Goal: Task Accomplishment & Management: Manage account settings

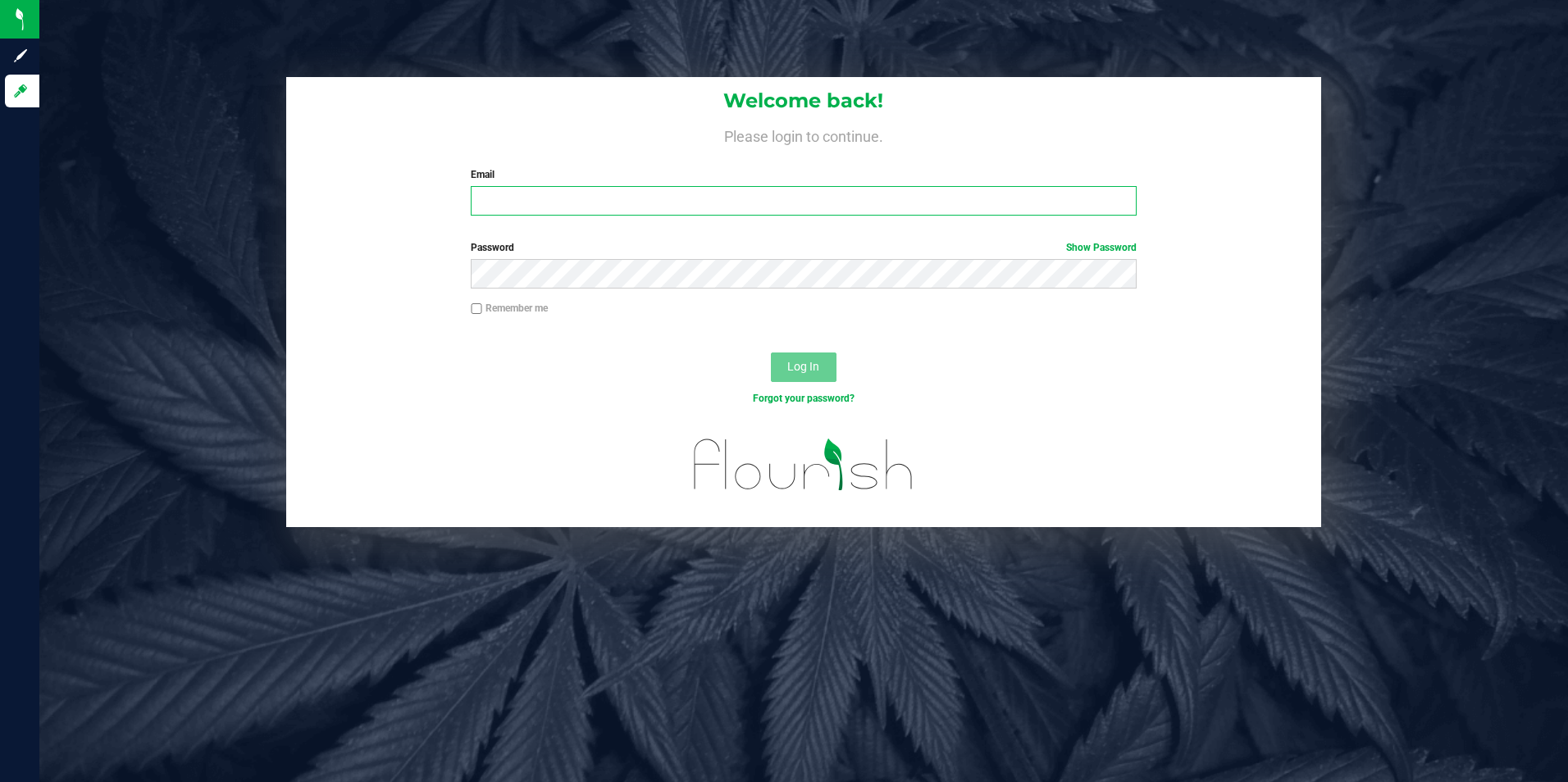
type input "[EMAIL_ADDRESS][DOMAIN_NAME]"
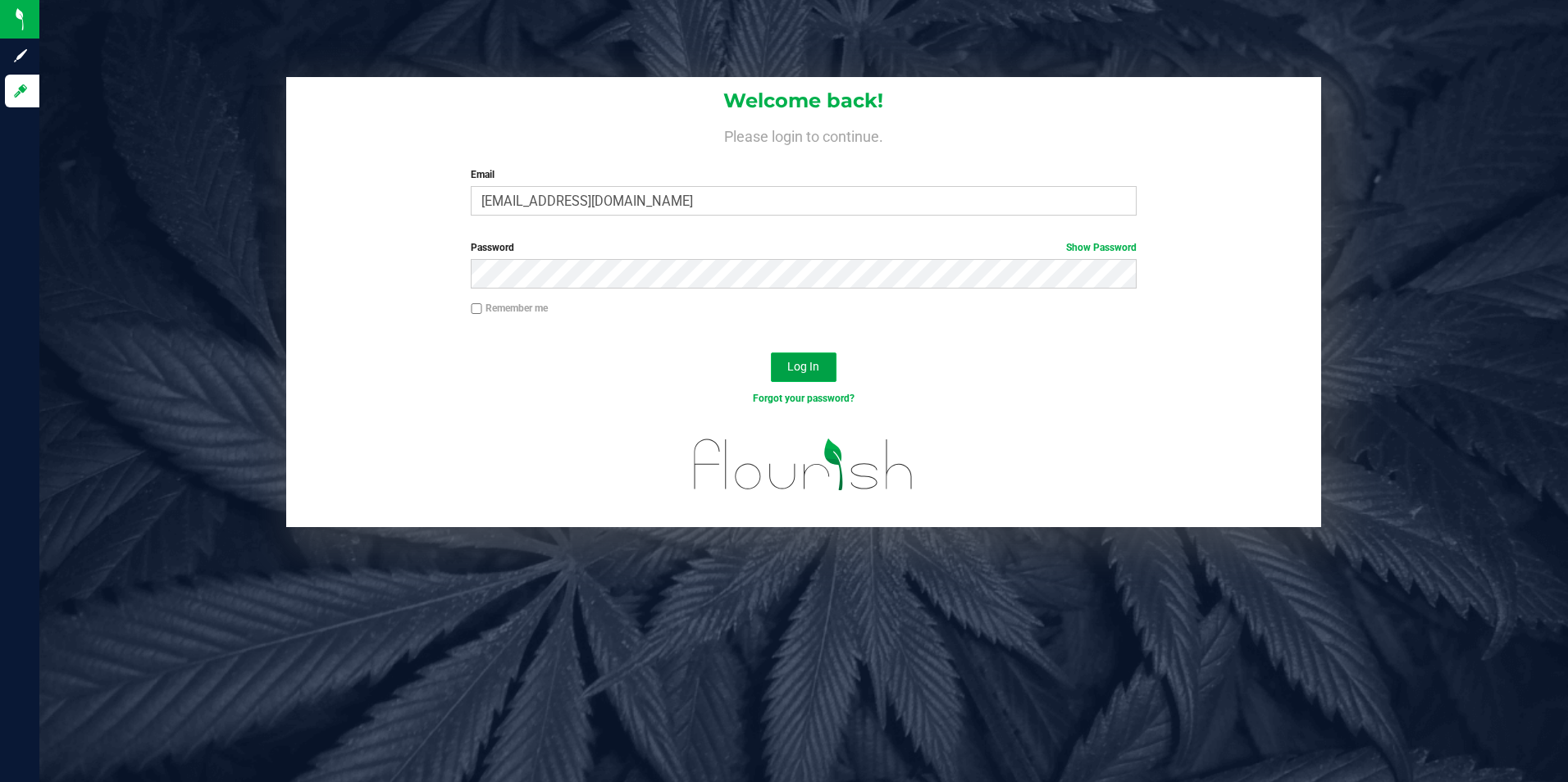
click at [805, 371] on span "Log In" at bounding box center [803, 366] width 32 height 13
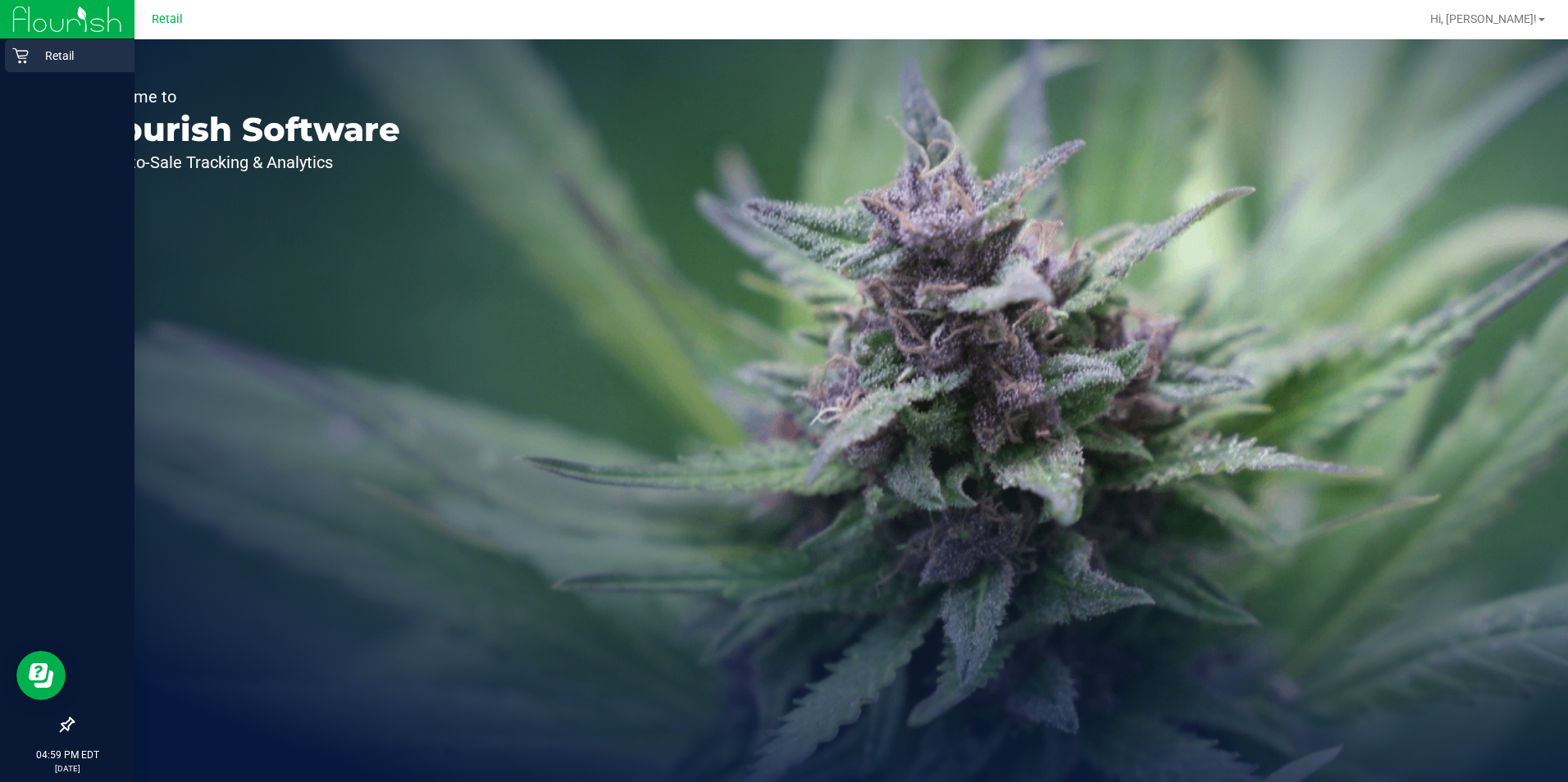
click at [32, 51] on p "Retail" at bounding box center [78, 55] width 99 height 20
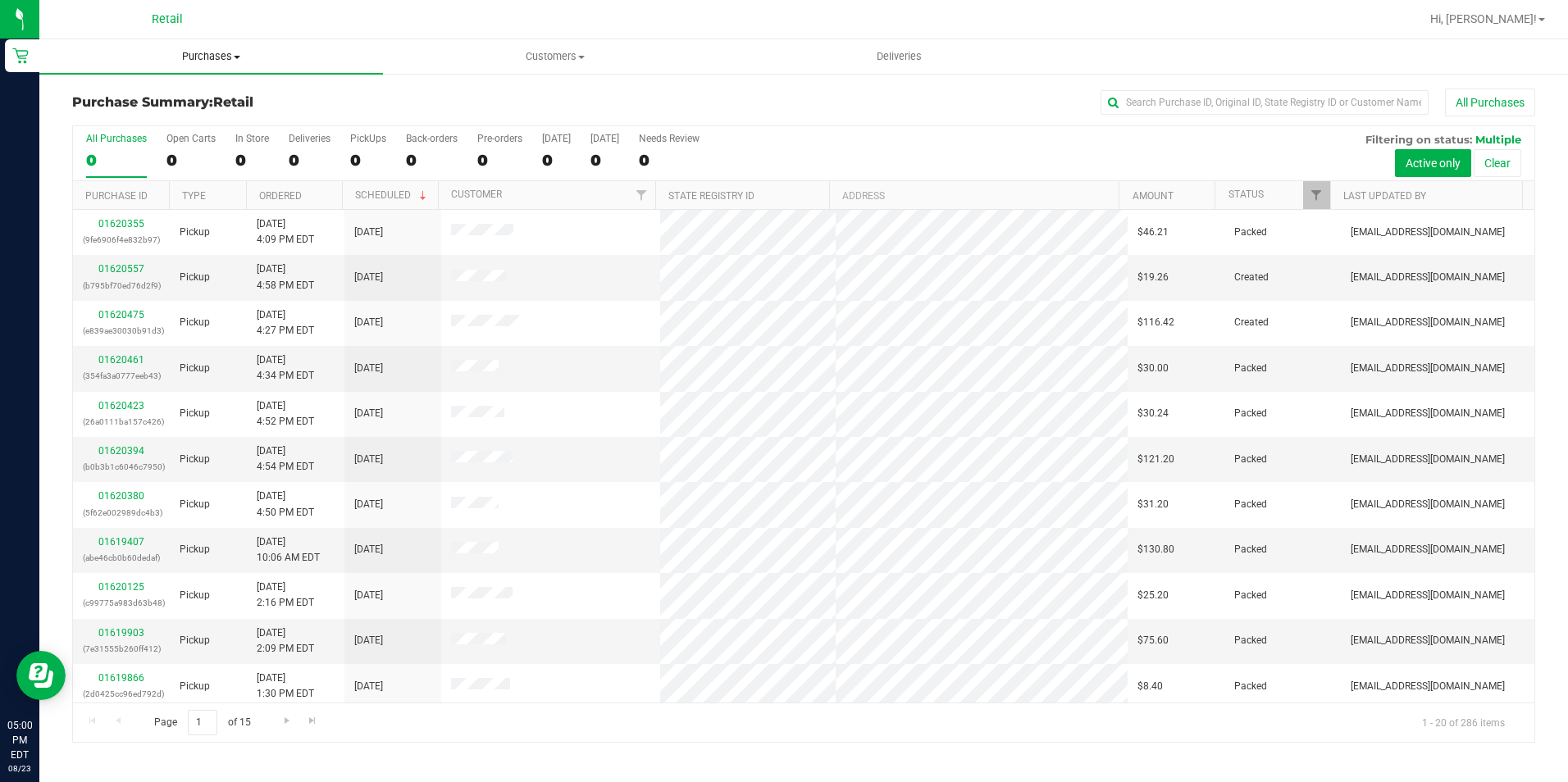
click at [229, 61] on span "Purchases" at bounding box center [211, 57] width 344 height 15
click at [189, 94] on span "Summary of purchases" at bounding box center [123, 99] width 168 height 14
drag, startPoint x: 199, startPoint y: 55, endPoint x: 290, endPoint y: 56, distance: 91.0
click at [199, 55] on span "Purchases" at bounding box center [211, 57] width 344 height 15
click at [558, 63] on span "Customers" at bounding box center [555, 57] width 342 height 15
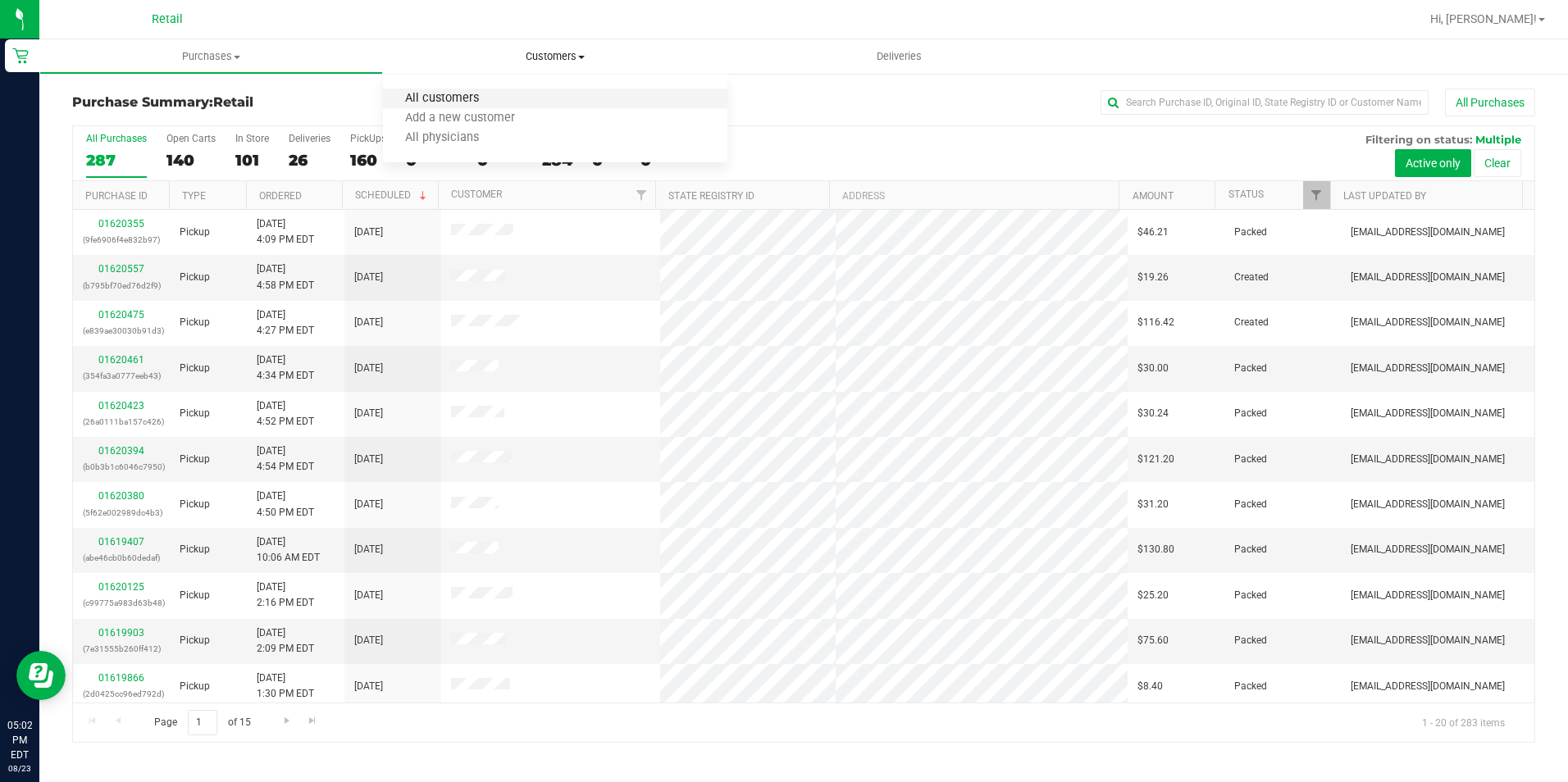
click at [492, 105] on span "All customers" at bounding box center [442, 99] width 118 height 14
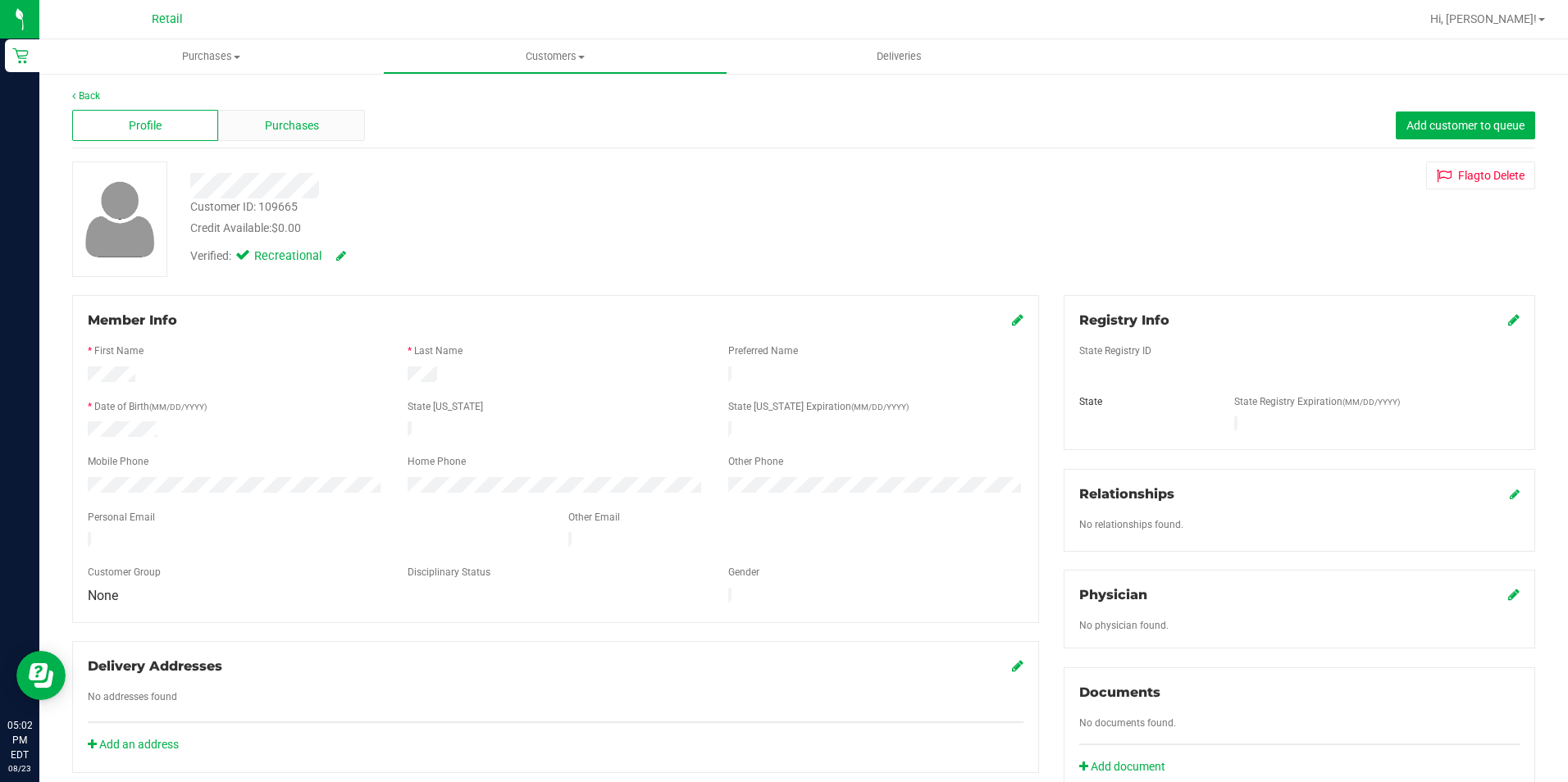
click at [282, 123] on span "Purchases" at bounding box center [292, 126] width 54 height 17
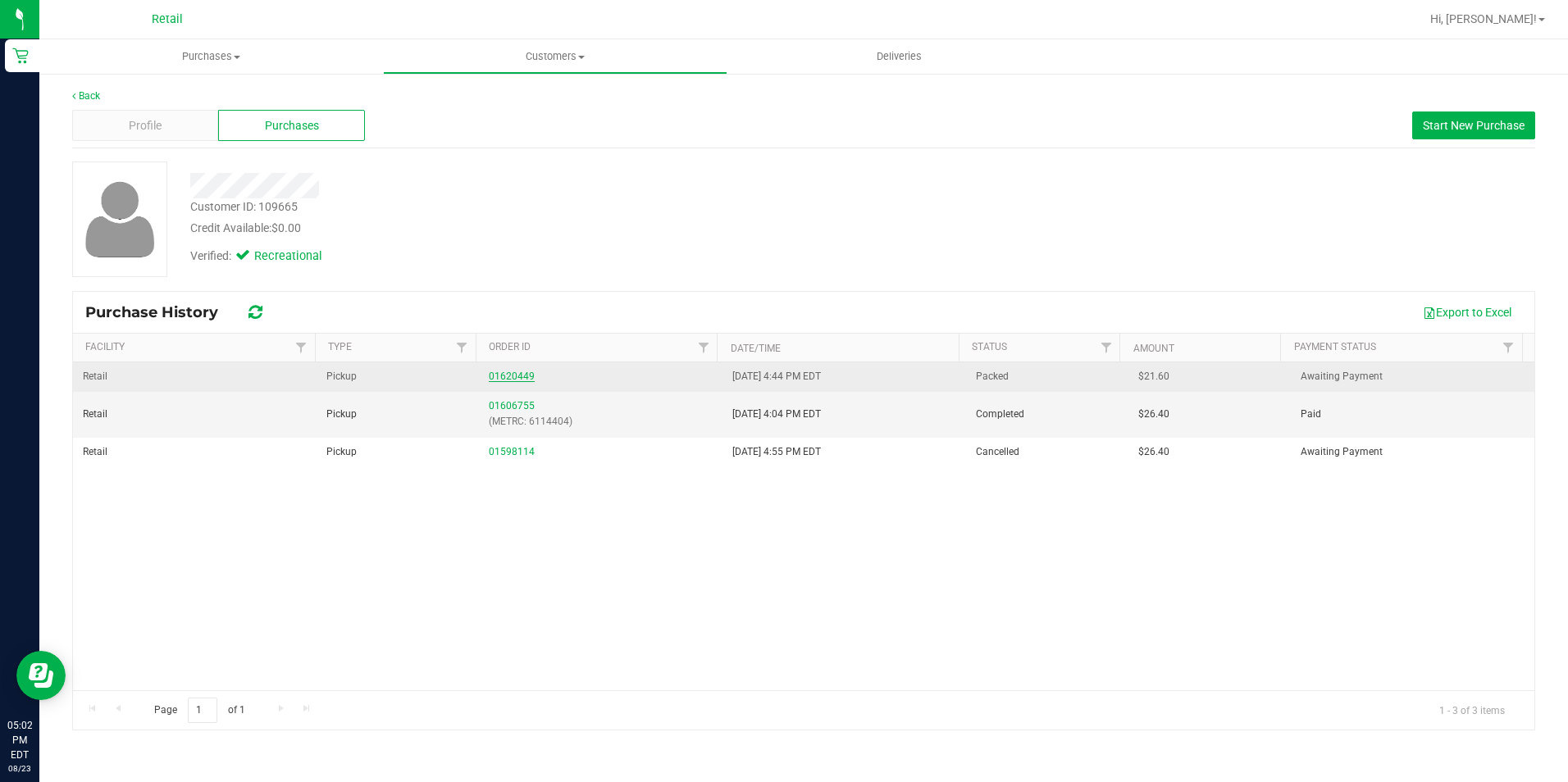
click at [491, 376] on link "01620449" at bounding box center [511, 377] width 46 height 11
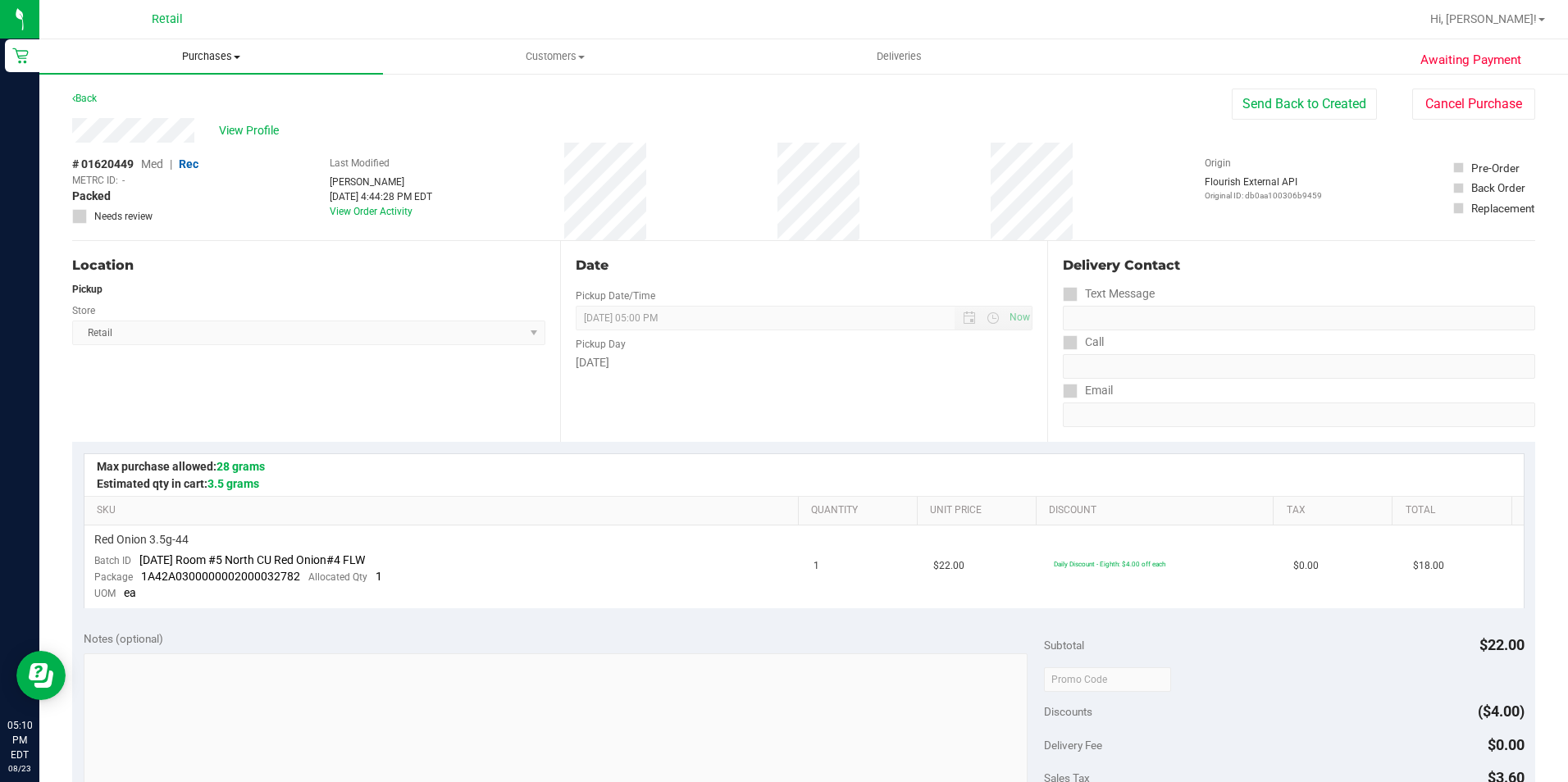
click at [210, 54] on span "Purchases" at bounding box center [211, 57] width 344 height 15
click at [191, 102] on span "Summary of purchases" at bounding box center [123, 99] width 168 height 14
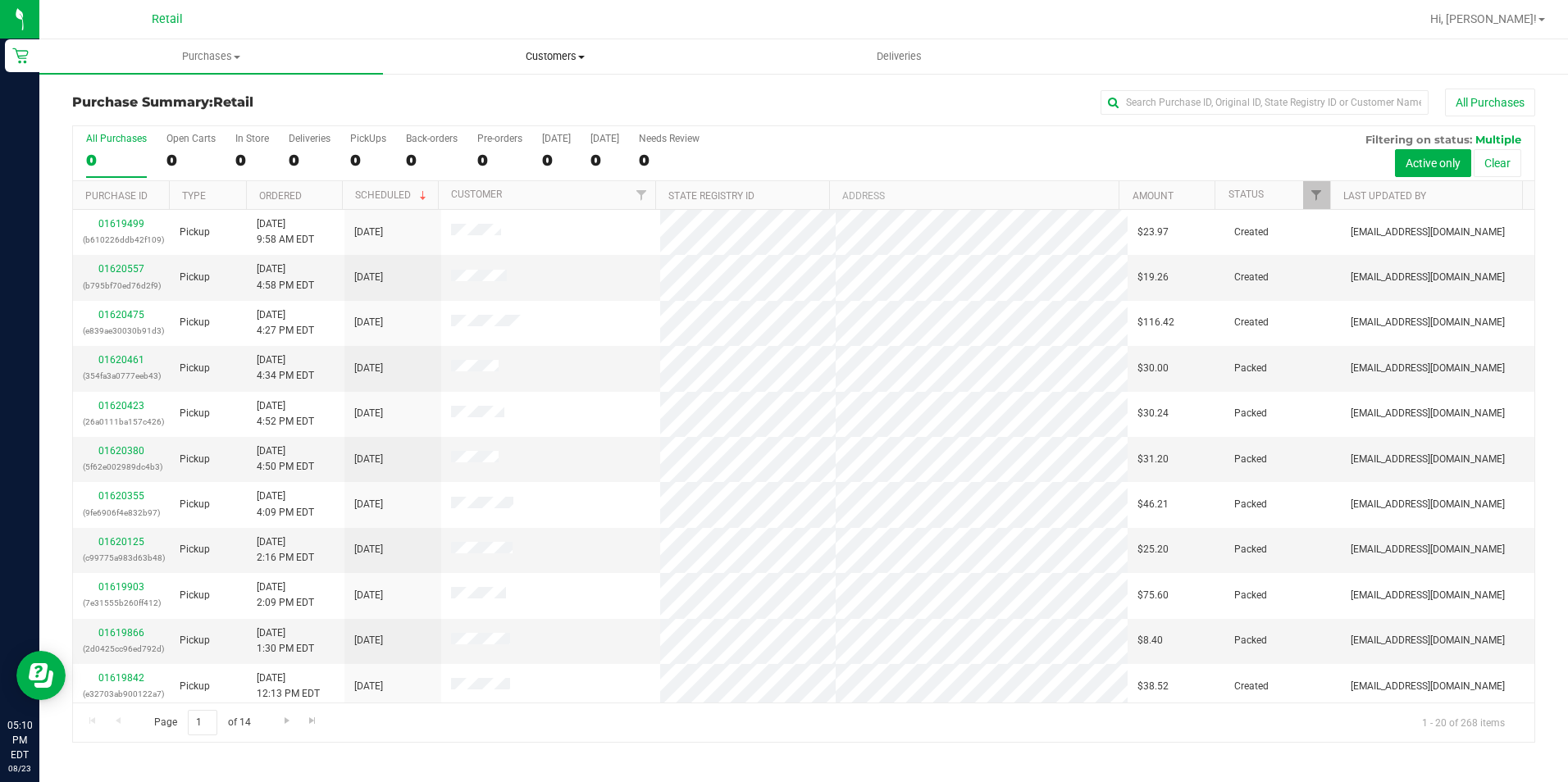
drag, startPoint x: 547, startPoint y: 51, endPoint x: 494, endPoint y: 73, distance: 57.4
click at [547, 51] on span "Customers" at bounding box center [555, 57] width 342 height 15
click at [460, 92] on span "All customers" at bounding box center [442, 99] width 118 height 14
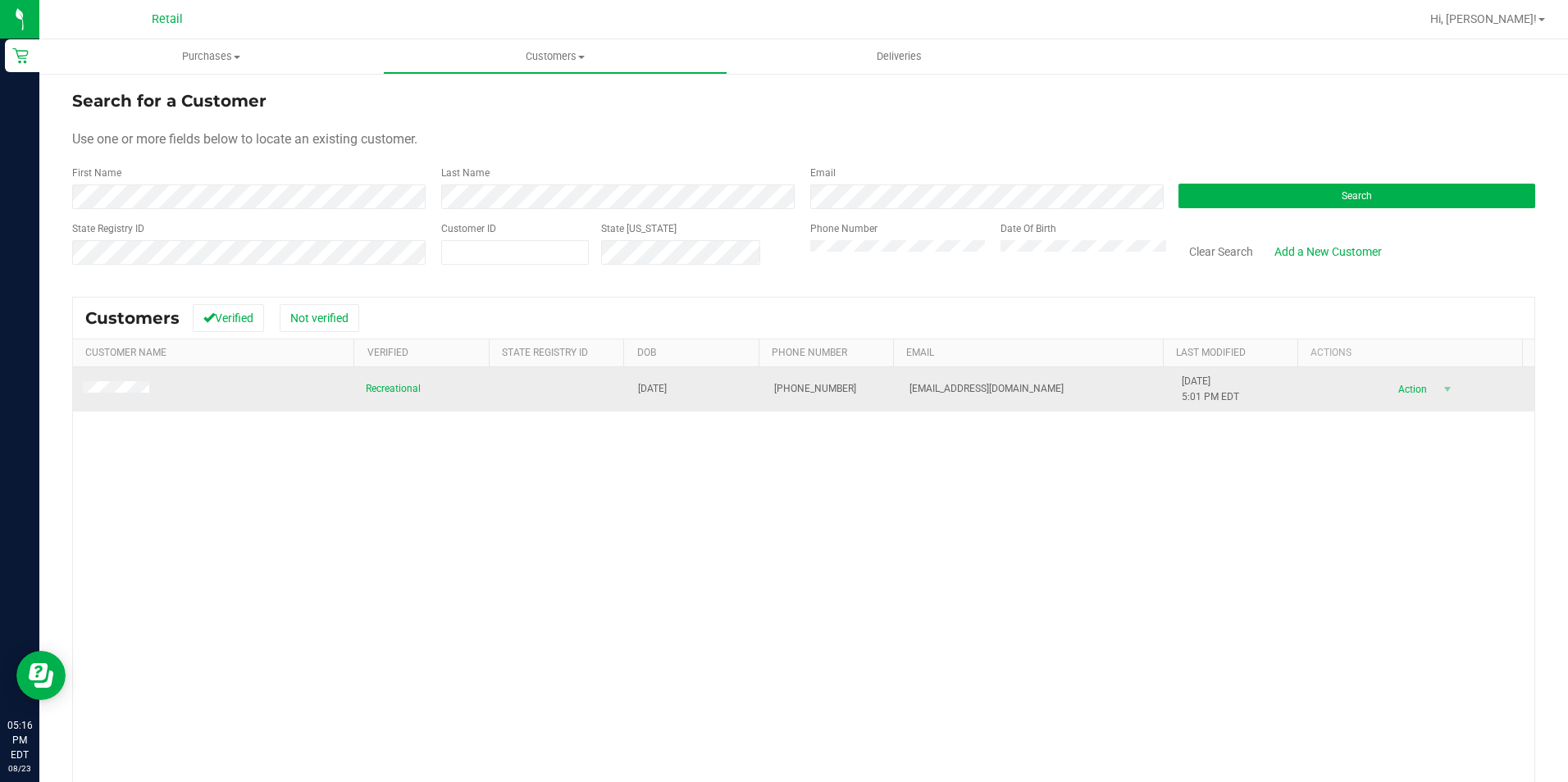
click at [133, 378] on td at bounding box center [213, 390] width 282 height 45
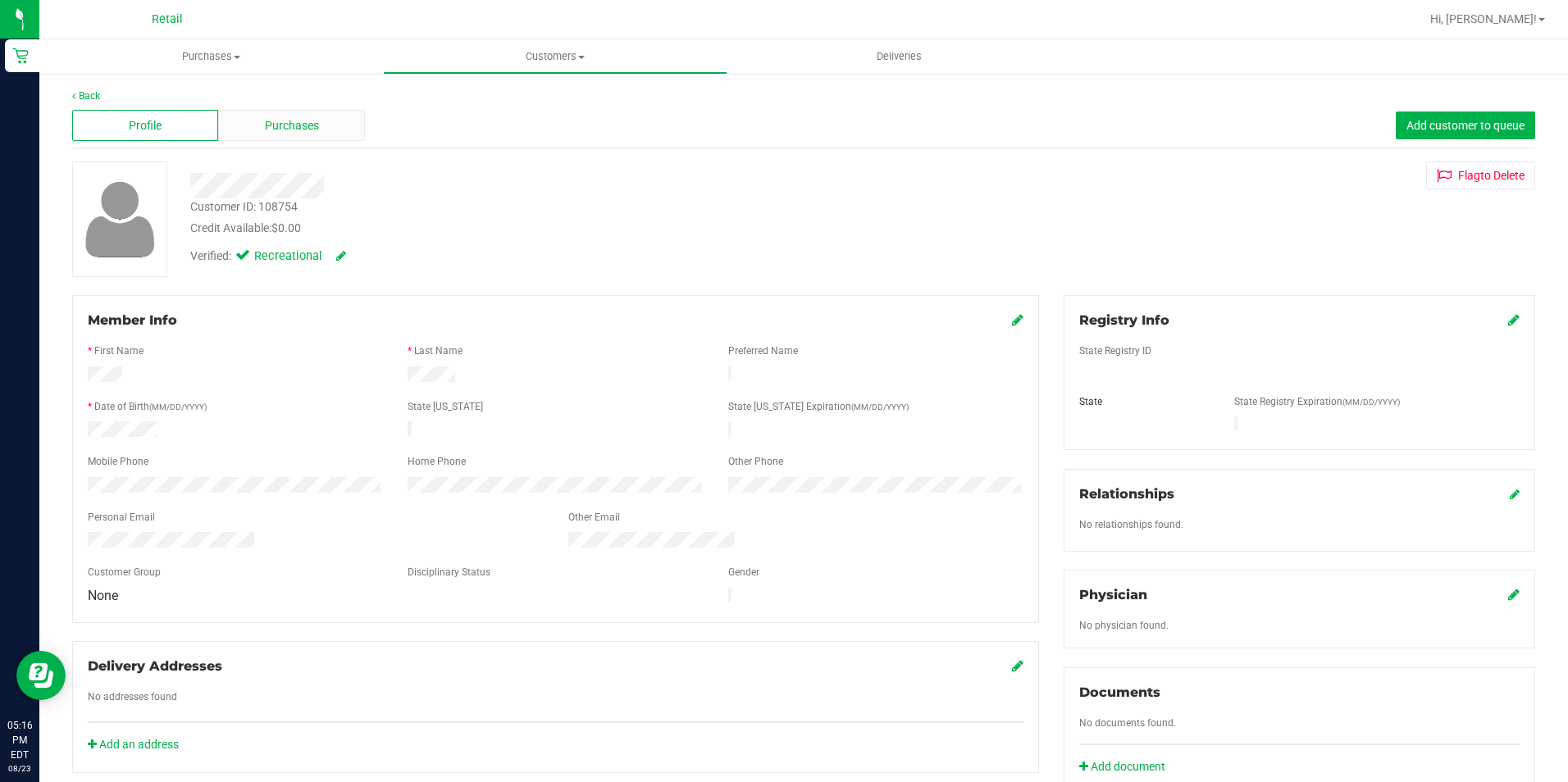
click at [286, 136] on div "Purchases" at bounding box center [291, 125] width 146 height 31
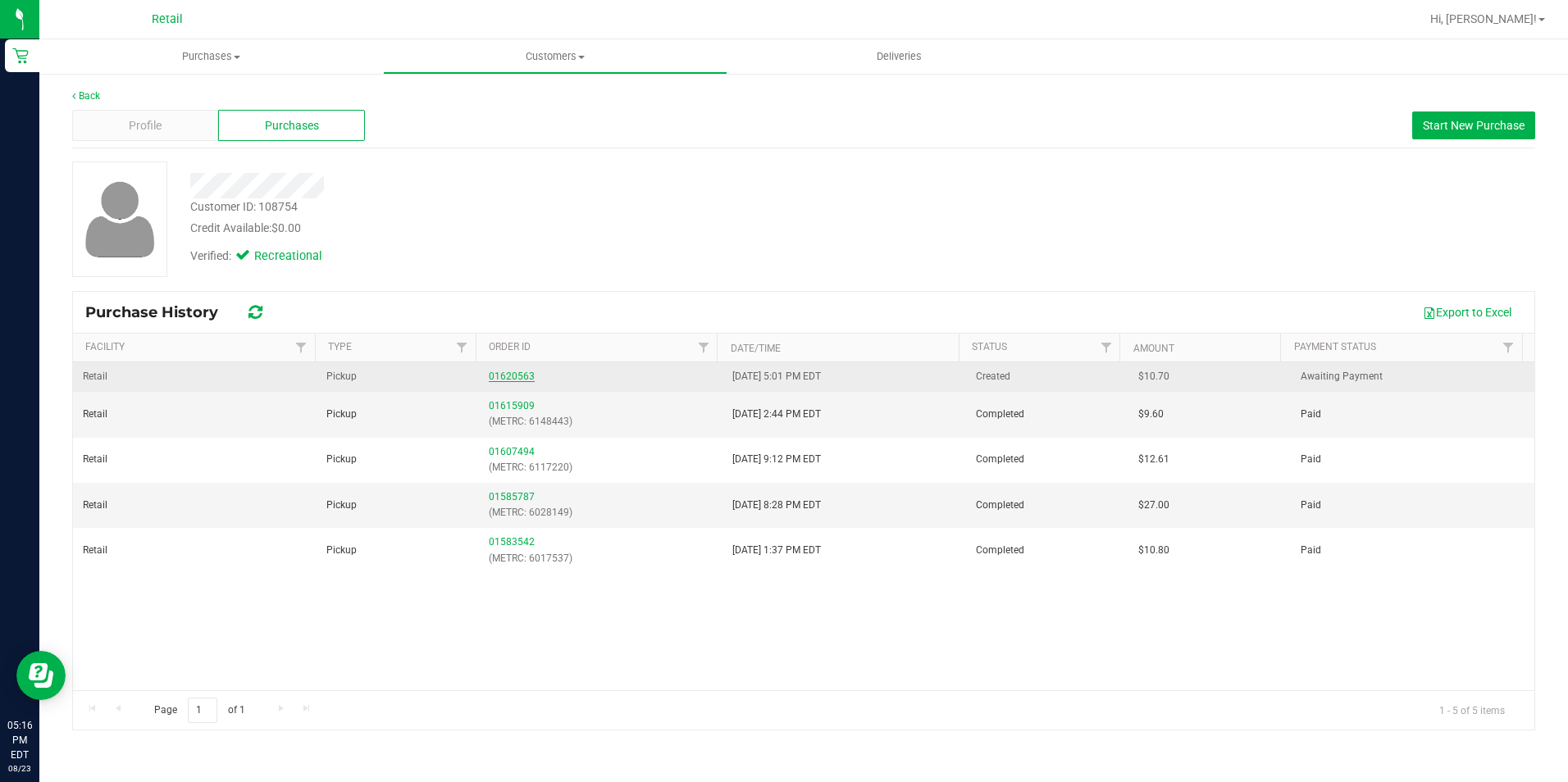
click at [502, 379] on link "01620563" at bounding box center [511, 377] width 46 height 11
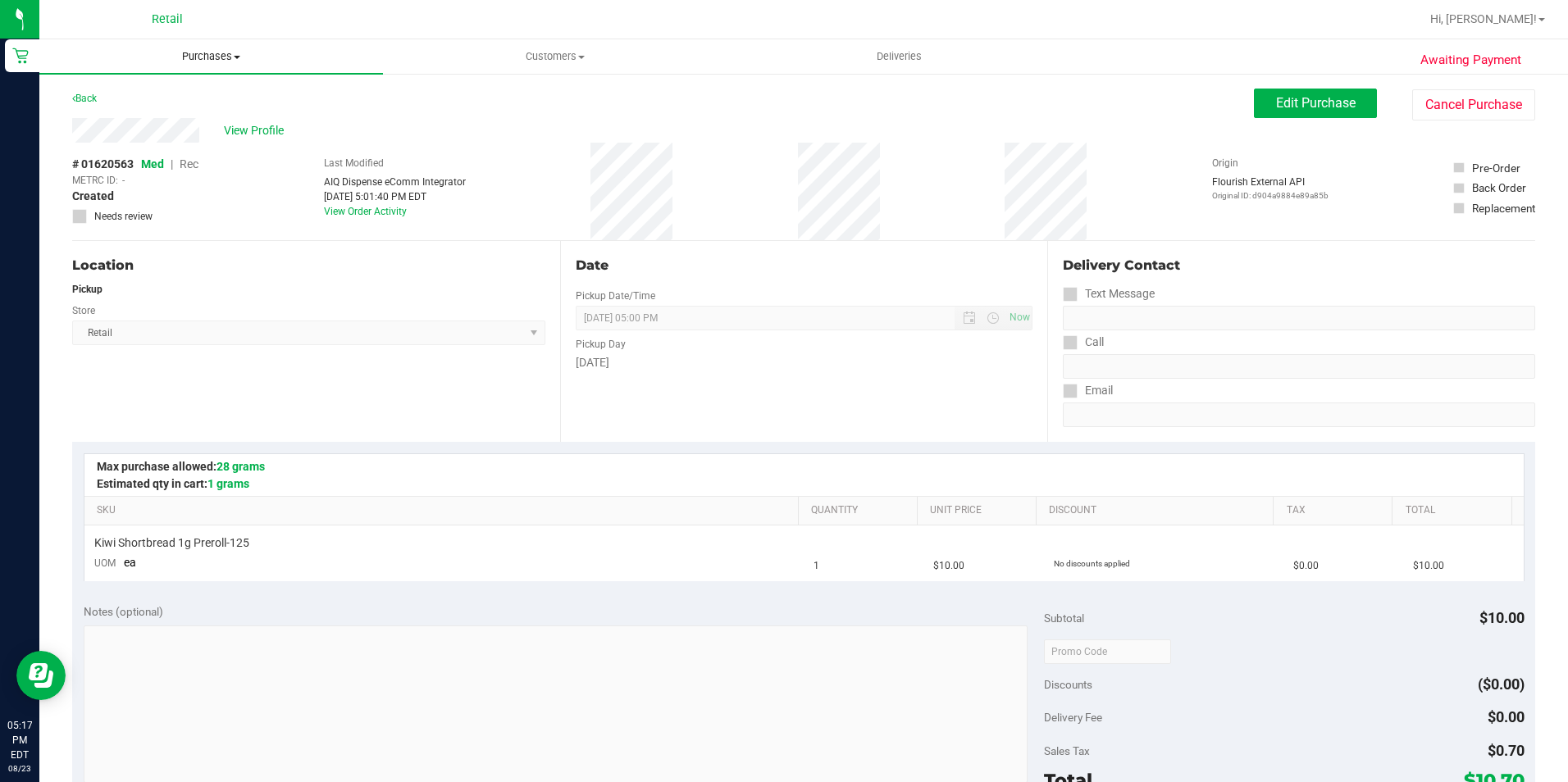
click at [194, 58] on span "Purchases" at bounding box center [211, 57] width 344 height 15
click at [208, 105] on li "Summary of purchases" at bounding box center [211, 99] width 344 height 20
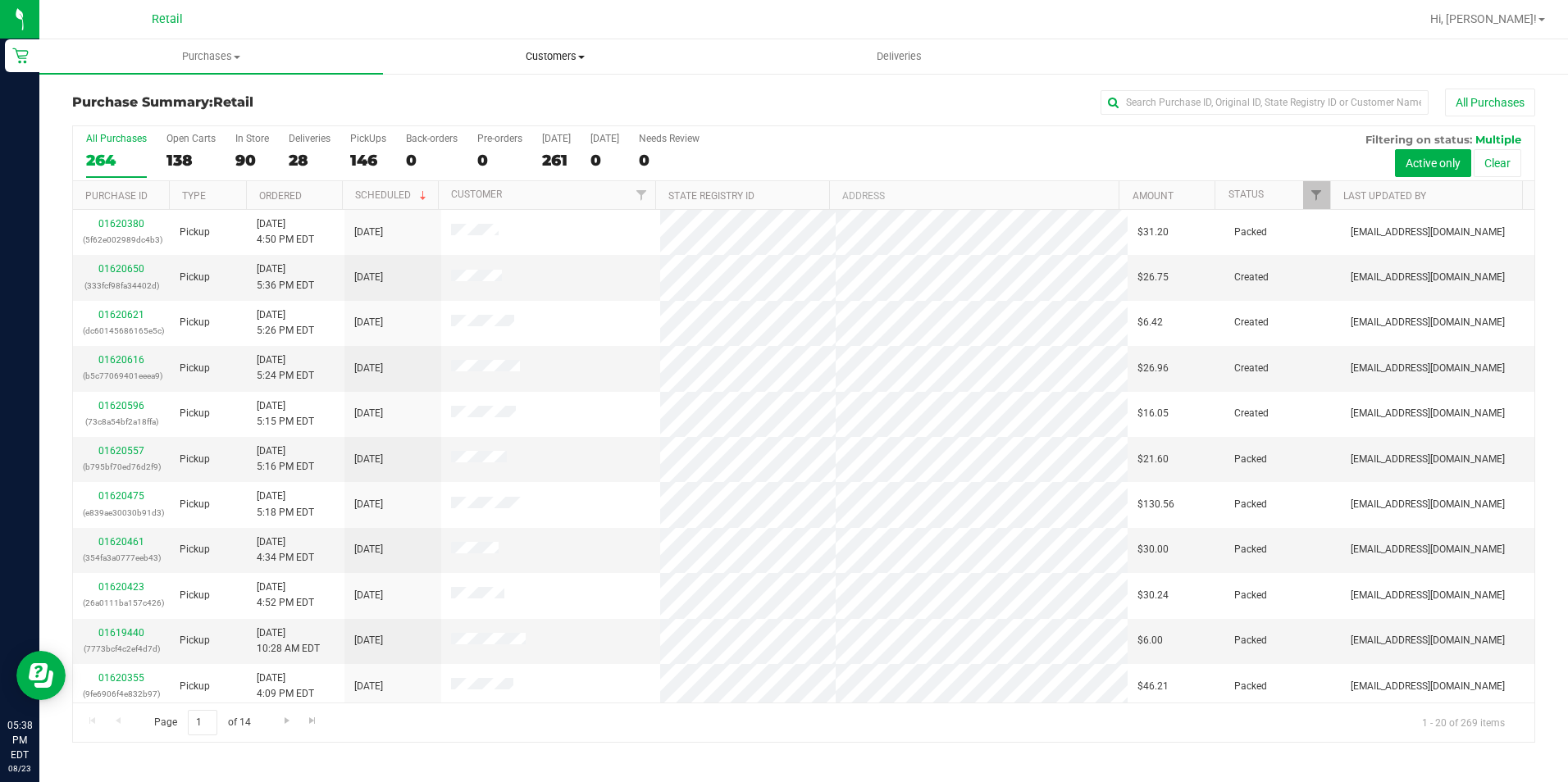
click at [563, 59] on span "Customers" at bounding box center [555, 57] width 342 height 15
click at [513, 89] on li "All customers" at bounding box center [555, 99] width 344 height 20
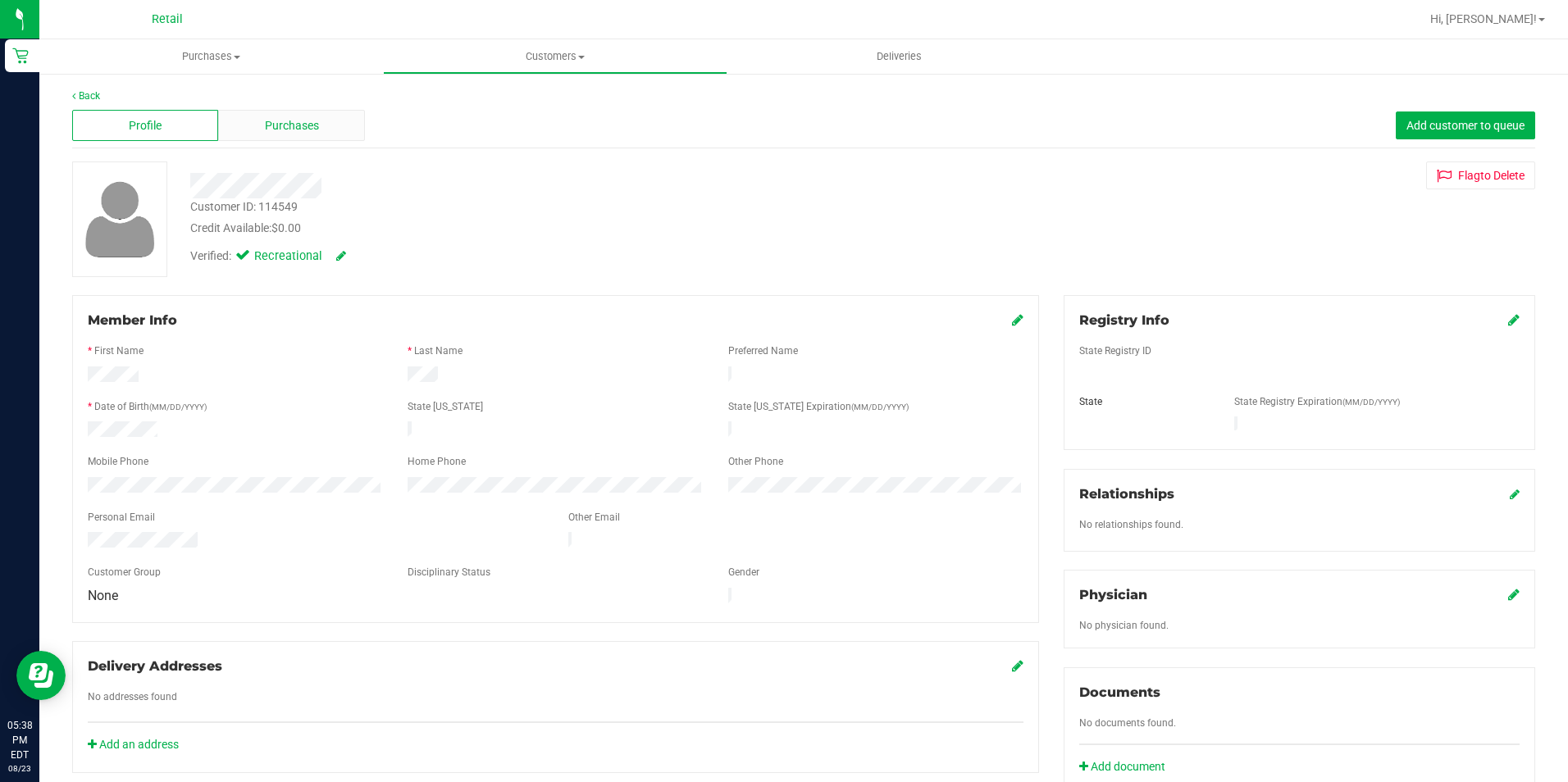
click at [277, 122] on span "Purchases" at bounding box center [292, 126] width 54 height 17
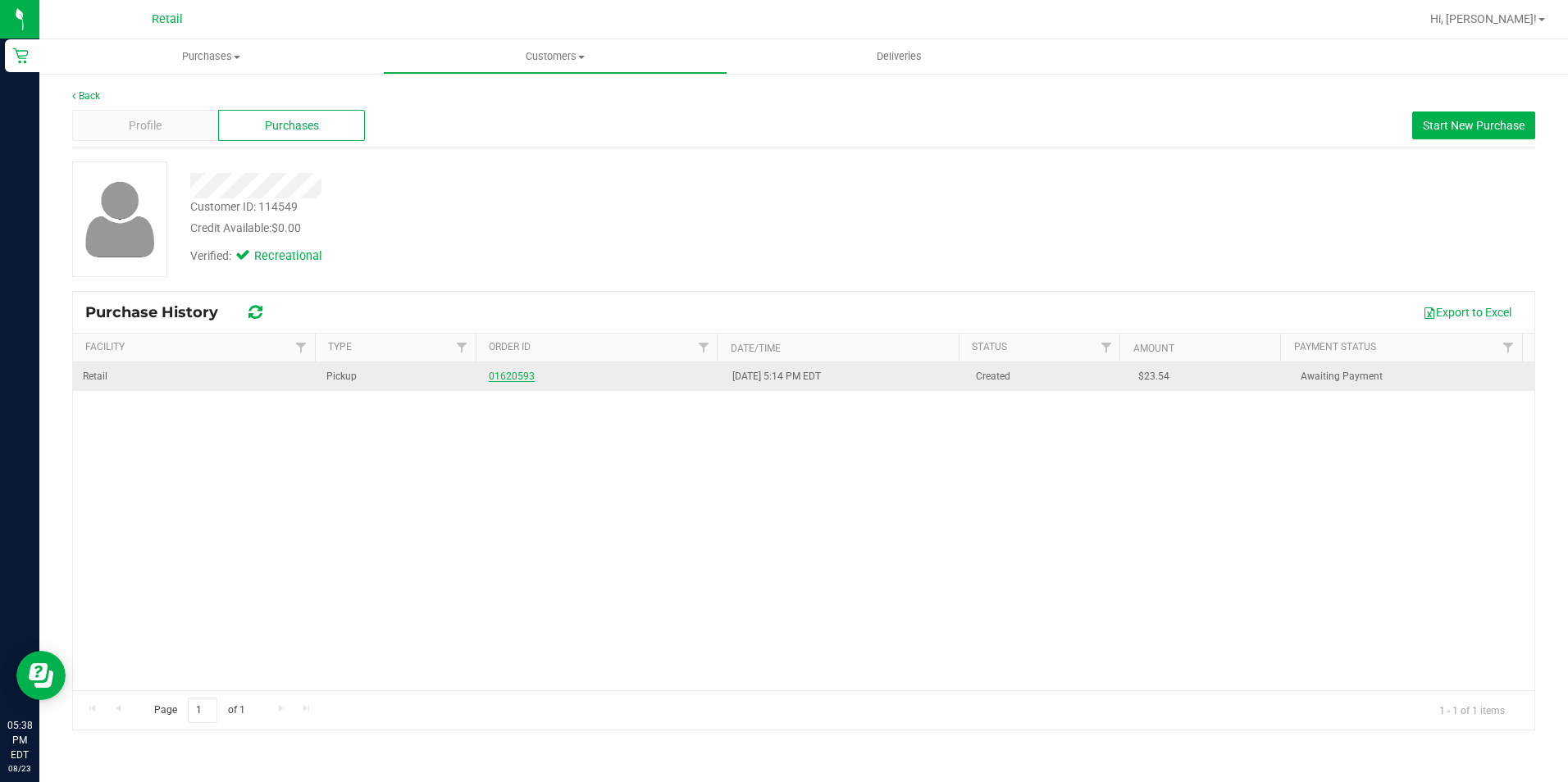
click at [490, 375] on link "01620593" at bounding box center [511, 377] width 46 height 11
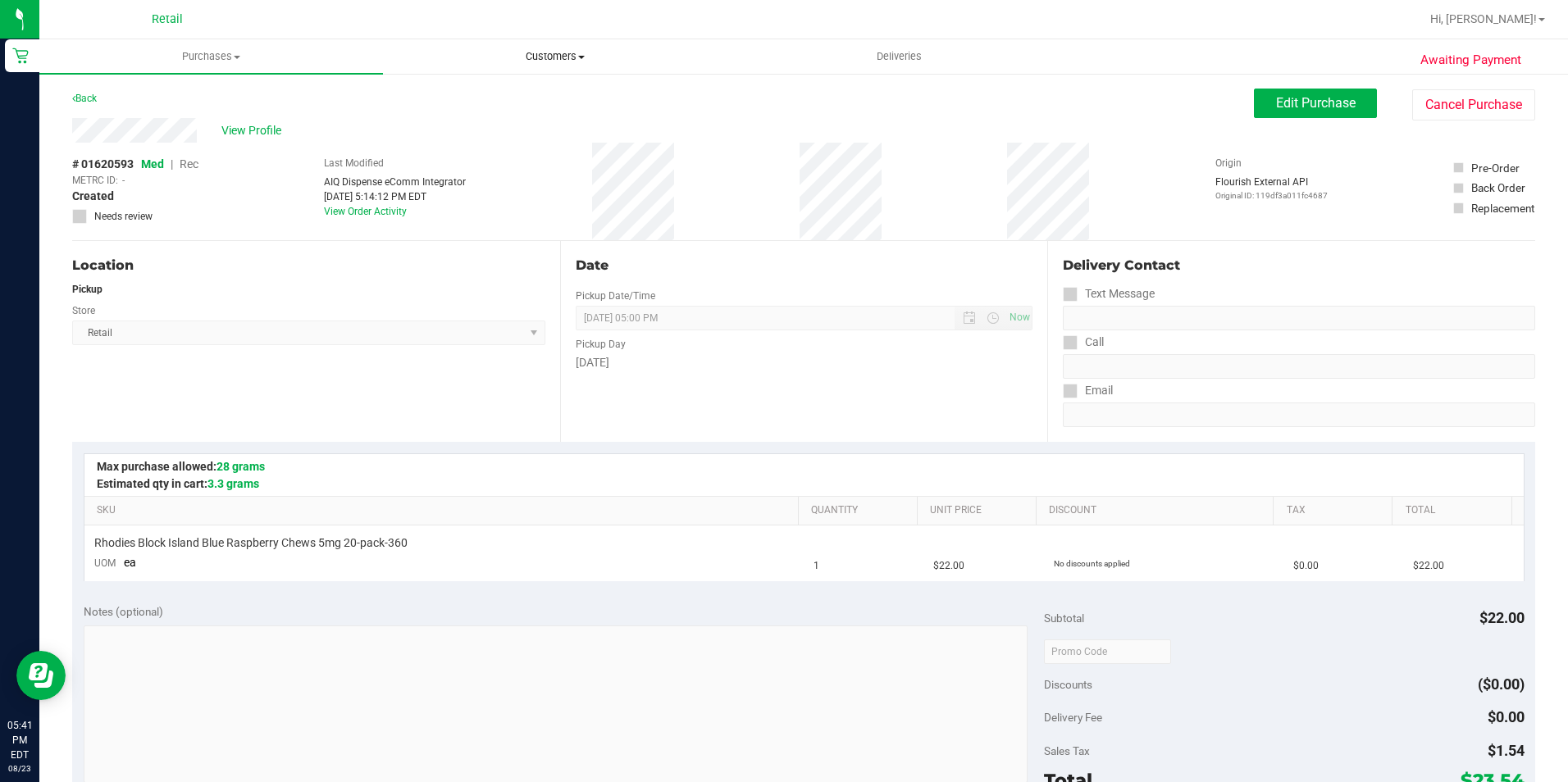
drag, startPoint x: 530, startPoint y: 55, endPoint x: 516, endPoint y: 67, distance: 18.4
click at [530, 55] on span "Customers" at bounding box center [555, 57] width 342 height 15
click at [489, 94] on span "All customers" at bounding box center [442, 99] width 118 height 14
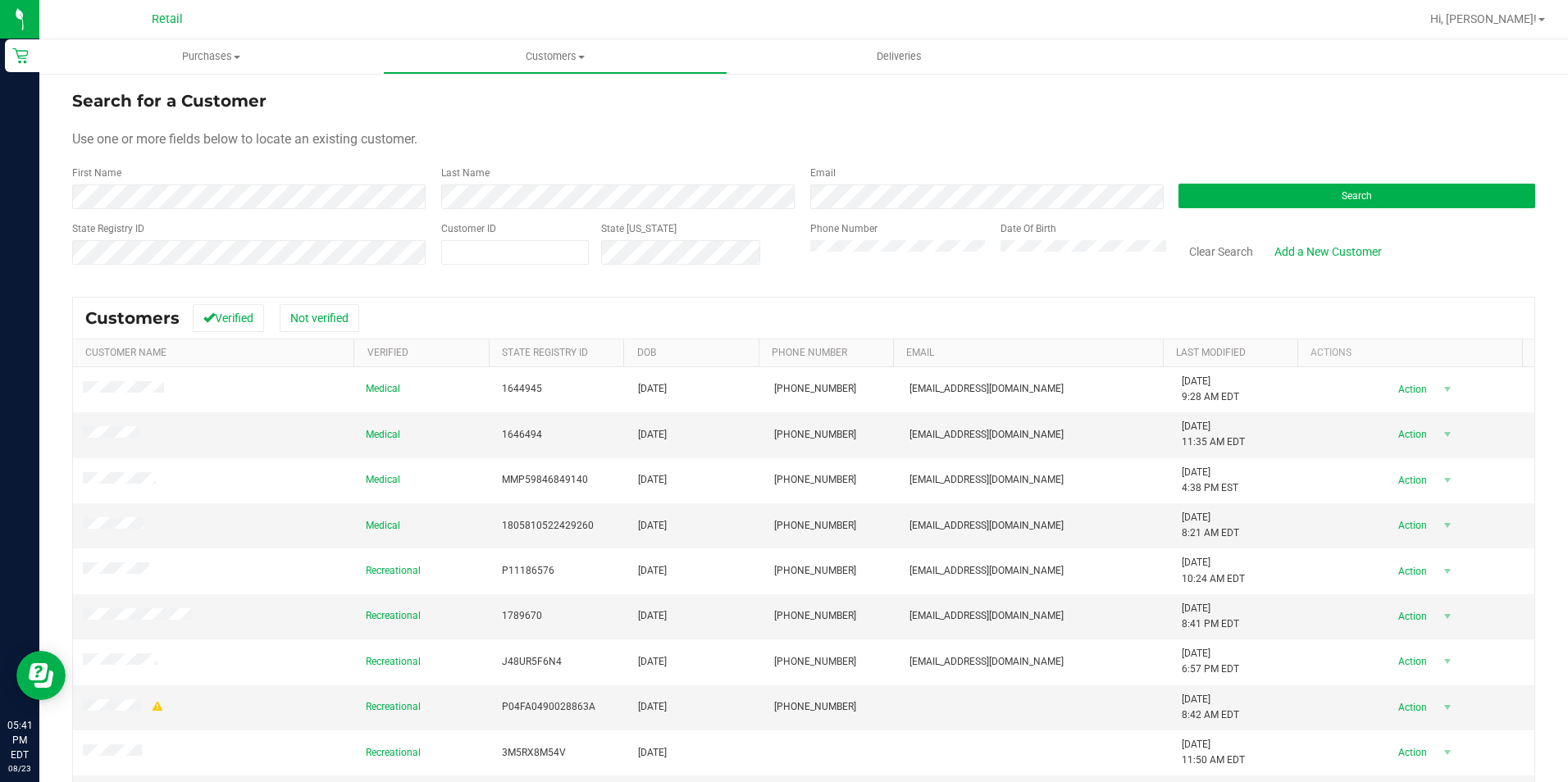
click at [318, 215] on form "Search for a Customer Use one or more fields below to locate an existing custom…" at bounding box center [803, 184] width 1463 height 191
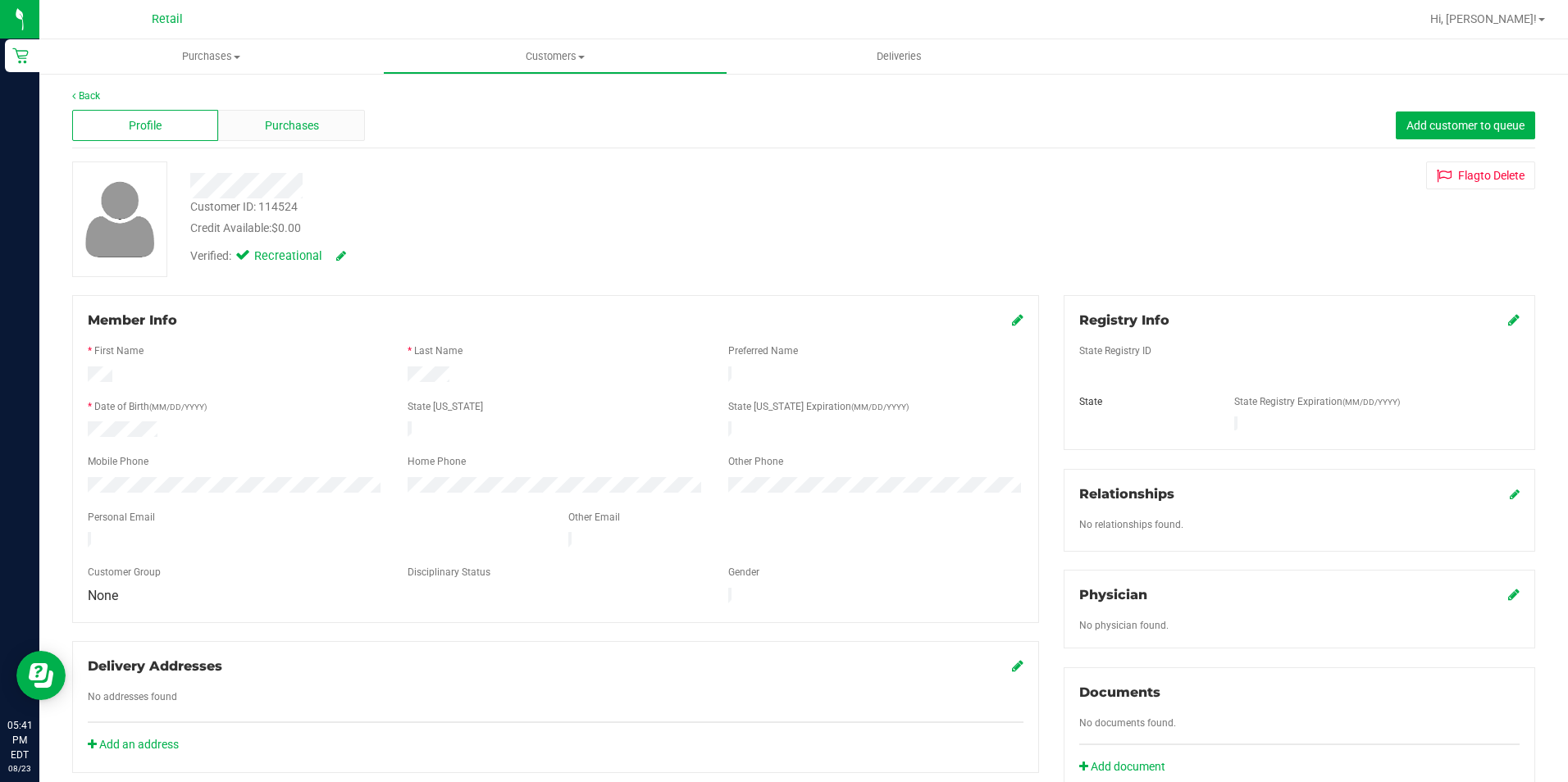
click at [292, 133] on span "Purchases" at bounding box center [292, 126] width 54 height 17
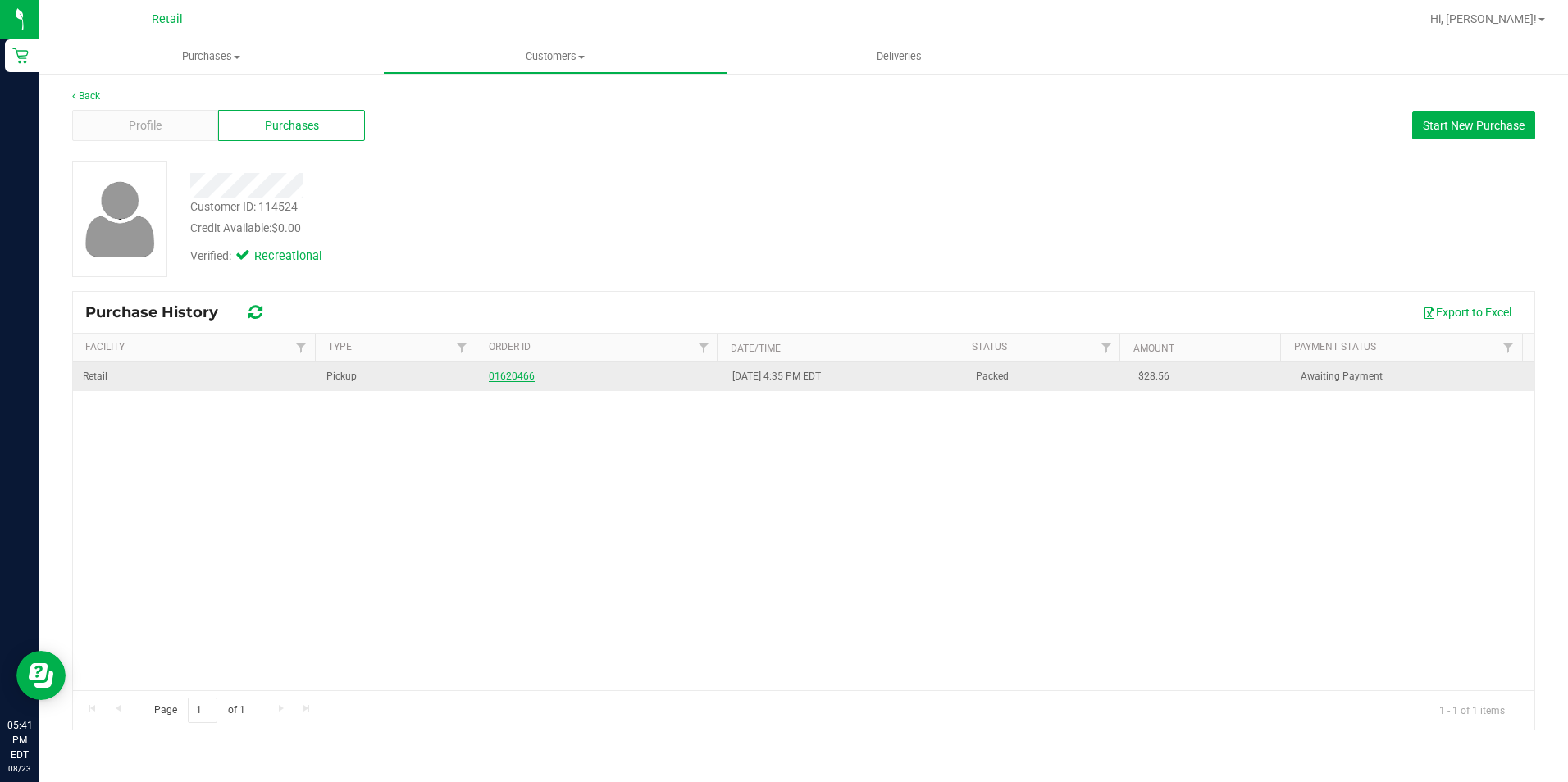
click at [500, 371] on link "01620466" at bounding box center [511, 377] width 46 height 11
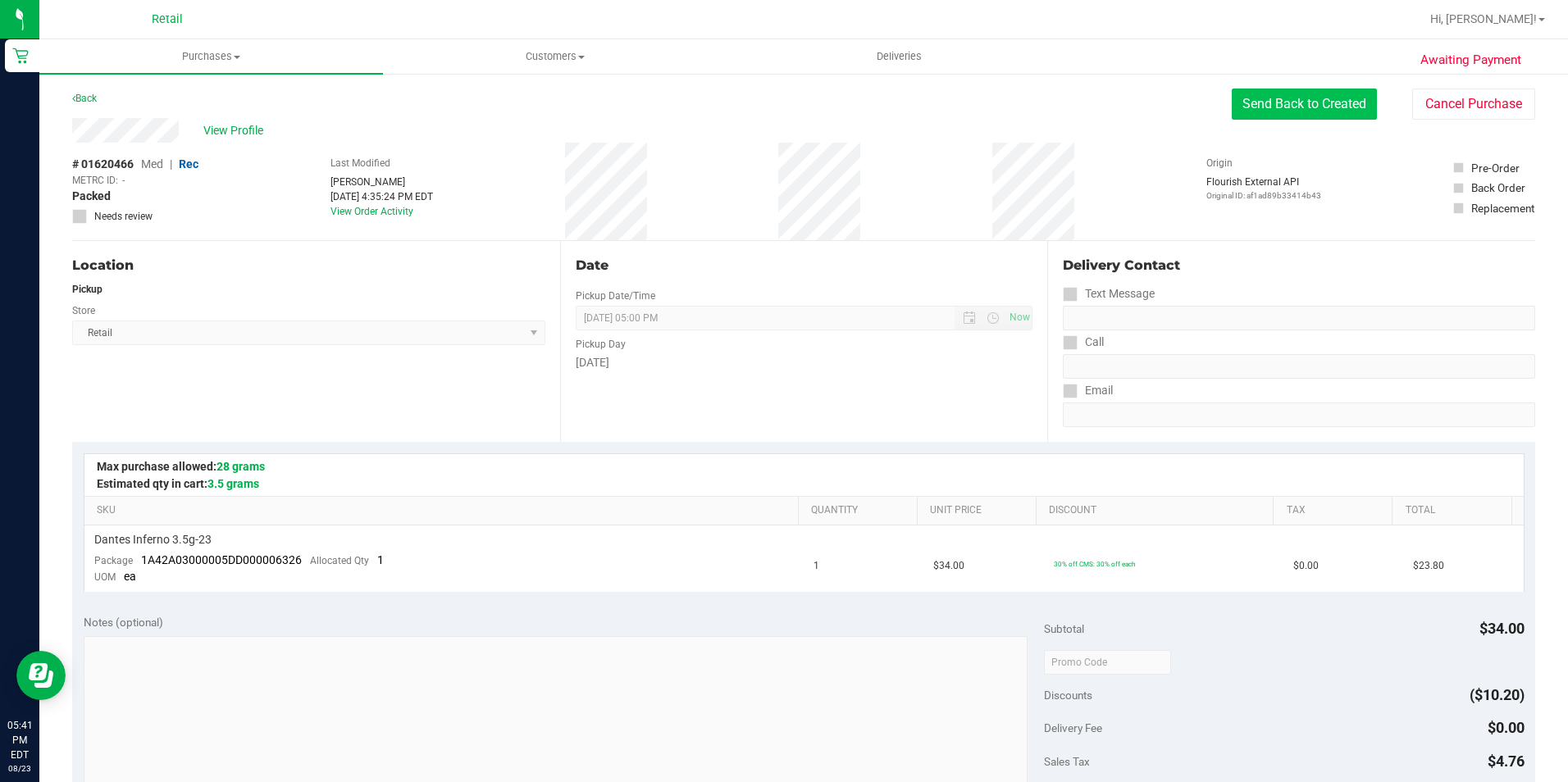
click at [1281, 106] on button "Send Back to Created" at bounding box center [1304, 103] width 145 height 31
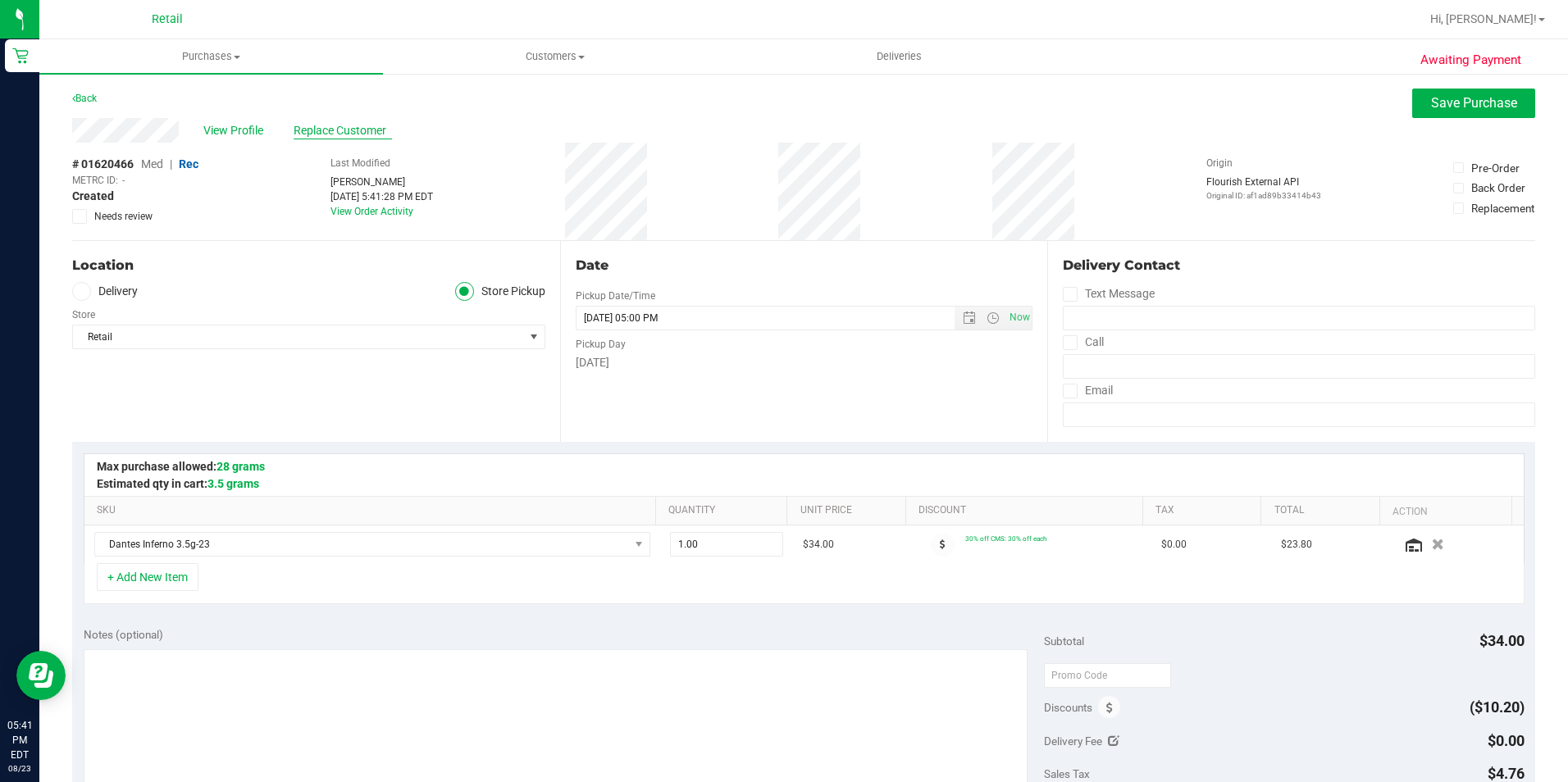
click at [364, 131] on span "Replace Customer" at bounding box center [343, 130] width 99 height 17
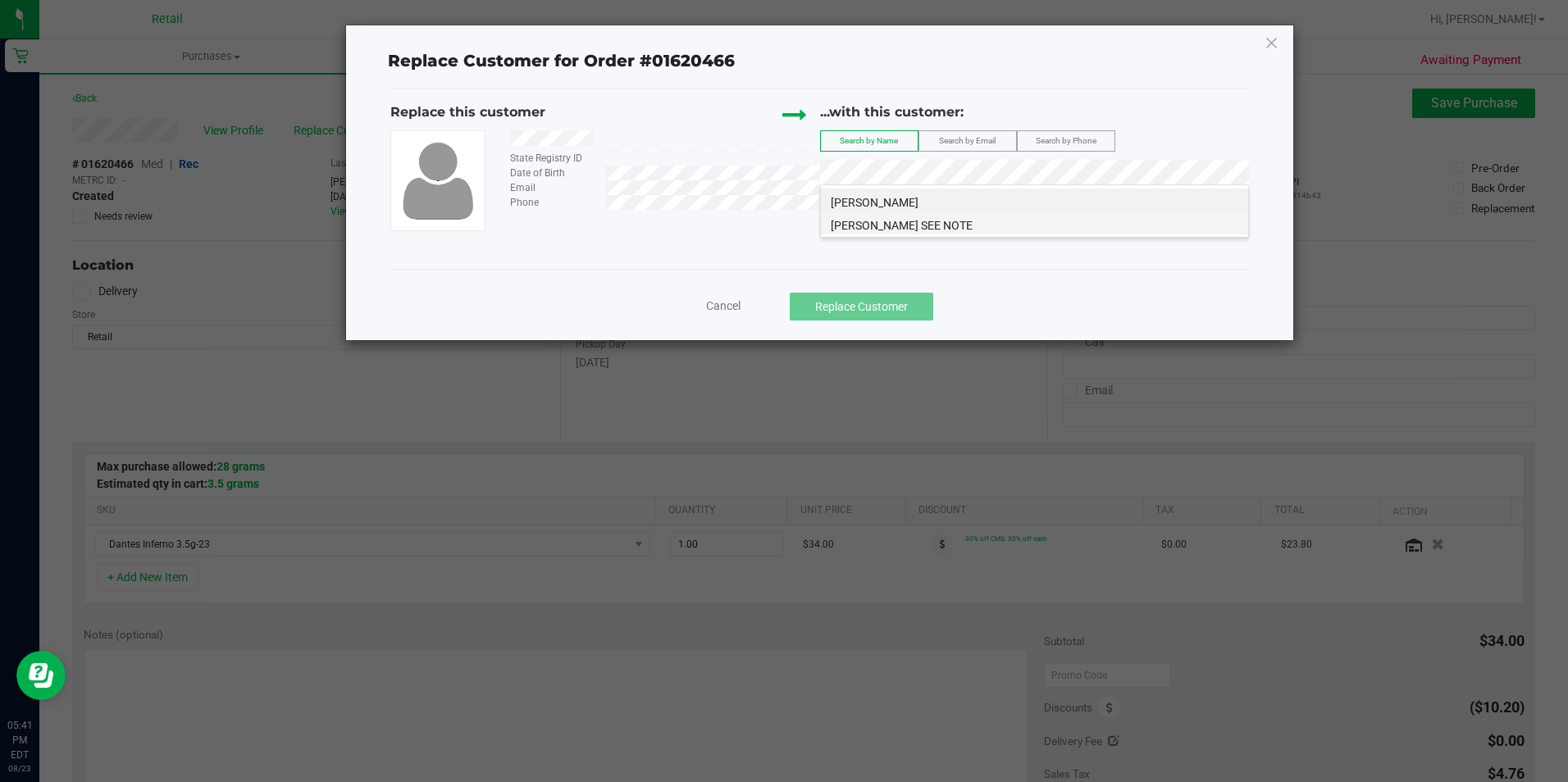
click at [901, 230] on span "[PERSON_NAME] SEE NOTE" at bounding box center [901, 226] width 142 height 13
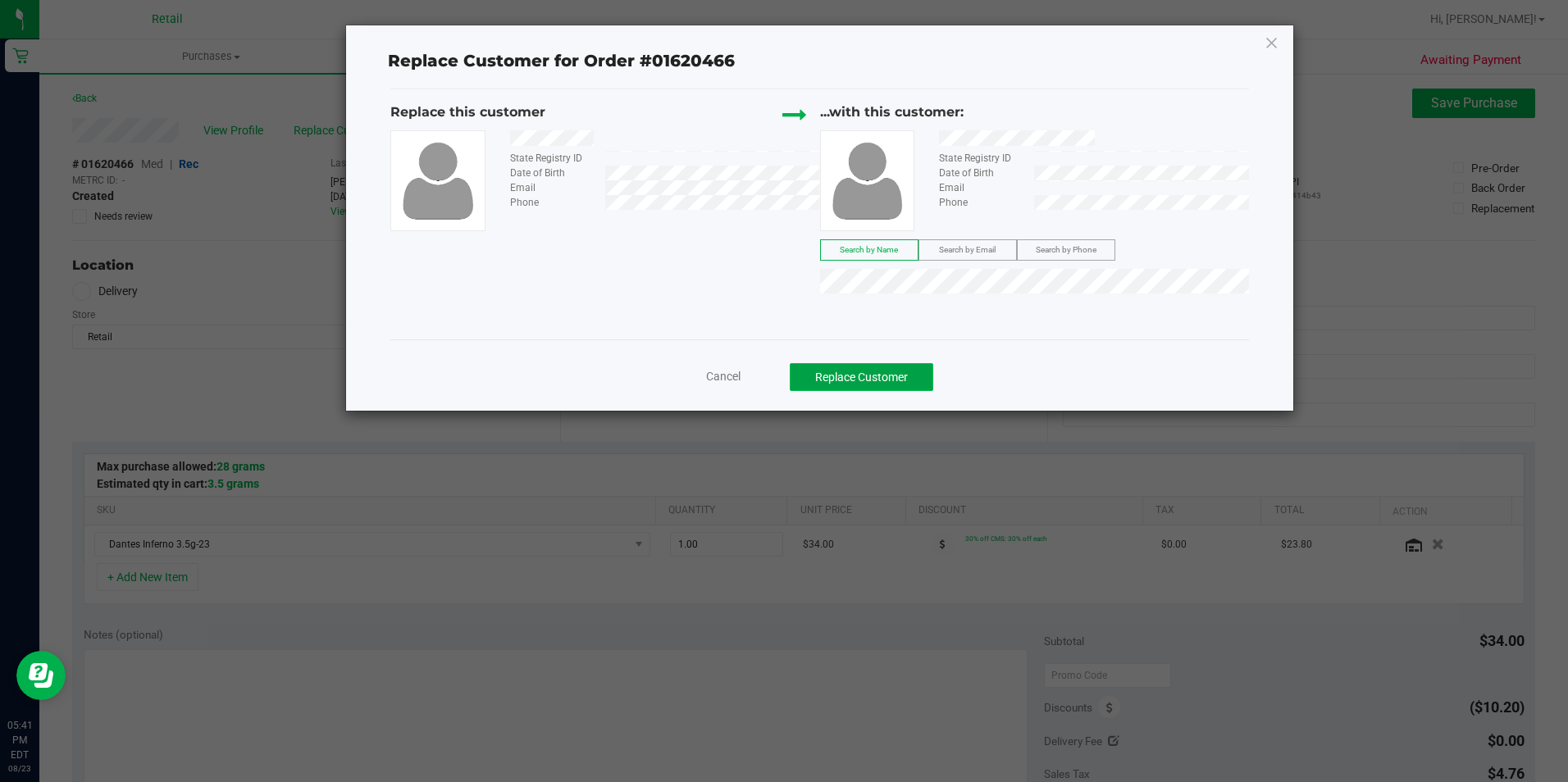
click at [881, 389] on button "Replace Customer" at bounding box center [861, 377] width 144 height 28
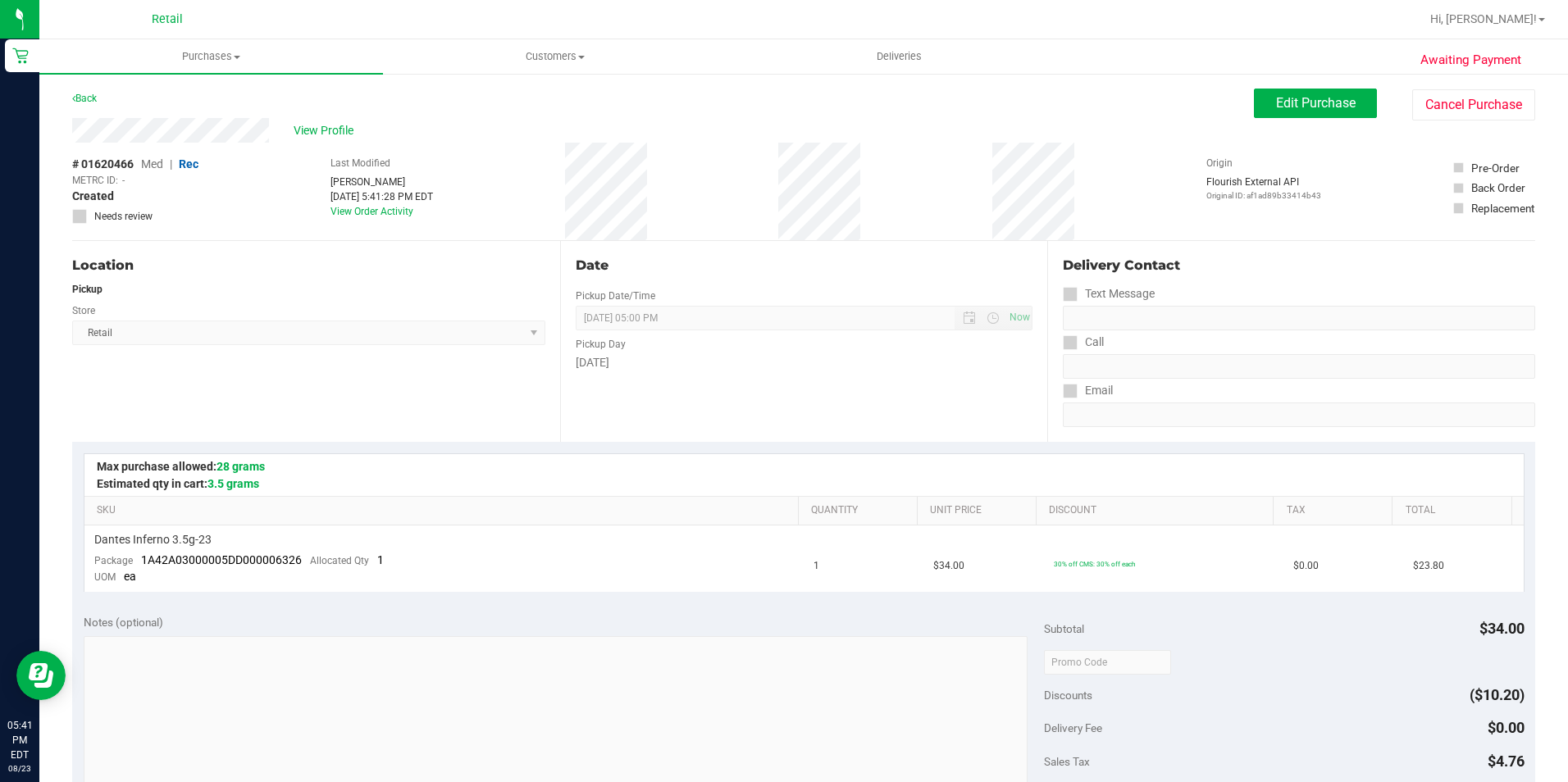
scroll to position [410, 0]
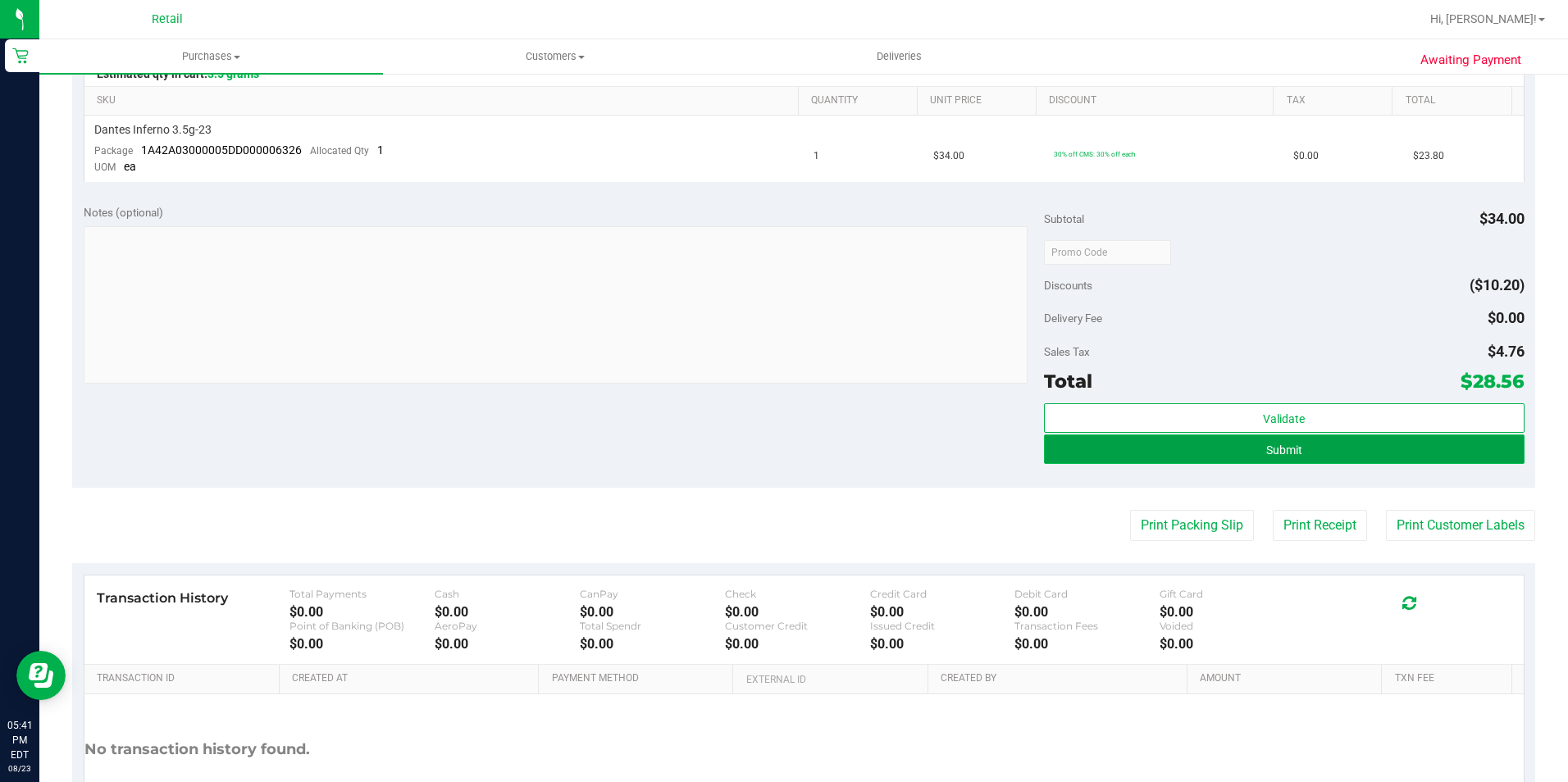
click at [1173, 454] on button "Submit" at bounding box center [1284, 449] width 480 height 30
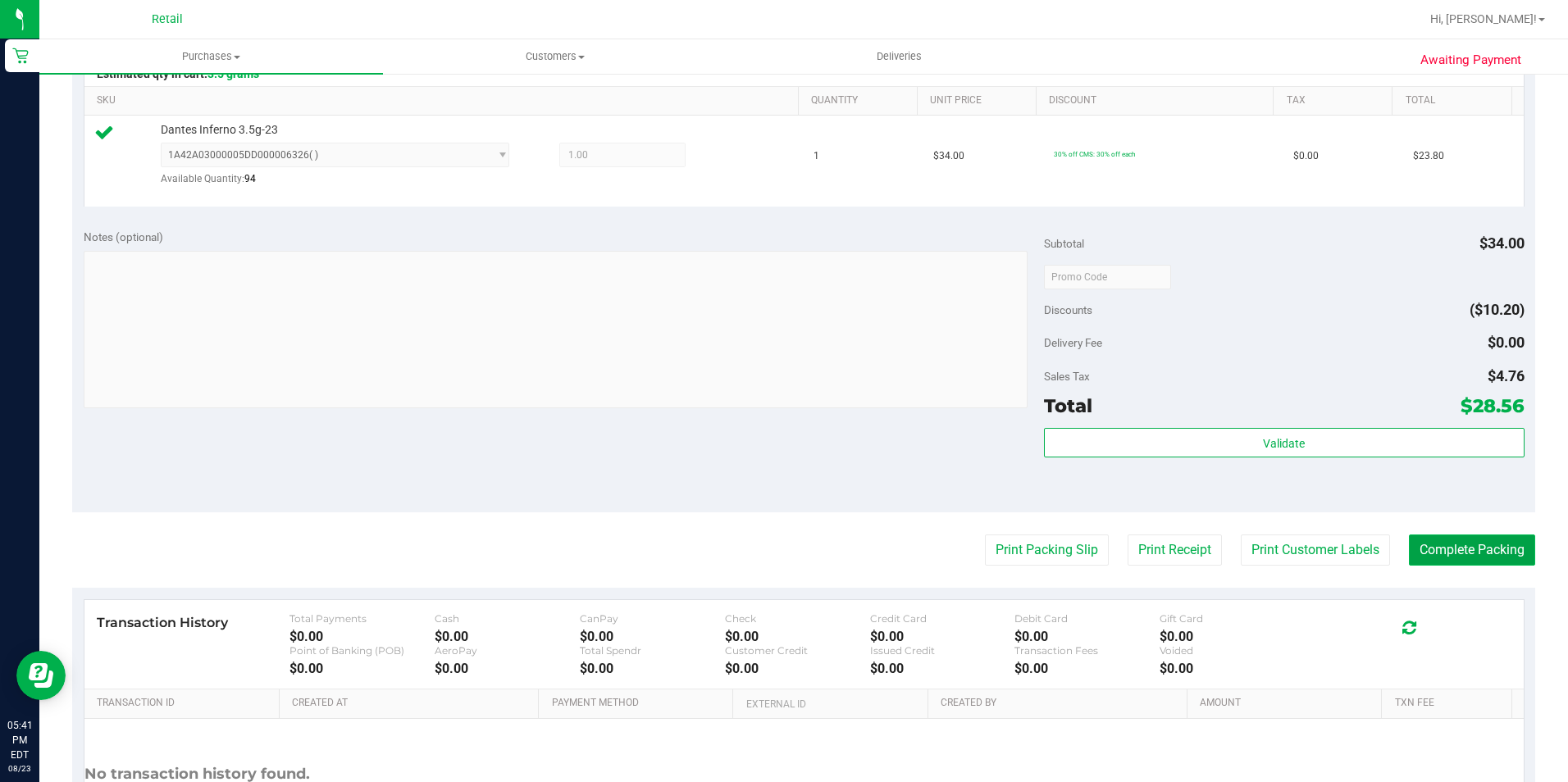
click at [1409, 548] on button "Complete Packing" at bounding box center [1471, 550] width 126 height 31
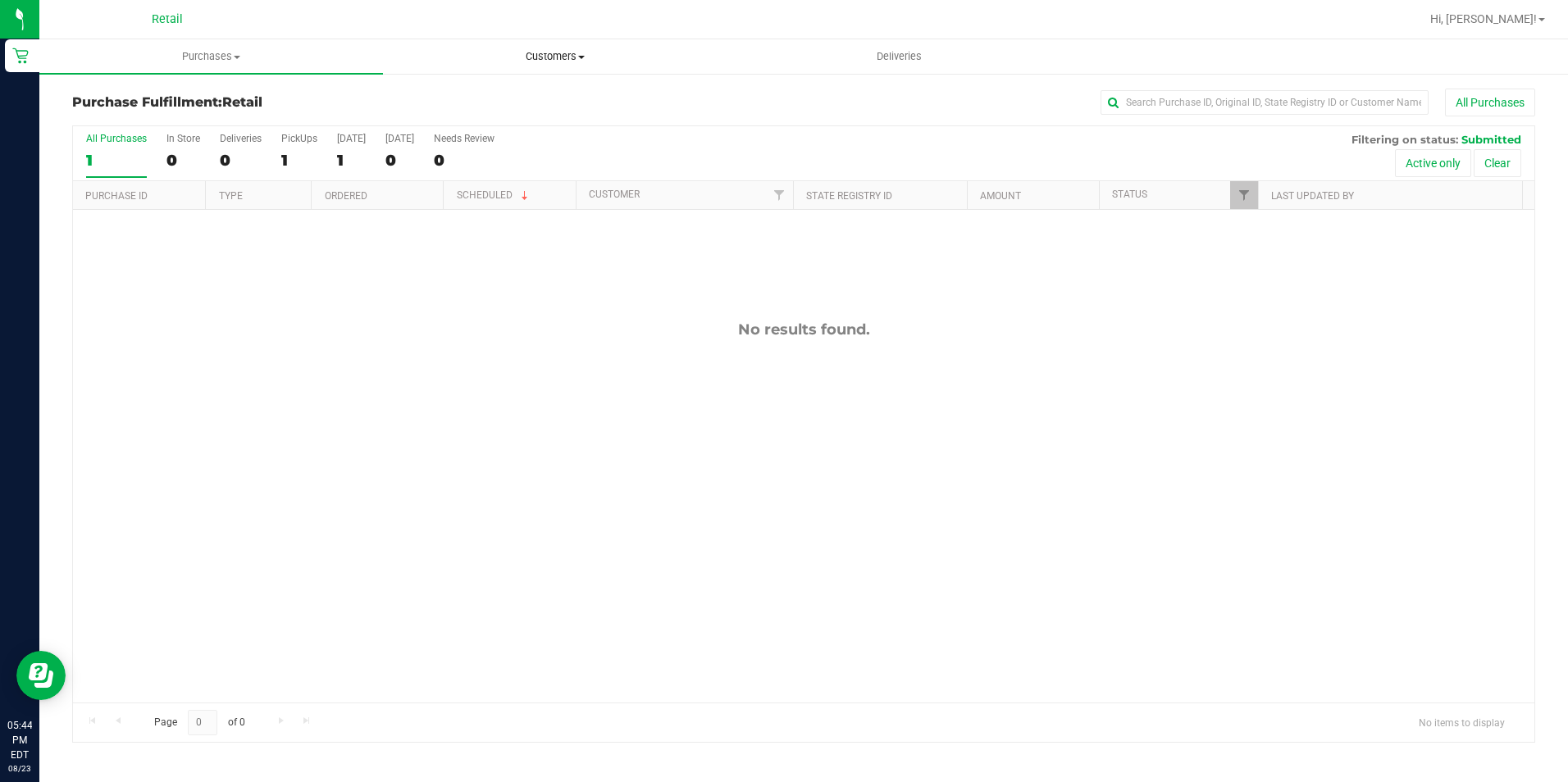
click at [535, 51] on span "Customers" at bounding box center [555, 57] width 342 height 15
click at [468, 97] on span "All customers" at bounding box center [442, 99] width 118 height 14
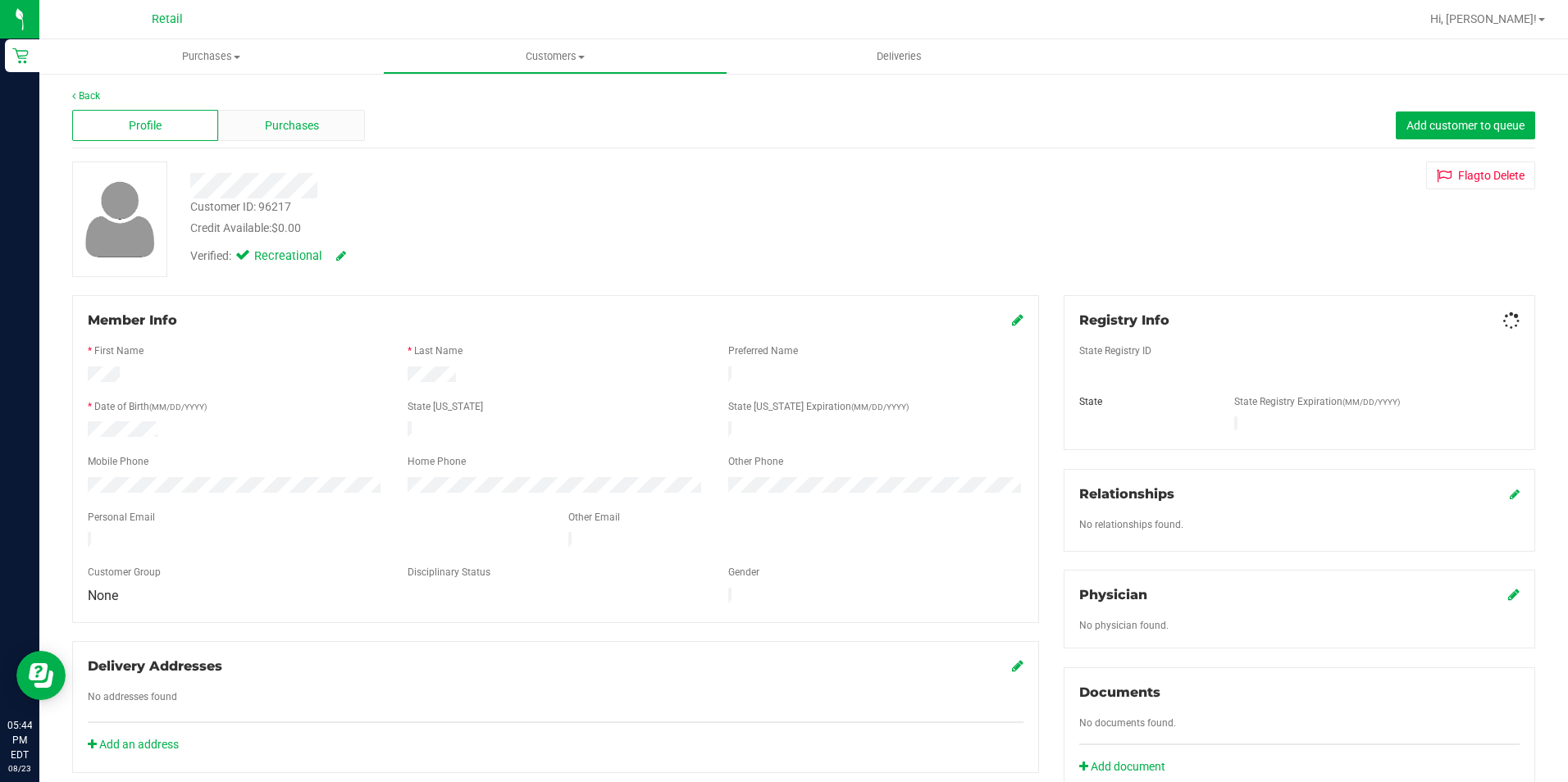
click at [286, 113] on div "Purchases" at bounding box center [291, 125] width 146 height 31
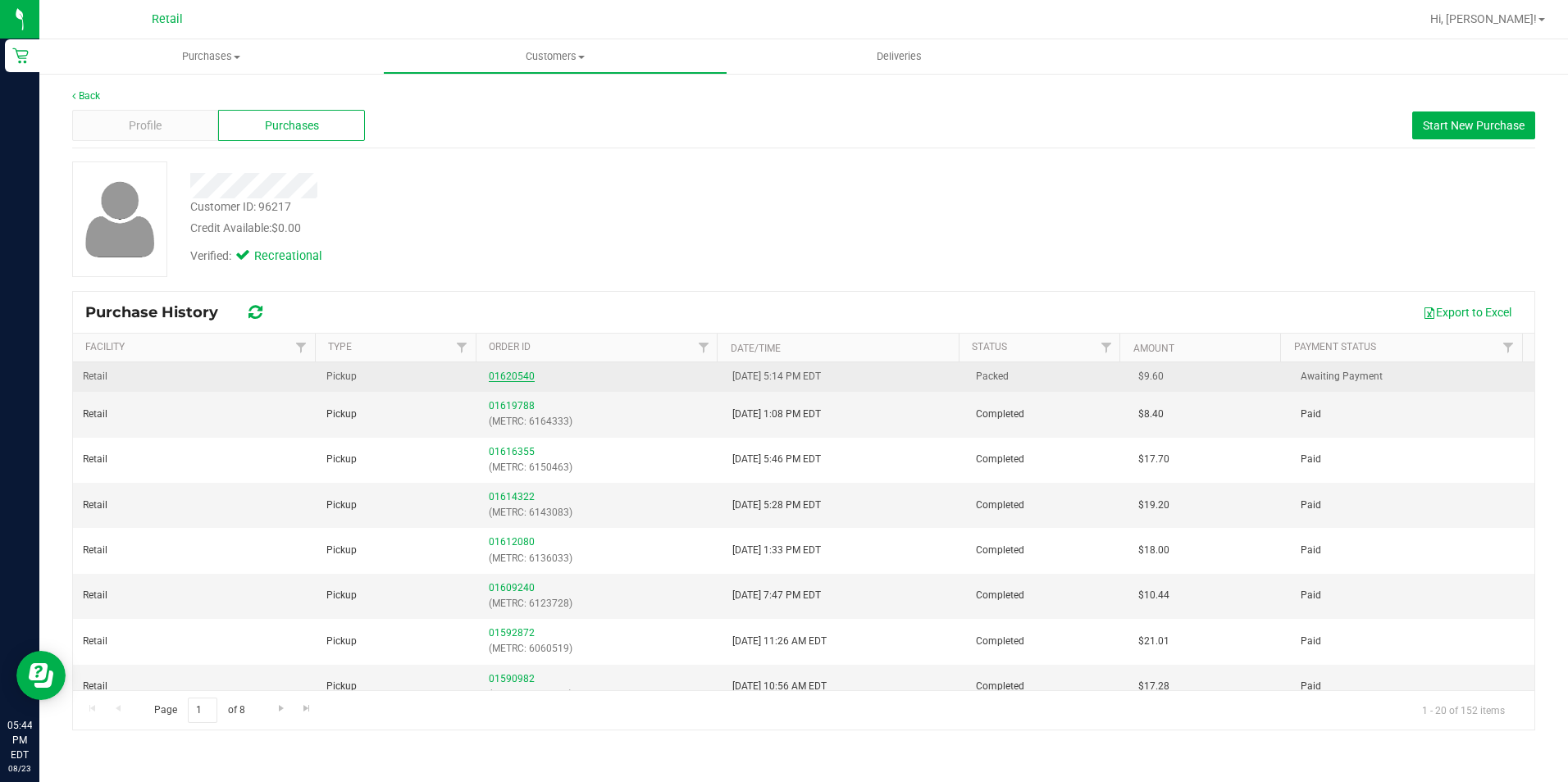
click at [502, 376] on link "01620540" at bounding box center [511, 377] width 46 height 11
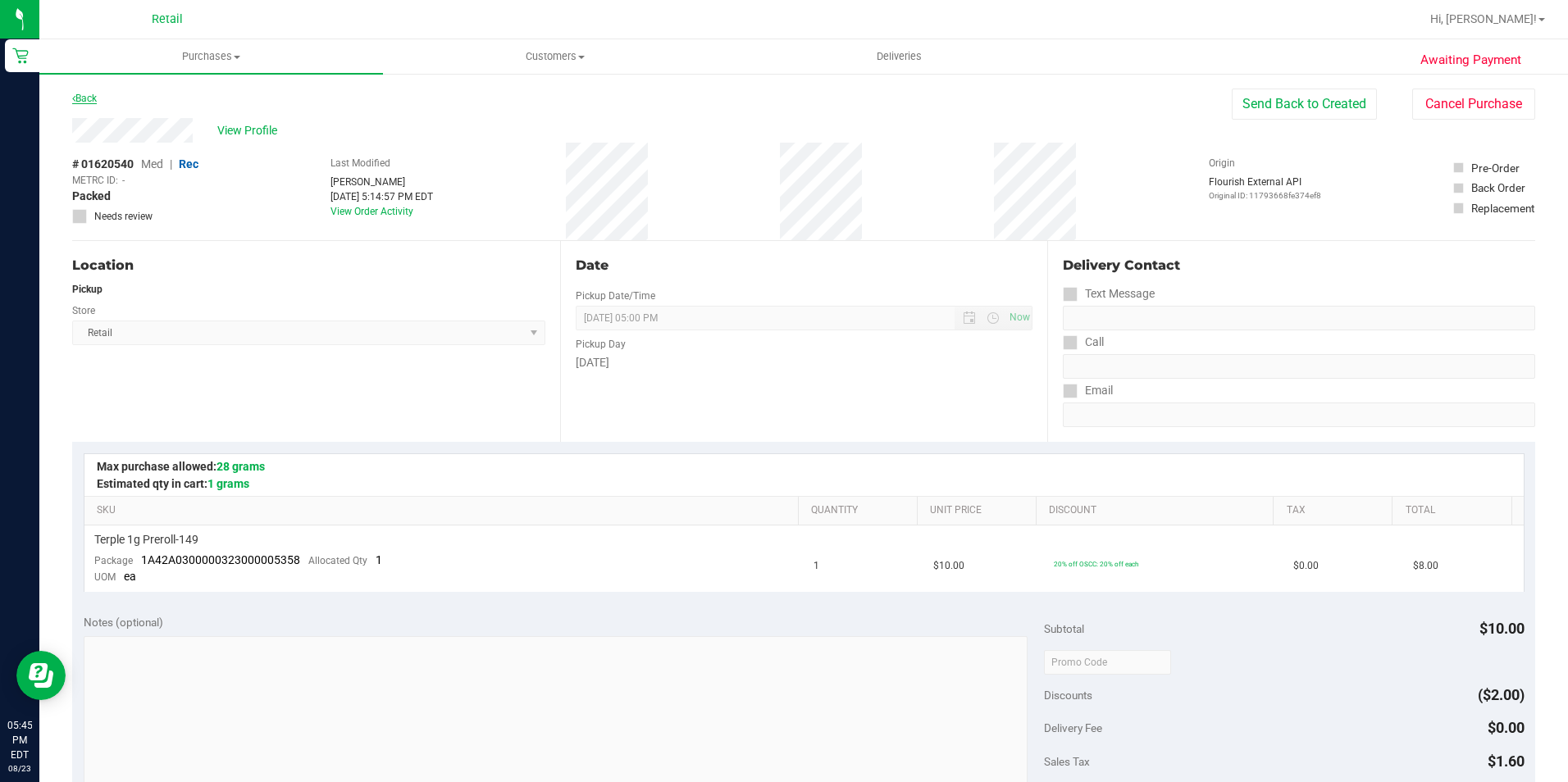
click at [89, 97] on link "Back" at bounding box center [84, 98] width 24 height 11
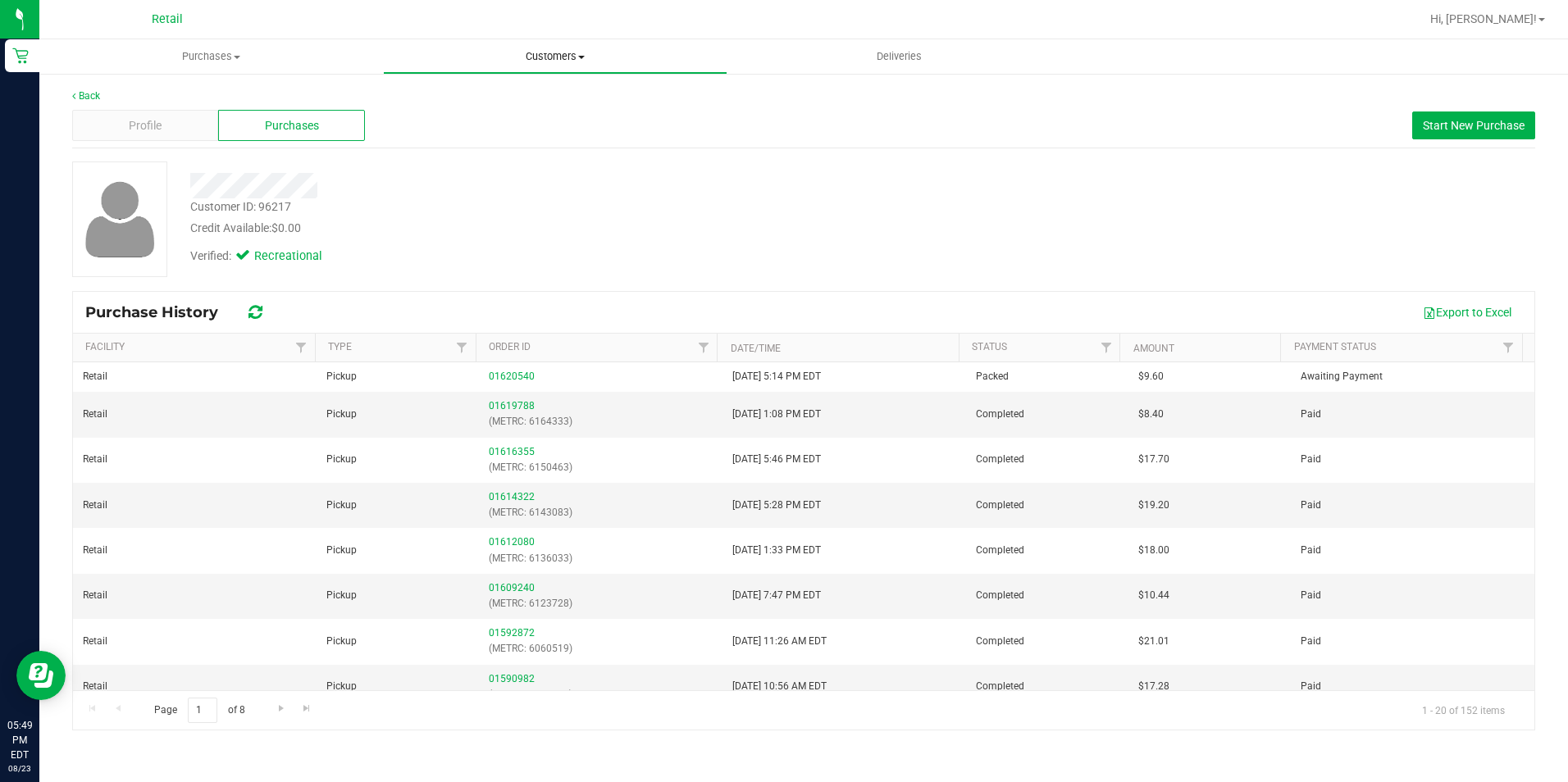
drag, startPoint x: 539, startPoint y: 45, endPoint x: 524, endPoint y: 68, distance: 27.5
click at [539, 45] on uib-tab-heading "Customers All customers Add a new customer All physicians" at bounding box center [555, 56] width 342 height 33
click at [501, 99] on li "All customers" at bounding box center [555, 99] width 344 height 20
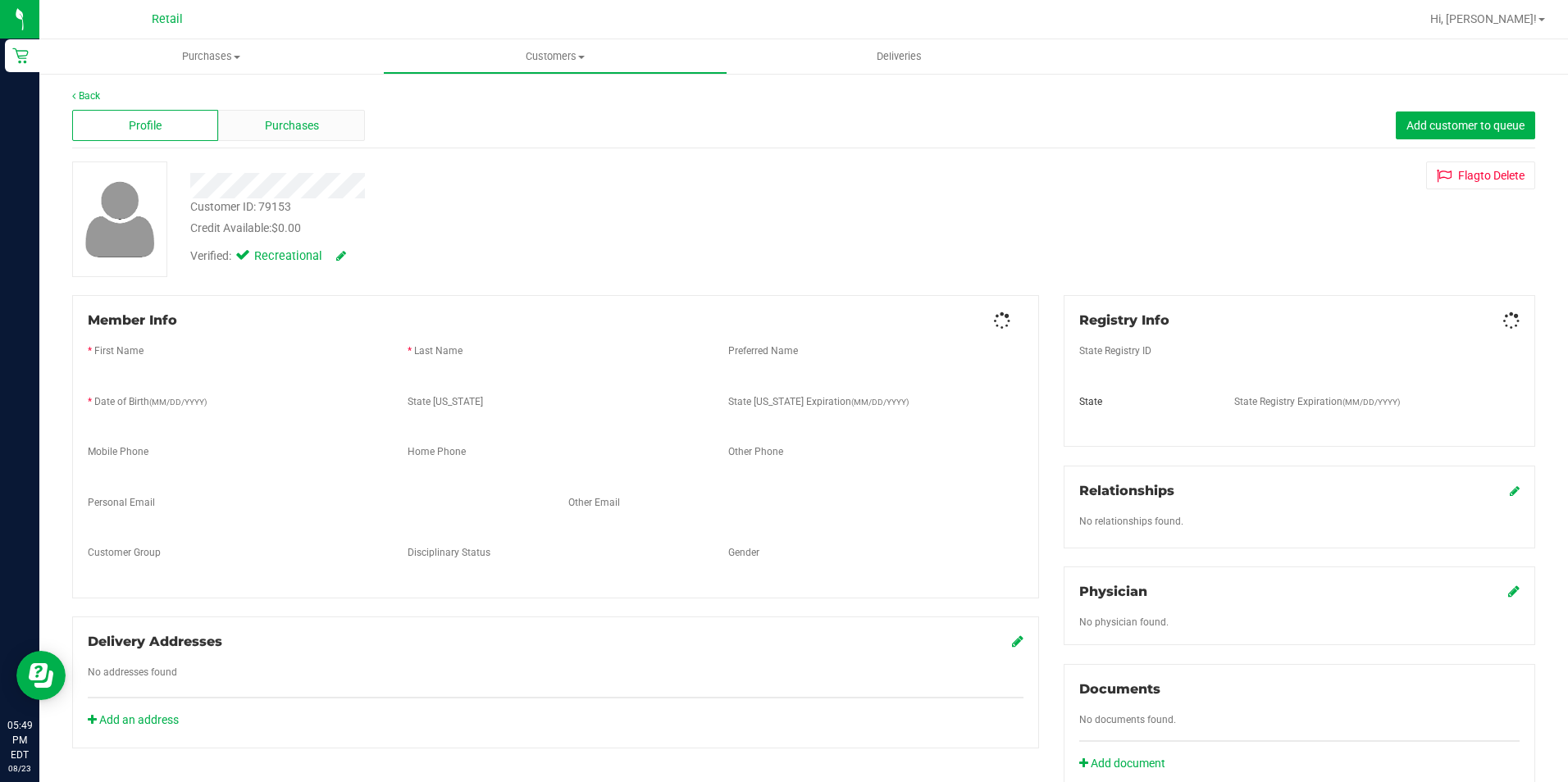
click at [310, 114] on div "Purchases" at bounding box center [291, 125] width 146 height 31
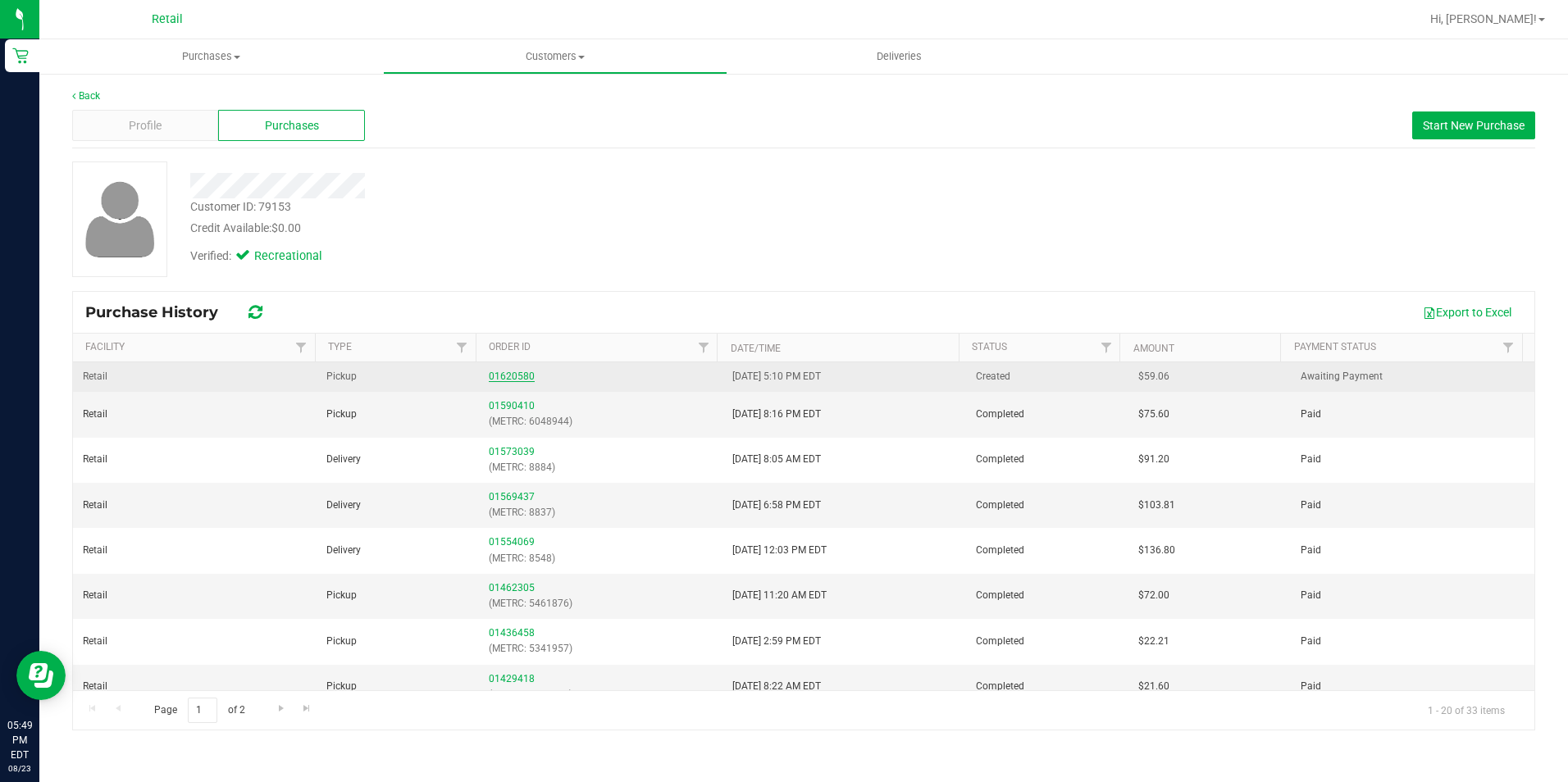
click at [518, 380] on link "01620580" at bounding box center [511, 377] width 46 height 11
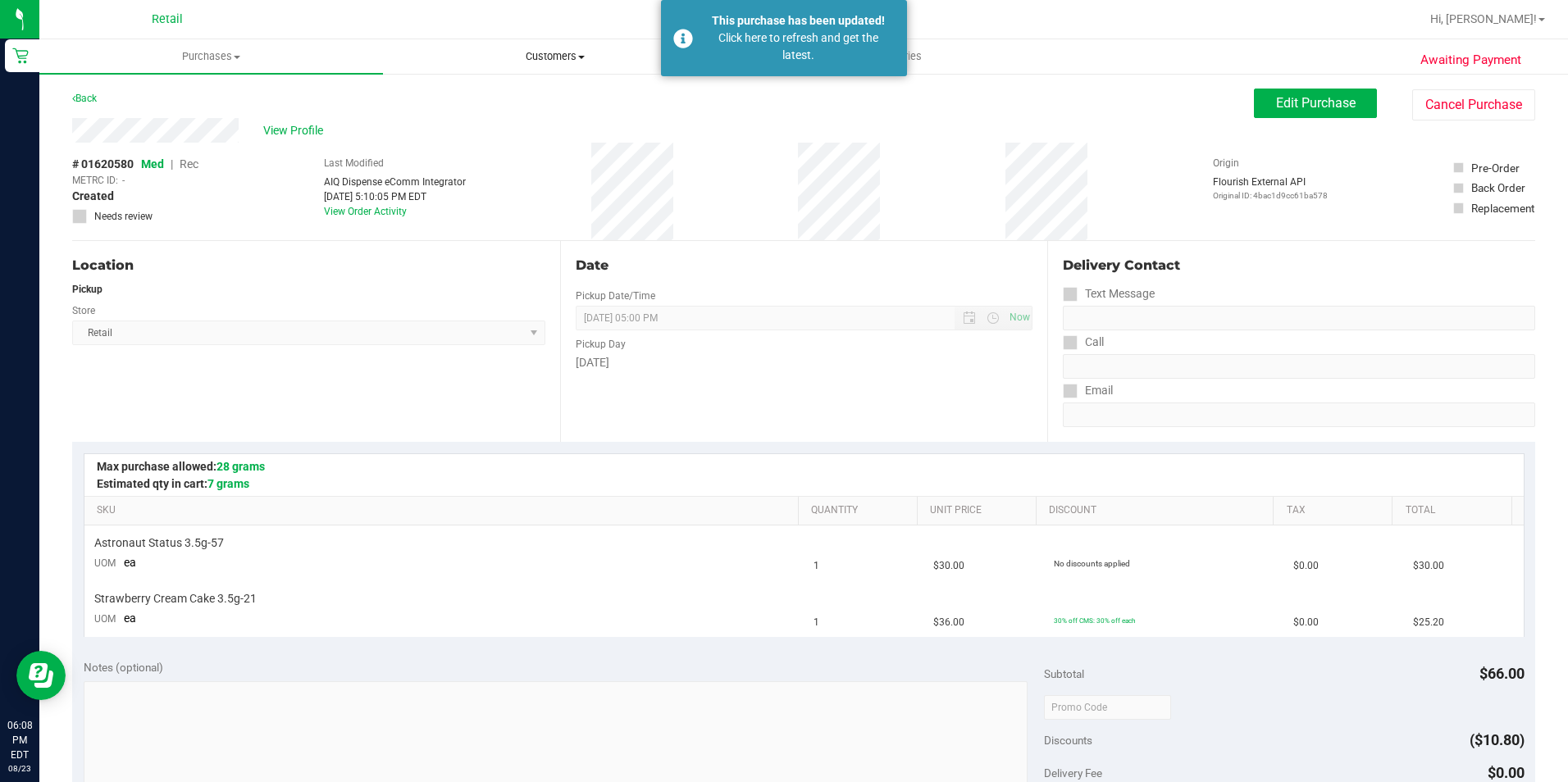
click at [556, 61] on span "Customers" at bounding box center [555, 57] width 342 height 15
click at [494, 100] on span "All customers" at bounding box center [442, 99] width 118 height 14
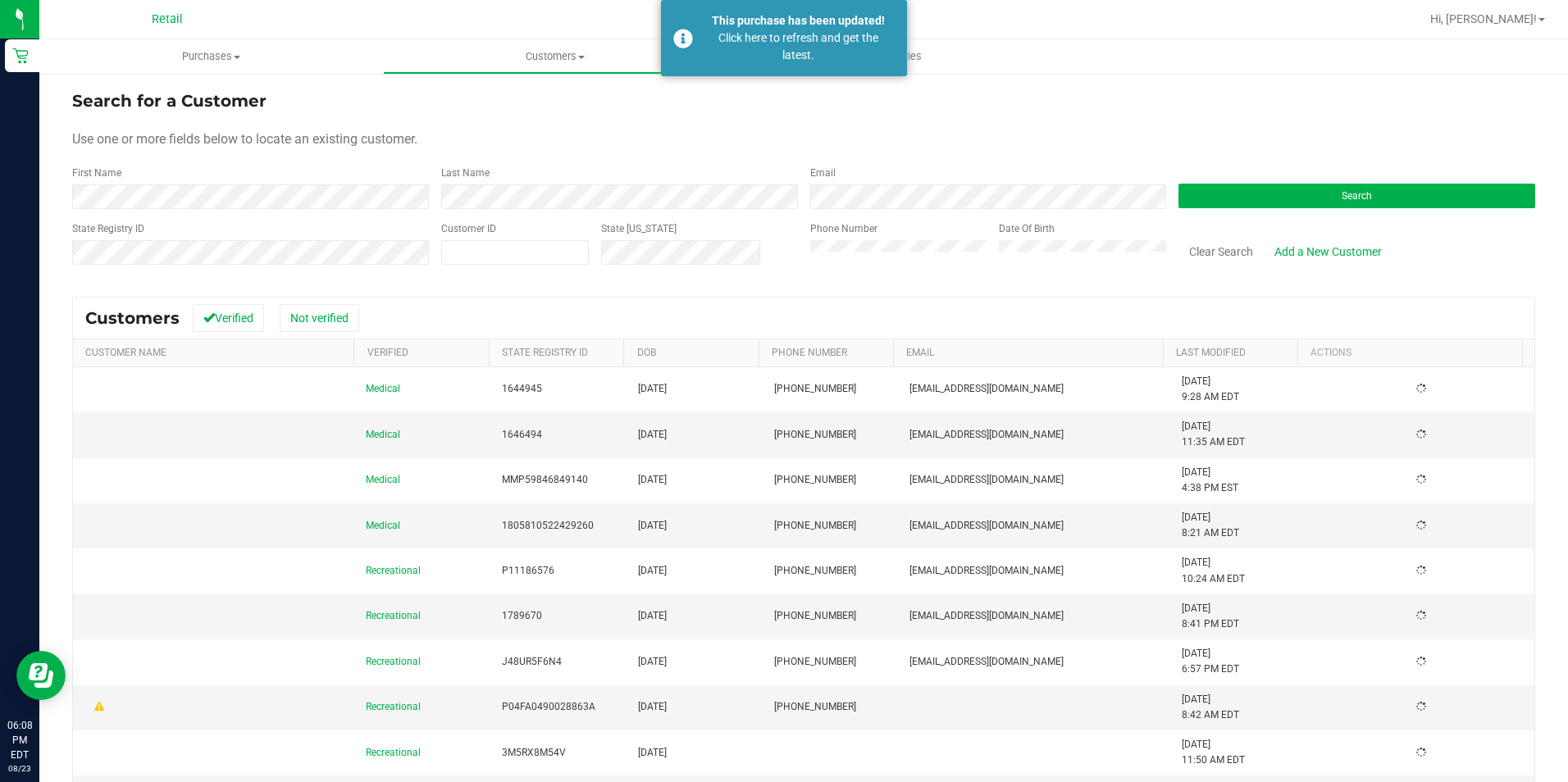
click at [250, 164] on form "Search for a Customer Use one or more fields below to locate an existing custom…" at bounding box center [803, 184] width 1463 height 191
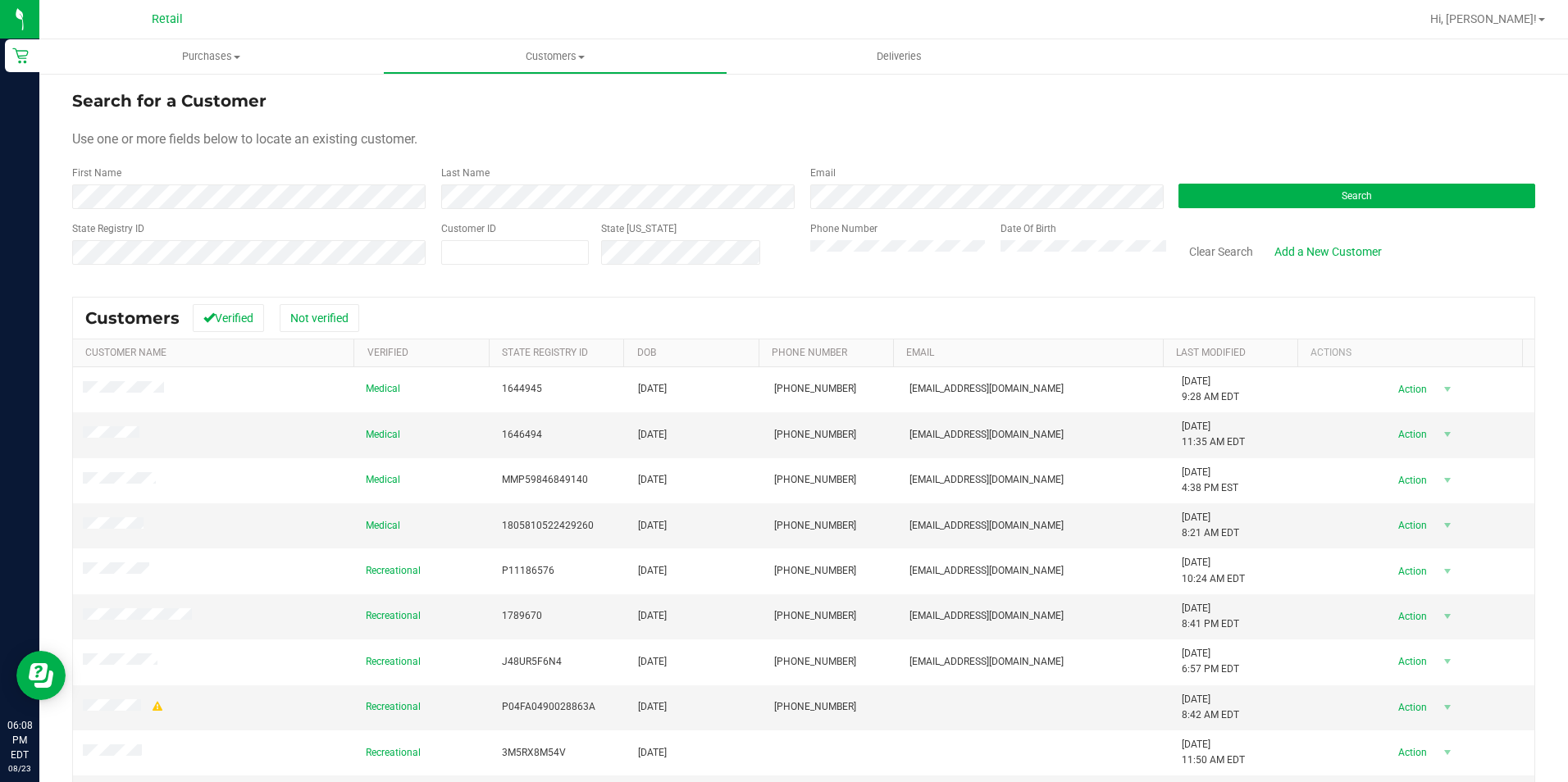
click at [242, 178] on div "First Name" at bounding box center [250, 187] width 357 height 44
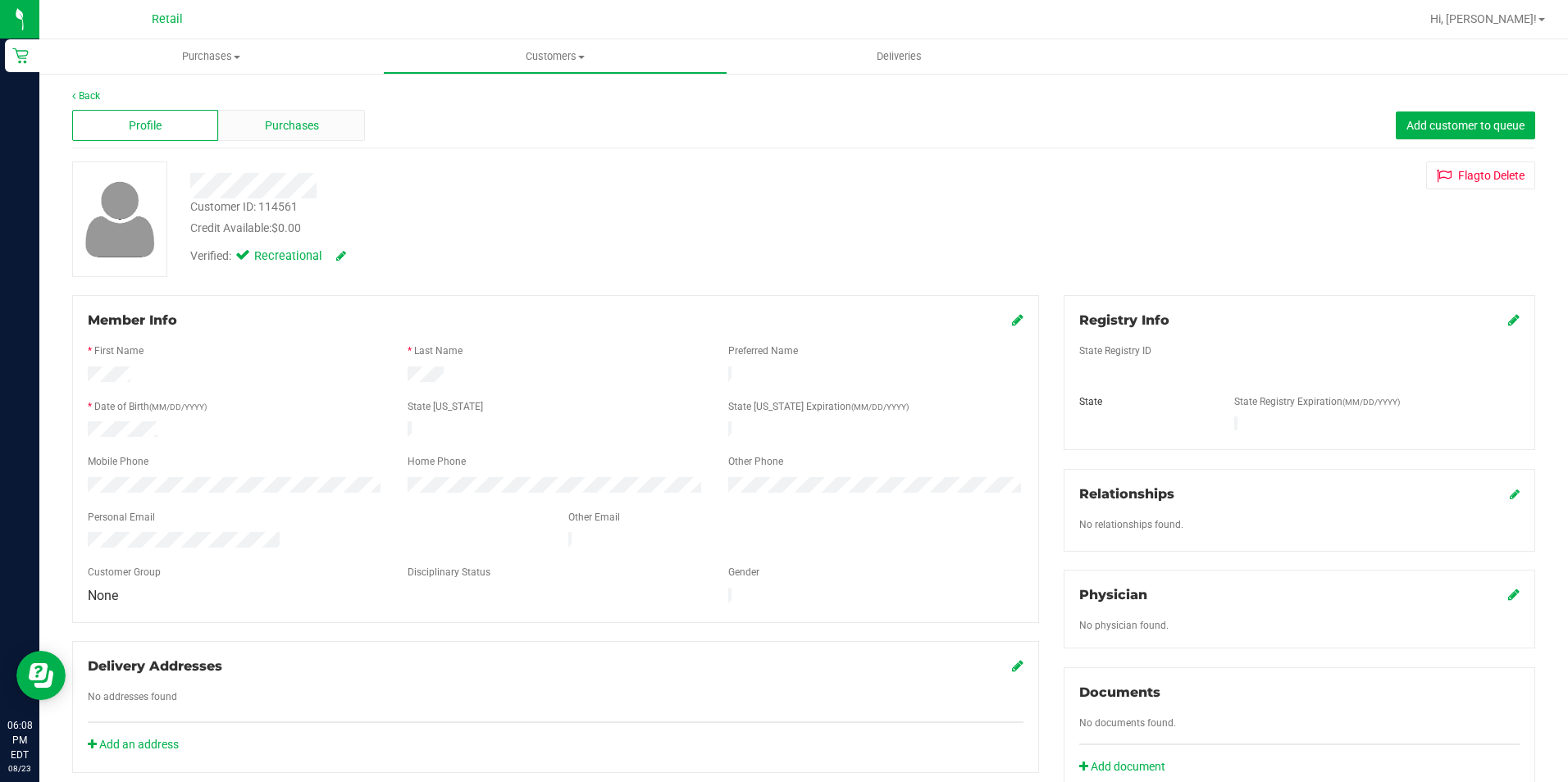
click at [273, 123] on span "Purchases" at bounding box center [292, 126] width 54 height 17
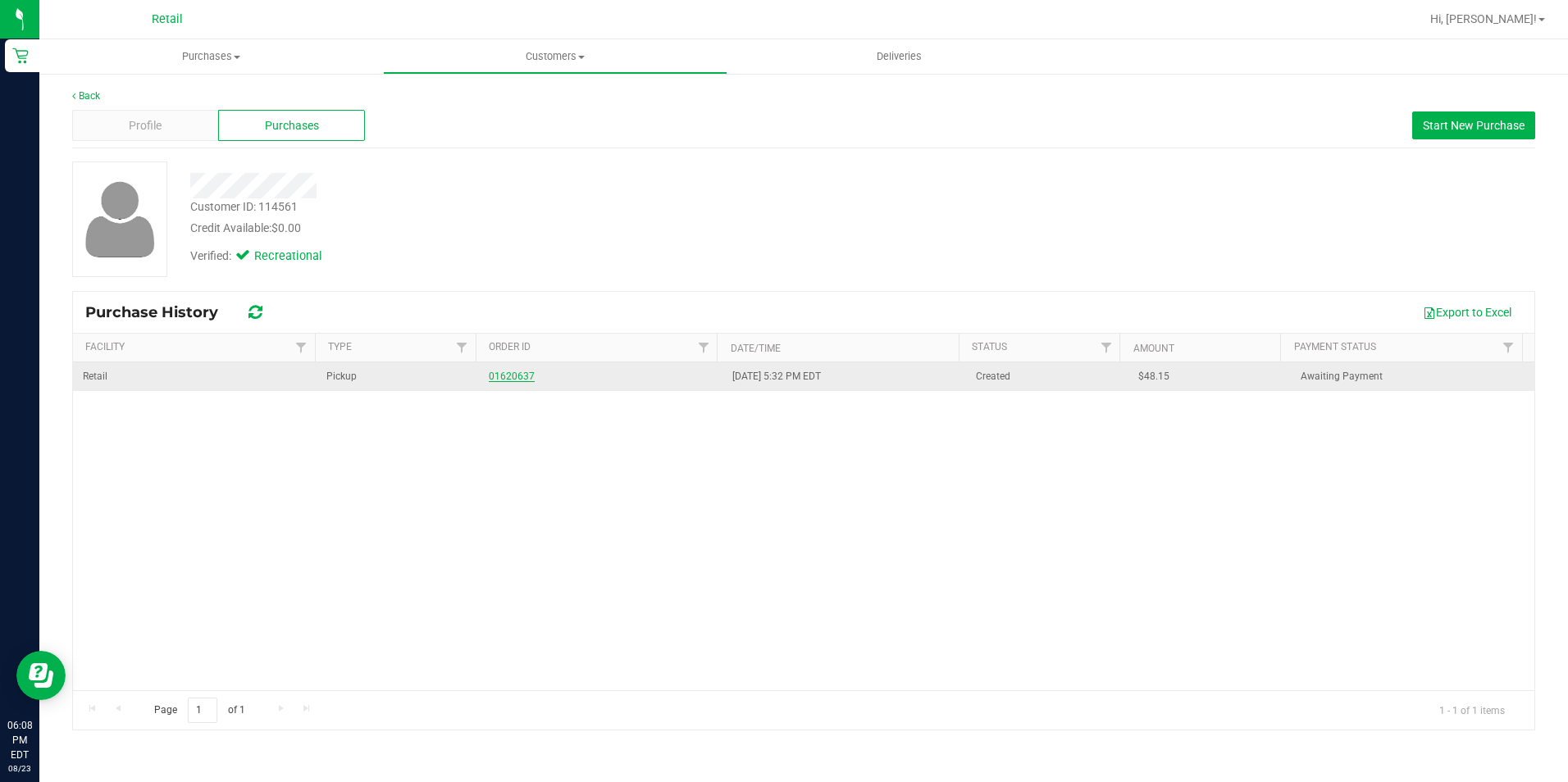
click at [494, 380] on link "01620637" at bounding box center [511, 377] width 46 height 11
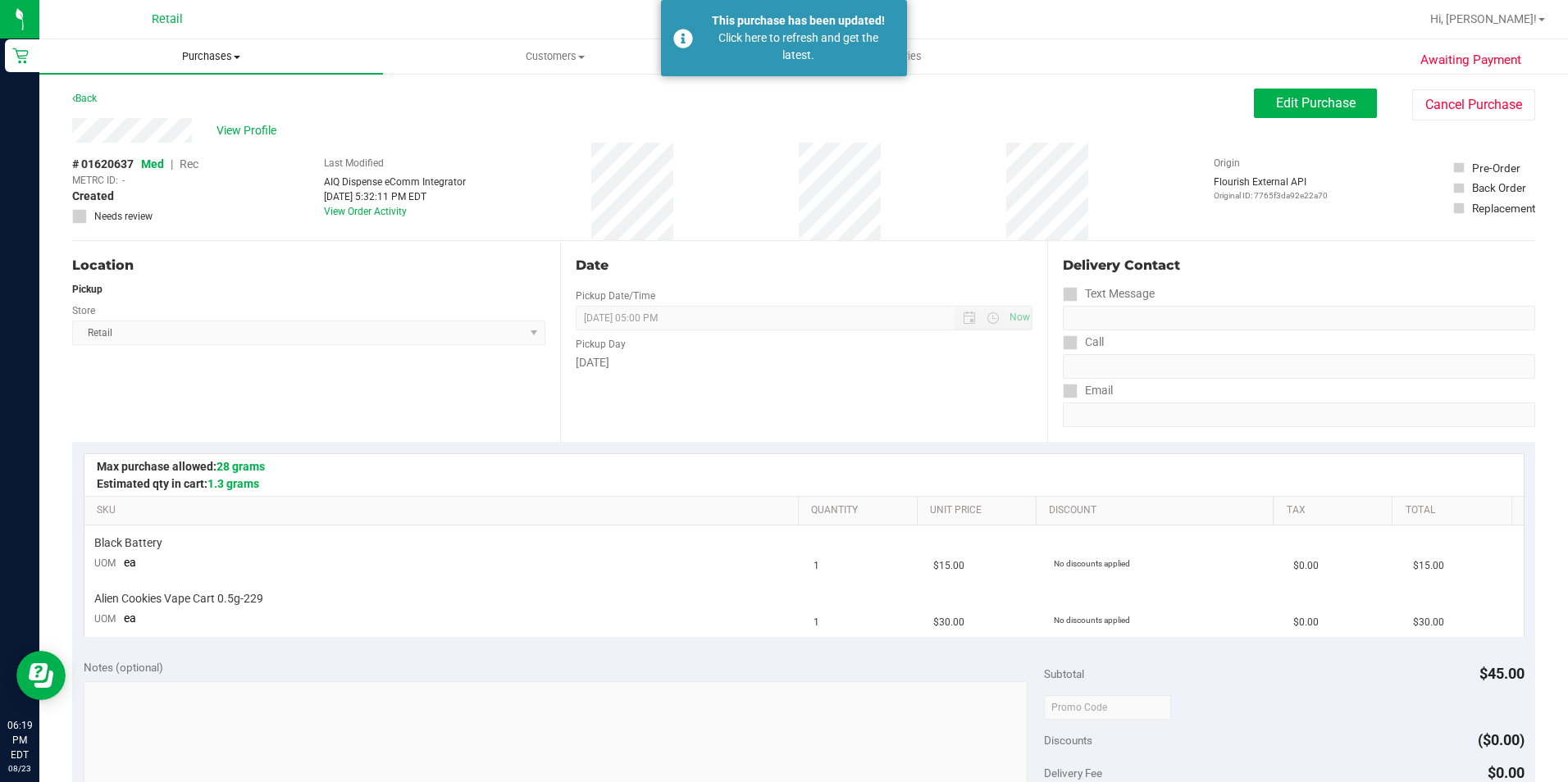
click at [199, 61] on span "Purchases" at bounding box center [211, 57] width 344 height 15
click at [181, 106] on li "Summary of purchases" at bounding box center [211, 99] width 344 height 20
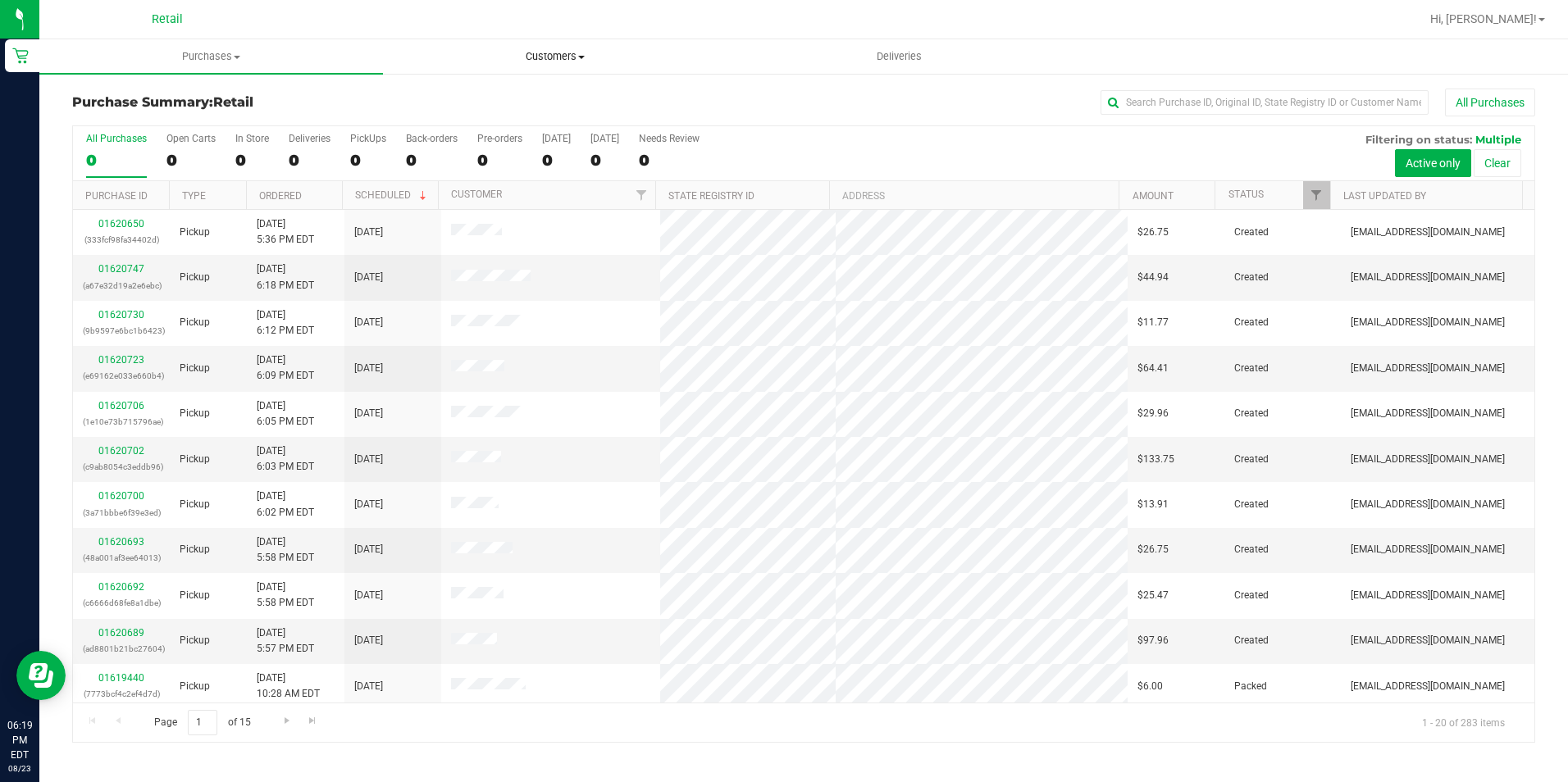
click at [596, 48] on uib-tab-heading "Customers All customers Add a new customer All physicians" at bounding box center [555, 56] width 342 height 33
click at [478, 101] on span "All customers" at bounding box center [442, 99] width 118 height 14
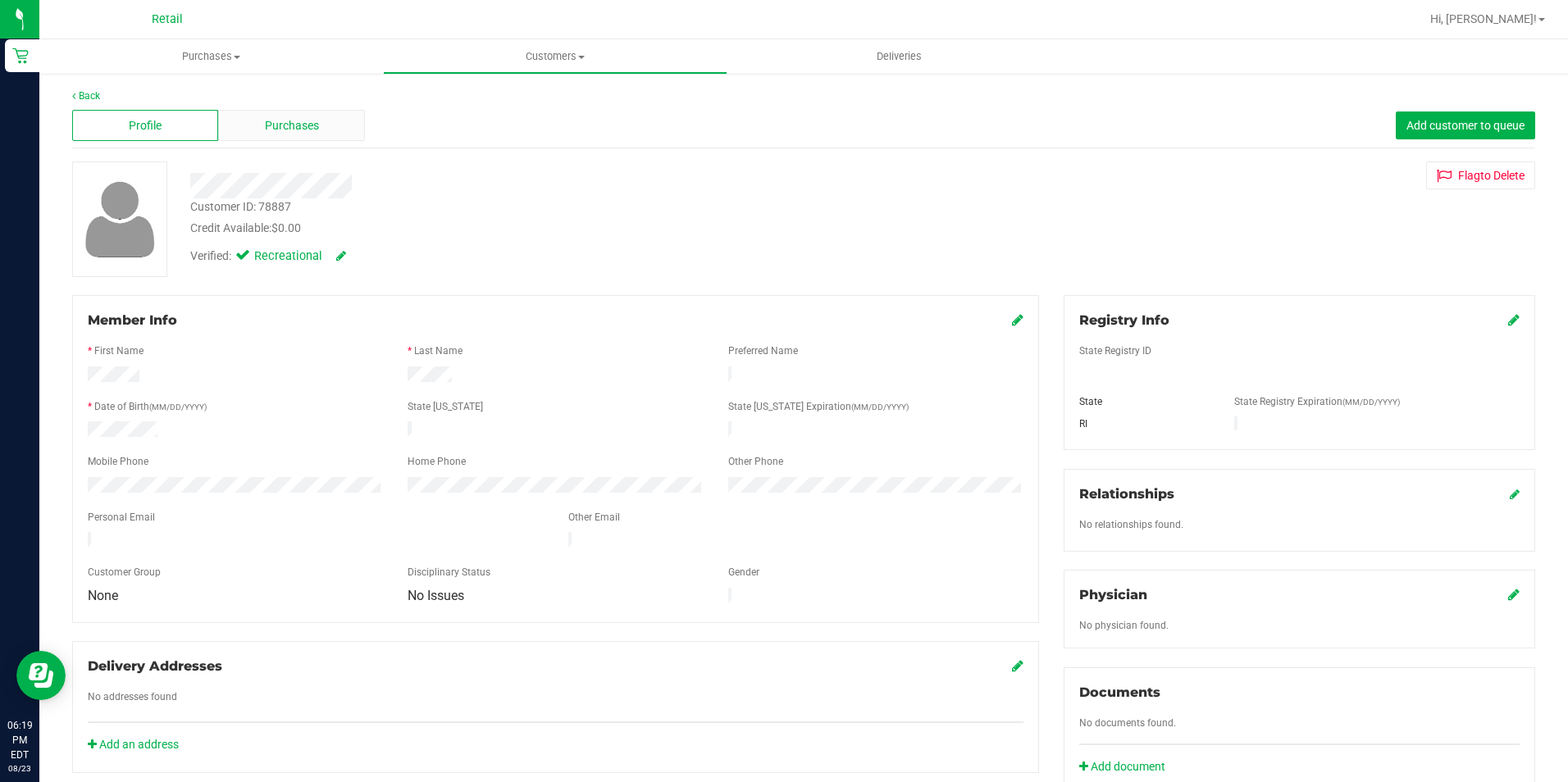
click at [255, 115] on div "Purchases" at bounding box center [291, 125] width 146 height 31
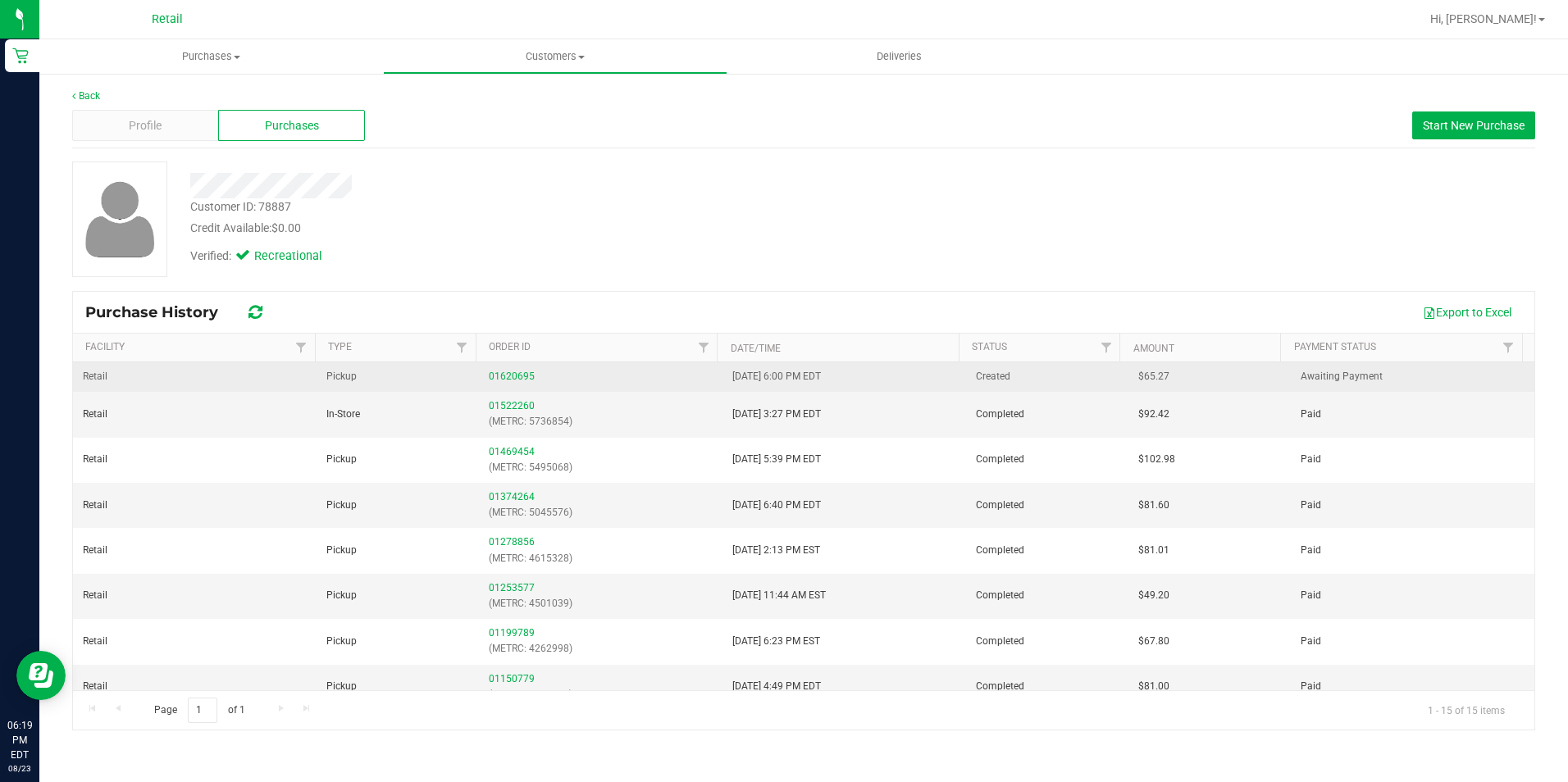
click at [506, 387] on td "01620695" at bounding box center [600, 377] width 243 height 30
click at [502, 380] on link "01620695" at bounding box center [511, 377] width 46 height 11
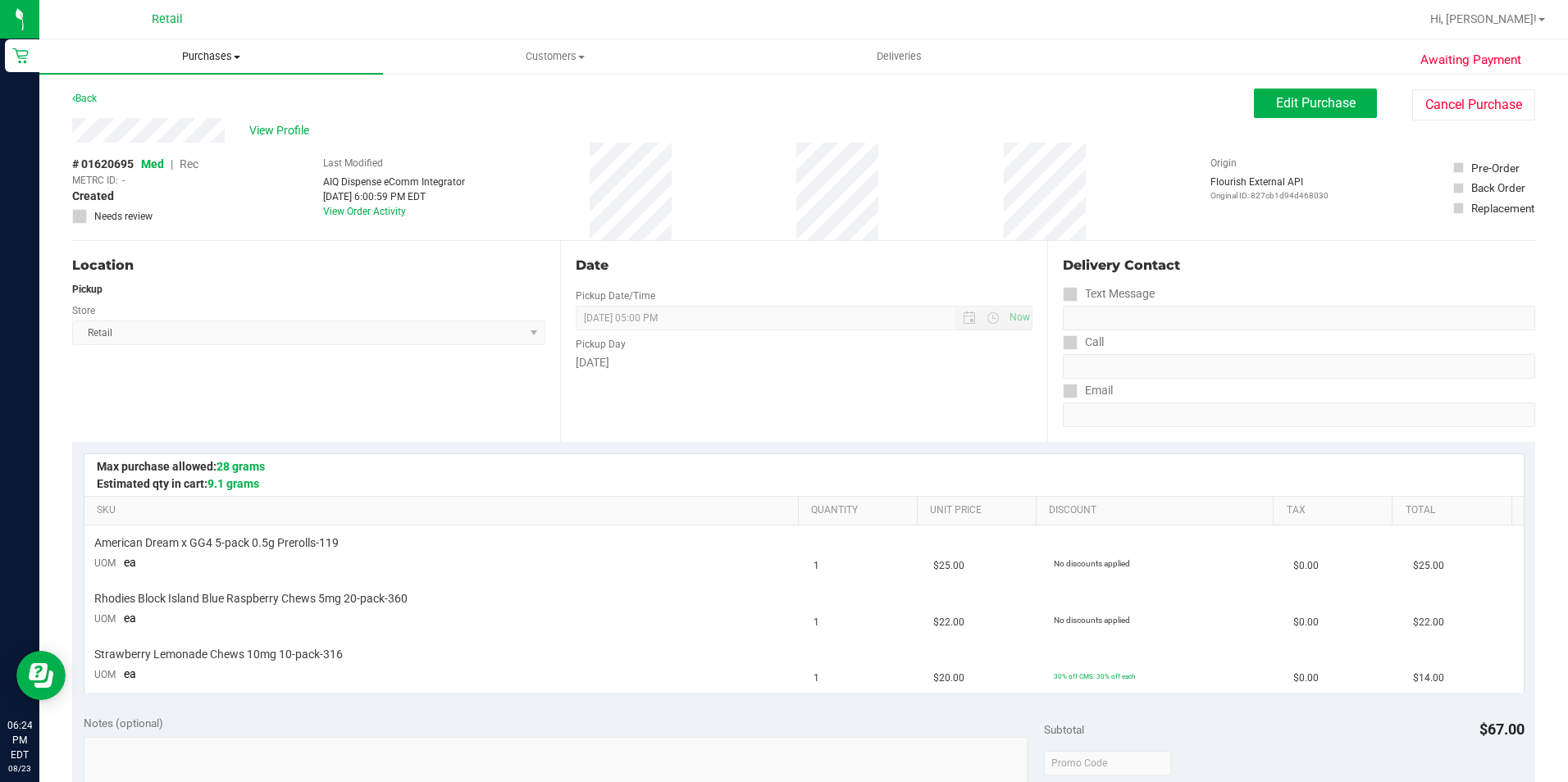
click at [187, 58] on span "Purchases" at bounding box center [211, 57] width 344 height 15
click at [203, 103] on span "Summary of purchases" at bounding box center [123, 99] width 168 height 14
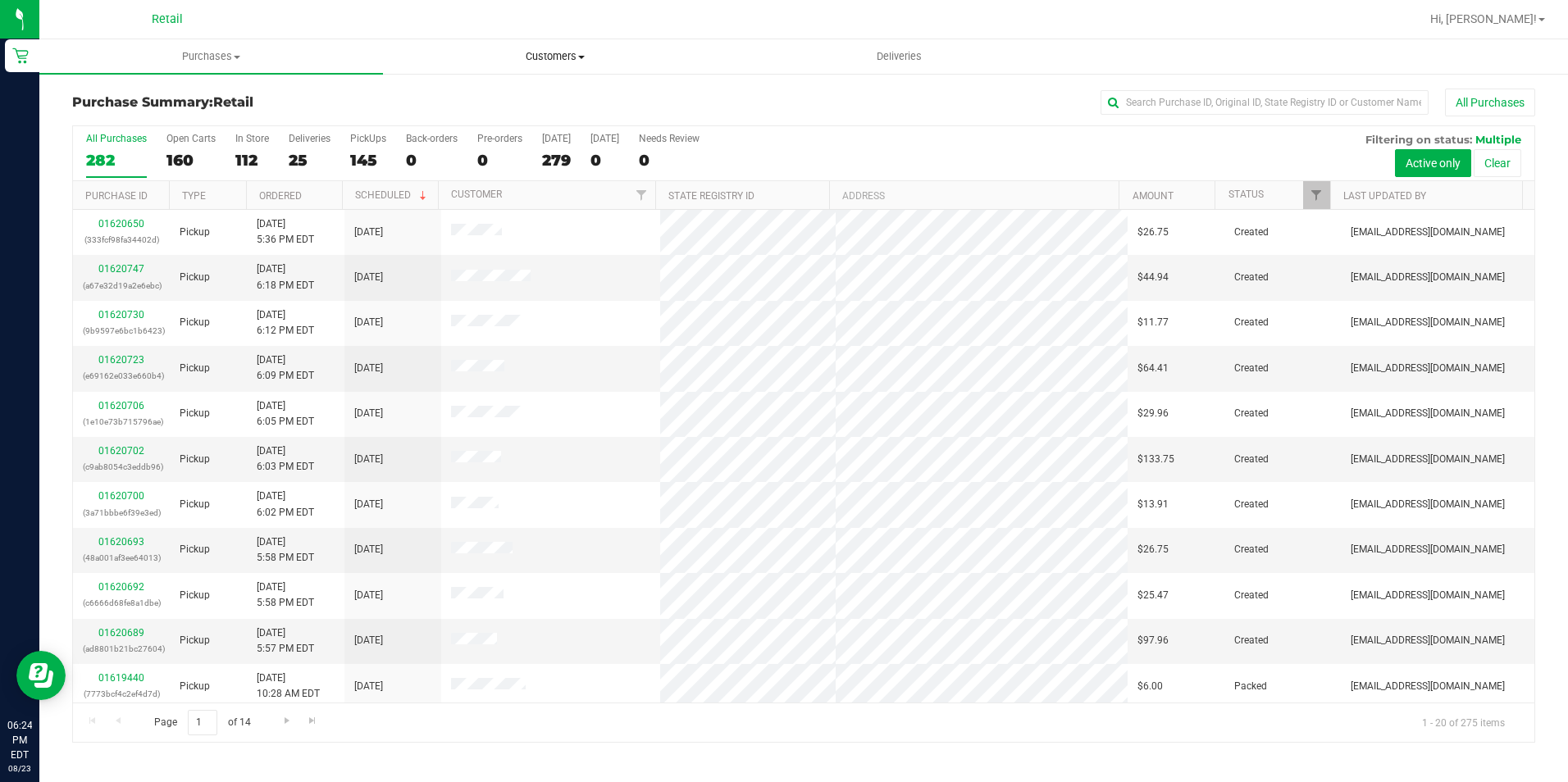
click at [547, 53] on span "Customers" at bounding box center [555, 57] width 342 height 15
click at [496, 94] on span "All customers" at bounding box center [442, 99] width 118 height 14
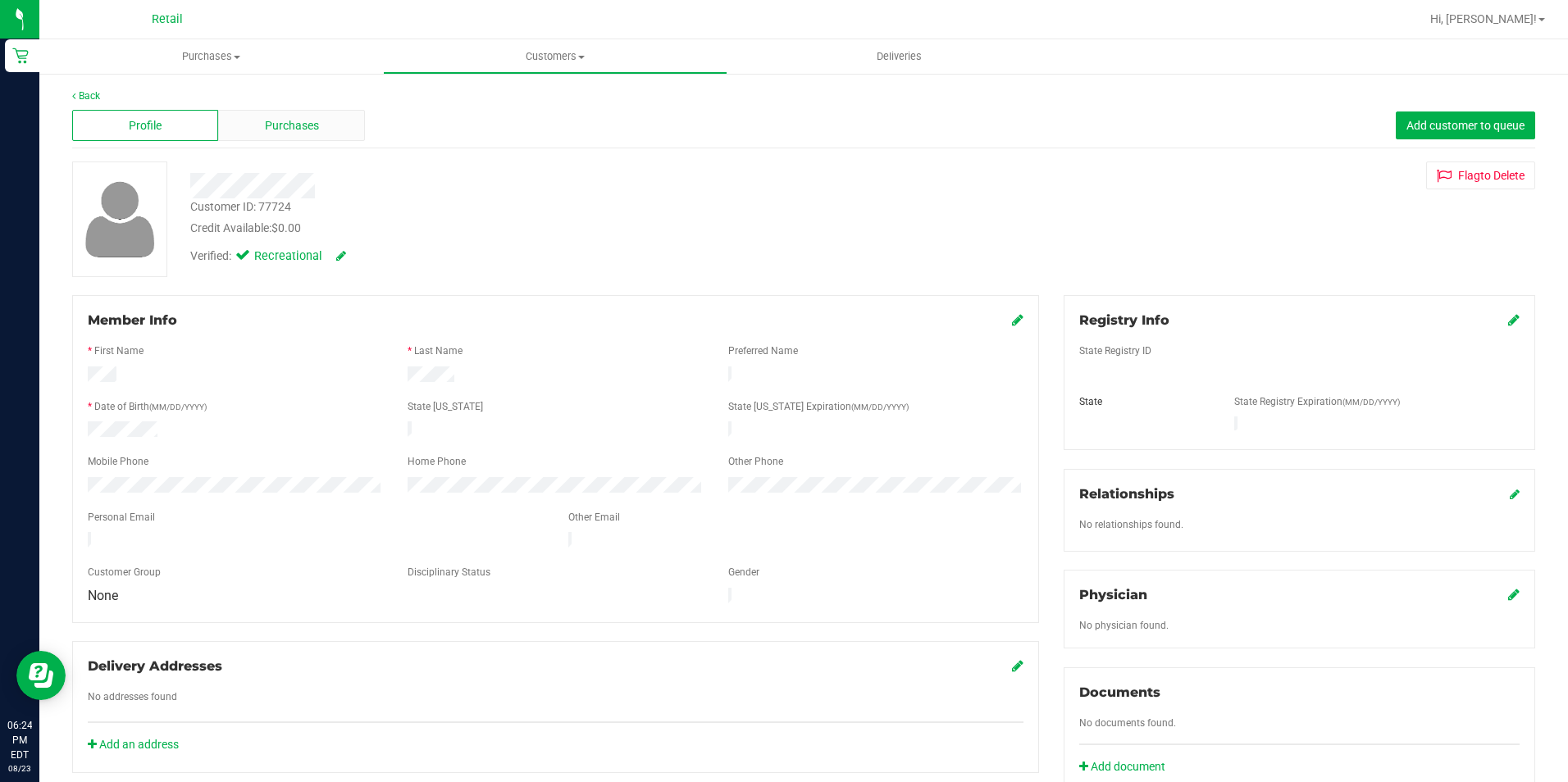
click at [272, 110] on div "Purchases" at bounding box center [291, 125] width 146 height 31
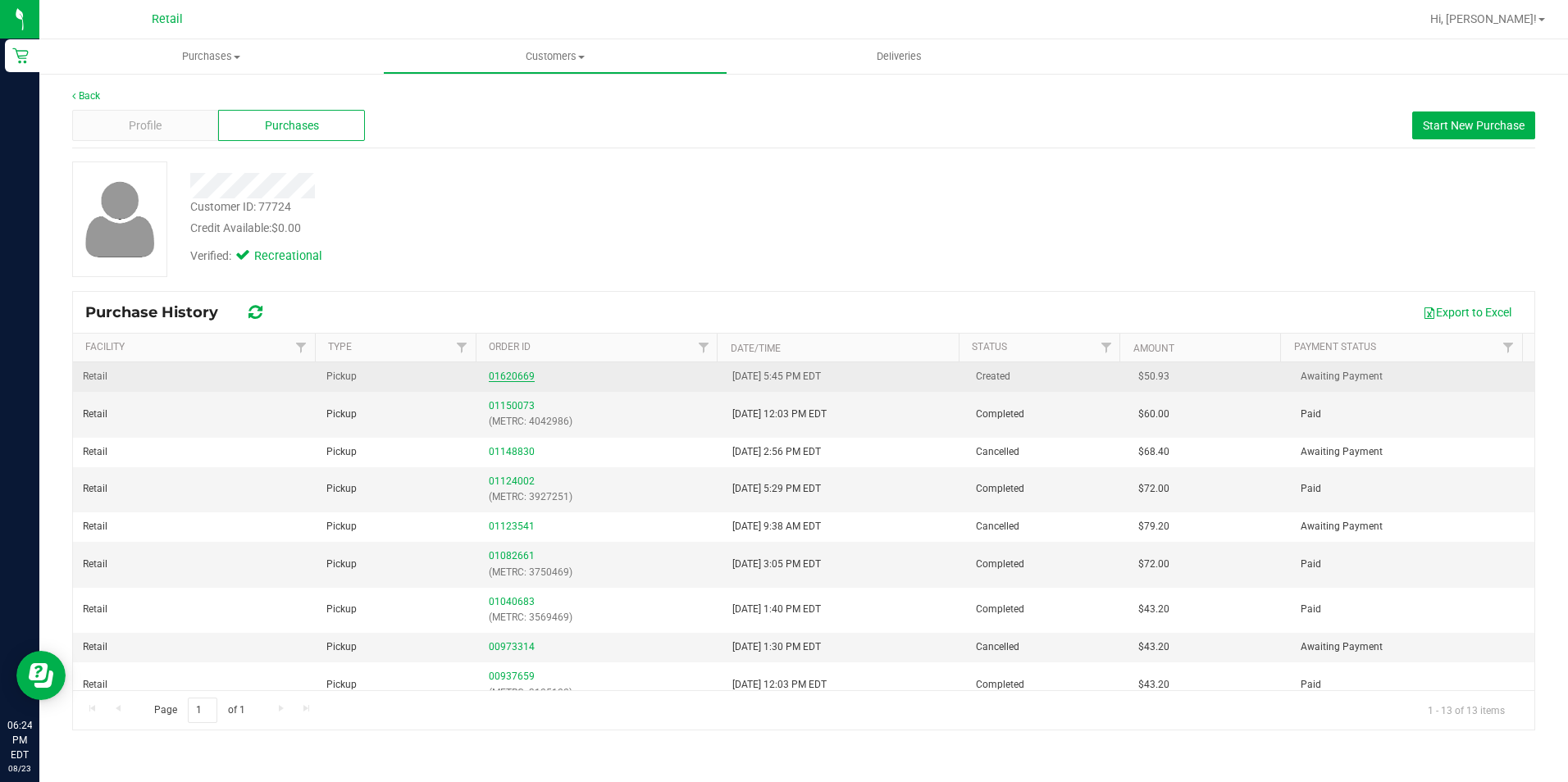
click at [496, 380] on link "01620669" at bounding box center [511, 377] width 46 height 11
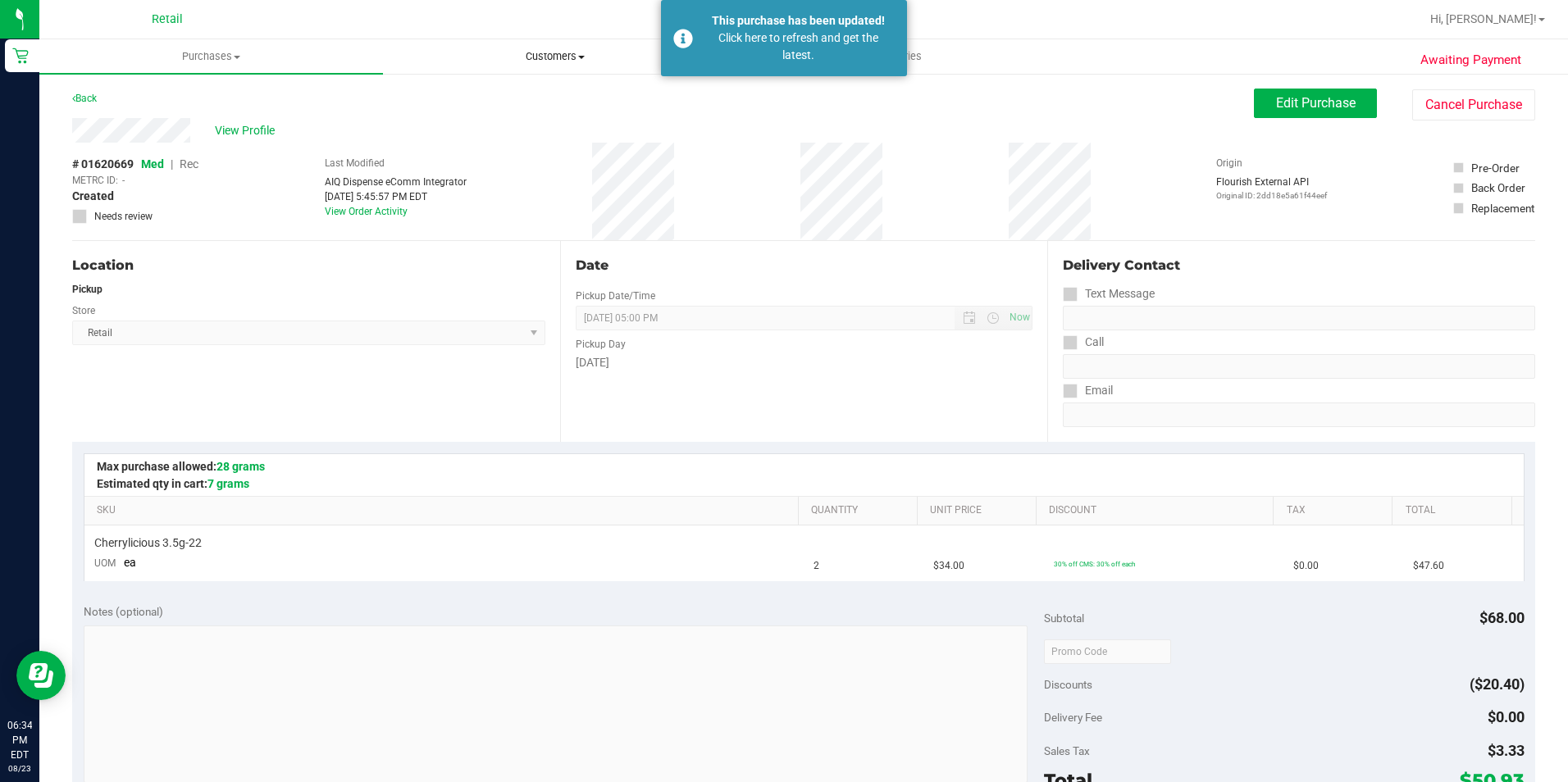
drag, startPoint x: 551, startPoint y: 65, endPoint x: 538, endPoint y: 66, distance: 13.0
click at [551, 65] on uib-tab-heading "Customers All customers Add a new customer All physicians" at bounding box center [555, 56] width 342 height 33
click at [457, 100] on span "All customers" at bounding box center [442, 99] width 118 height 14
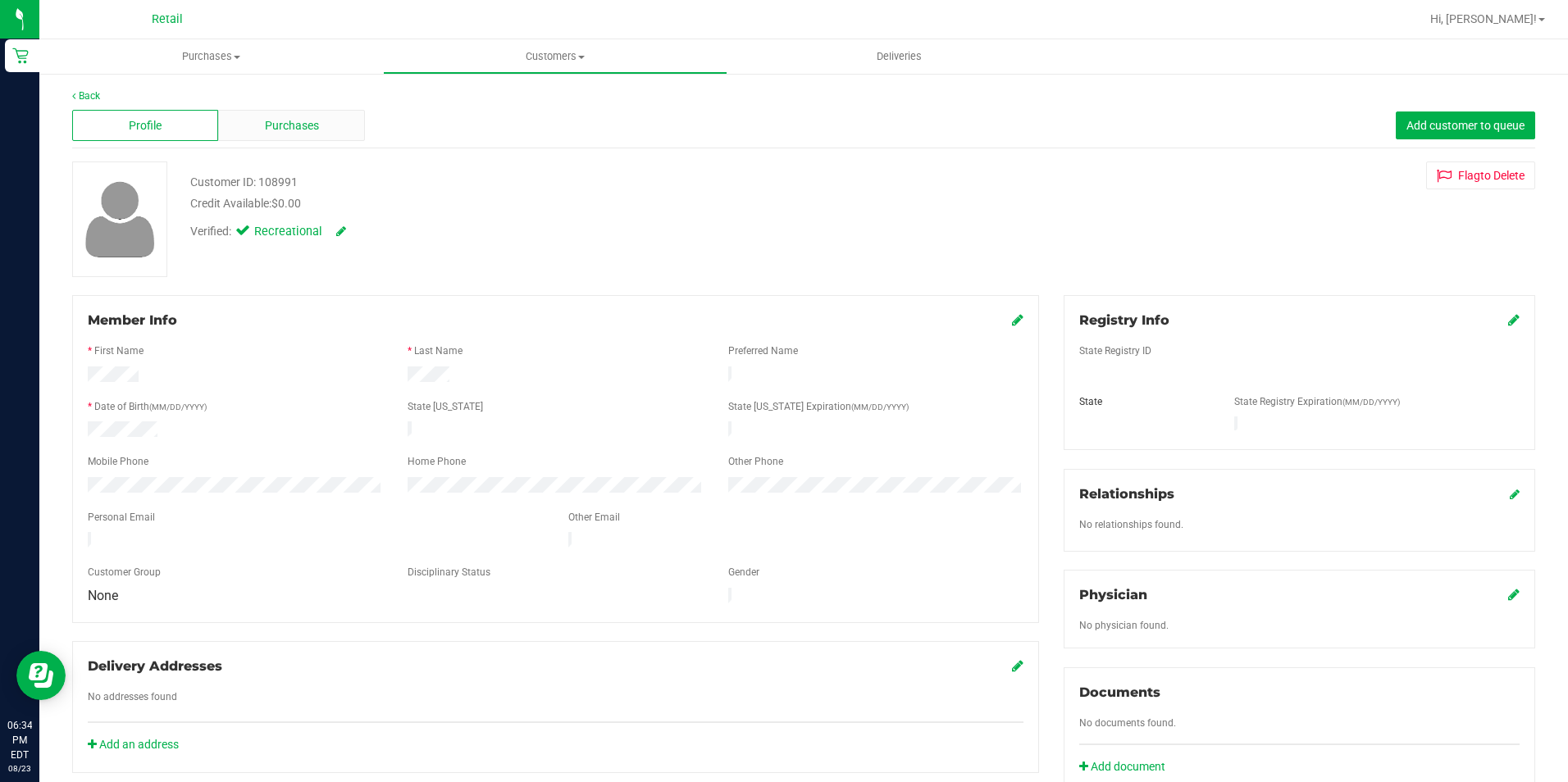
click at [303, 124] on span "Purchases" at bounding box center [292, 126] width 54 height 17
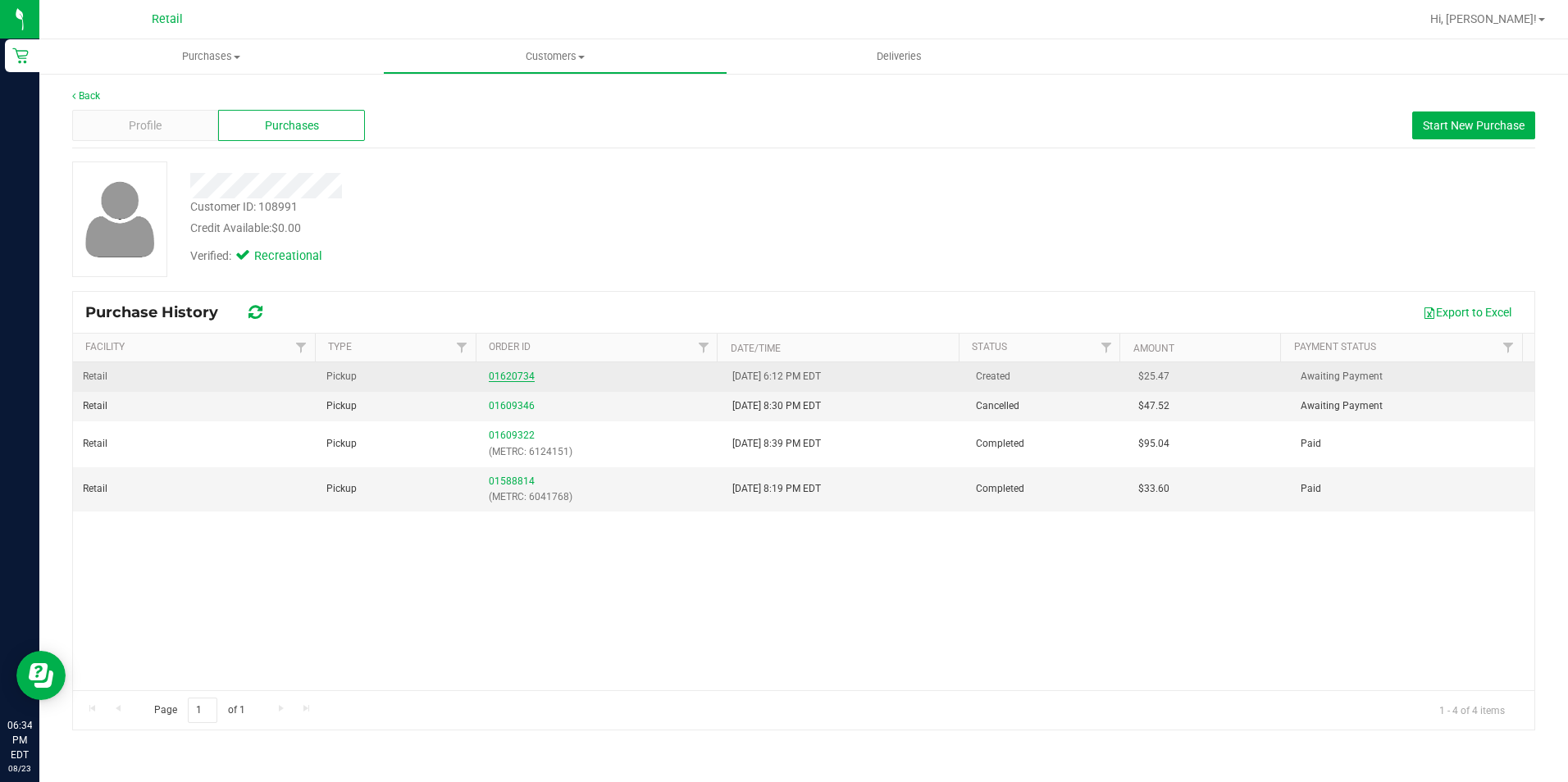
click at [512, 371] on link "01620734" at bounding box center [511, 377] width 46 height 11
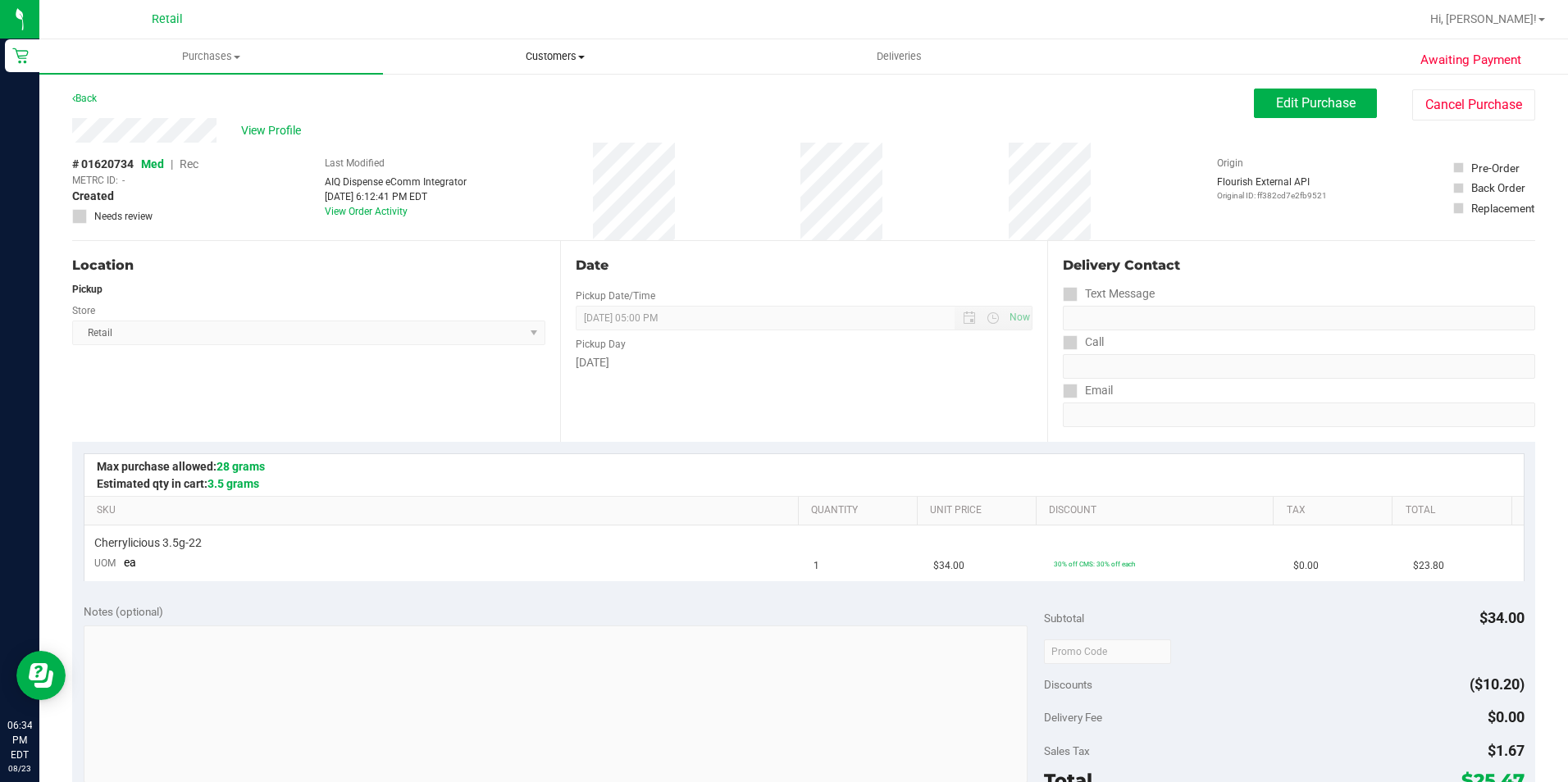
click at [537, 55] on span "Customers" at bounding box center [555, 57] width 342 height 15
click at [535, 78] on ul "All customers Add a new customer All physicians" at bounding box center [555, 118] width 344 height 89
click at [529, 91] on li "All customers" at bounding box center [460, 99] width 154 height 20
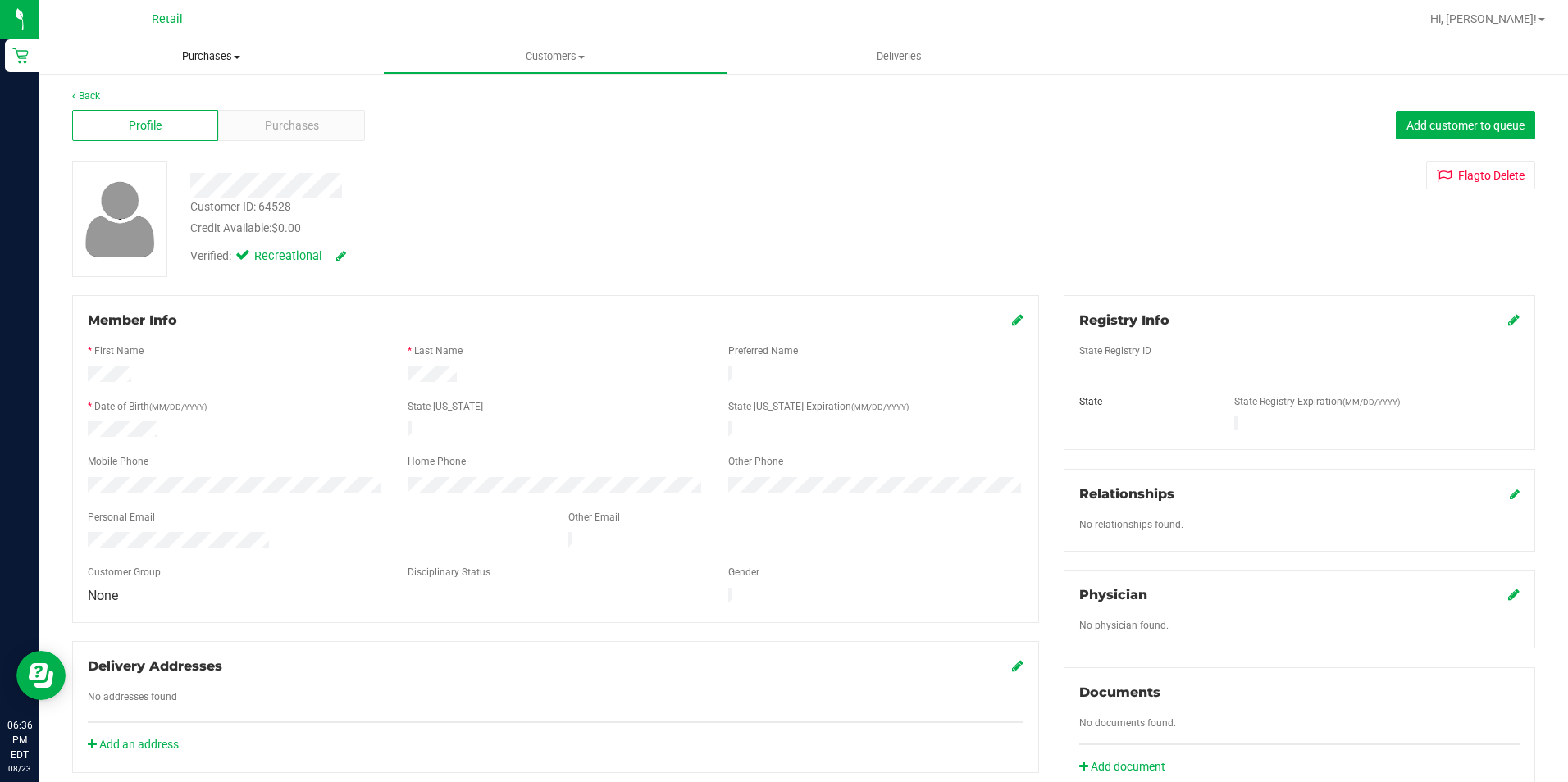
click at [199, 69] on uib-tab-heading "Purchases Summary of purchases Fulfillment All purchases" at bounding box center [211, 56] width 344 height 34
click at [188, 96] on span "Summary of purchases" at bounding box center [123, 99] width 168 height 14
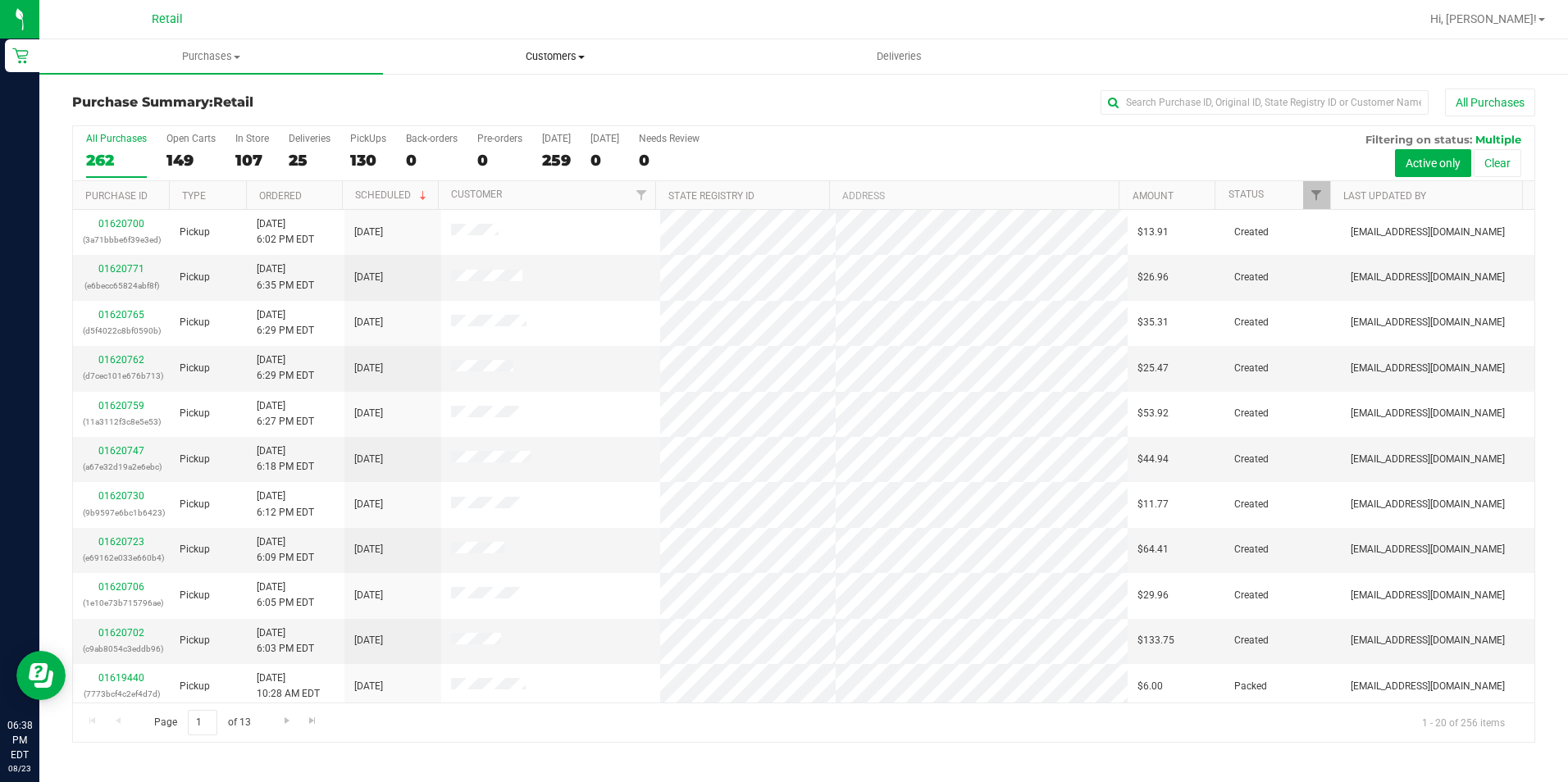
drag, startPoint x: 542, startPoint y: 46, endPoint x: 520, endPoint y: 72, distance: 34.1
click at [542, 46] on uib-tab-heading "Customers All customers Add a new customer All physicians" at bounding box center [555, 56] width 342 height 33
click at [488, 106] on li "All customers" at bounding box center [555, 99] width 344 height 20
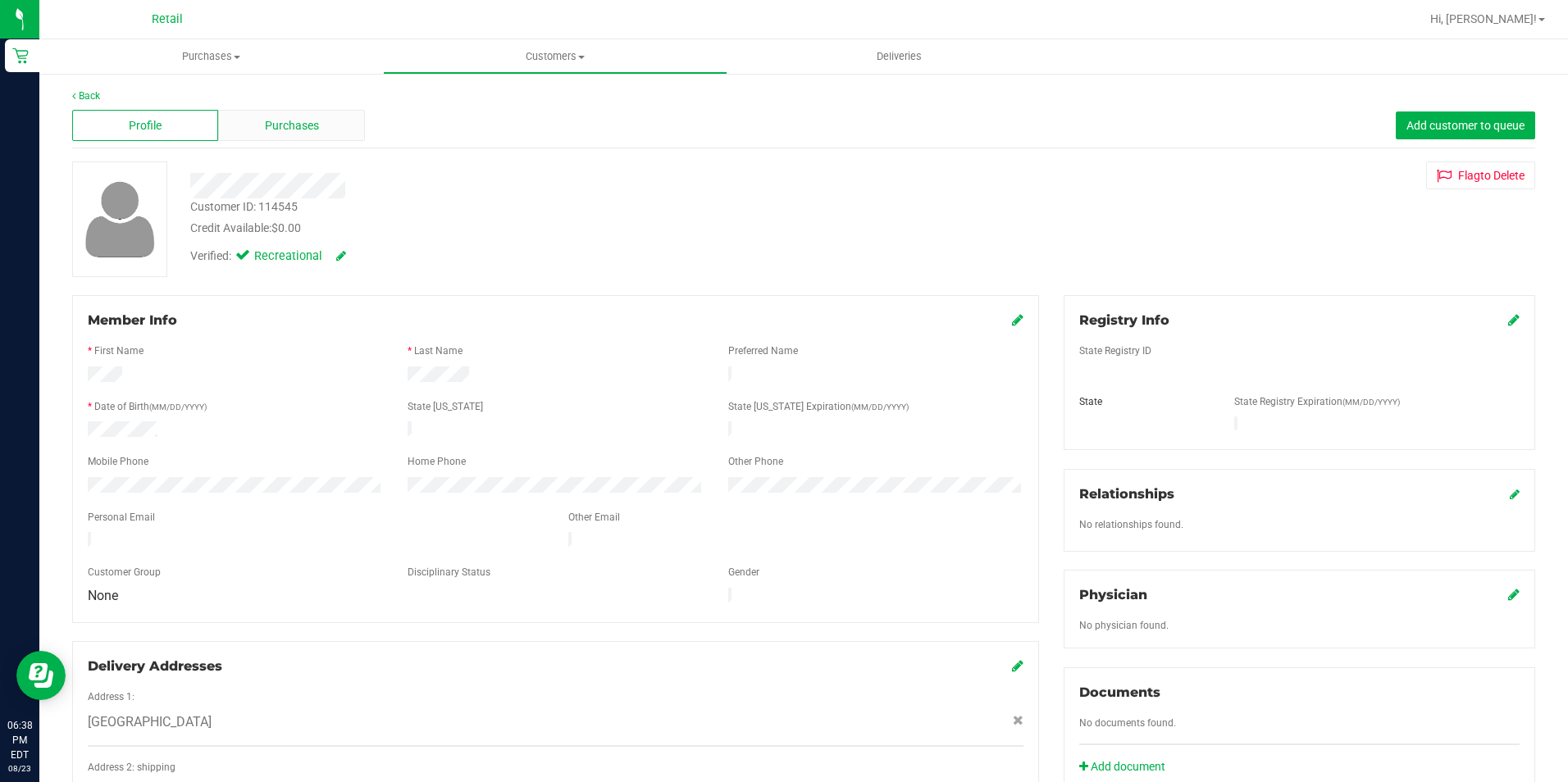
click at [294, 118] on span "Purchases" at bounding box center [292, 126] width 54 height 17
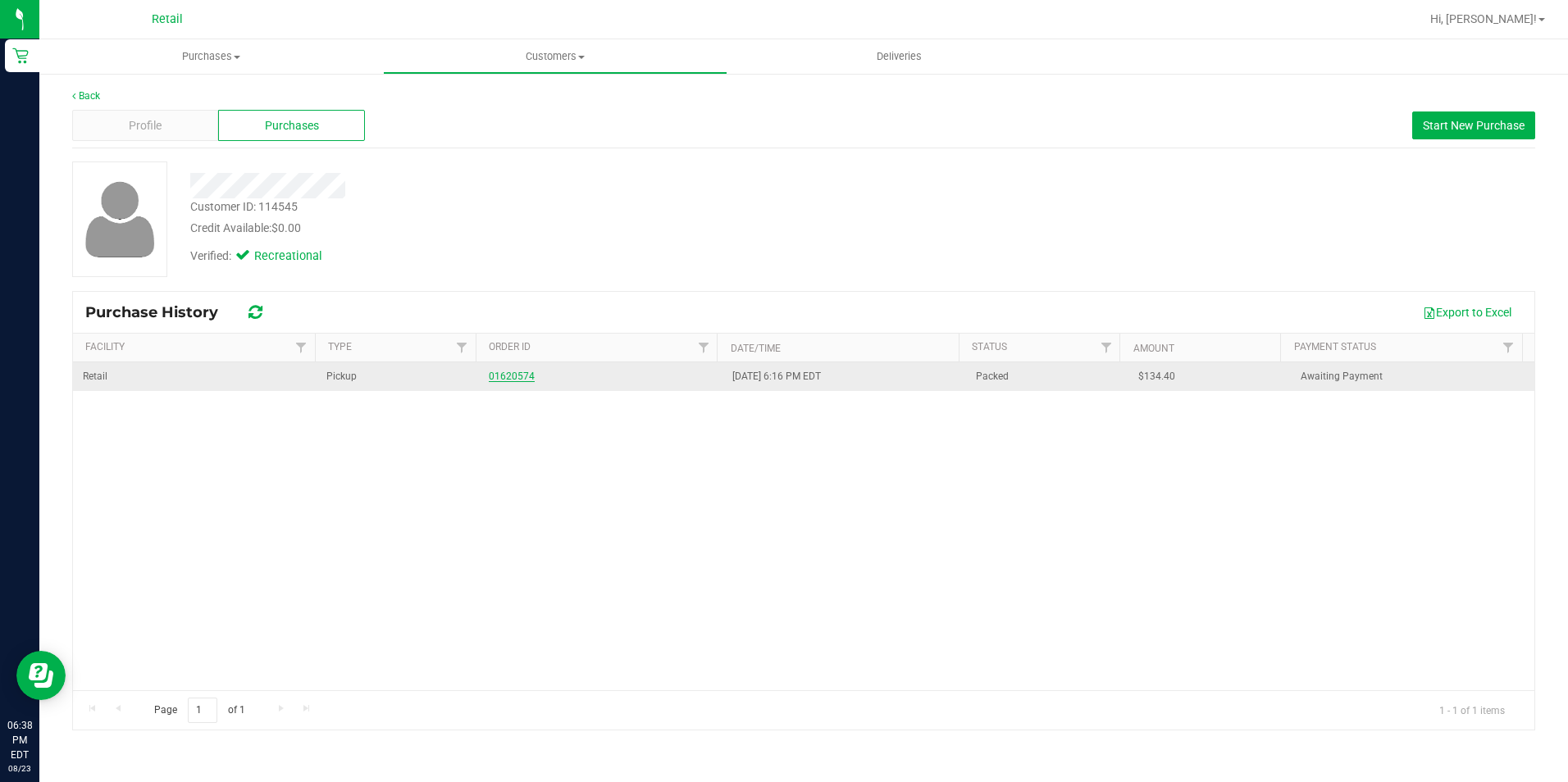
click at [495, 379] on link "01620574" at bounding box center [511, 377] width 46 height 11
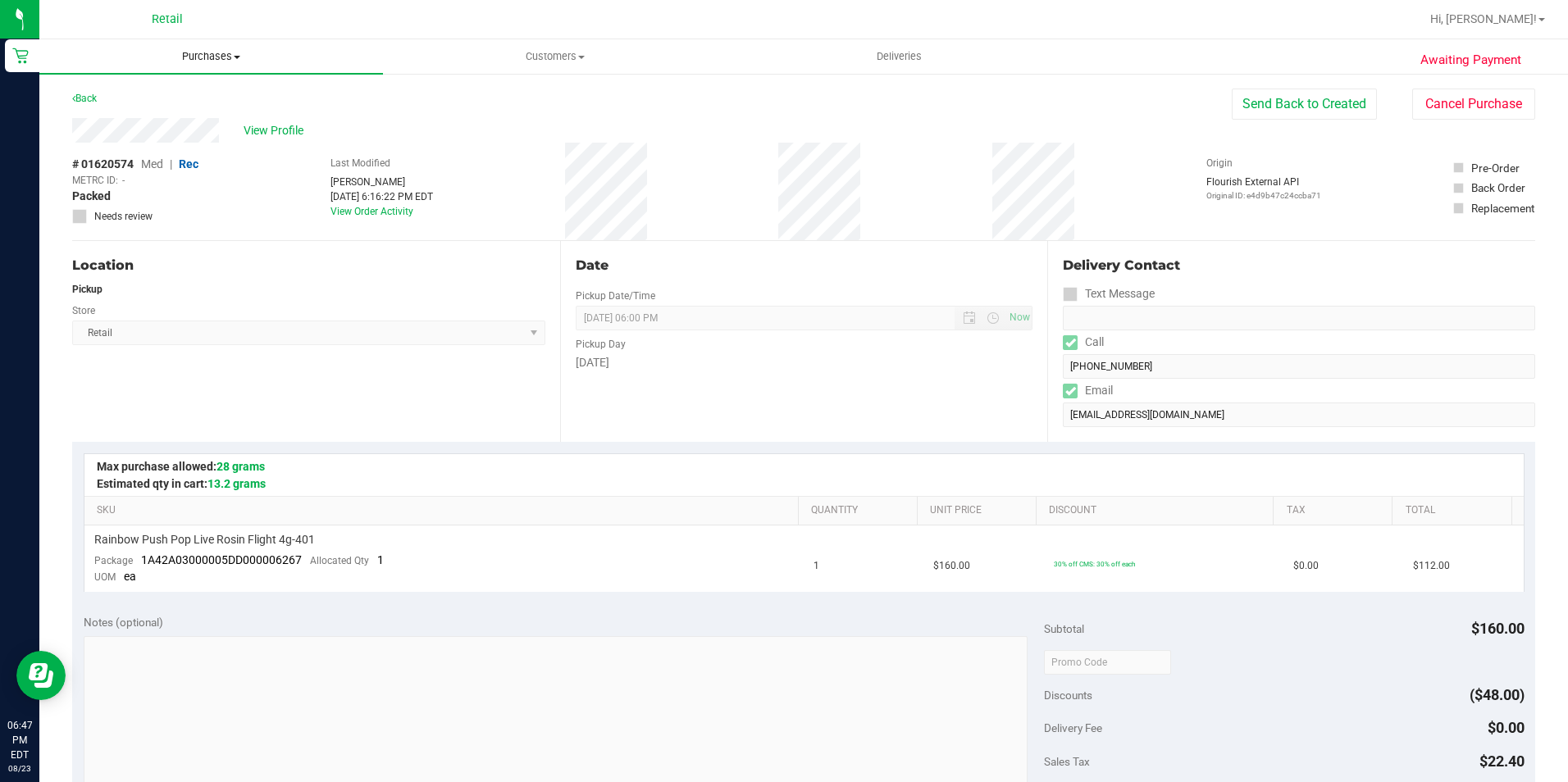
drag, startPoint x: 201, startPoint y: 59, endPoint x: 194, endPoint y: 63, distance: 8.1
click at [201, 59] on span "Purchases" at bounding box center [211, 57] width 344 height 15
click at [175, 99] on span "Summary of purchases" at bounding box center [123, 99] width 168 height 14
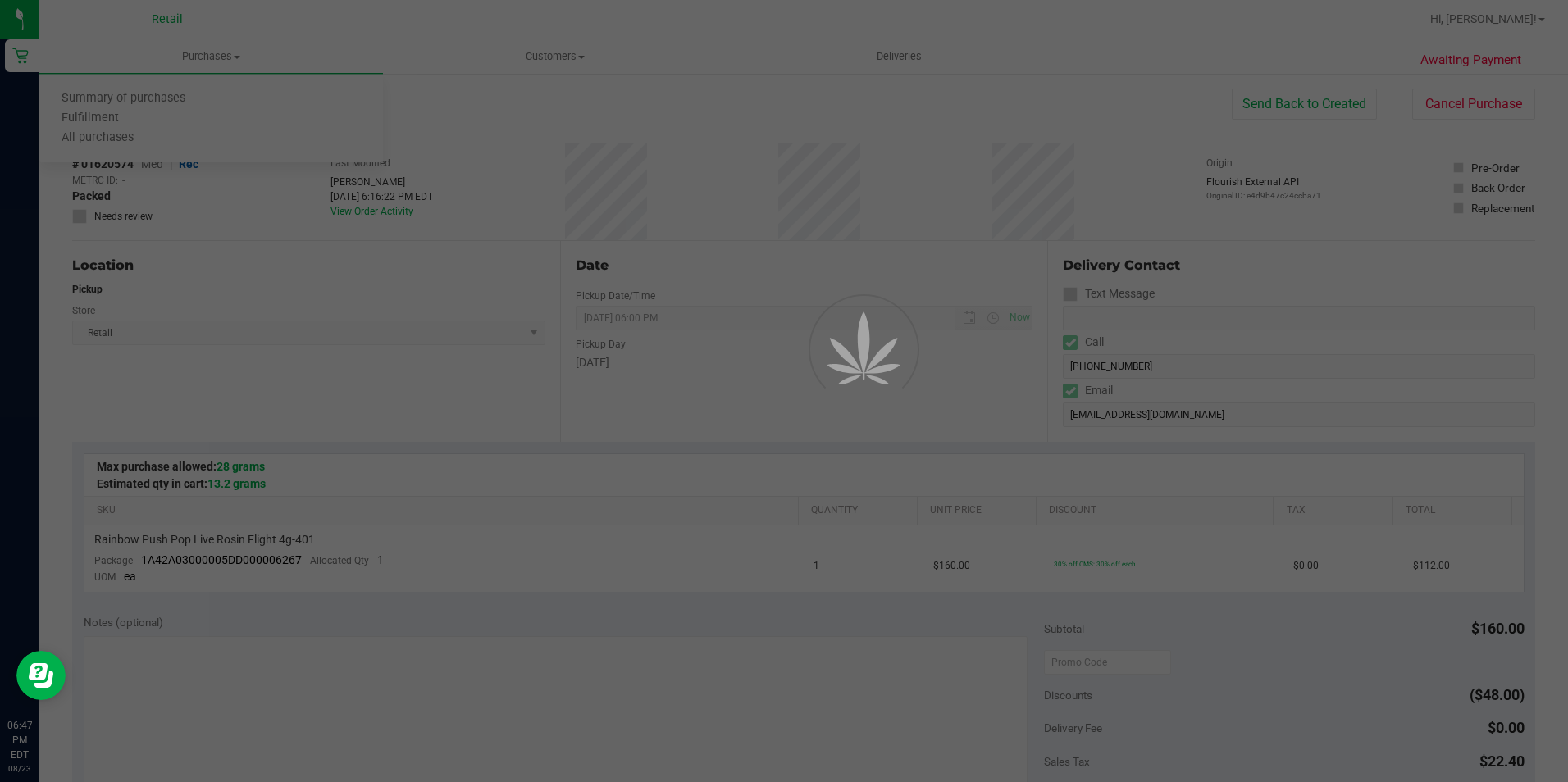
click at [579, 55] on div at bounding box center [784, 391] width 1568 height 782
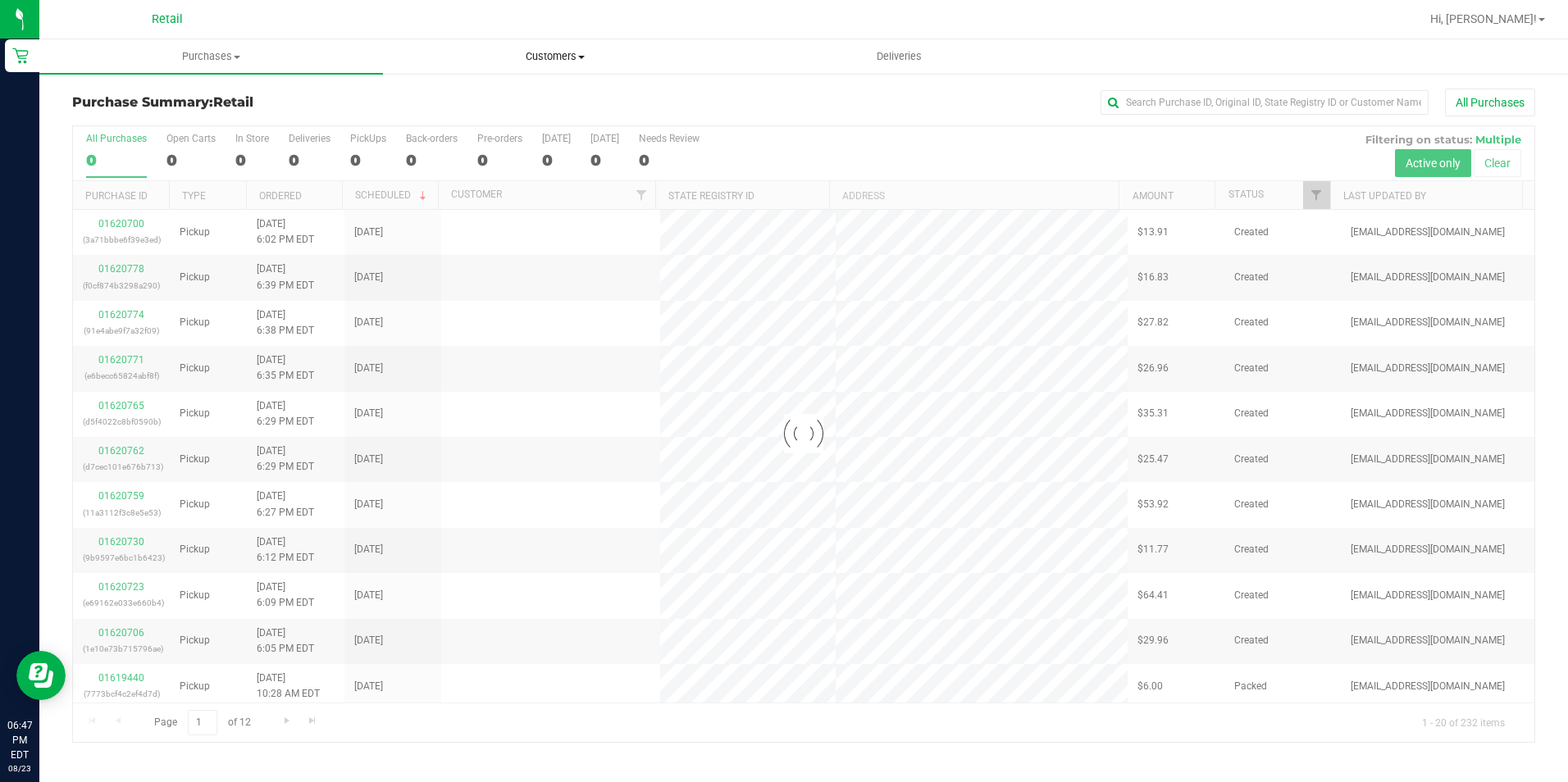
click at [540, 57] on span "Customers" at bounding box center [555, 57] width 342 height 15
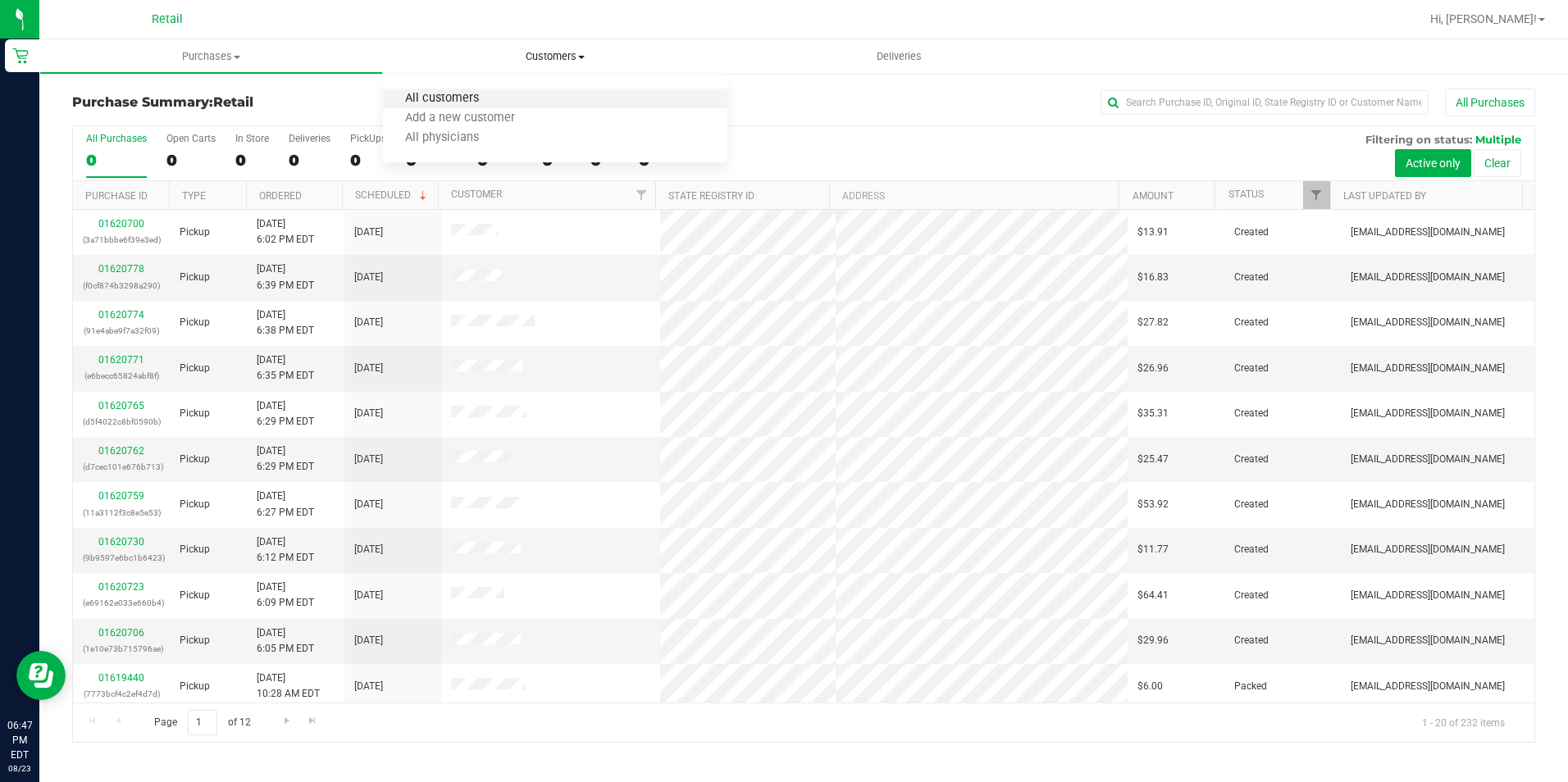
click at [477, 100] on span "All customers" at bounding box center [442, 99] width 118 height 14
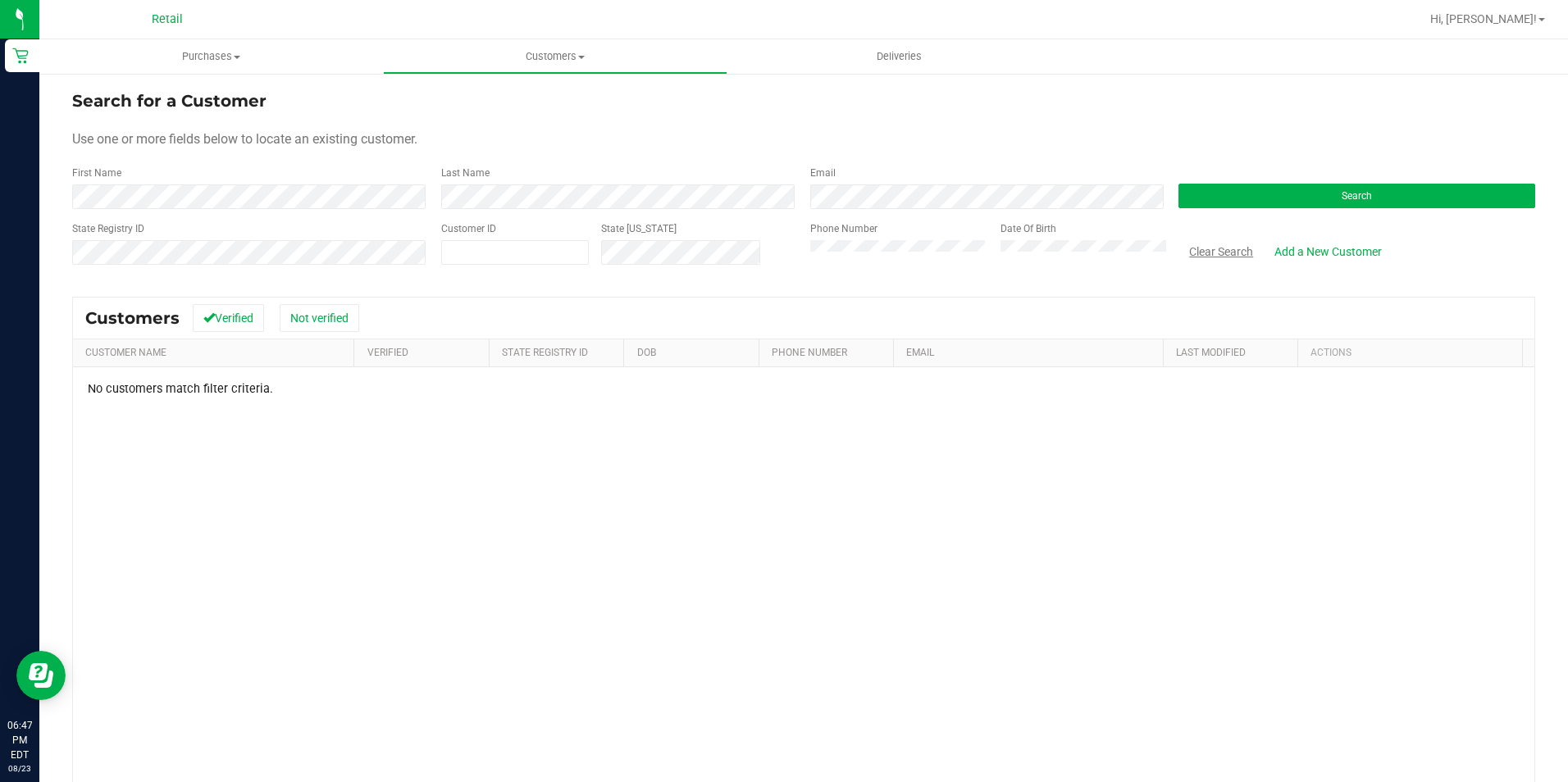
click at [1212, 253] on button "Clear Search" at bounding box center [1220, 252] width 85 height 28
drag, startPoint x: 1239, startPoint y: 255, endPoint x: 983, endPoint y: 257, distance: 256.0
click at [1239, 255] on button "Clear Search" at bounding box center [1220, 252] width 85 height 28
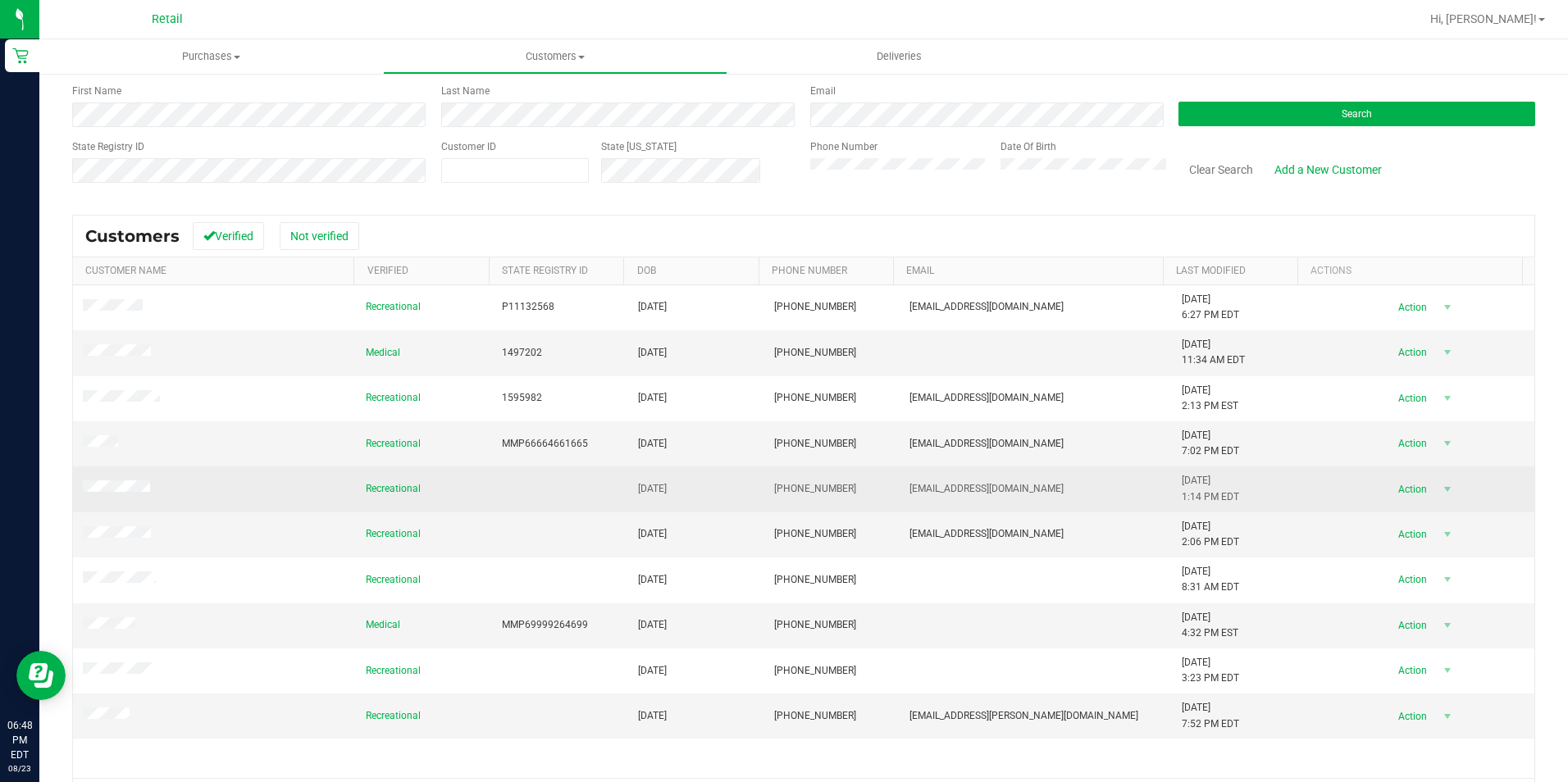
scroll to position [134, 0]
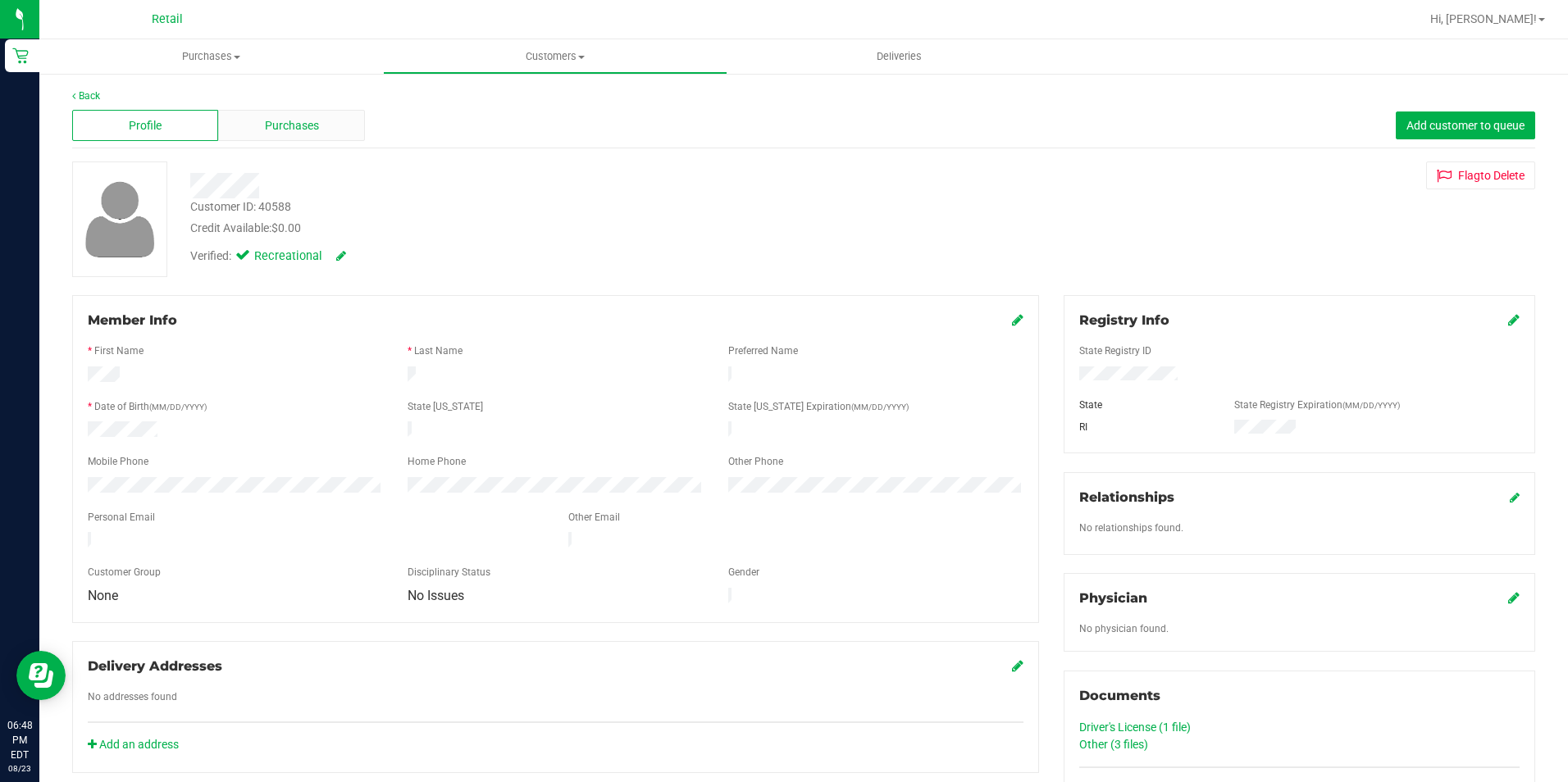
click at [289, 117] on span "Purchases" at bounding box center [292, 126] width 54 height 17
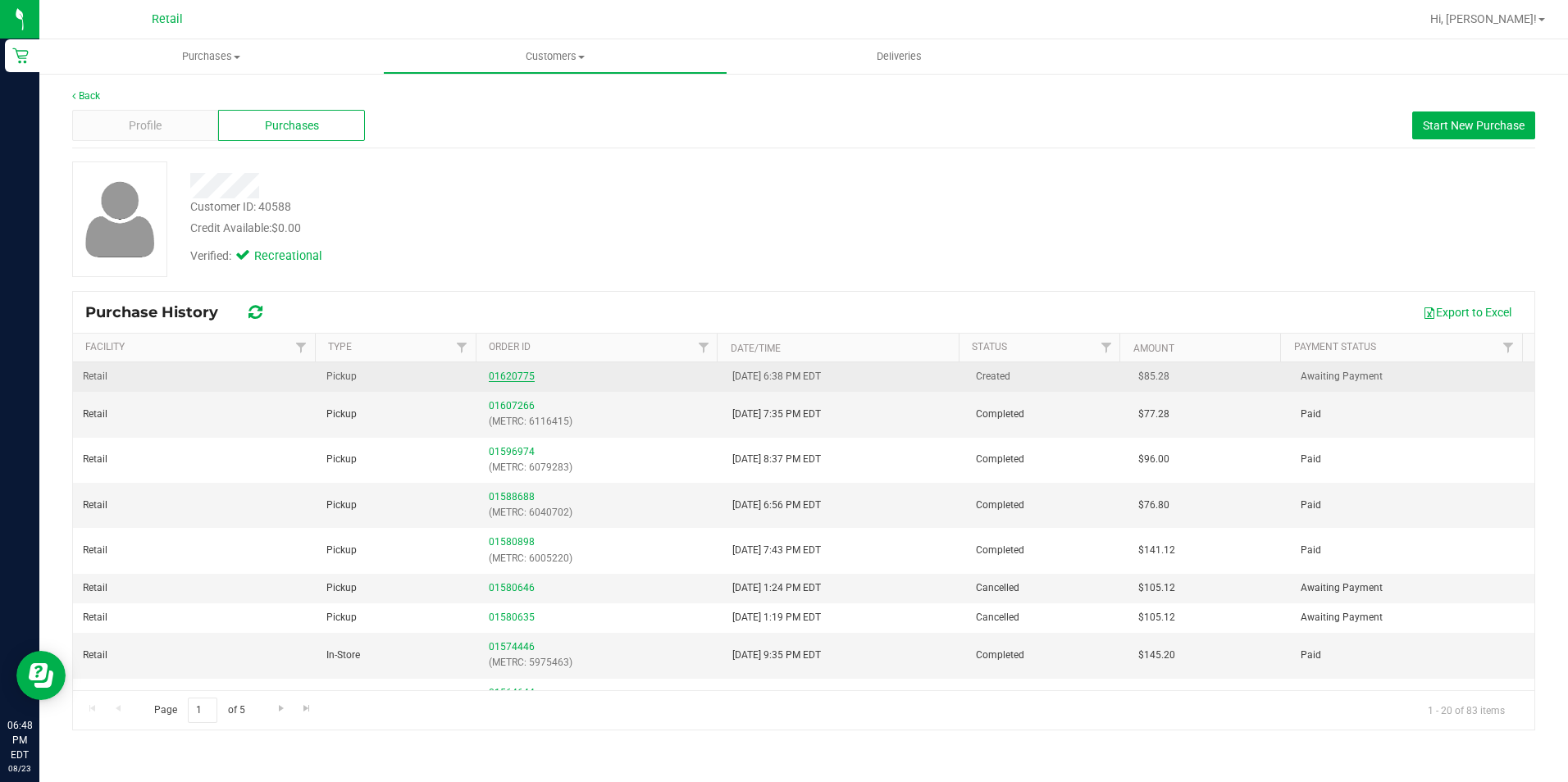
click at [502, 375] on link "01620775" at bounding box center [511, 377] width 46 height 11
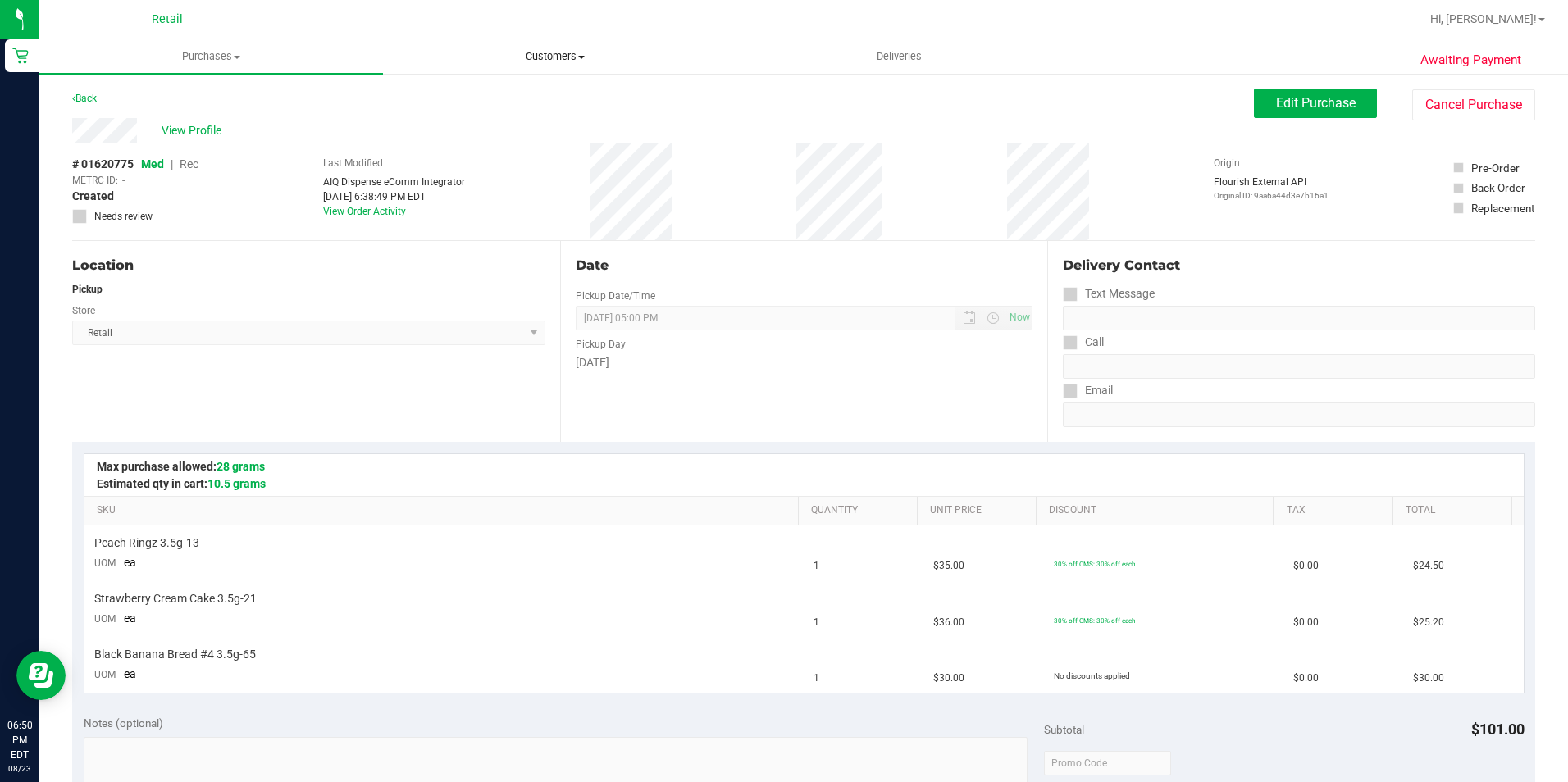
click at [553, 49] on span "Customers" at bounding box center [555, 57] width 342 height 15
click at [521, 103] on li "All customers" at bounding box center [555, 99] width 344 height 20
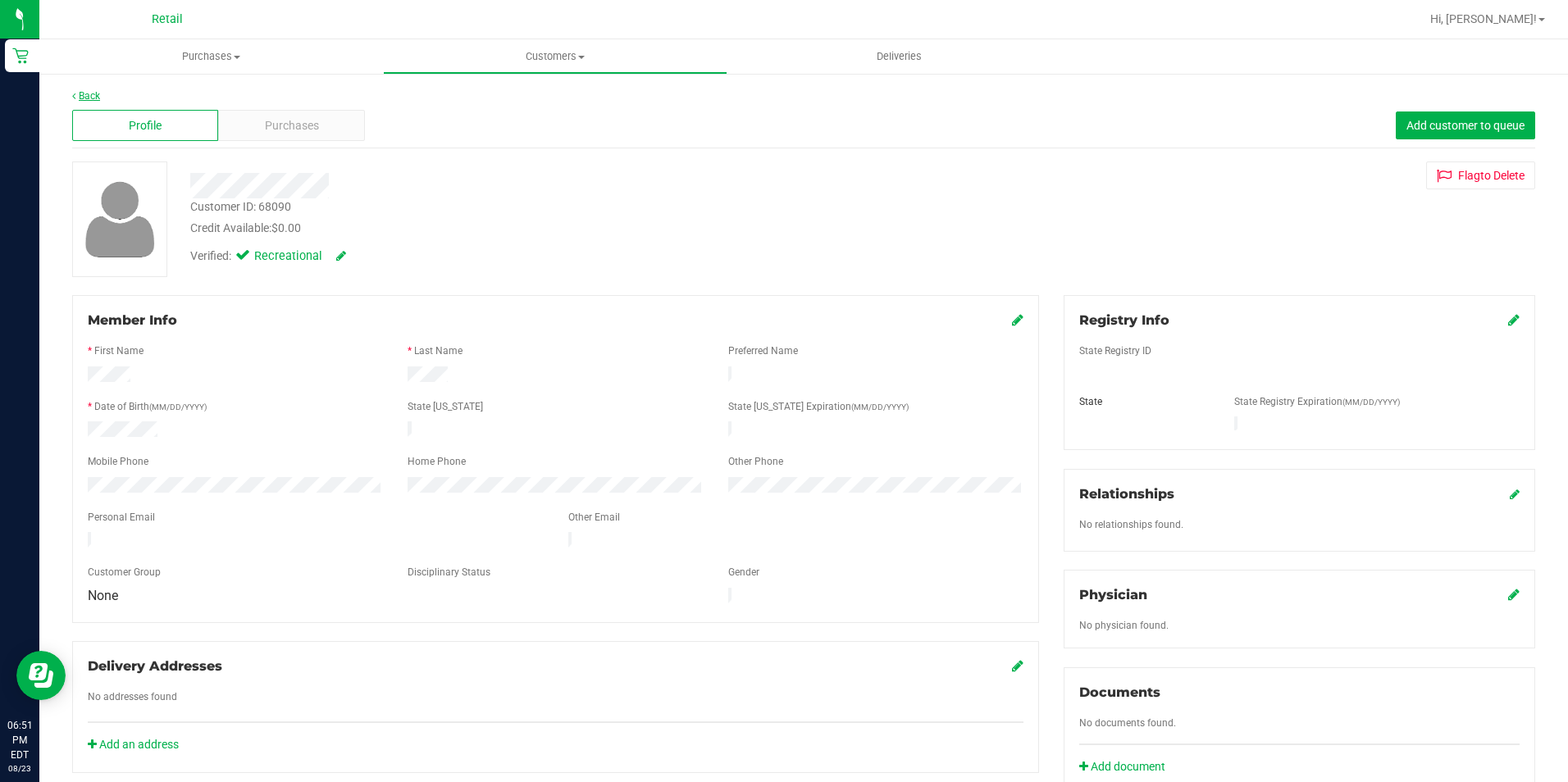
click at [81, 92] on link "Back" at bounding box center [86, 96] width 28 height 11
click at [309, 121] on span "Purchases" at bounding box center [292, 126] width 54 height 17
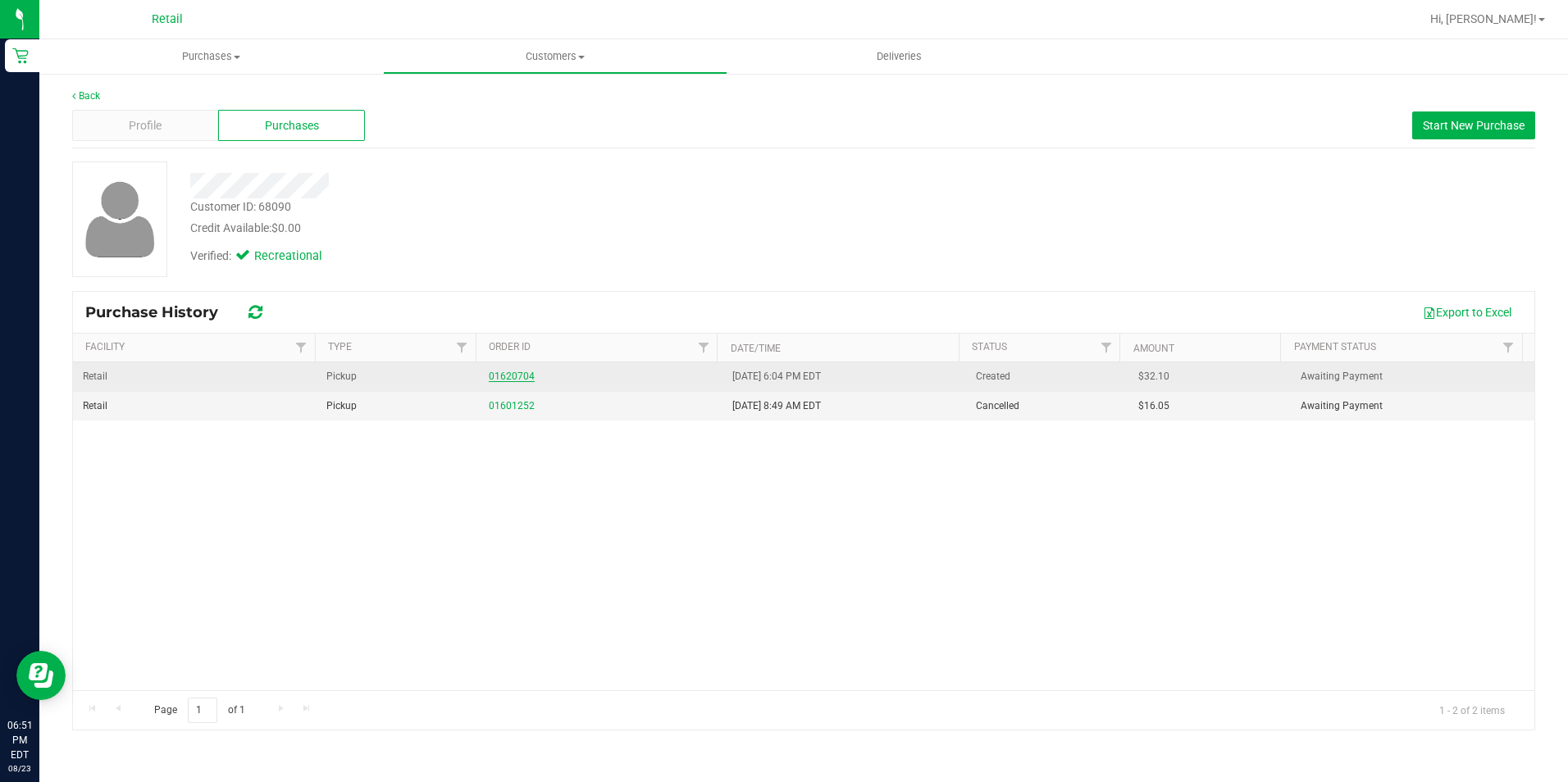
click at [517, 379] on link "01620704" at bounding box center [511, 377] width 46 height 11
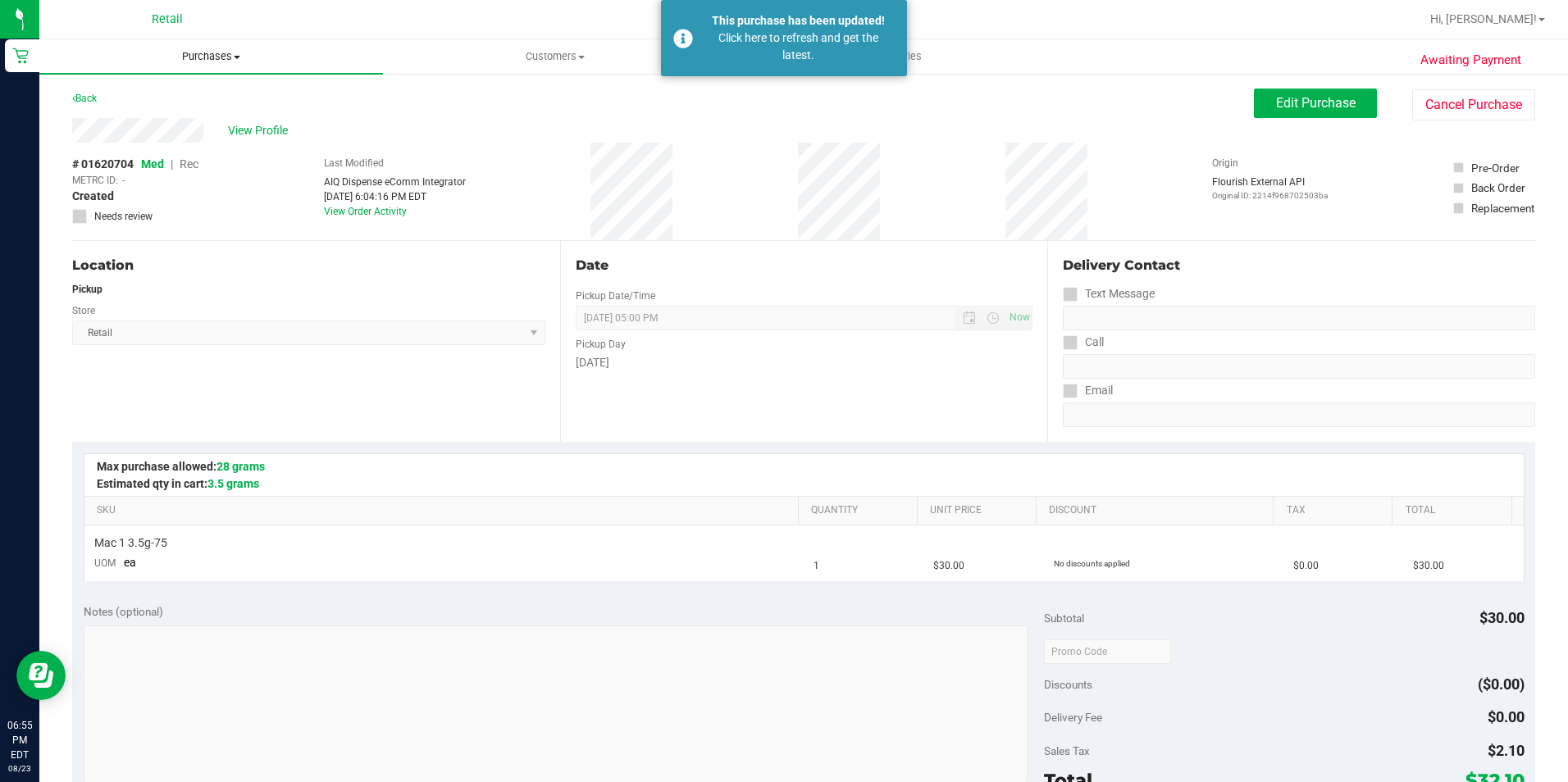
click at [177, 57] on span "Purchases" at bounding box center [211, 57] width 344 height 15
click at [155, 95] on span "Summary of purchases" at bounding box center [123, 99] width 168 height 14
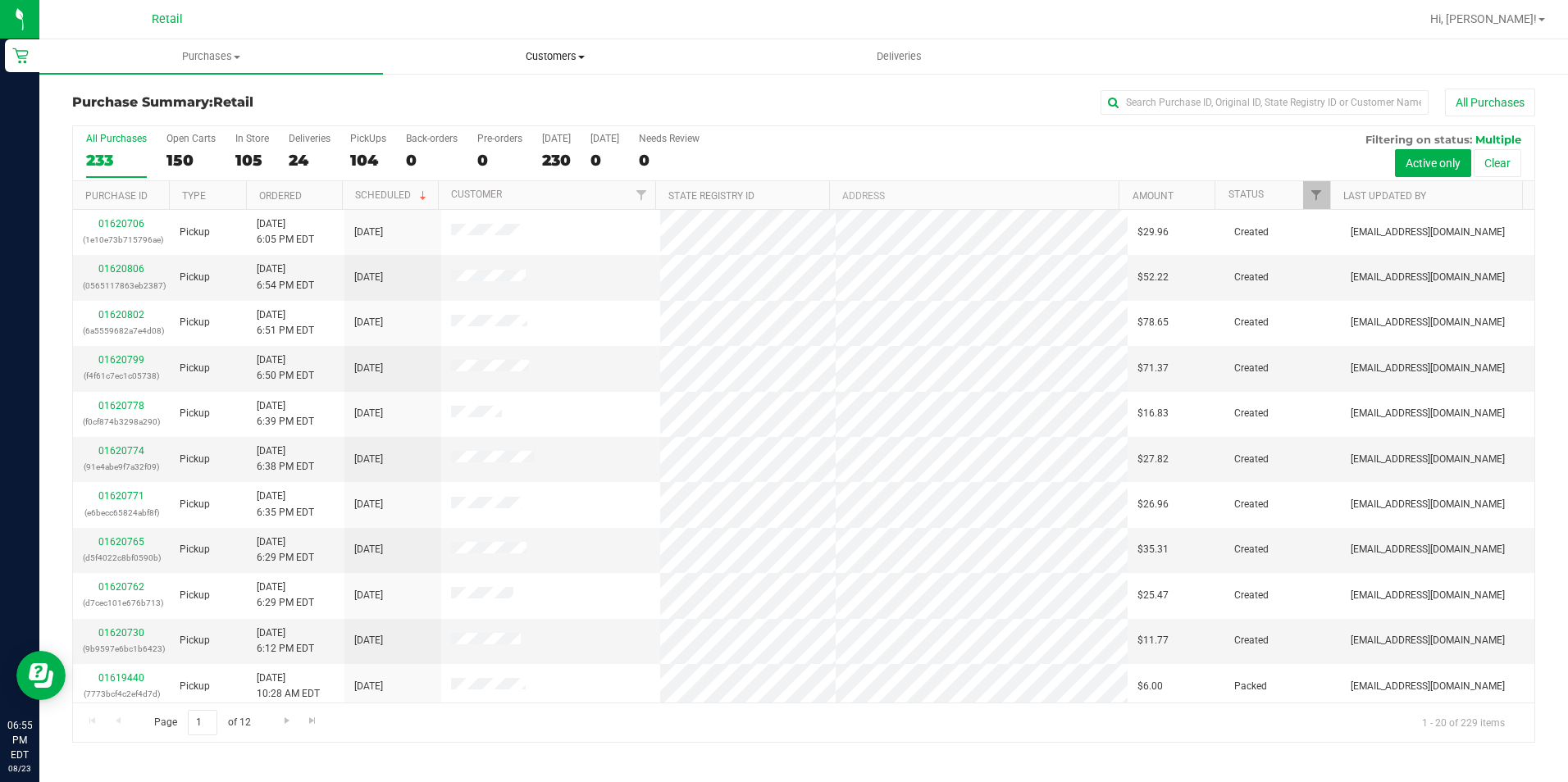
click at [532, 50] on span "Customers" at bounding box center [555, 57] width 342 height 15
click at [480, 94] on span "All customers" at bounding box center [442, 99] width 118 height 14
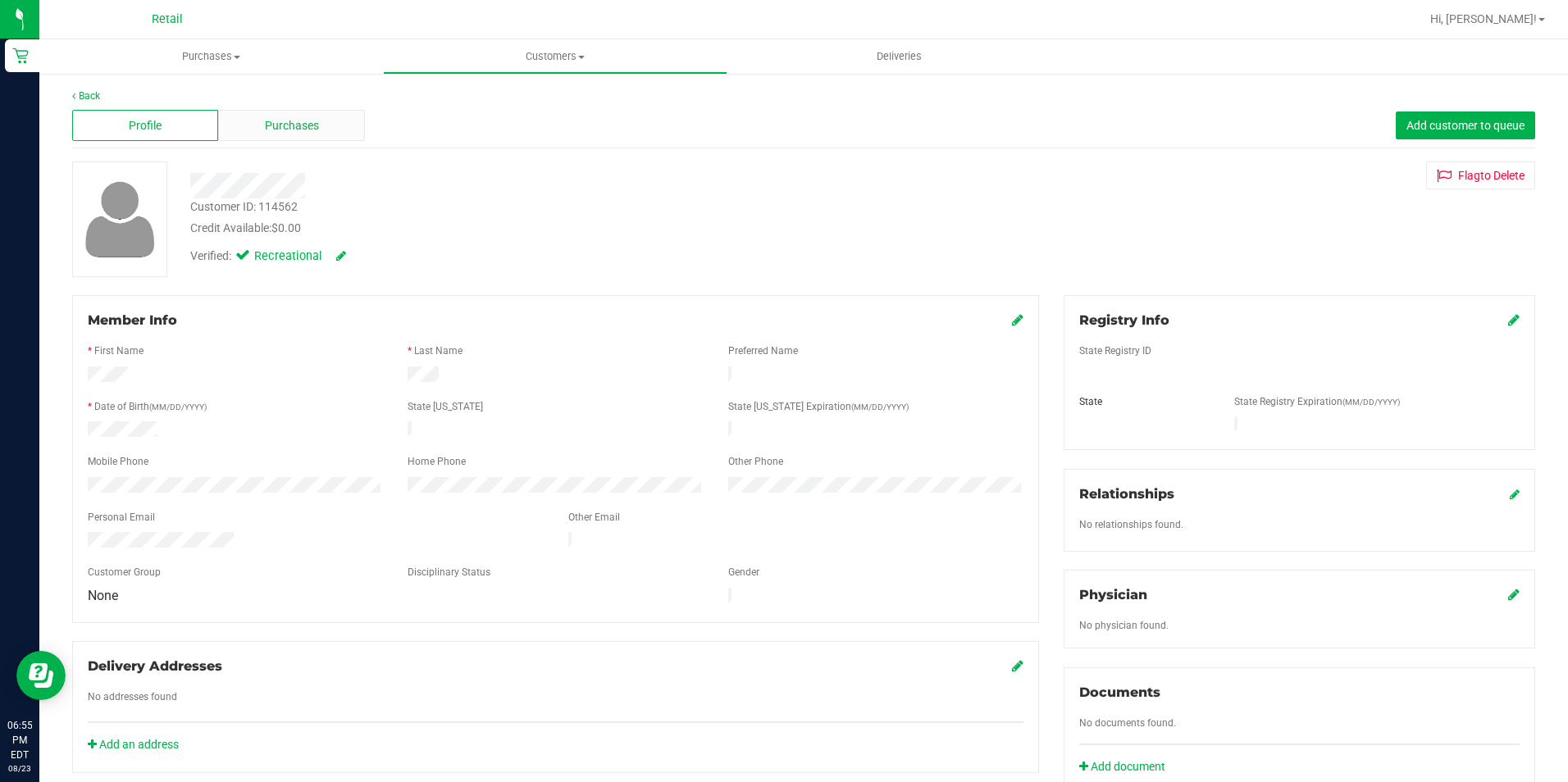
click at [301, 130] on span "Purchases" at bounding box center [292, 126] width 54 height 17
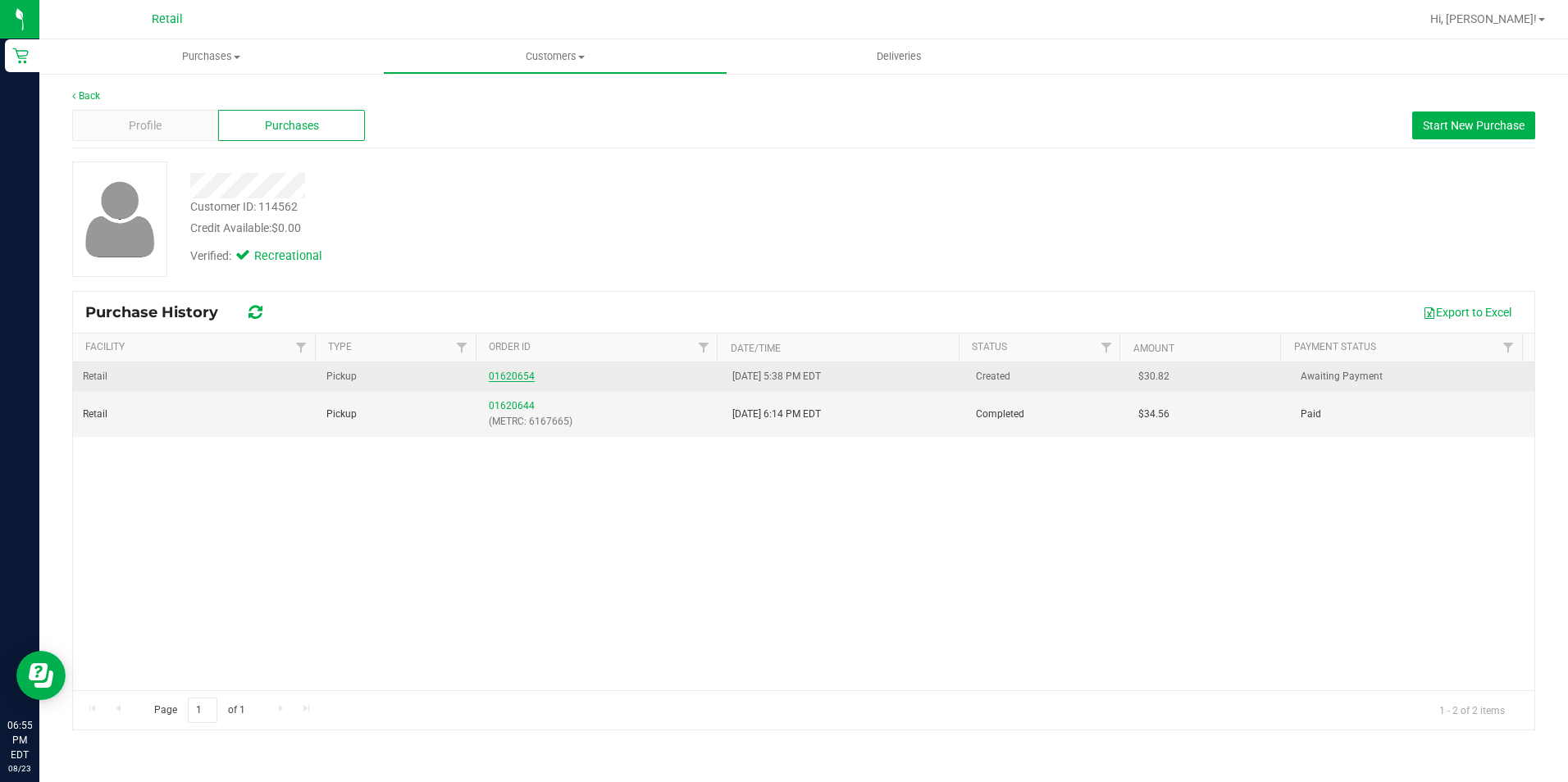
click at [512, 375] on link "01620654" at bounding box center [511, 377] width 46 height 11
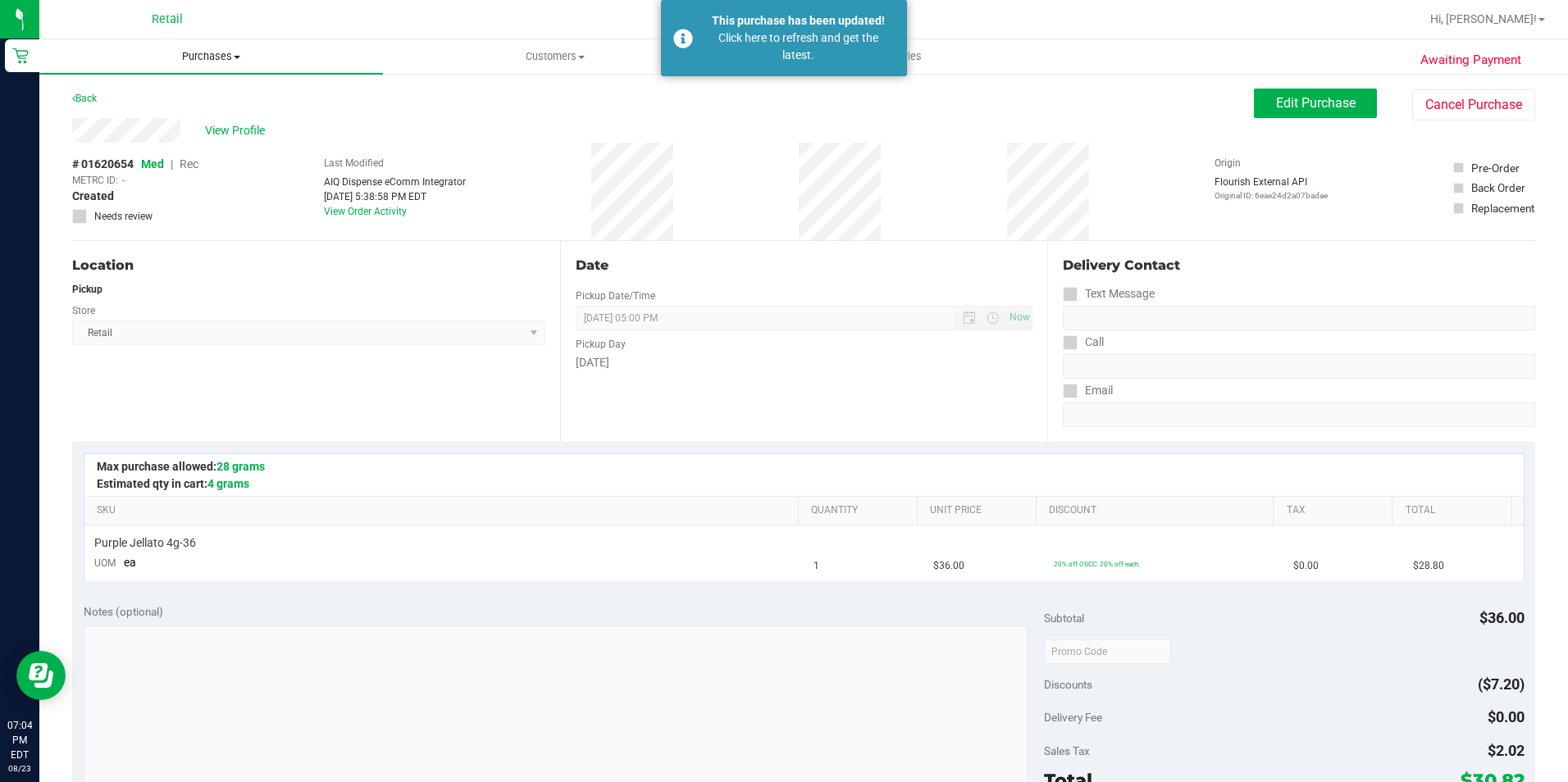
drag, startPoint x: 201, startPoint y: 56, endPoint x: 190, endPoint y: 72, distance: 19.4
click at [201, 56] on span "Purchases" at bounding box center [211, 57] width 344 height 15
click at [181, 100] on span "Summary of purchases" at bounding box center [123, 99] width 168 height 14
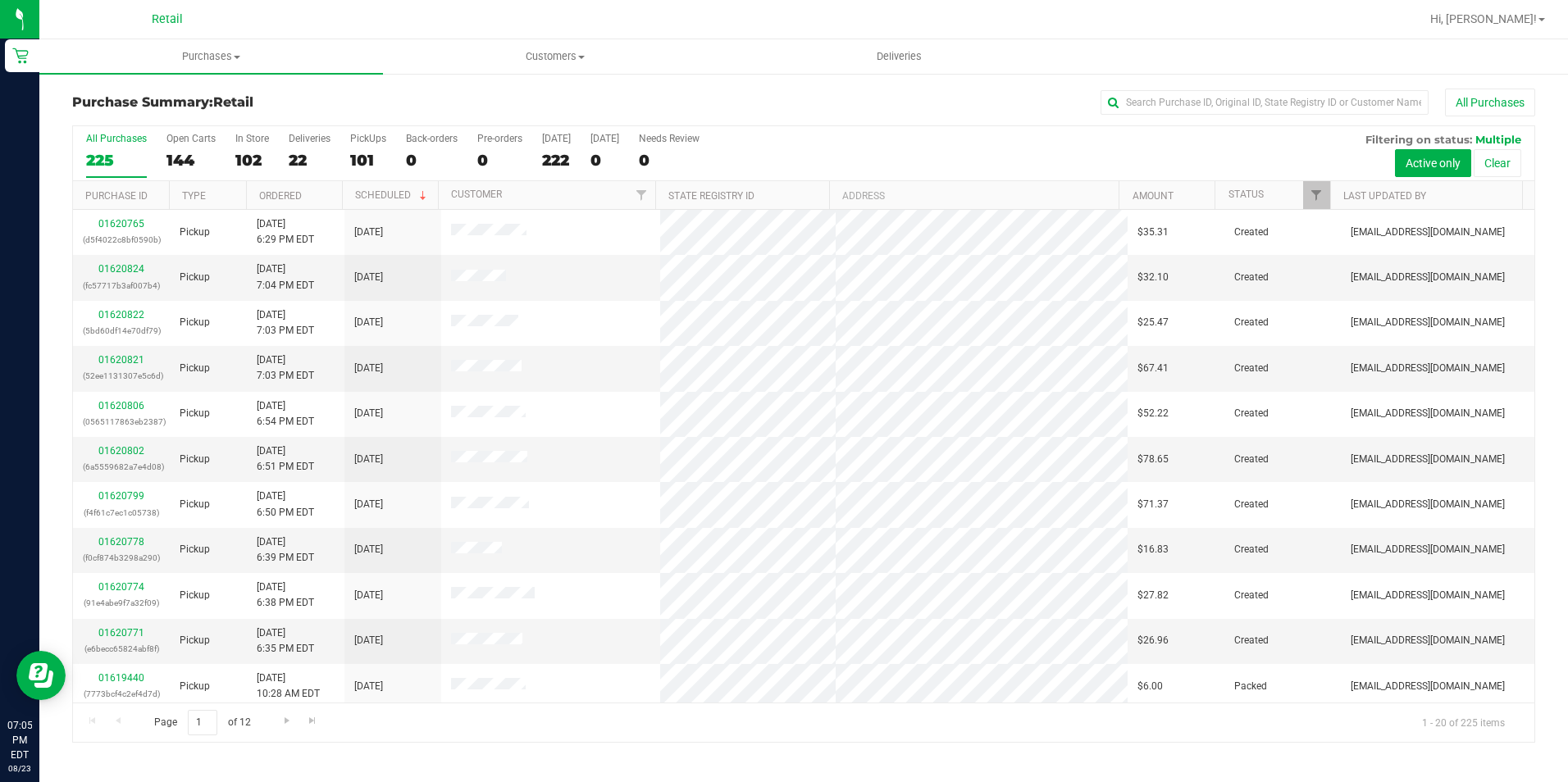
click at [593, 32] on div at bounding box center [857, 20] width 1126 height 32
click at [507, 58] on span "Customers" at bounding box center [555, 57] width 342 height 15
click at [473, 98] on span "All customers" at bounding box center [442, 99] width 118 height 14
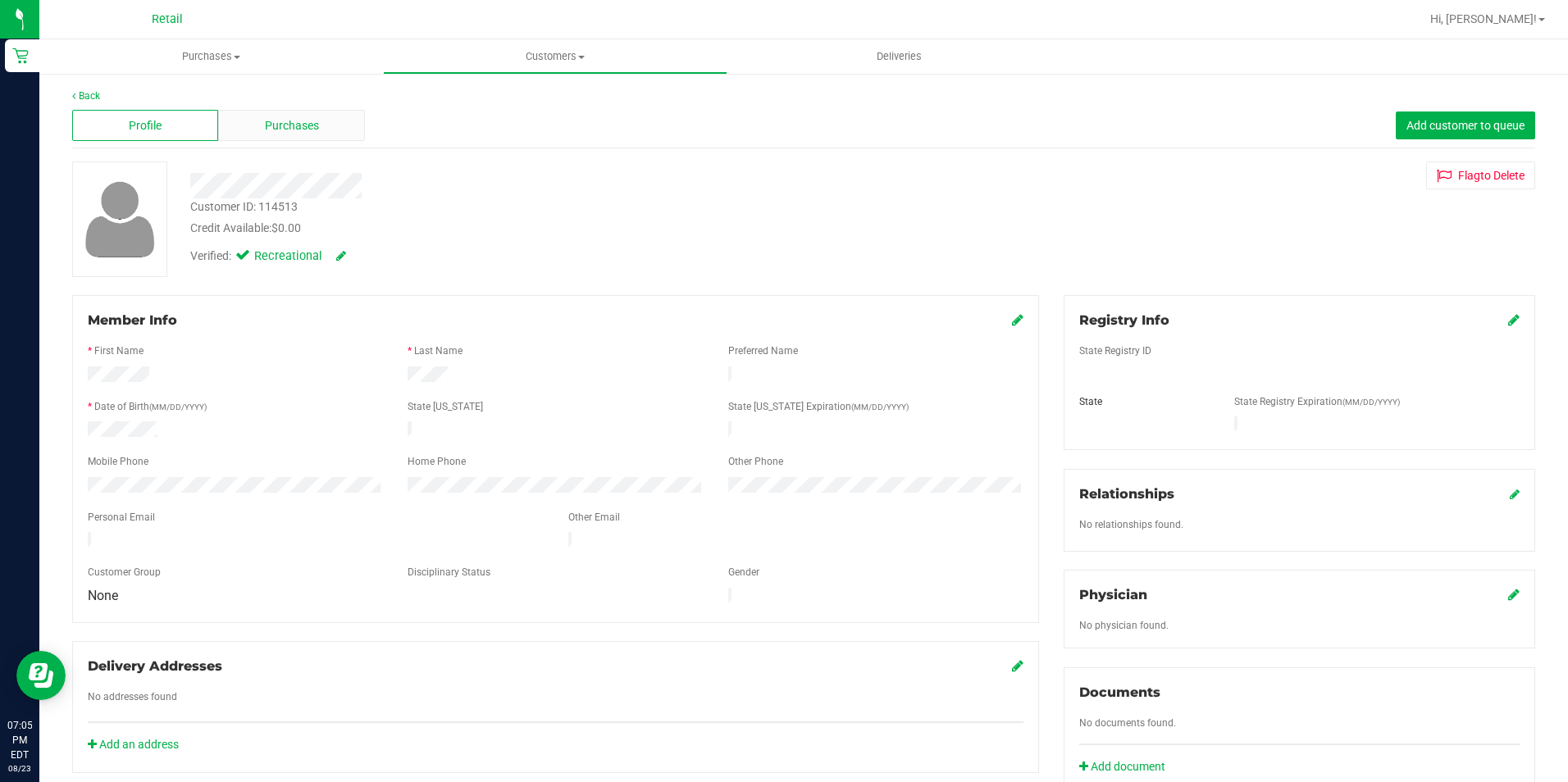
click at [302, 115] on div "Purchases" at bounding box center [291, 125] width 146 height 31
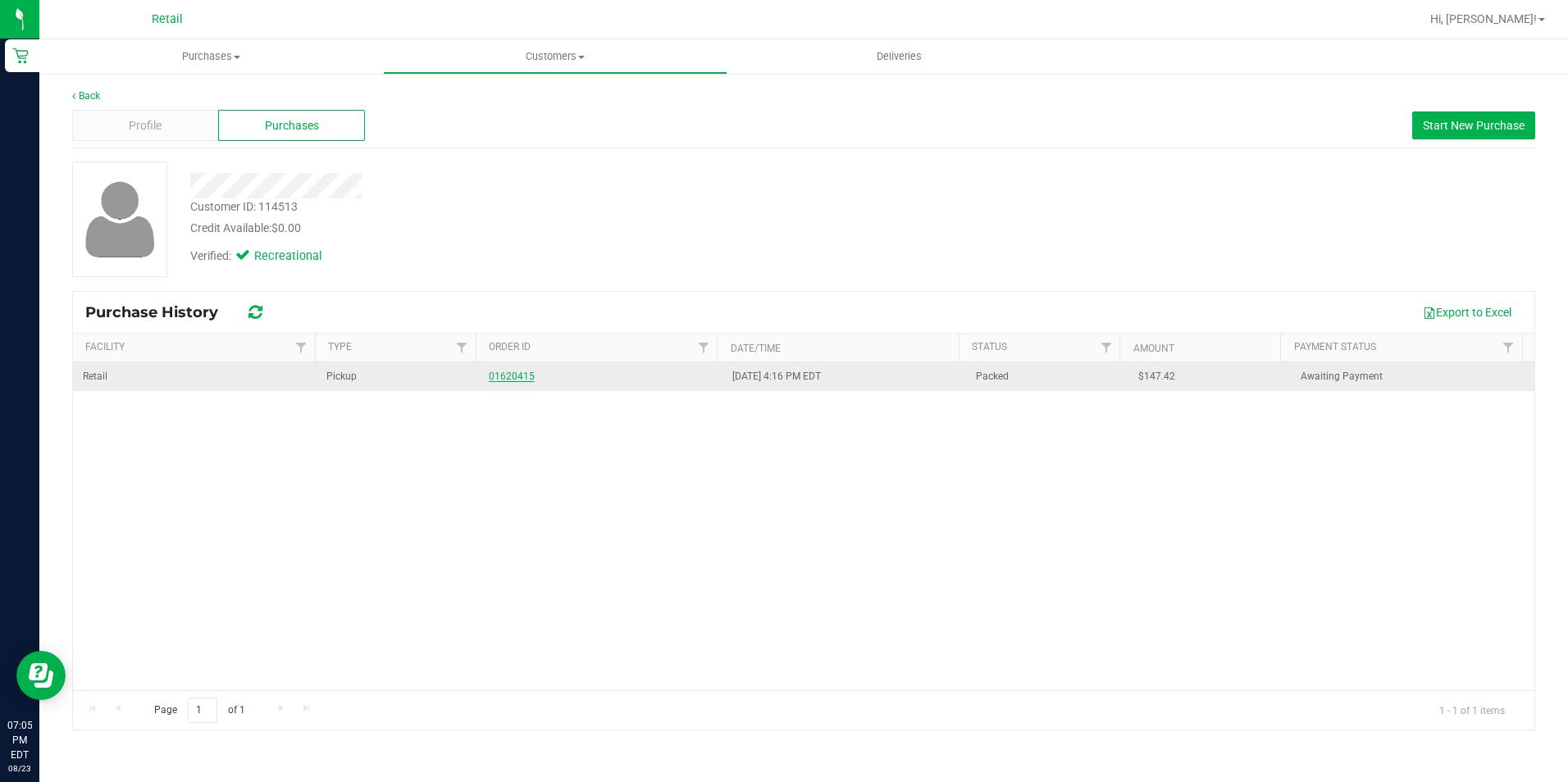
click at [502, 371] on link "01620415" at bounding box center [511, 377] width 46 height 11
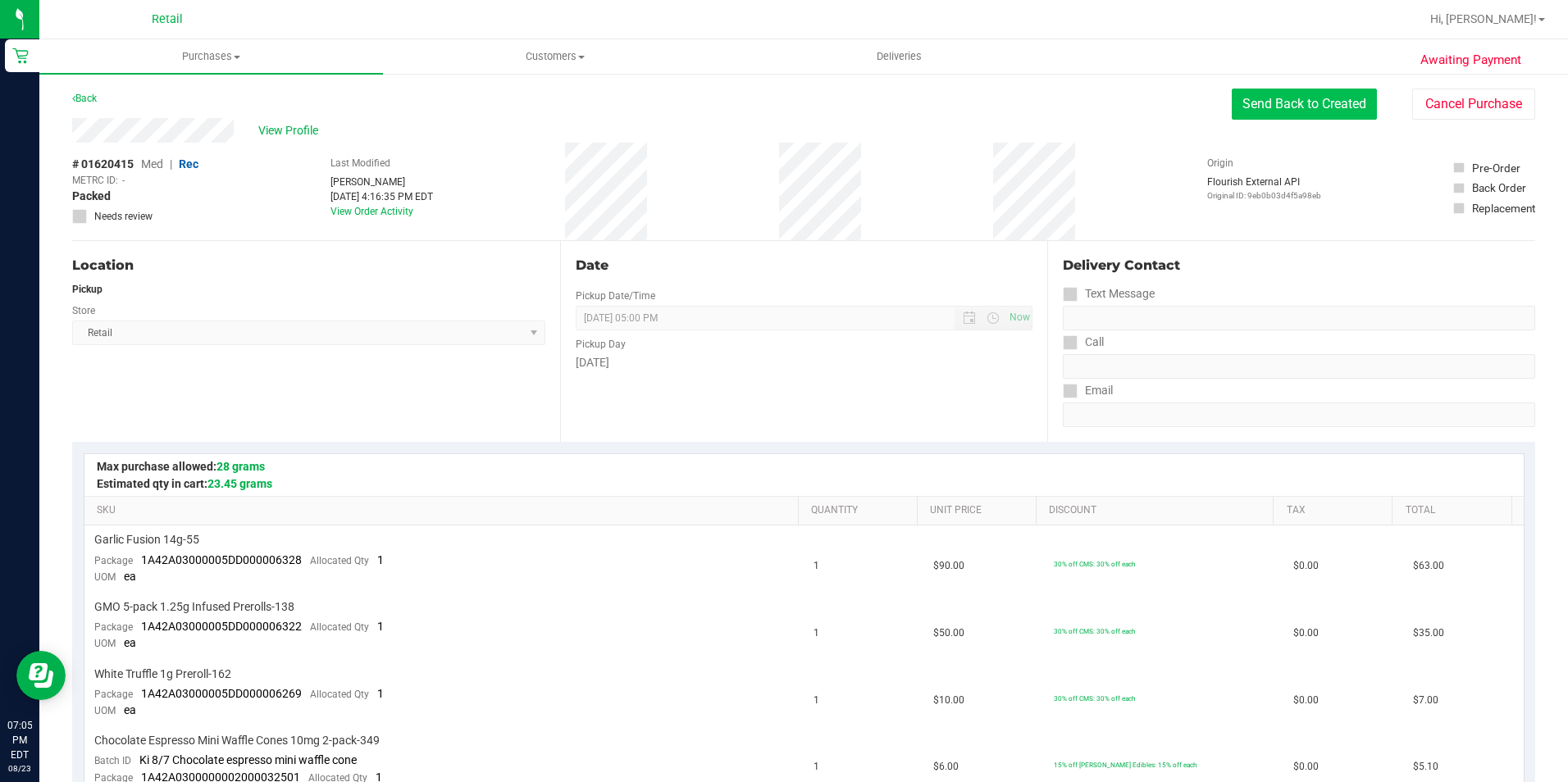
click at [1274, 111] on button "Send Back to Created" at bounding box center [1304, 103] width 145 height 31
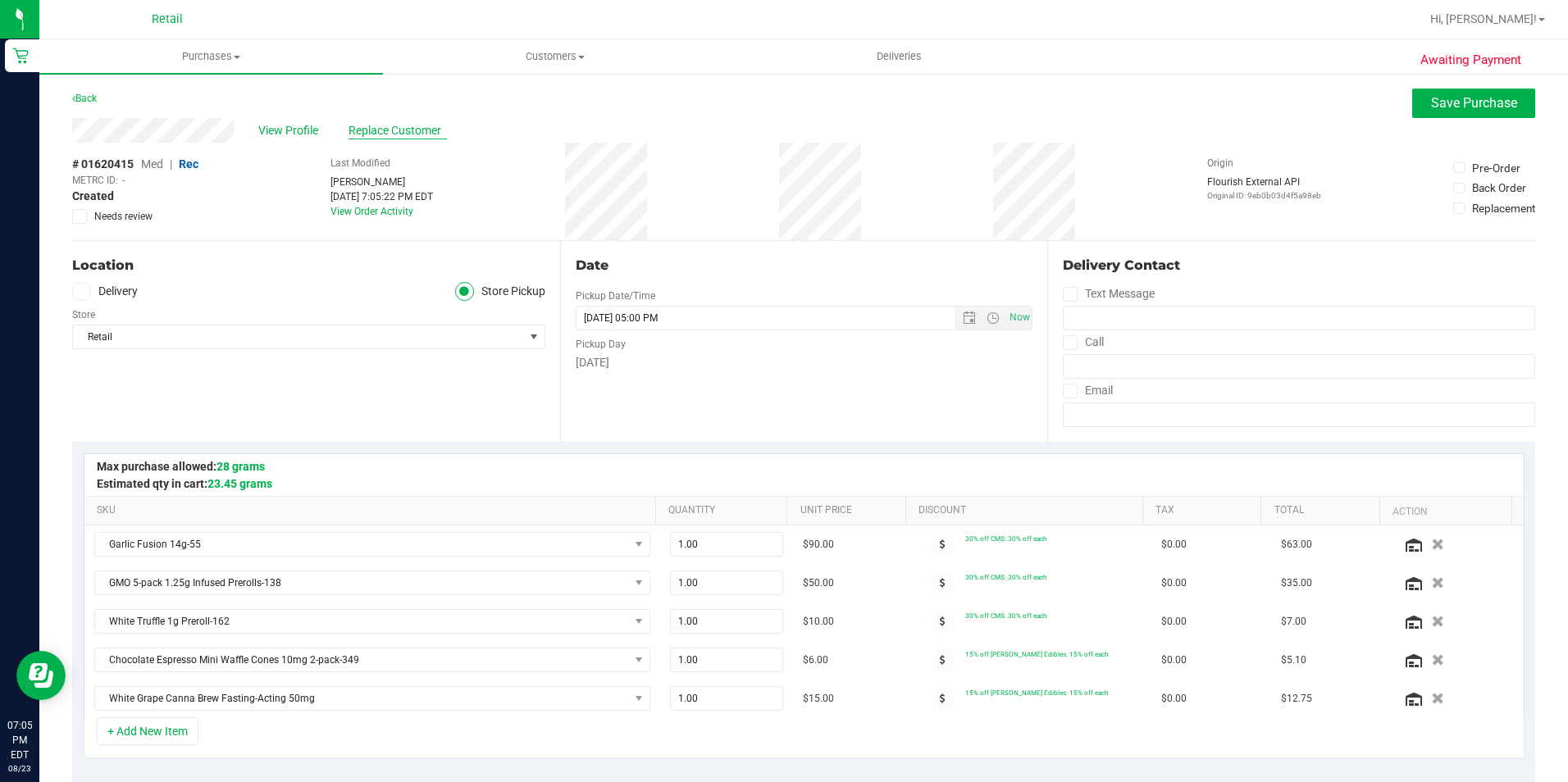
click at [371, 133] on span "Replace Customer" at bounding box center [398, 130] width 99 height 17
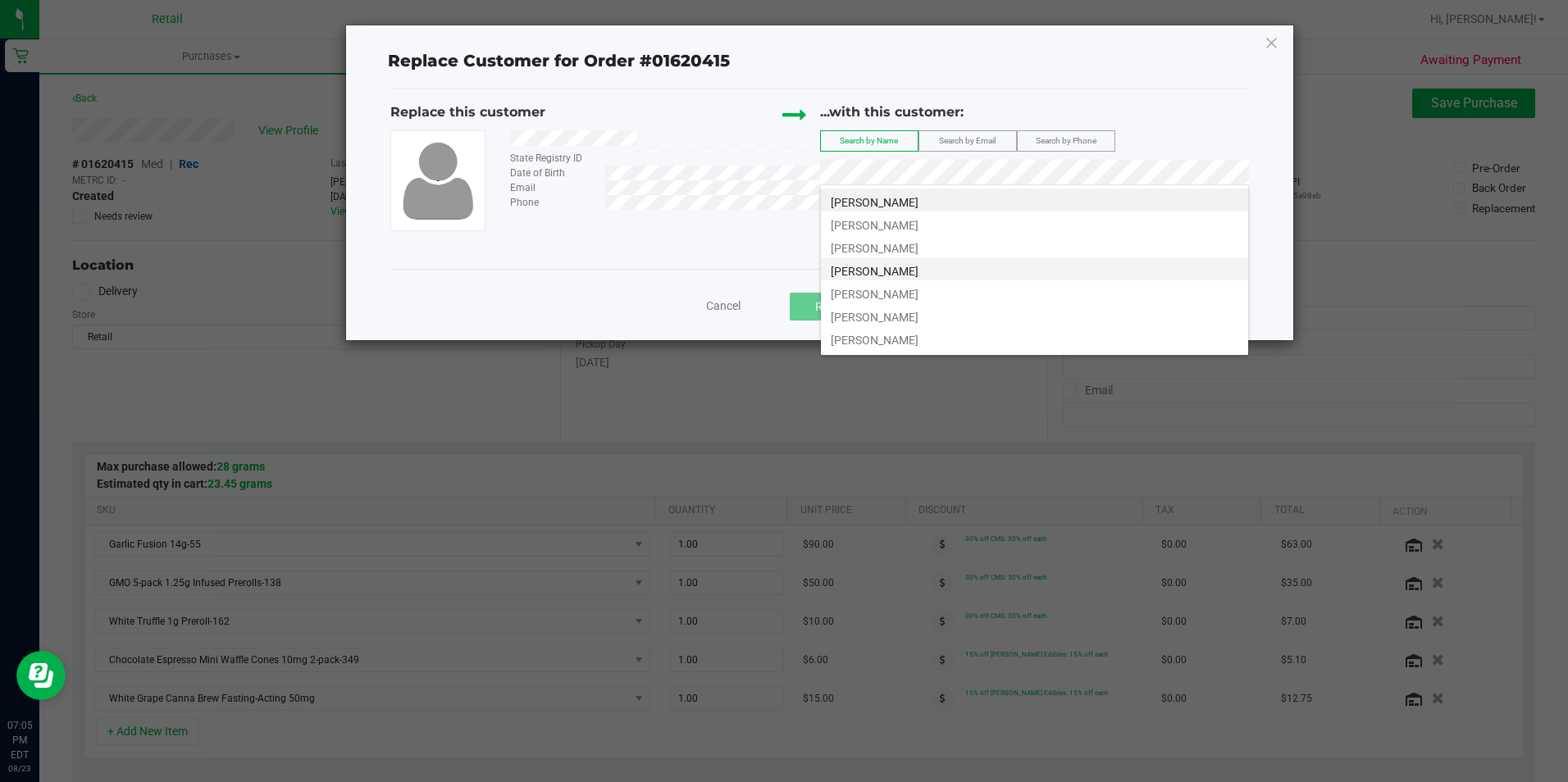
click at [872, 265] on span "[PERSON_NAME]" at bounding box center [874, 271] width 88 height 13
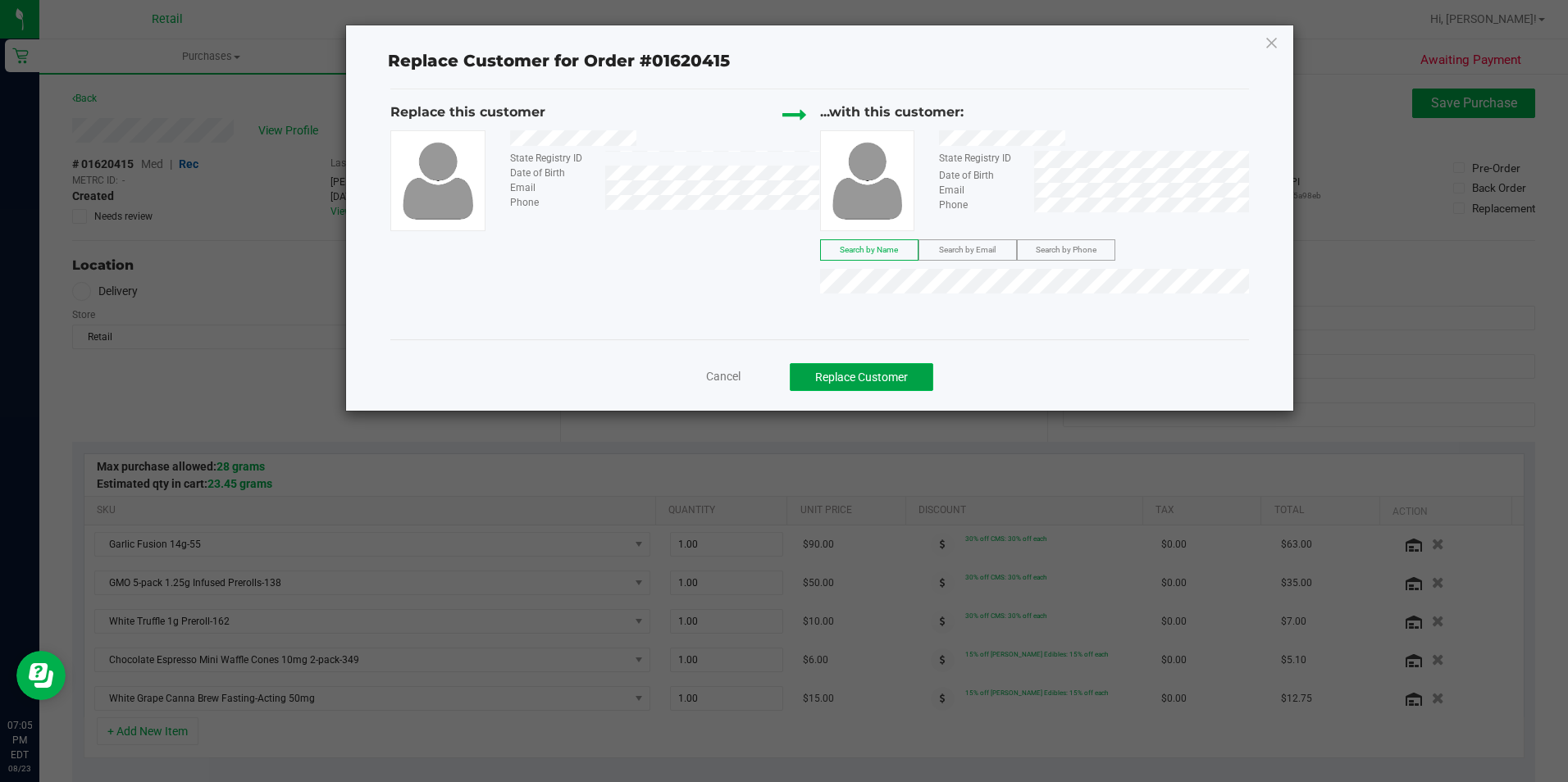
click at [908, 371] on button "Replace Customer" at bounding box center [861, 377] width 144 height 28
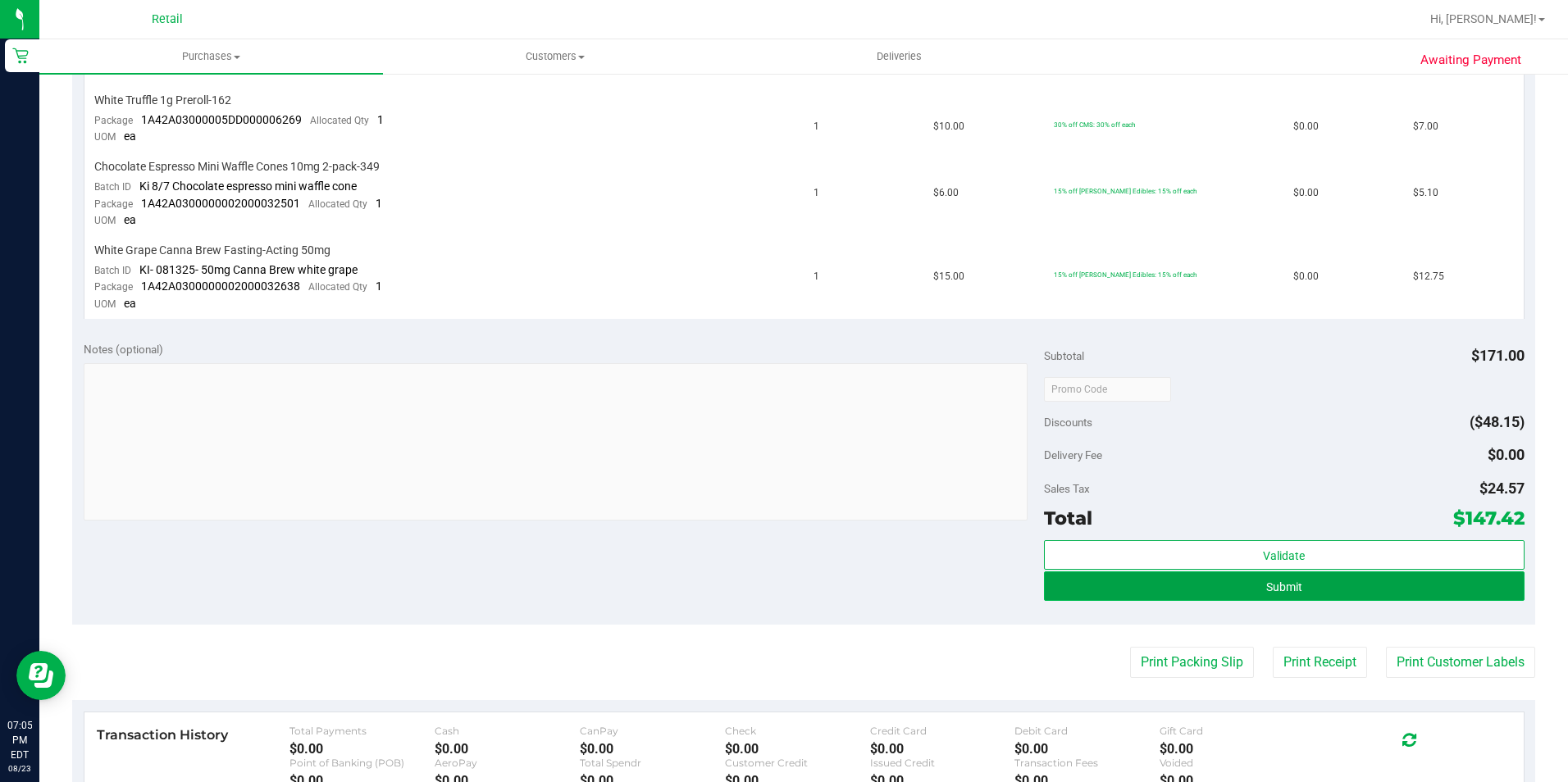
click at [1300, 584] on button "Submit" at bounding box center [1284, 586] width 480 height 30
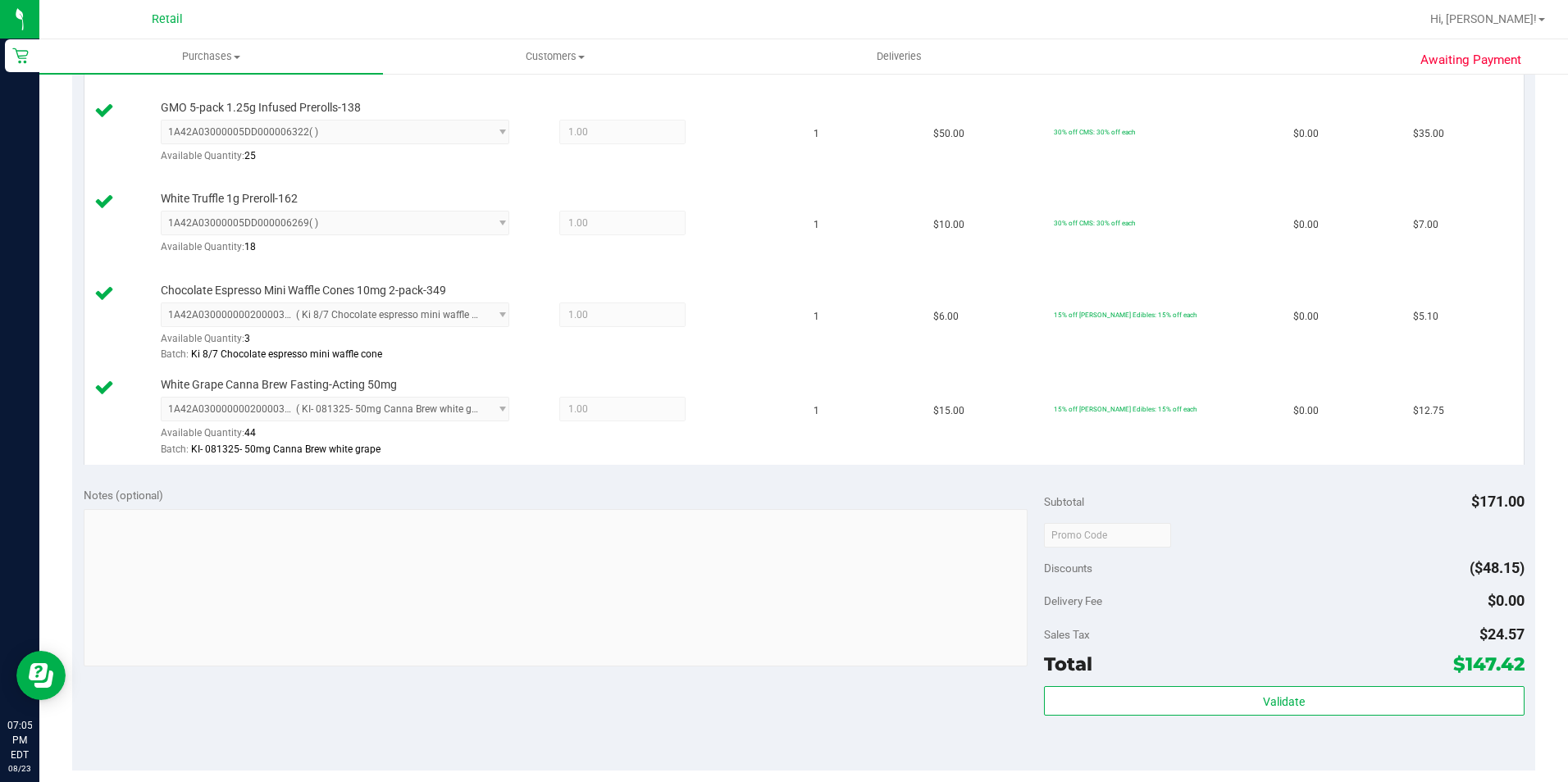
scroll to position [770, 0]
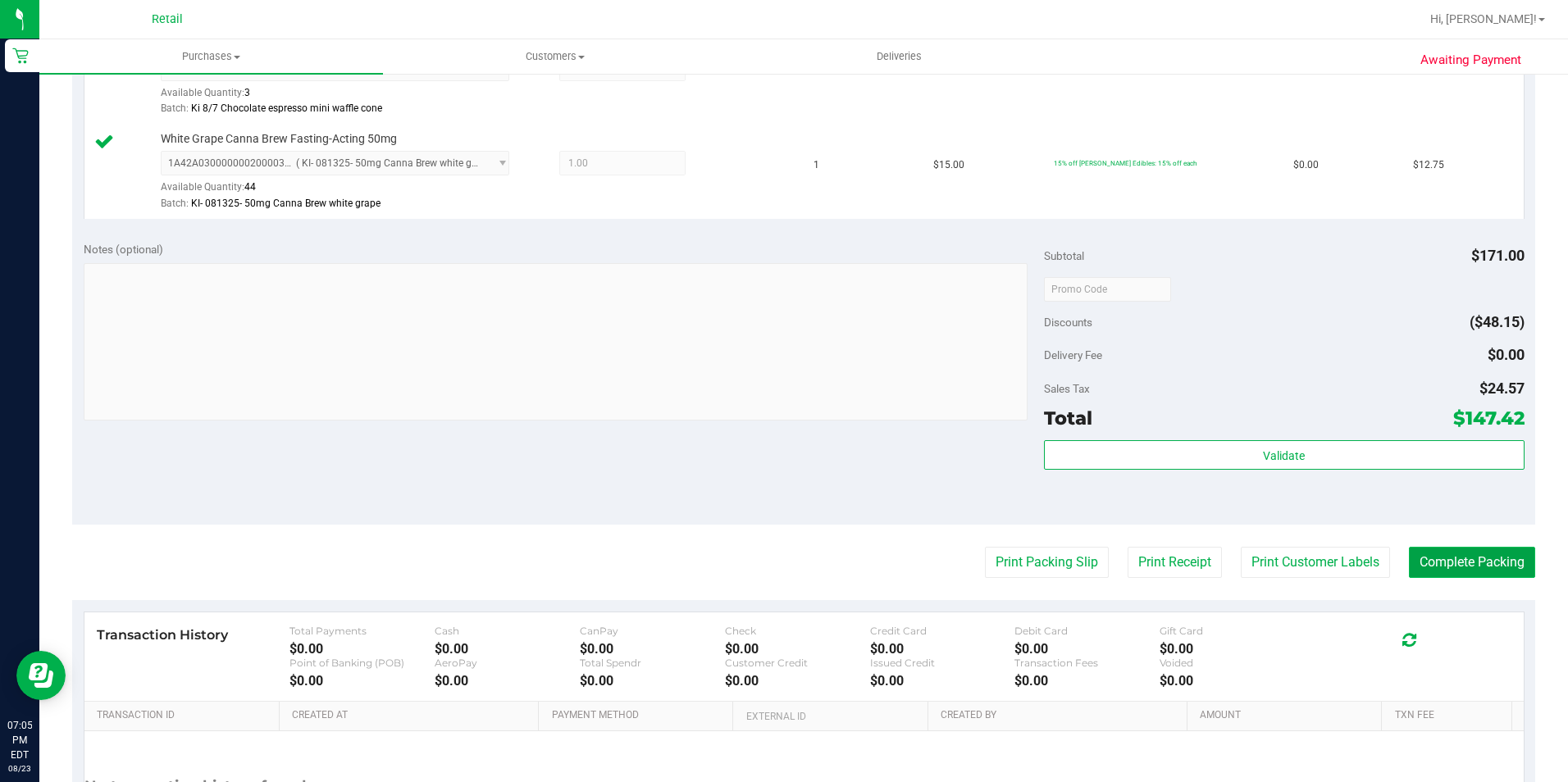
click at [1435, 568] on button "Complete Packing" at bounding box center [1471, 562] width 126 height 31
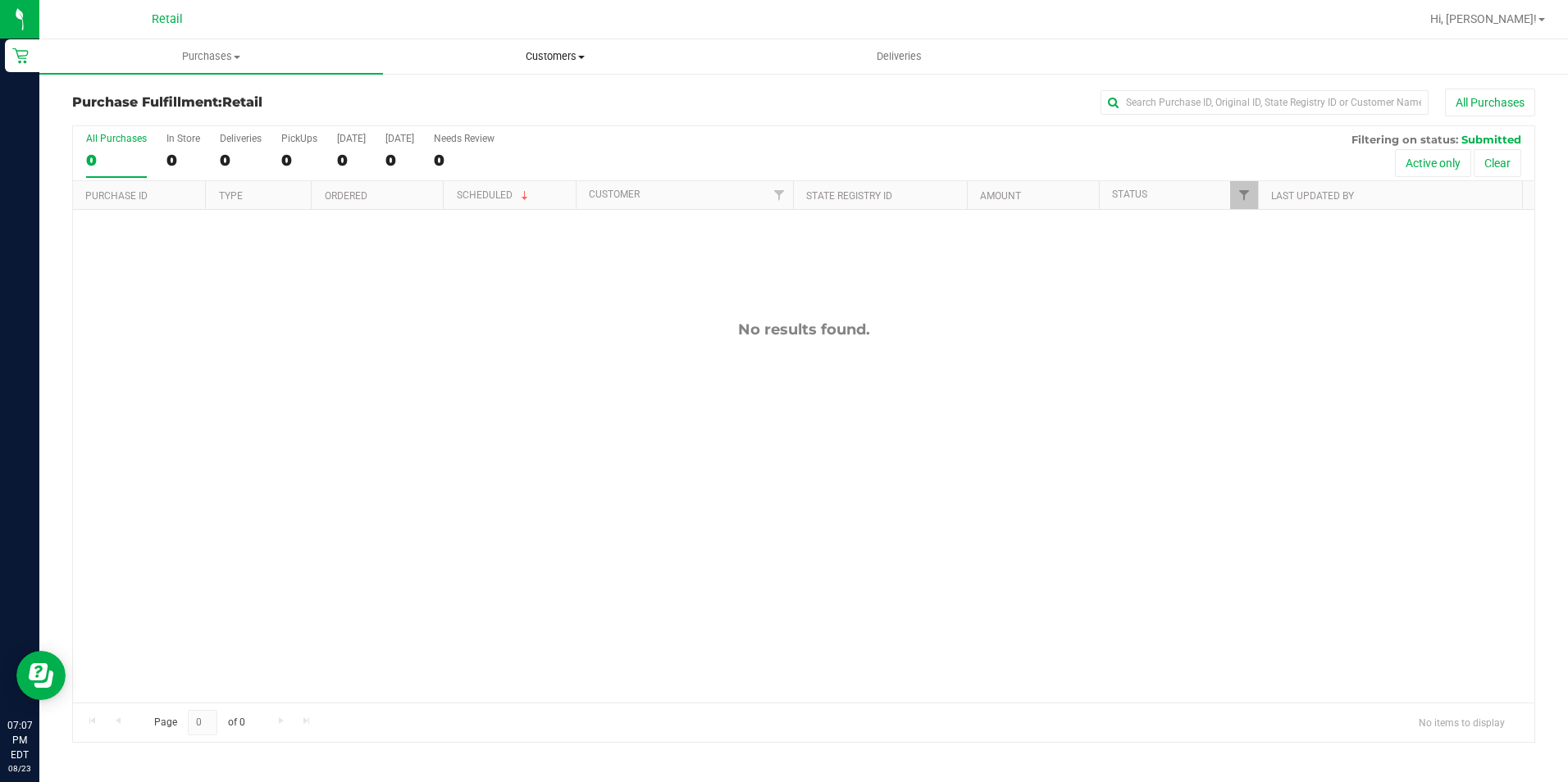
click at [554, 50] on span "Customers" at bounding box center [555, 57] width 342 height 15
click at [488, 100] on span "All customers" at bounding box center [442, 99] width 118 height 14
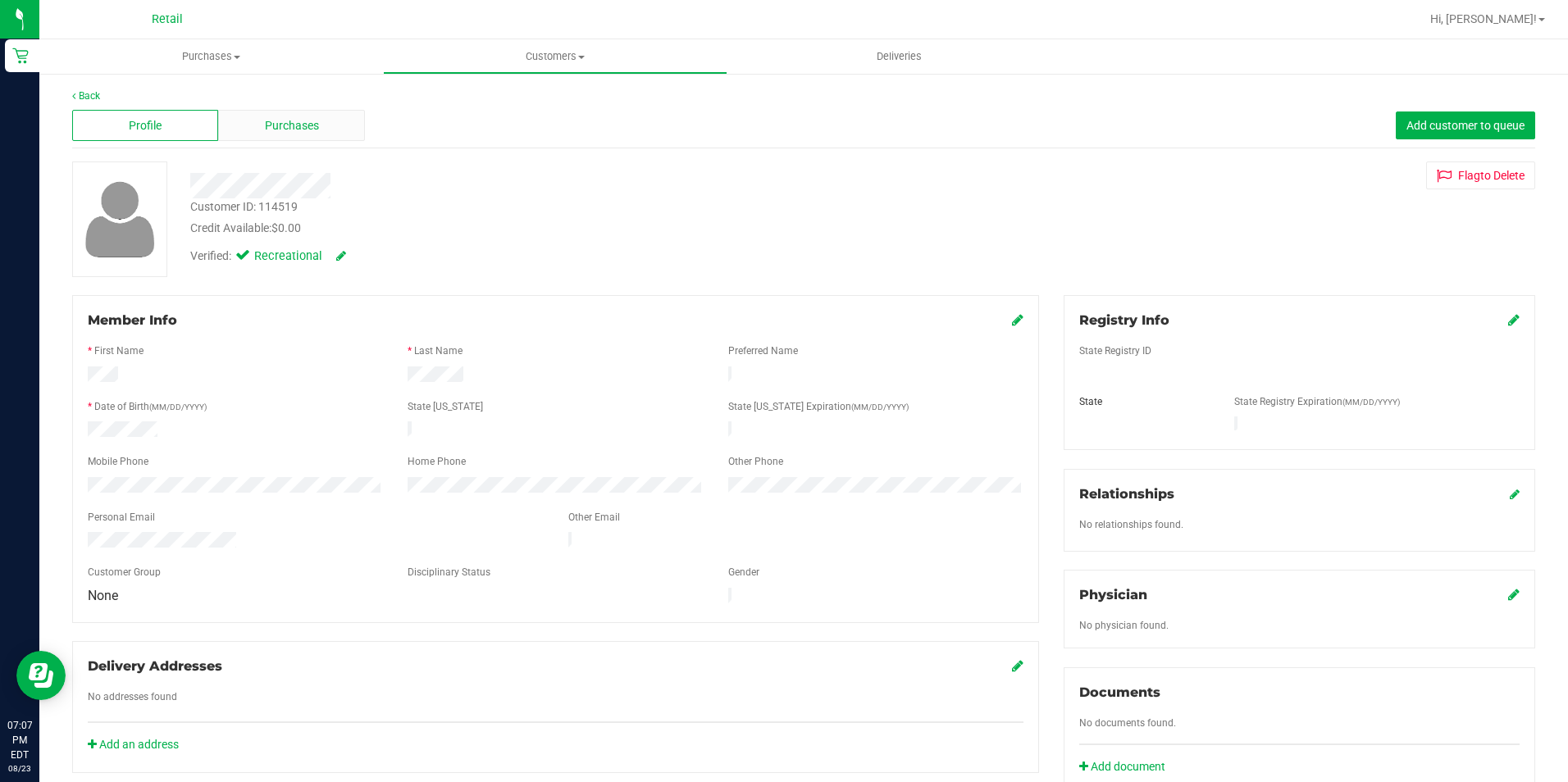
click at [281, 133] on span "Purchases" at bounding box center [292, 126] width 54 height 17
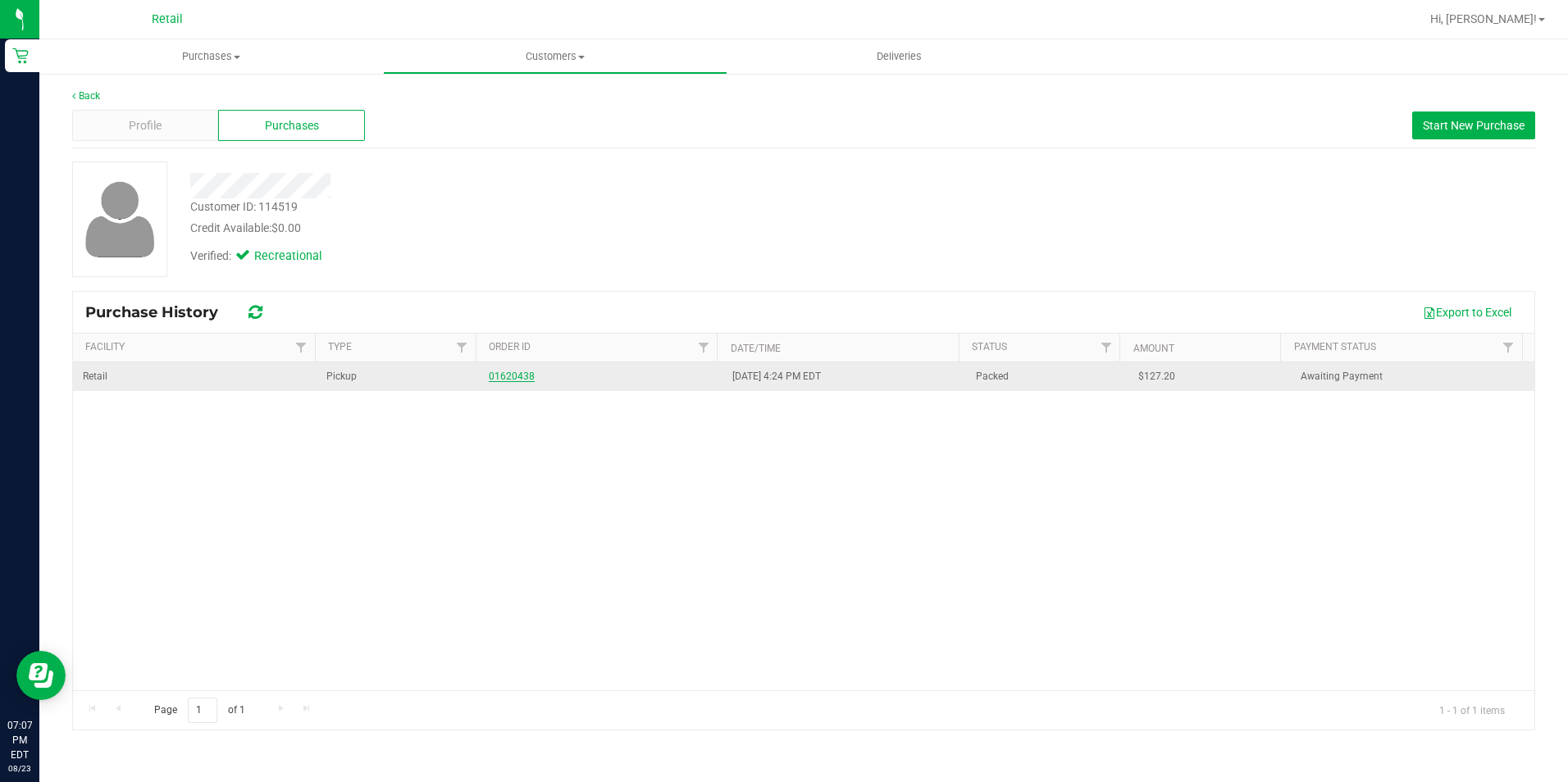
click at [494, 374] on link "01620438" at bounding box center [511, 377] width 46 height 11
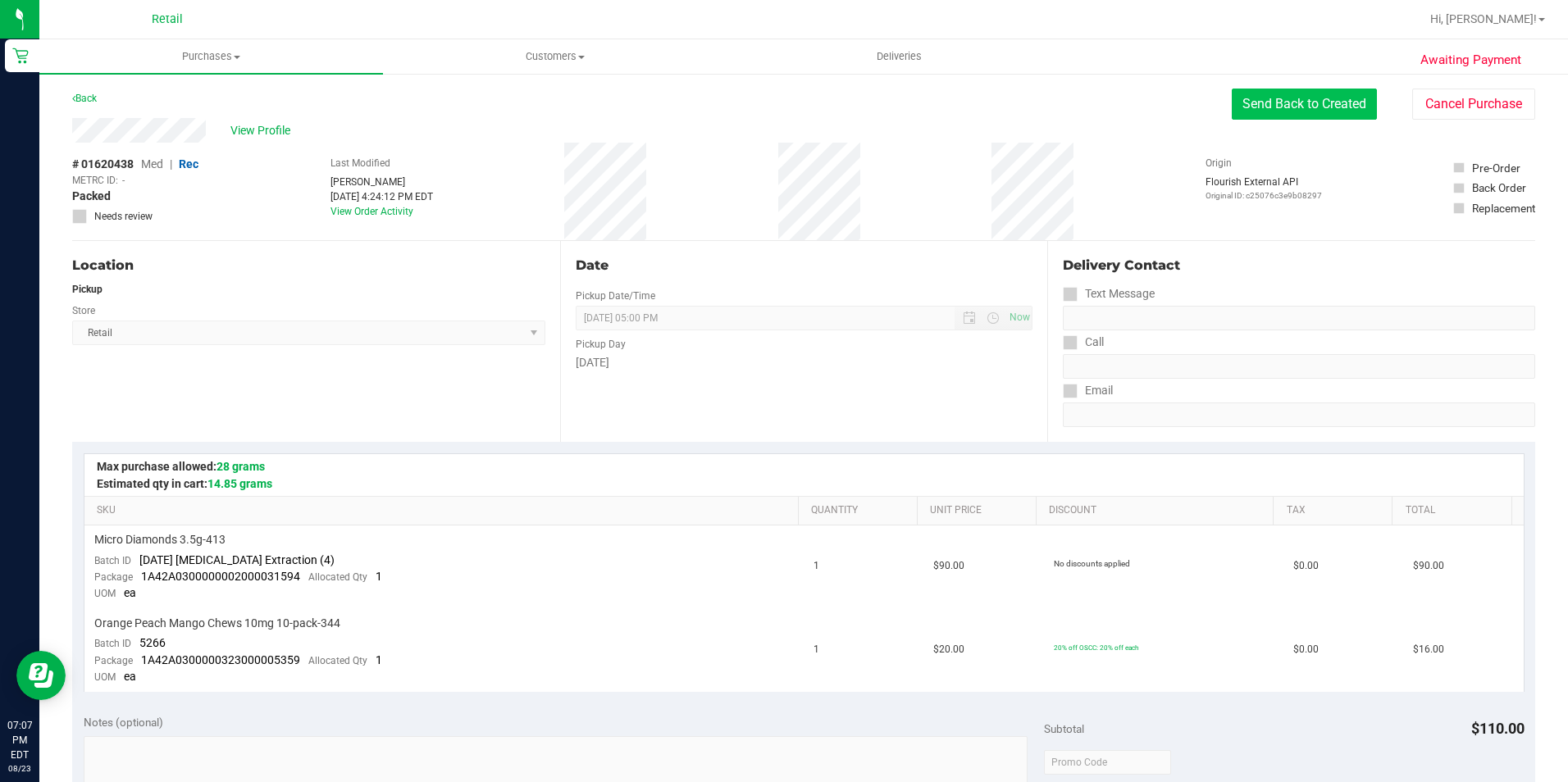
click at [1267, 107] on button "Send Back to Created" at bounding box center [1304, 103] width 145 height 31
click at [1319, 115] on button "Send Back to Created" at bounding box center [1304, 103] width 145 height 31
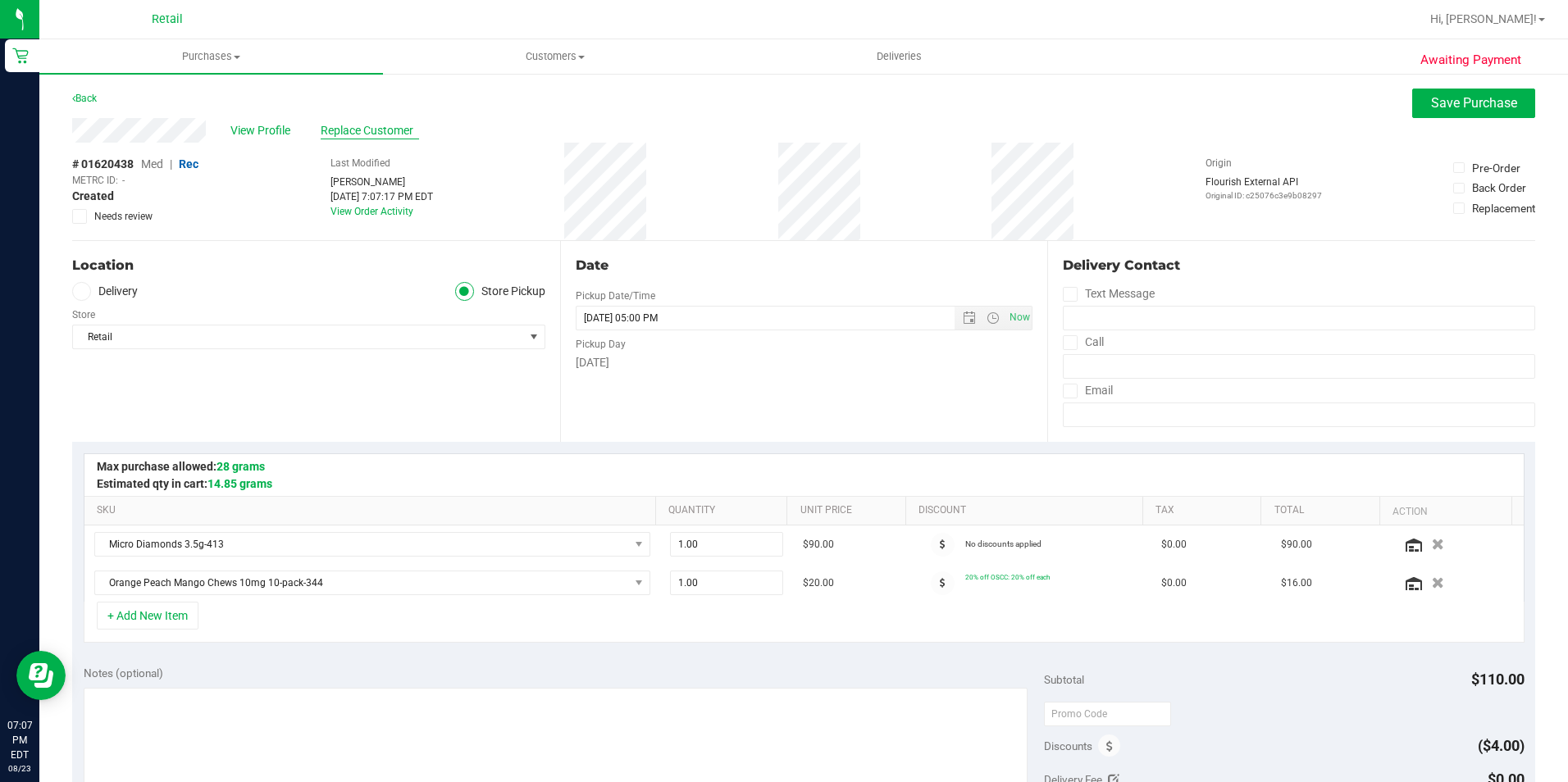
click at [330, 133] on span "Replace Customer" at bounding box center [370, 130] width 99 height 17
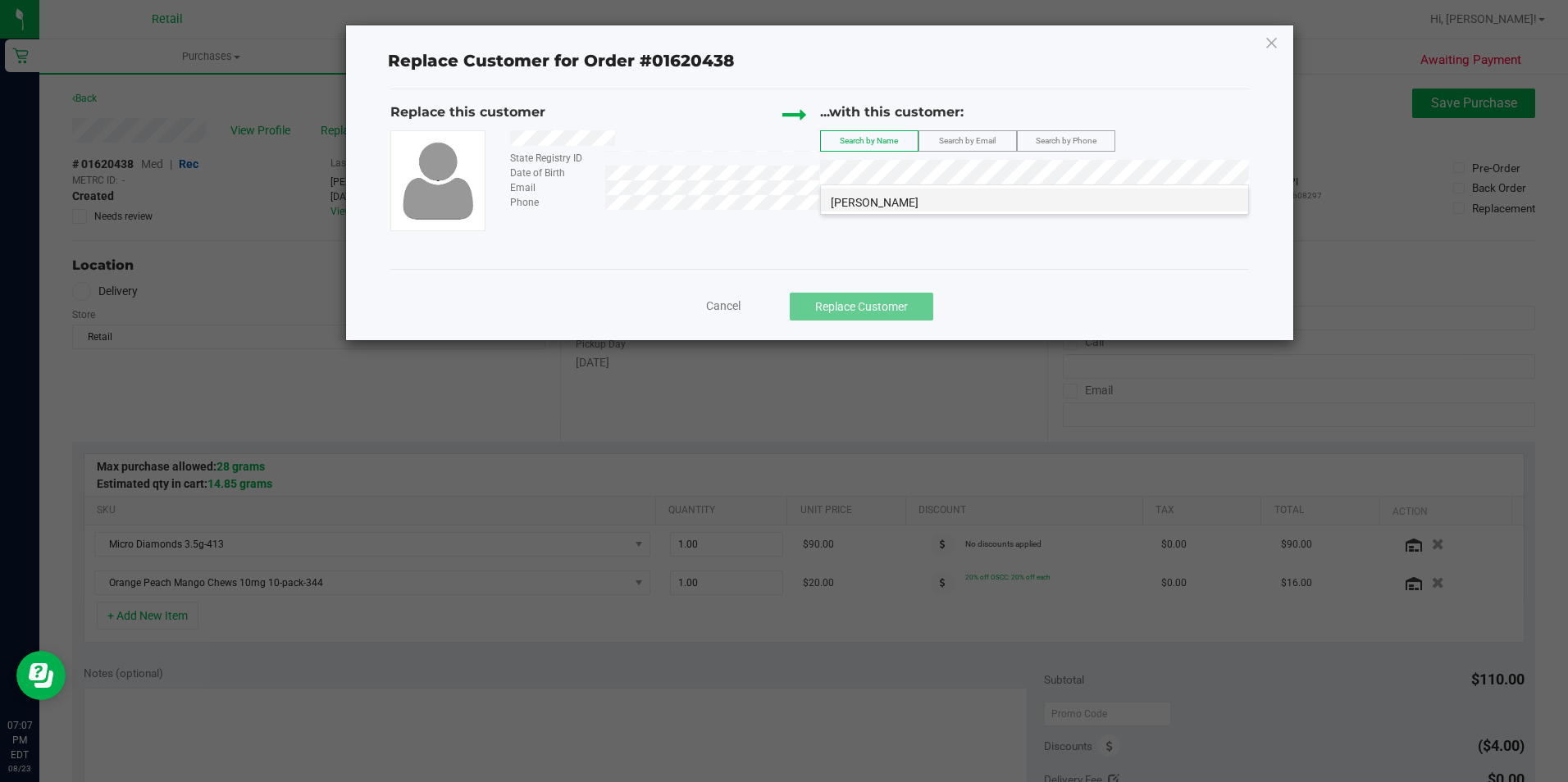
click at [877, 193] on li "[PERSON_NAME]" at bounding box center [1035, 199] width 427 height 23
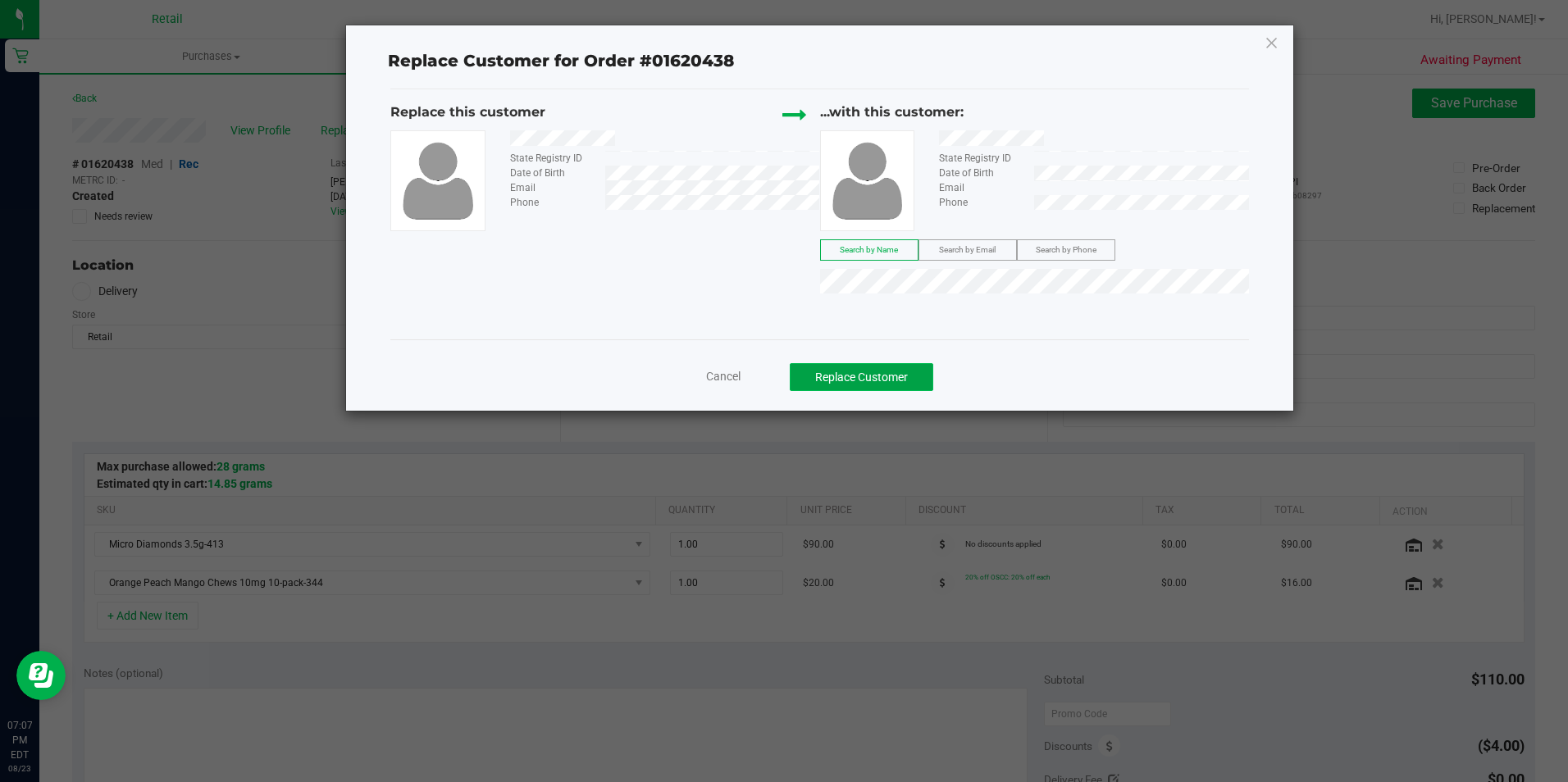
click at [842, 378] on button "Replace Customer" at bounding box center [861, 377] width 144 height 28
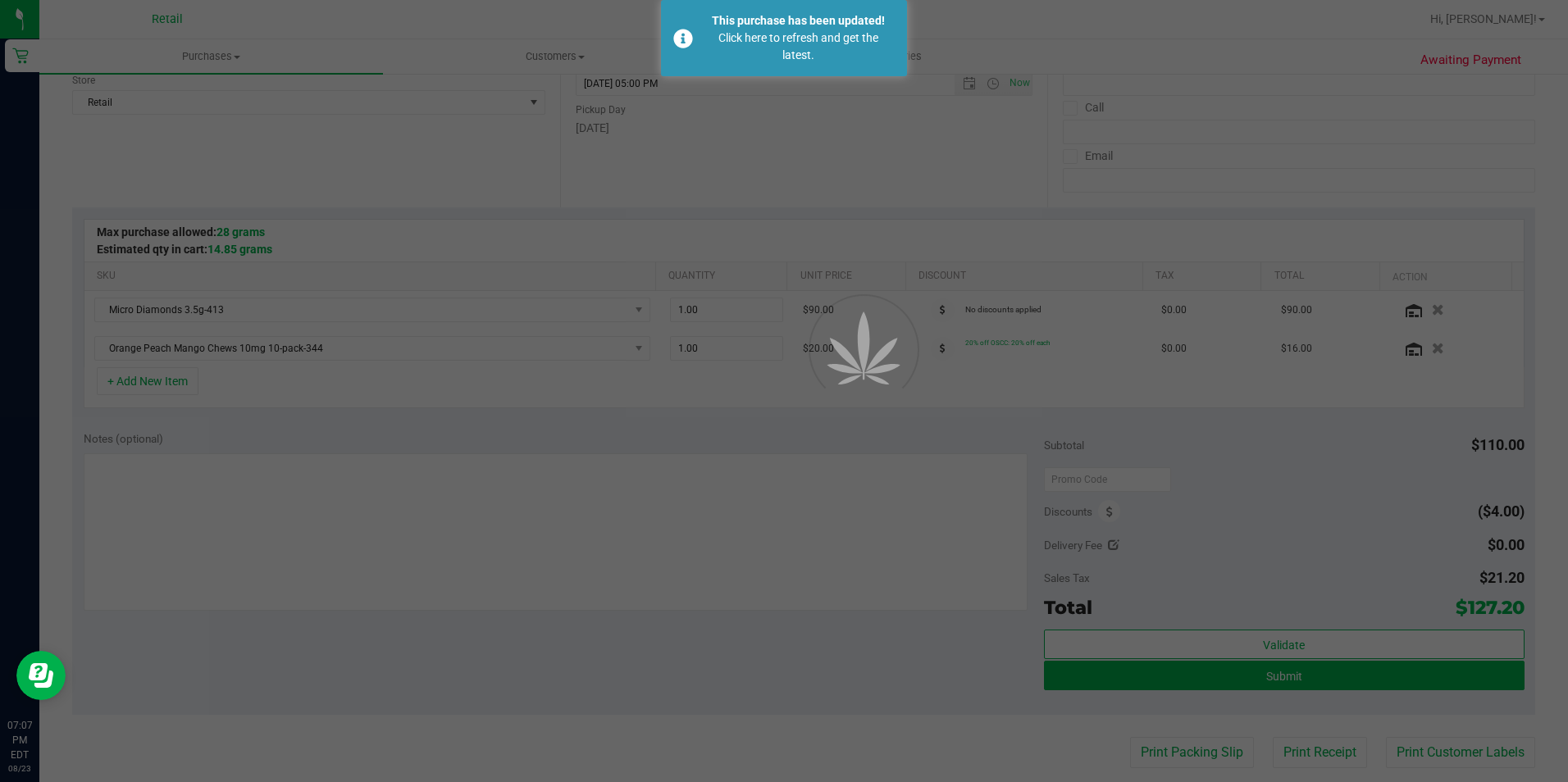
scroll to position [246, 0]
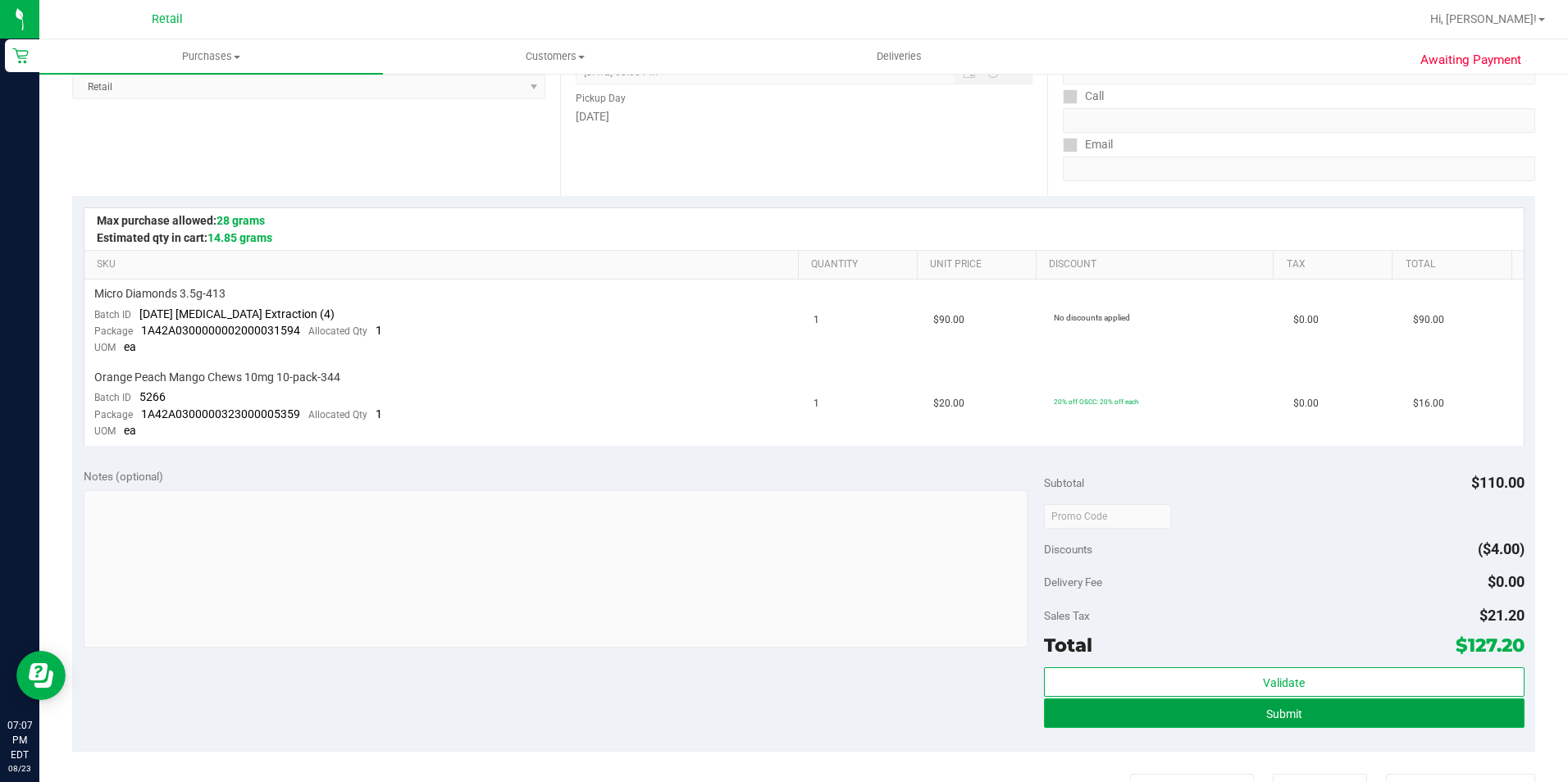
click at [1347, 705] on button "Submit" at bounding box center [1284, 713] width 480 height 30
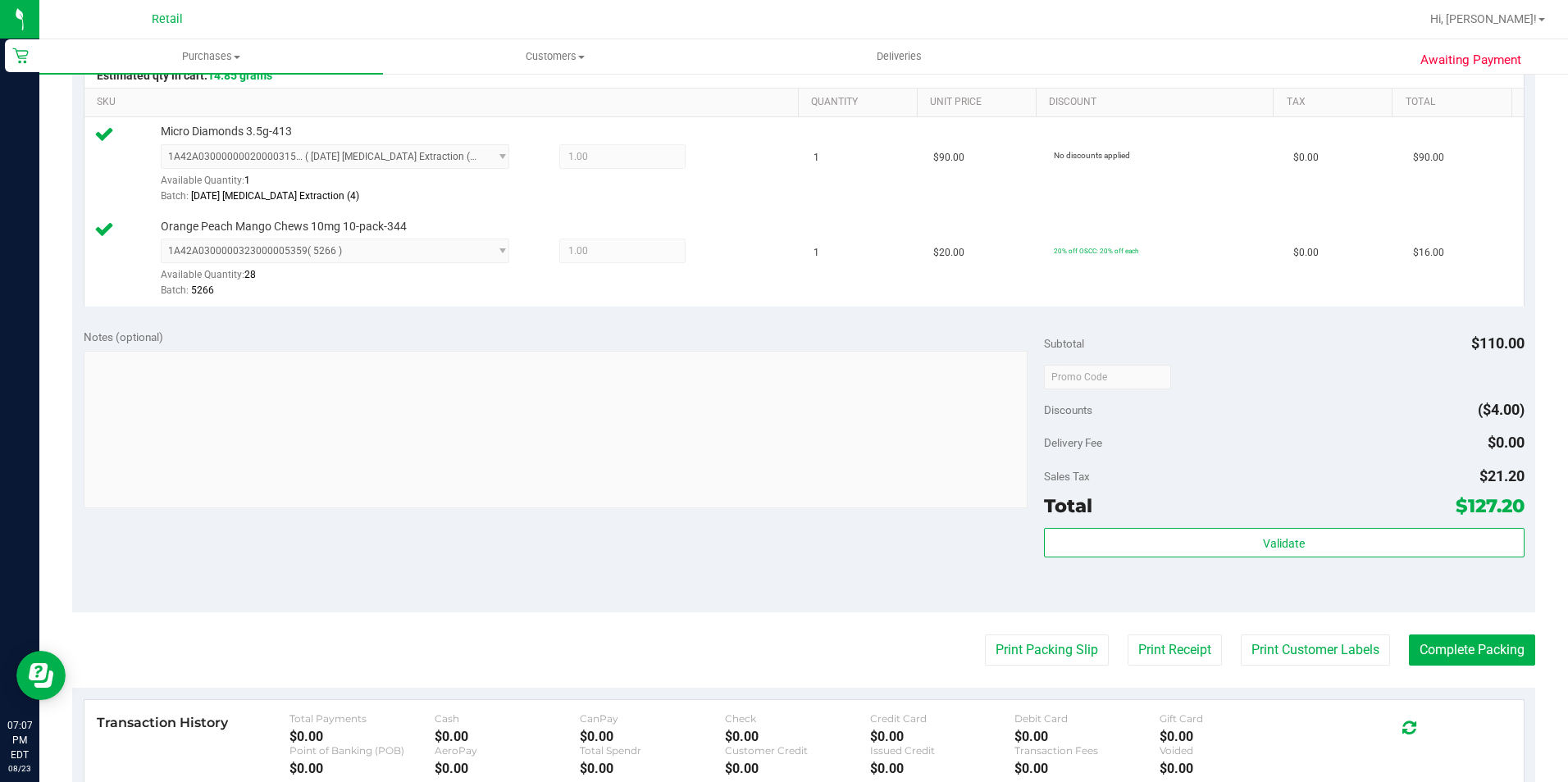
scroll to position [410, 0]
click at [1414, 646] on button "Complete Packing" at bounding box center [1471, 648] width 126 height 31
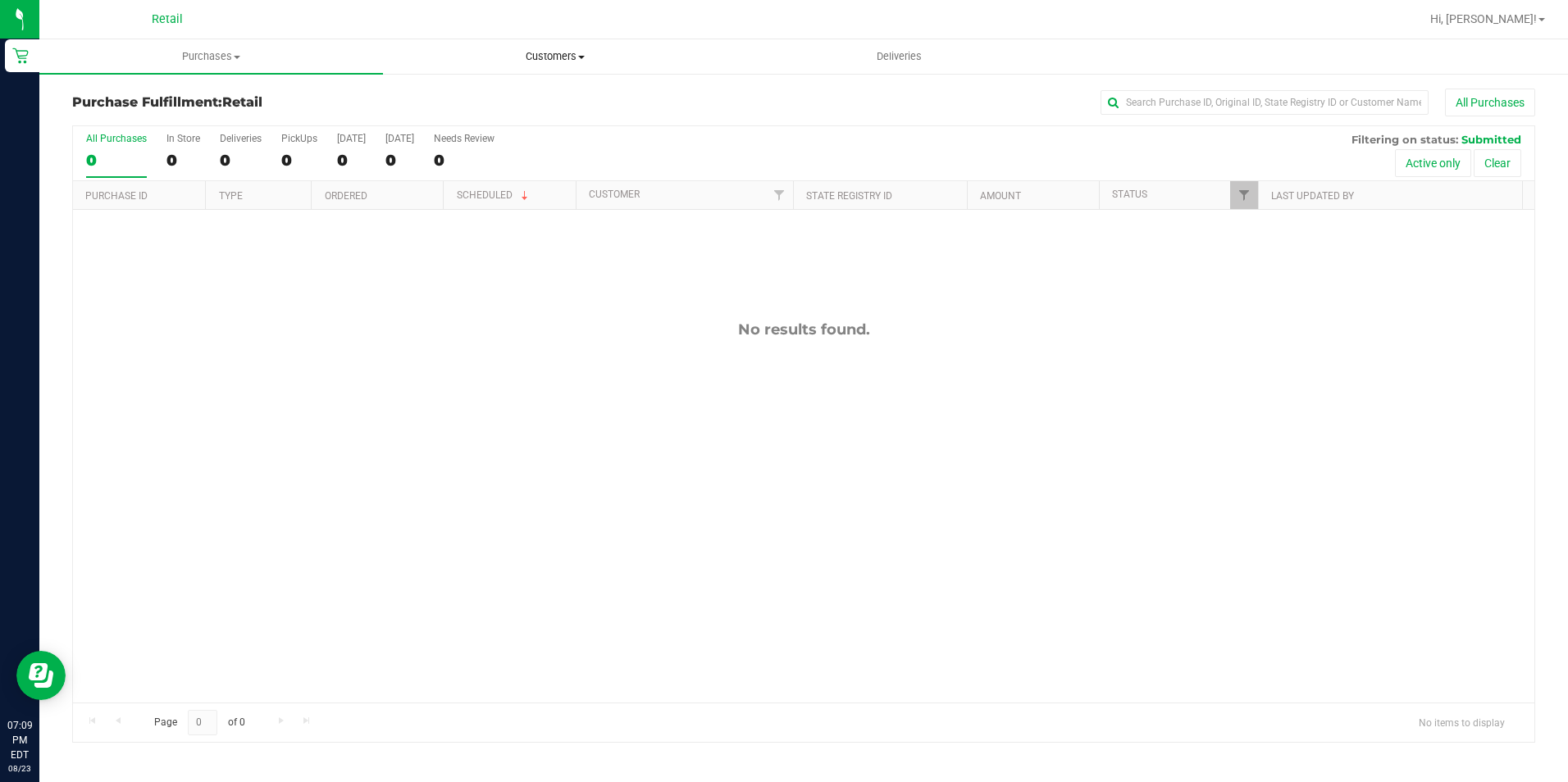
click at [516, 55] on span "Customers" at bounding box center [555, 57] width 342 height 15
click at [455, 89] on li "All customers" at bounding box center [555, 99] width 344 height 20
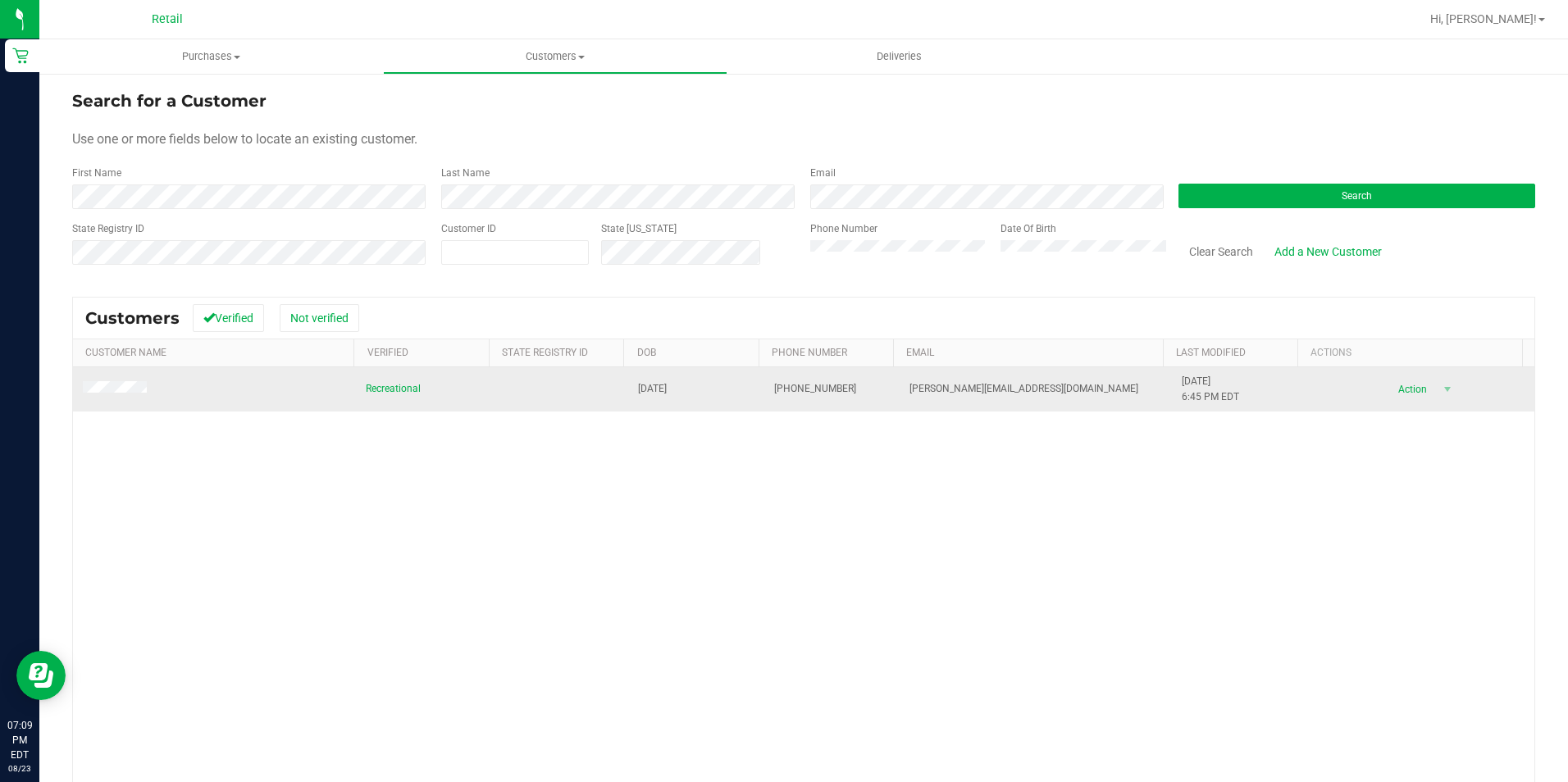
click at [109, 378] on td at bounding box center [213, 390] width 282 height 45
click at [108, 377] on td at bounding box center [213, 390] width 282 height 45
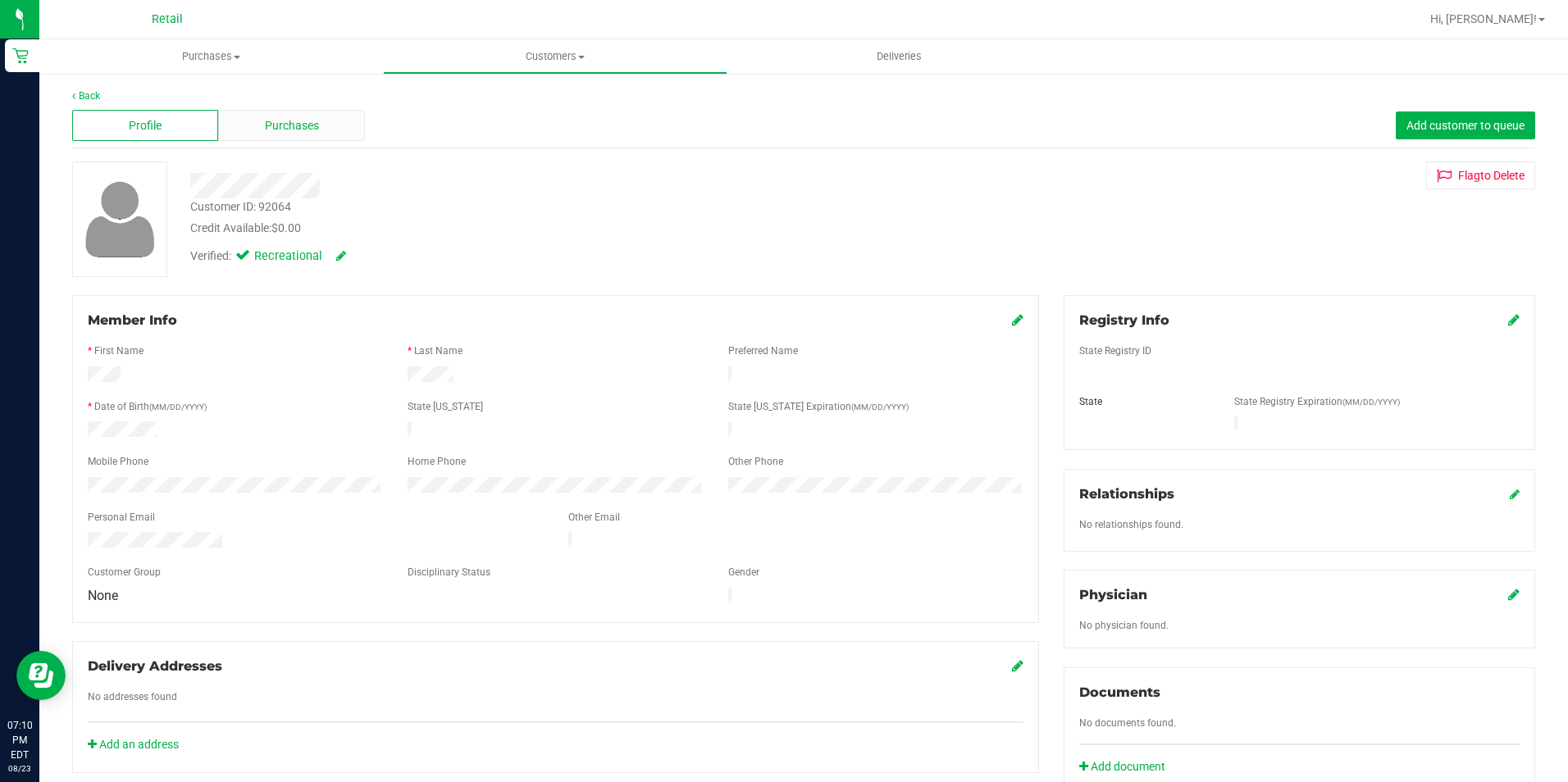
click at [299, 115] on div "Purchases" at bounding box center [291, 125] width 146 height 31
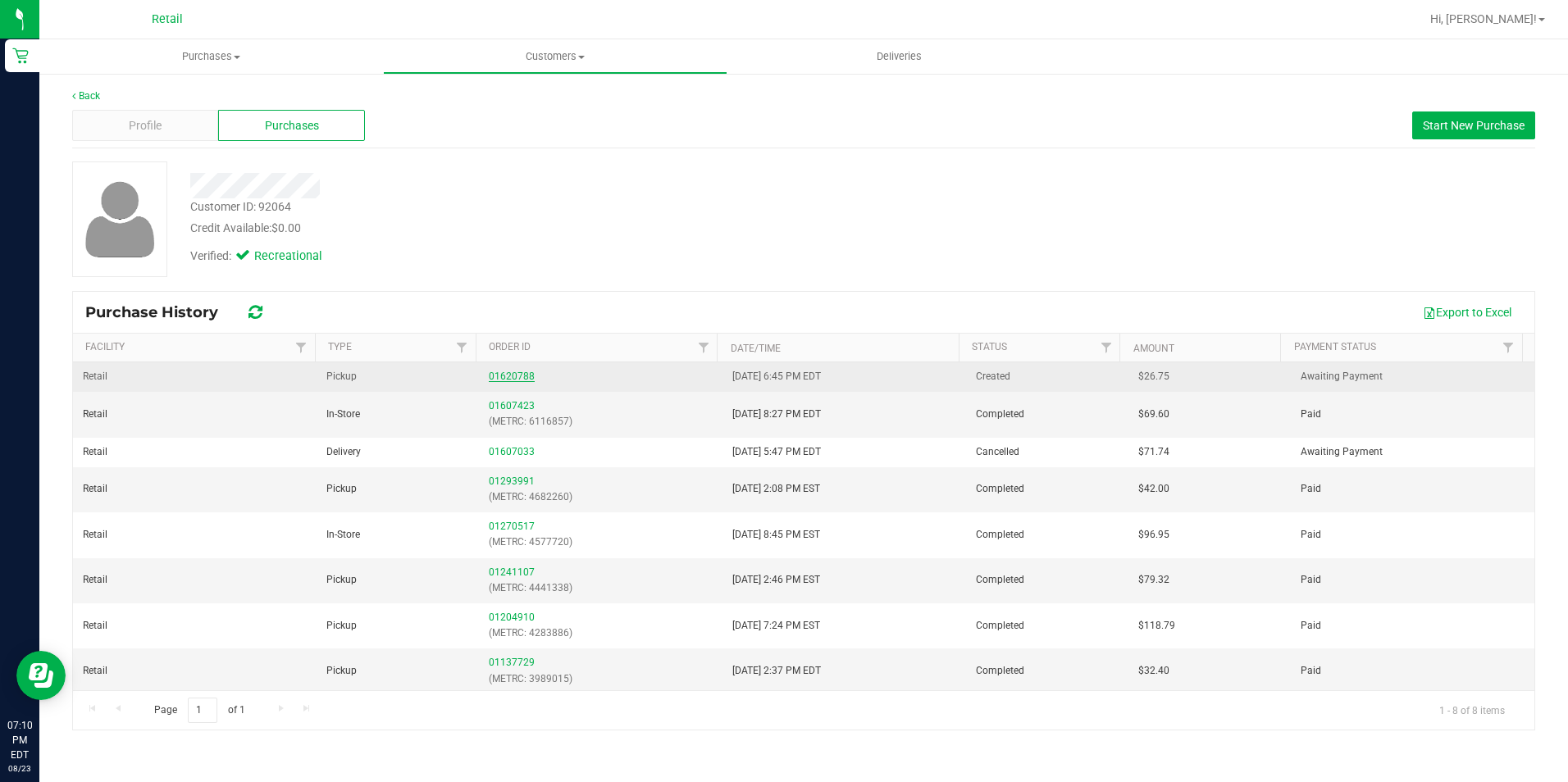
click at [522, 379] on link "01620788" at bounding box center [511, 377] width 46 height 11
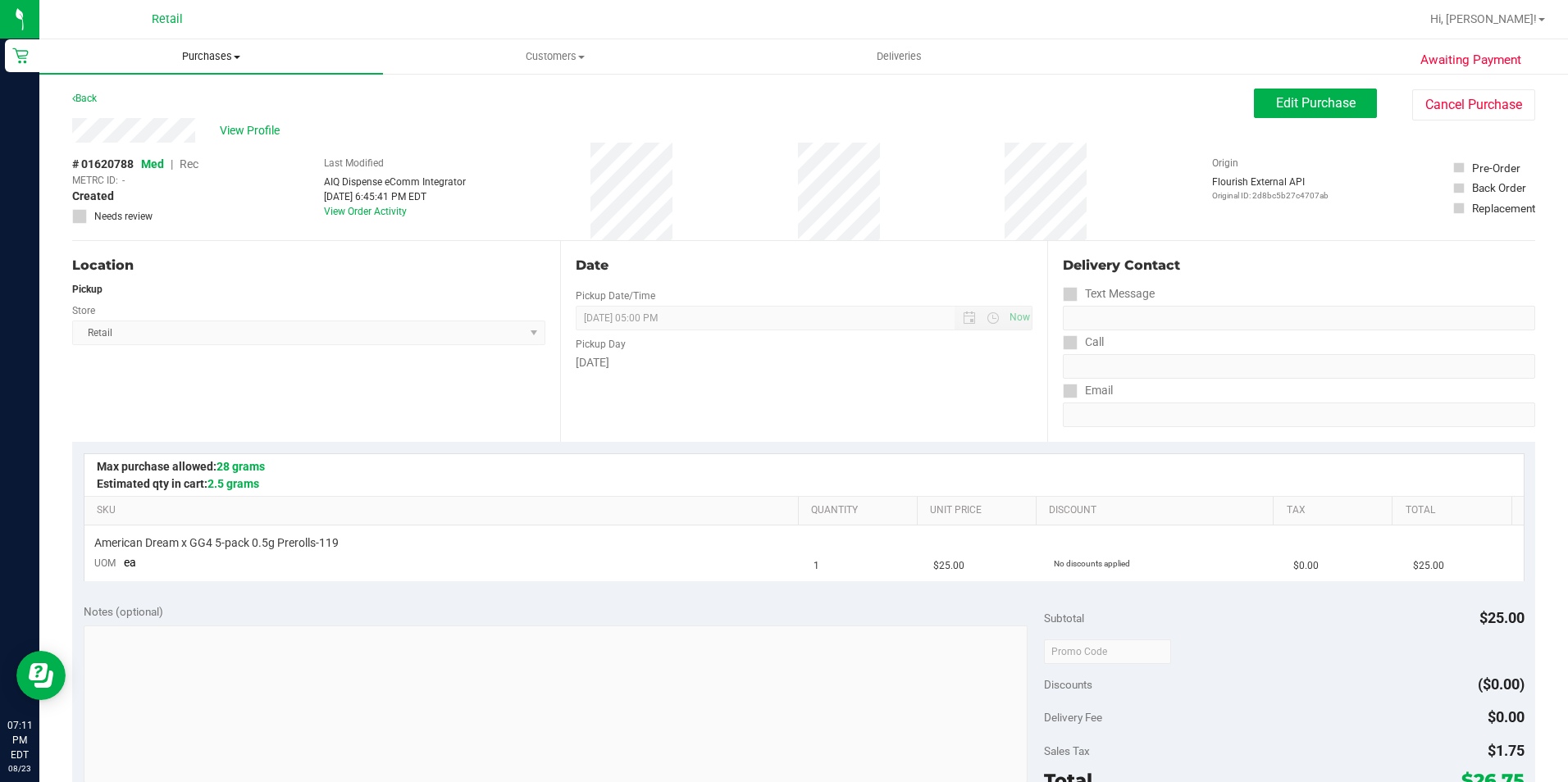
click at [228, 55] on span "Purchases" at bounding box center [211, 57] width 344 height 15
click at [199, 97] on span "Summary of purchases" at bounding box center [123, 99] width 168 height 14
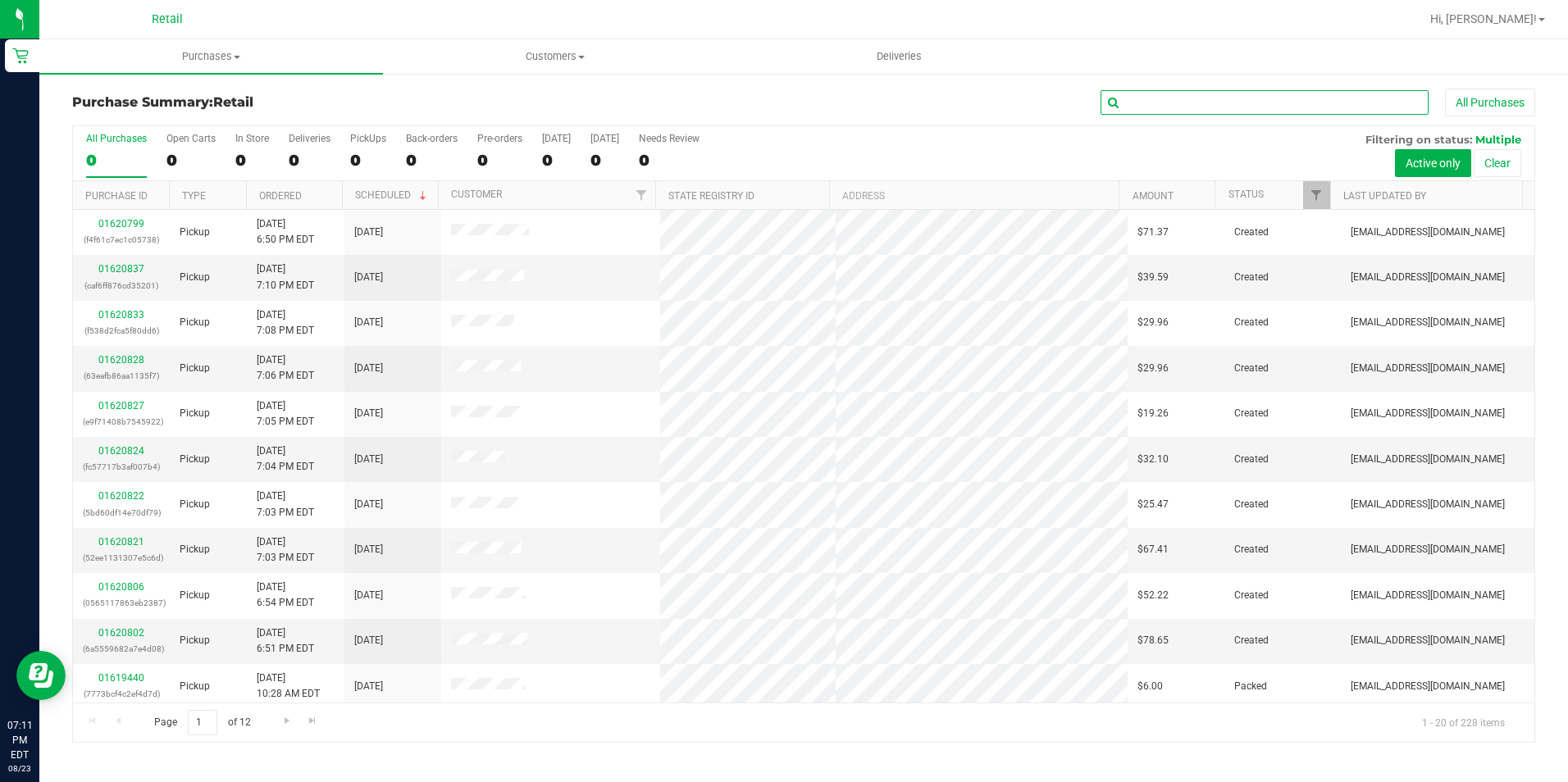
click at [1217, 111] on input "text" at bounding box center [1265, 103] width 328 height 24
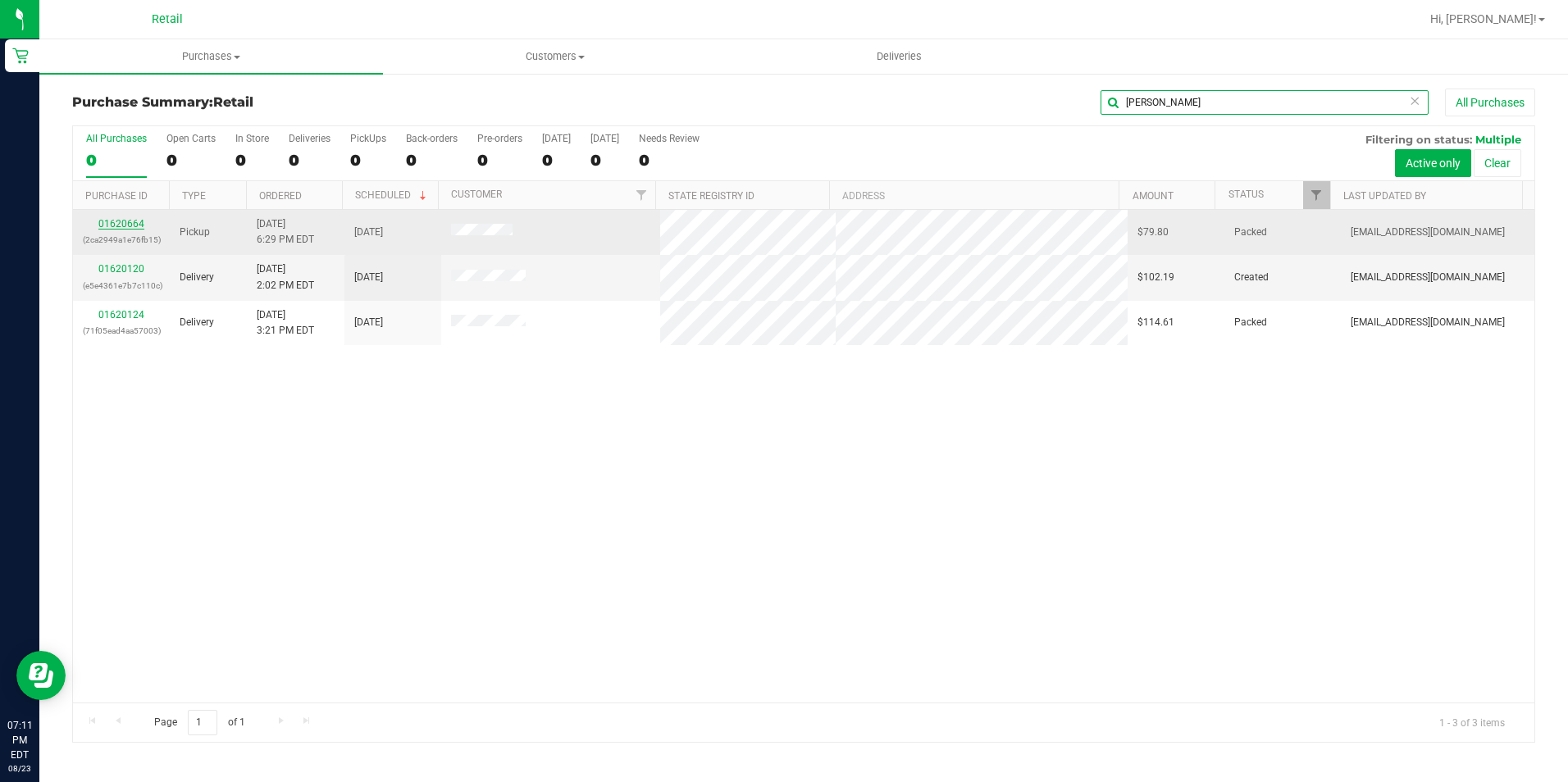
type input "[PERSON_NAME]"
click at [137, 224] on link "01620664" at bounding box center [121, 224] width 46 height 11
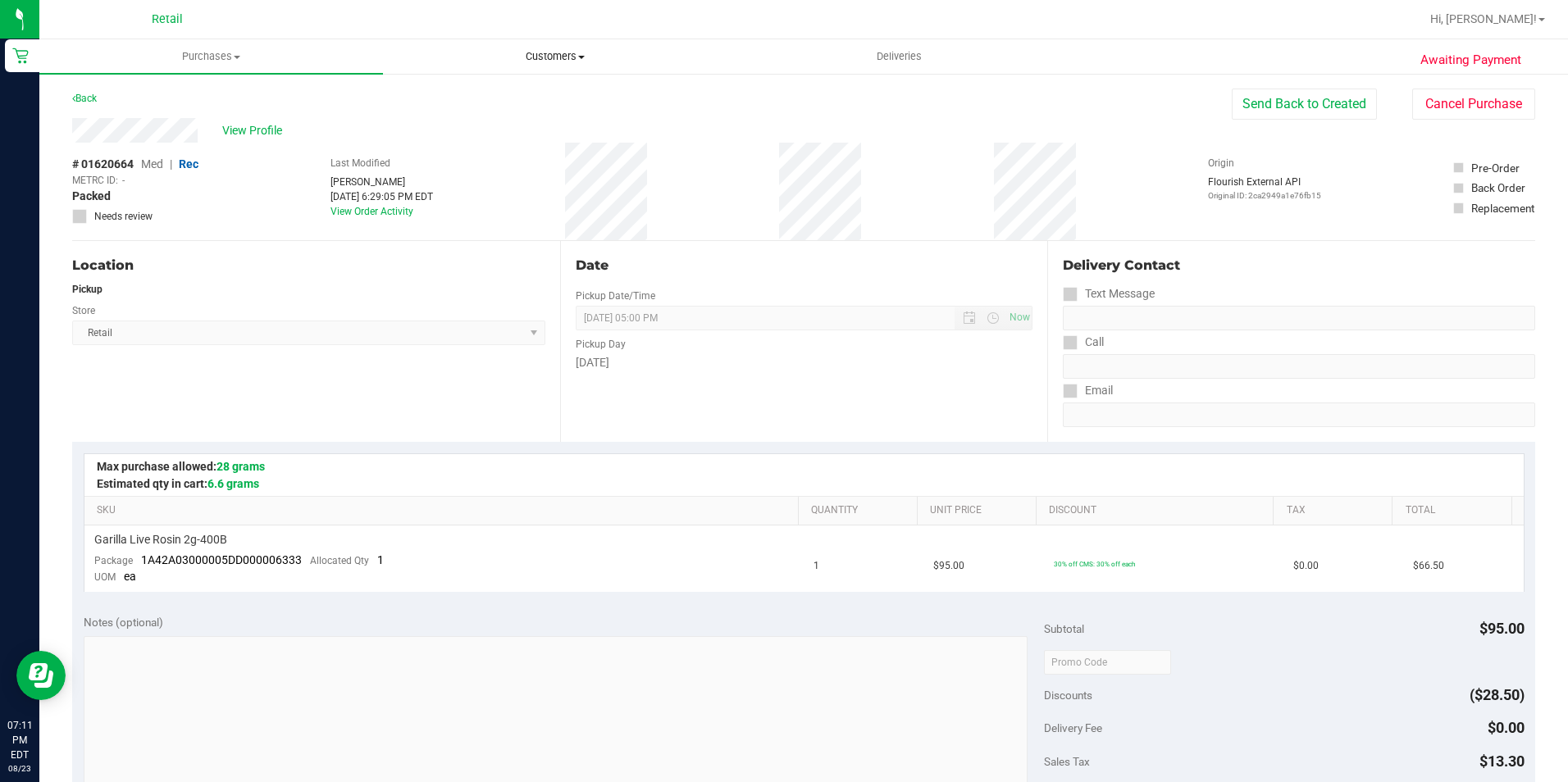
click at [524, 67] on uib-tab-heading "Customers All customers Add a new customer All physicians" at bounding box center [555, 56] width 342 height 33
click at [433, 97] on span "All customers" at bounding box center [442, 99] width 118 height 14
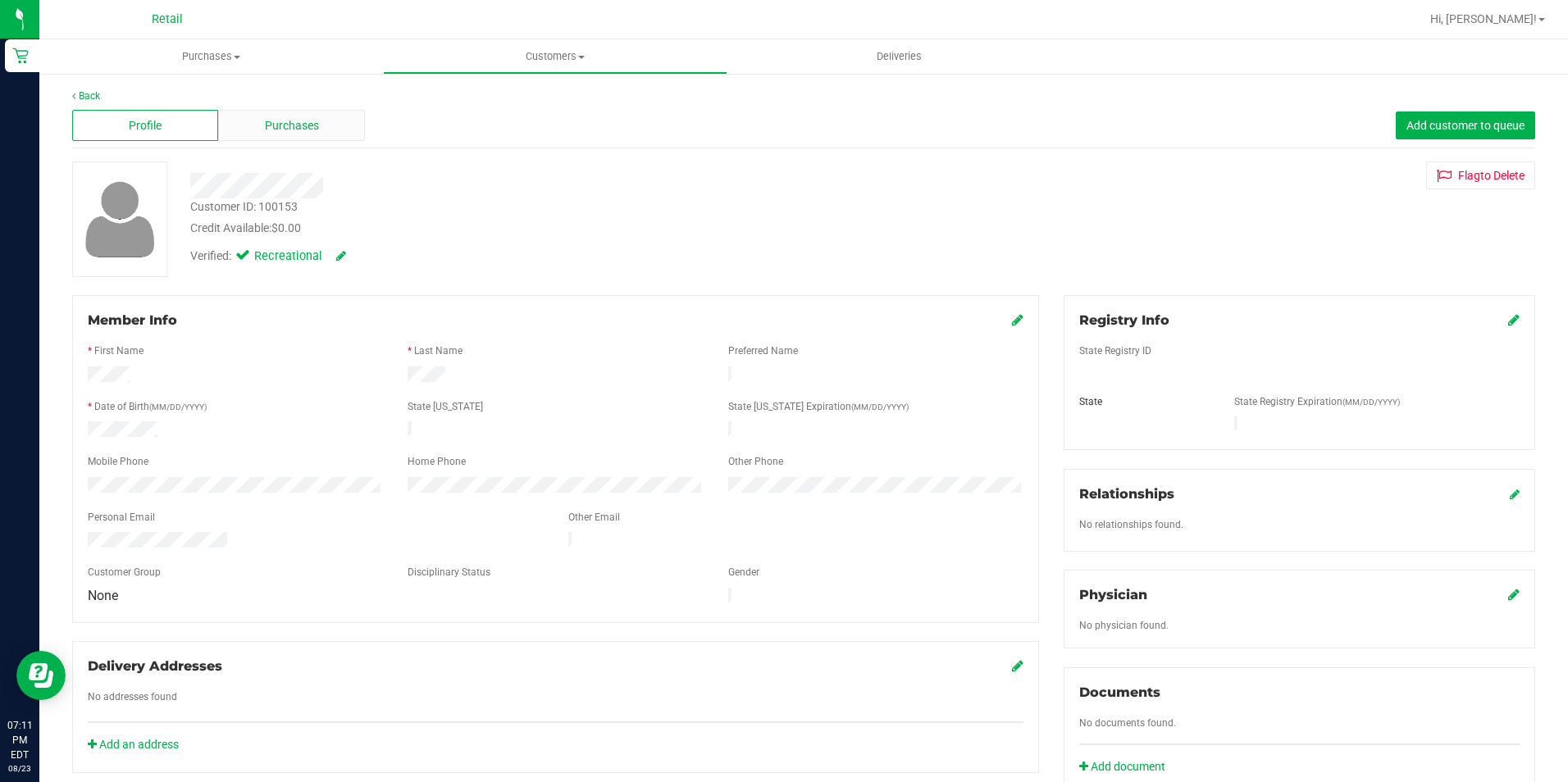
click at [278, 131] on span "Purchases" at bounding box center [292, 126] width 54 height 17
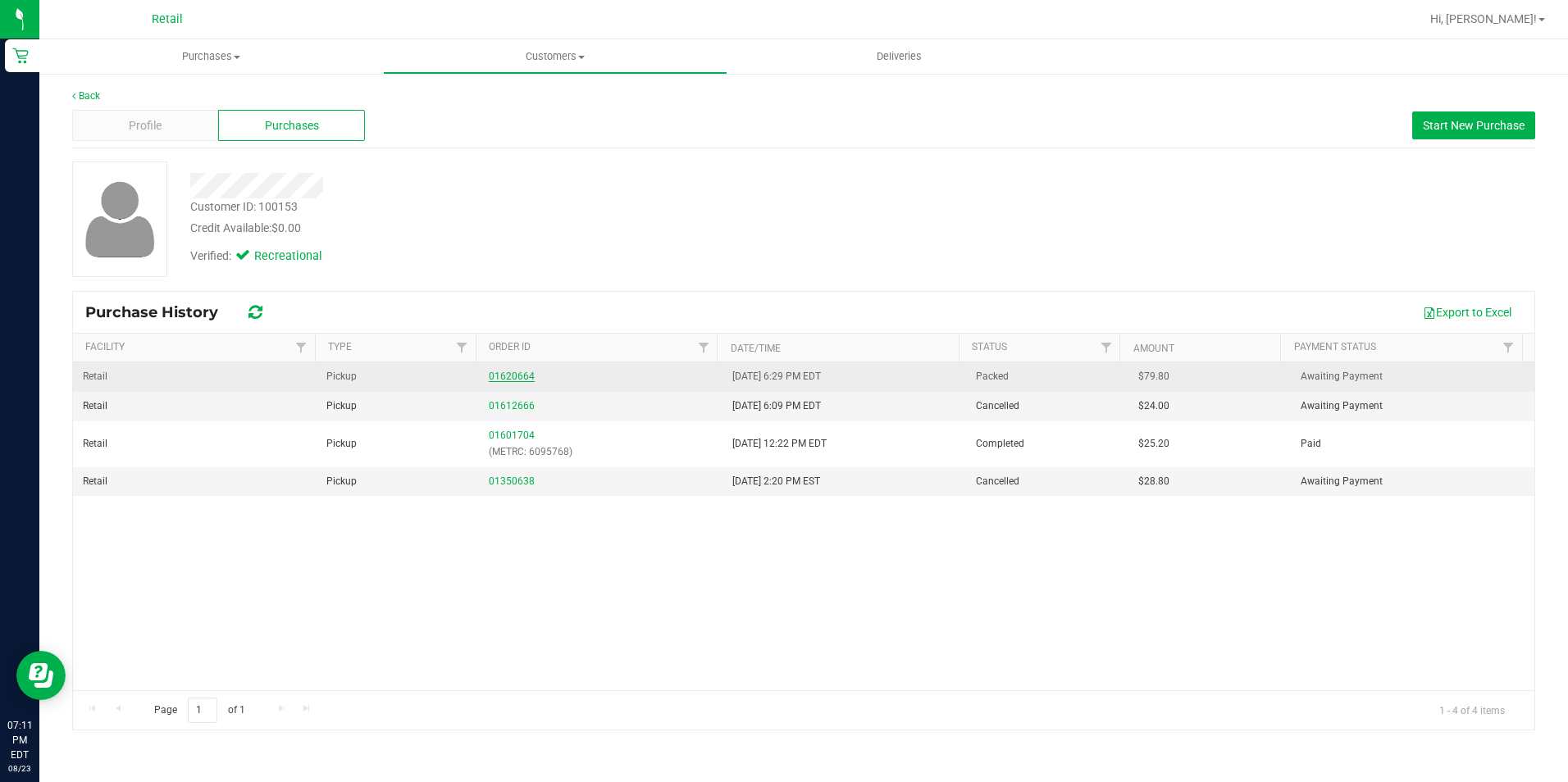
click at [506, 372] on link "01620664" at bounding box center [511, 377] width 46 height 11
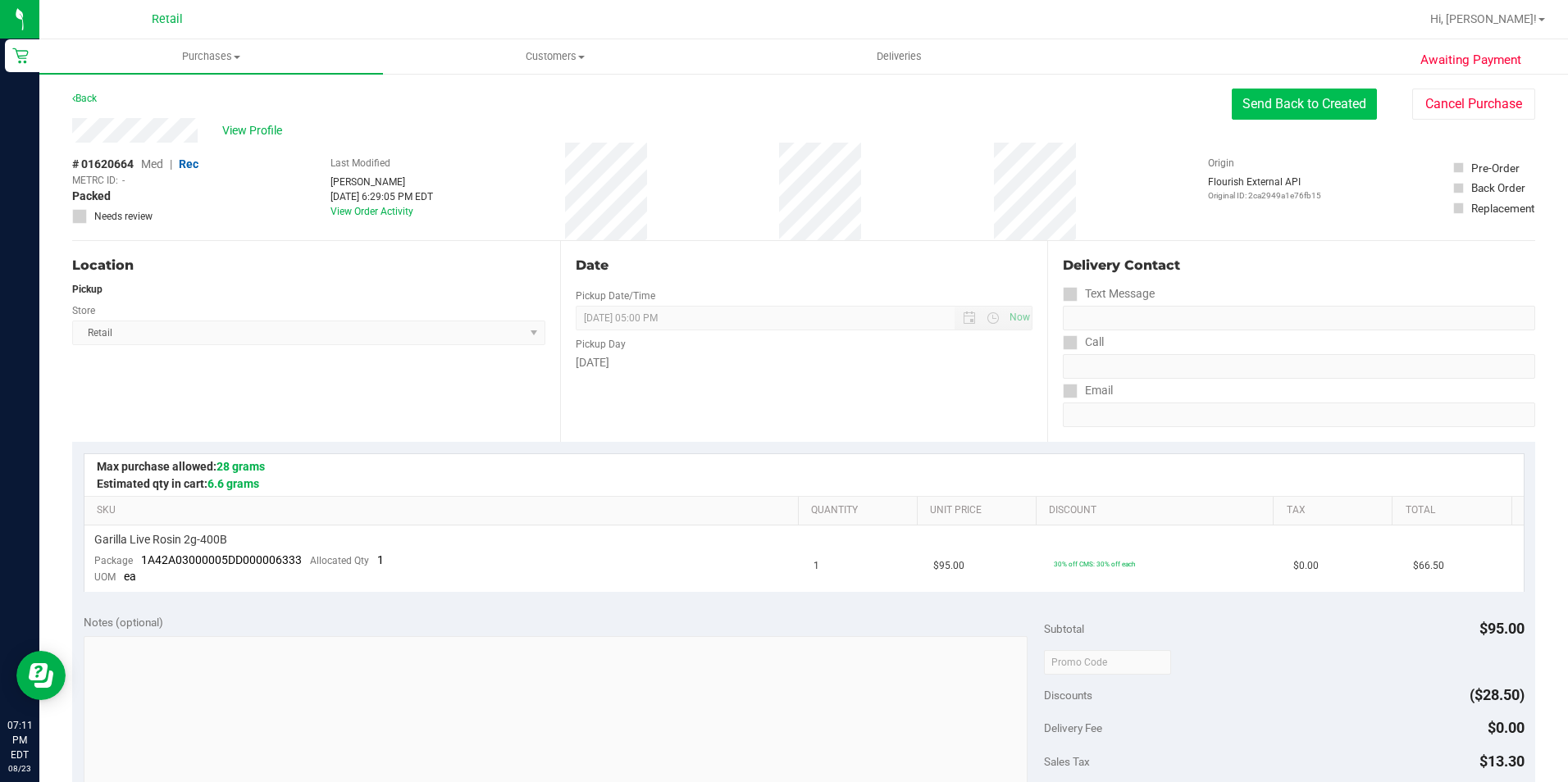
click at [1296, 115] on button "Send Back to Created" at bounding box center [1304, 103] width 145 height 31
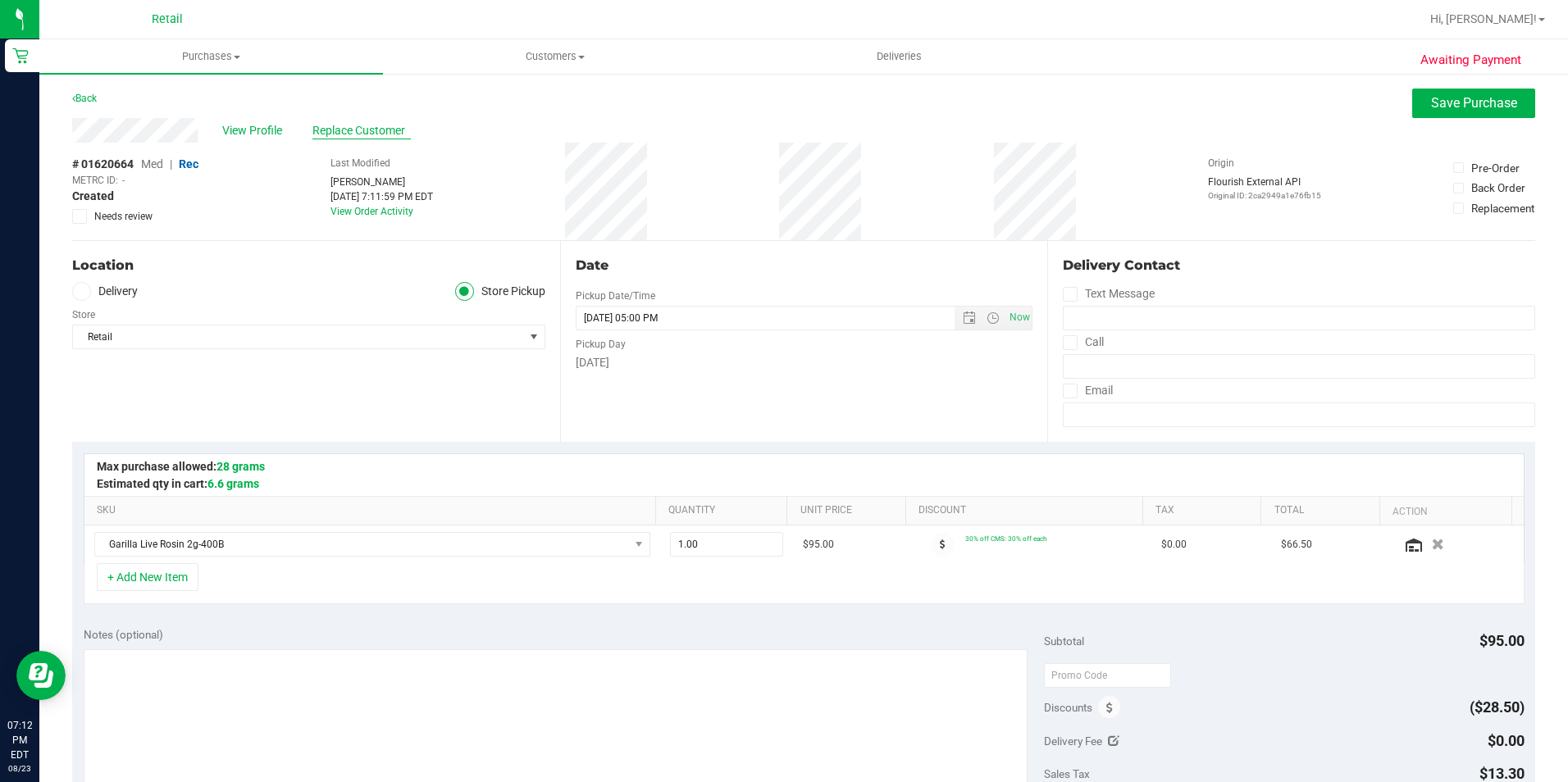
click at [316, 130] on span "Replace Customer" at bounding box center [362, 130] width 99 height 17
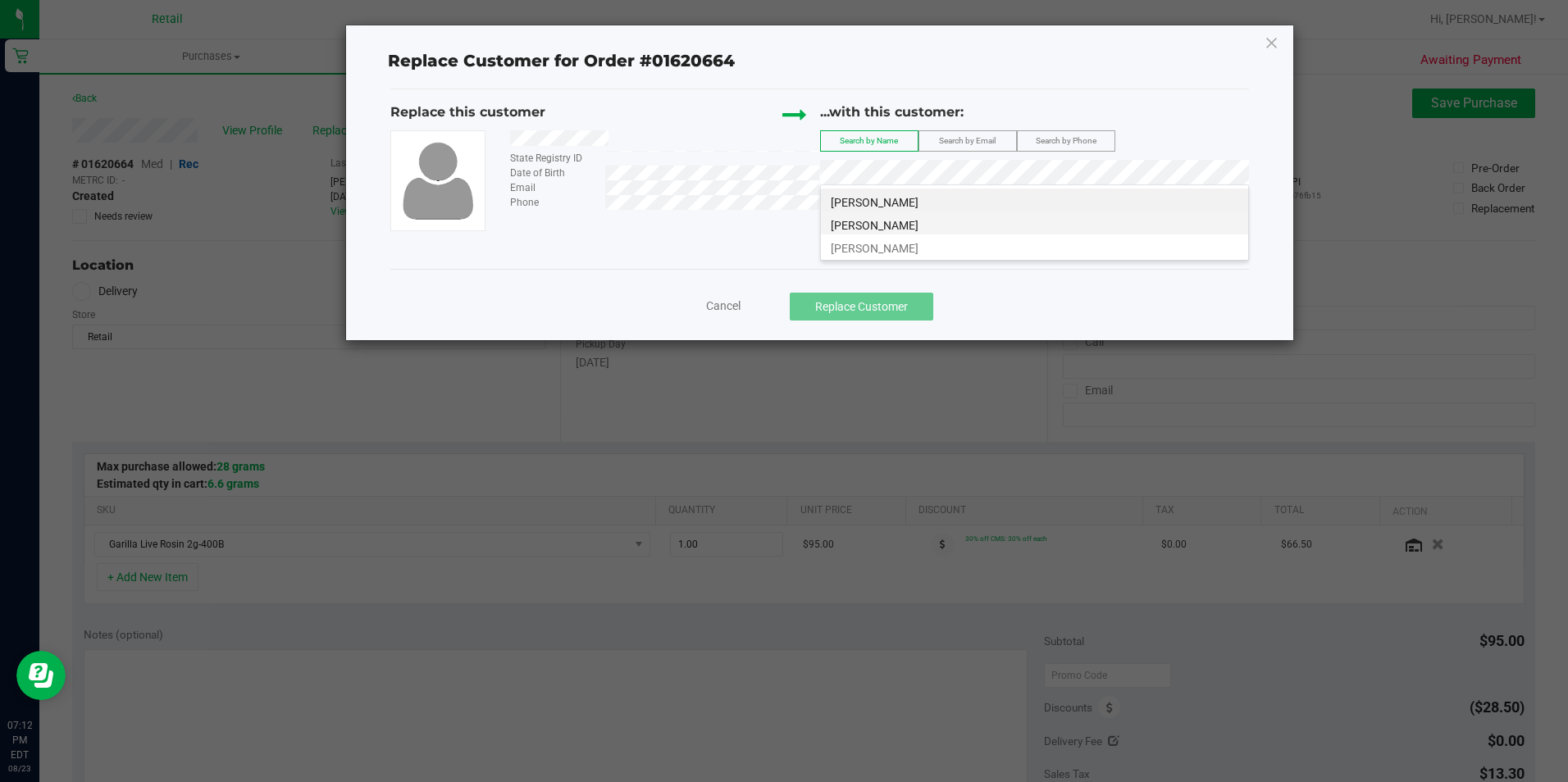
click at [909, 229] on li "[PERSON_NAME]" at bounding box center [1035, 223] width 427 height 23
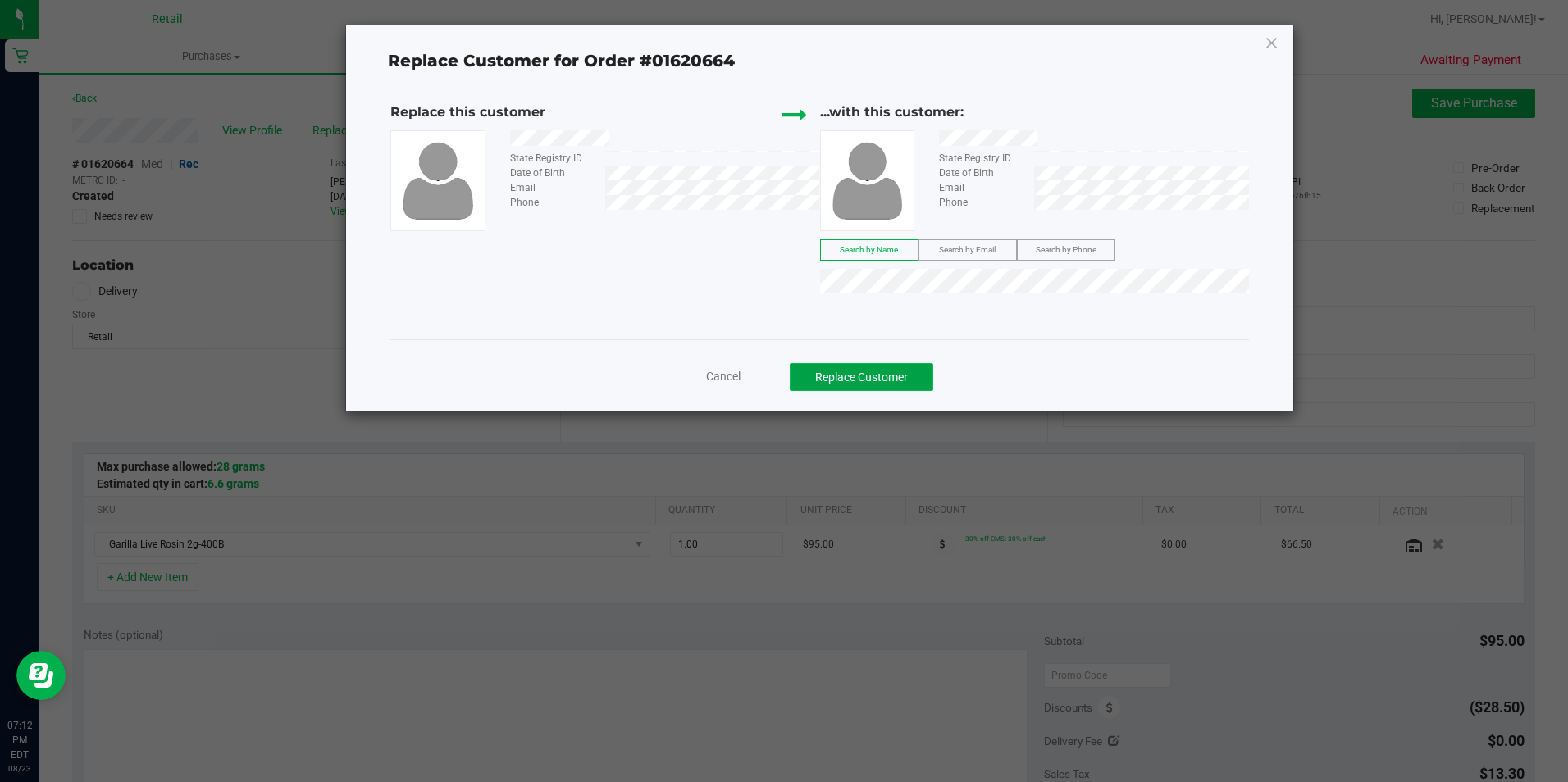
click at [900, 370] on button "Replace Customer" at bounding box center [861, 377] width 144 height 28
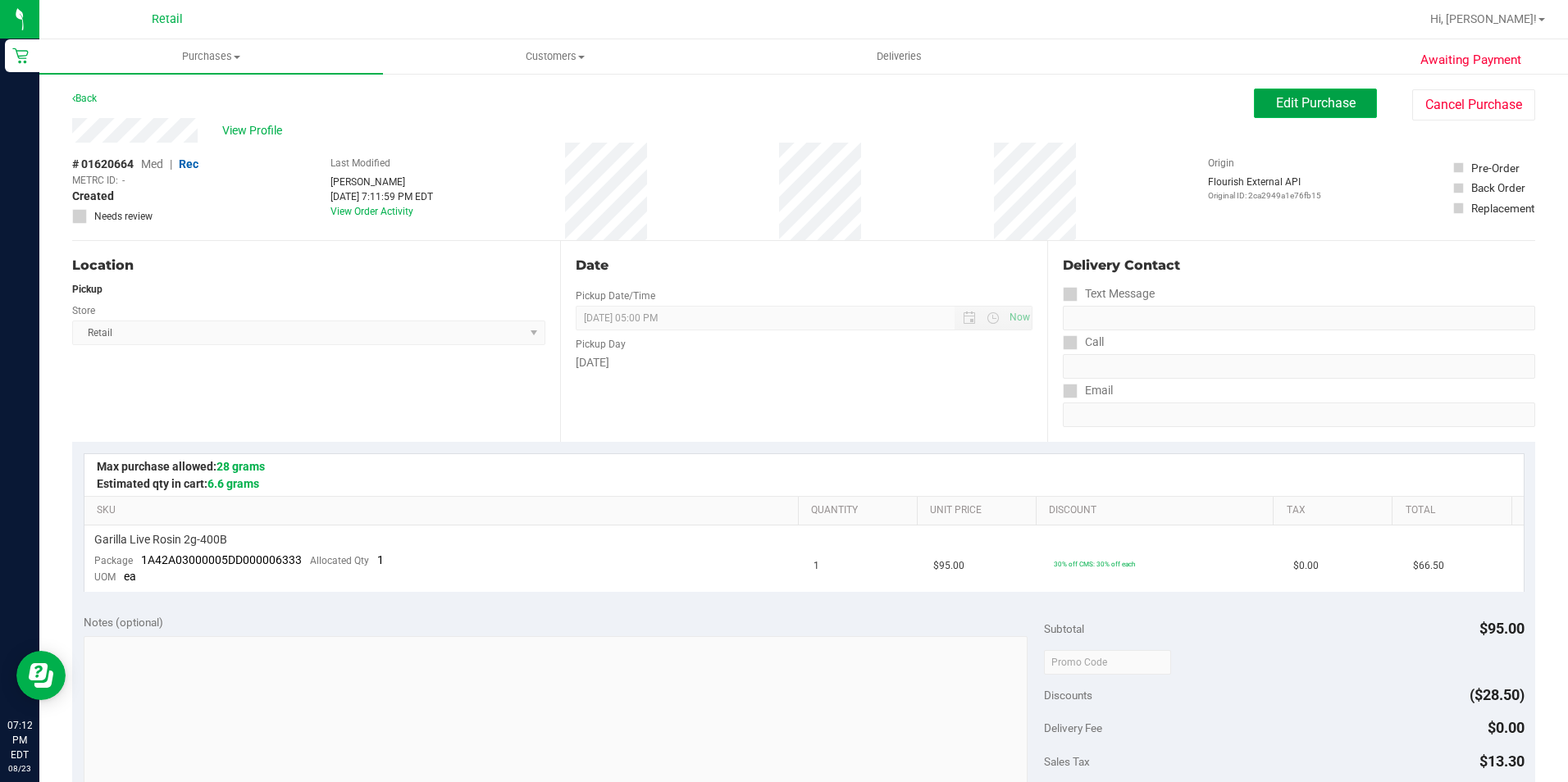
click at [1284, 98] on span "Edit Purchase" at bounding box center [1315, 103] width 79 height 16
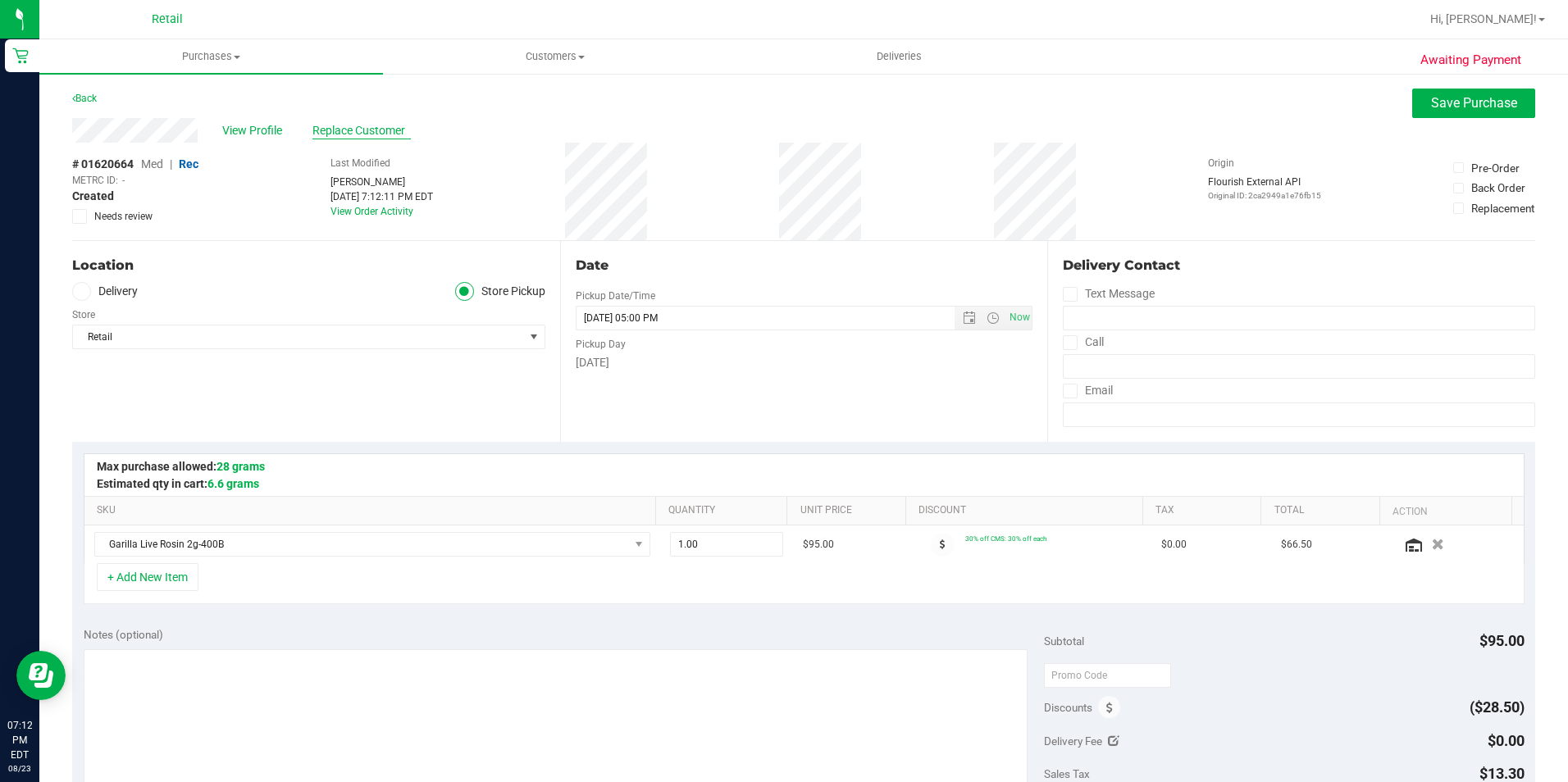
click at [337, 129] on span "Replace Customer" at bounding box center [362, 130] width 99 height 17
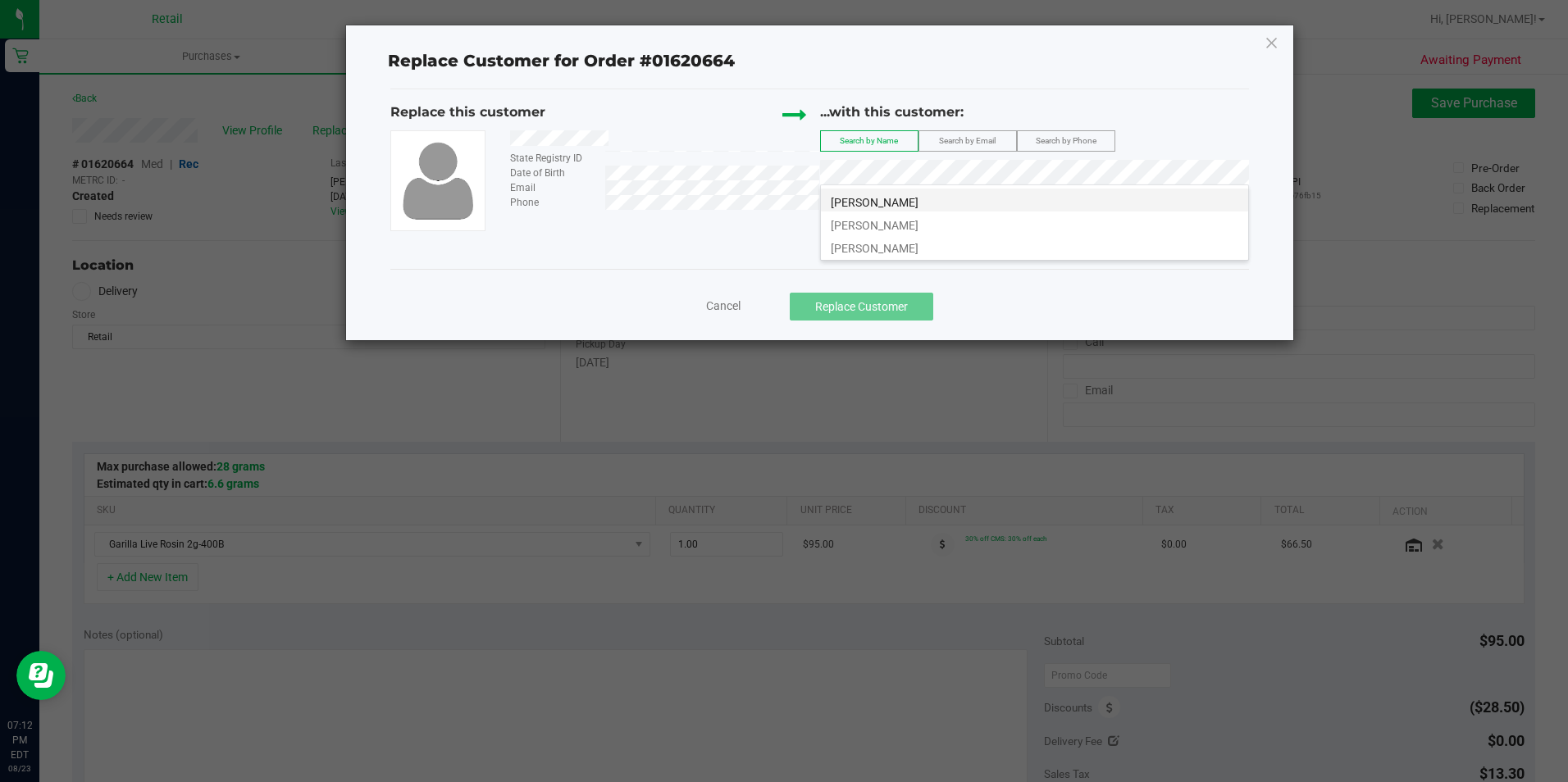
click at [941, 204] on li "[PERSON_NAME]" at bounding box center [1035, 199] width 427 height 23
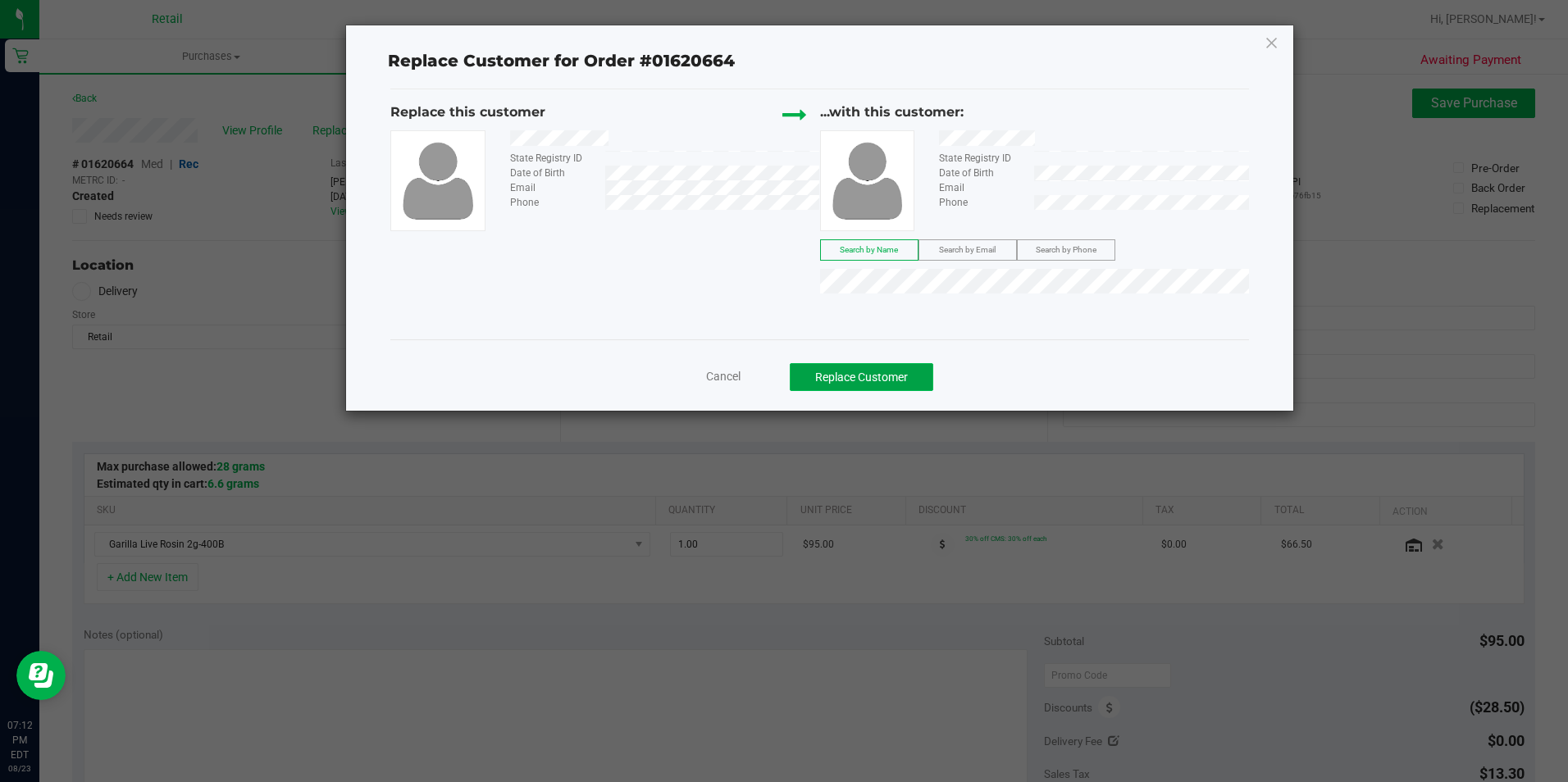
click at [858, 376] on button "Replace Customer" at bounding box center [861, 377] width 144 height 28
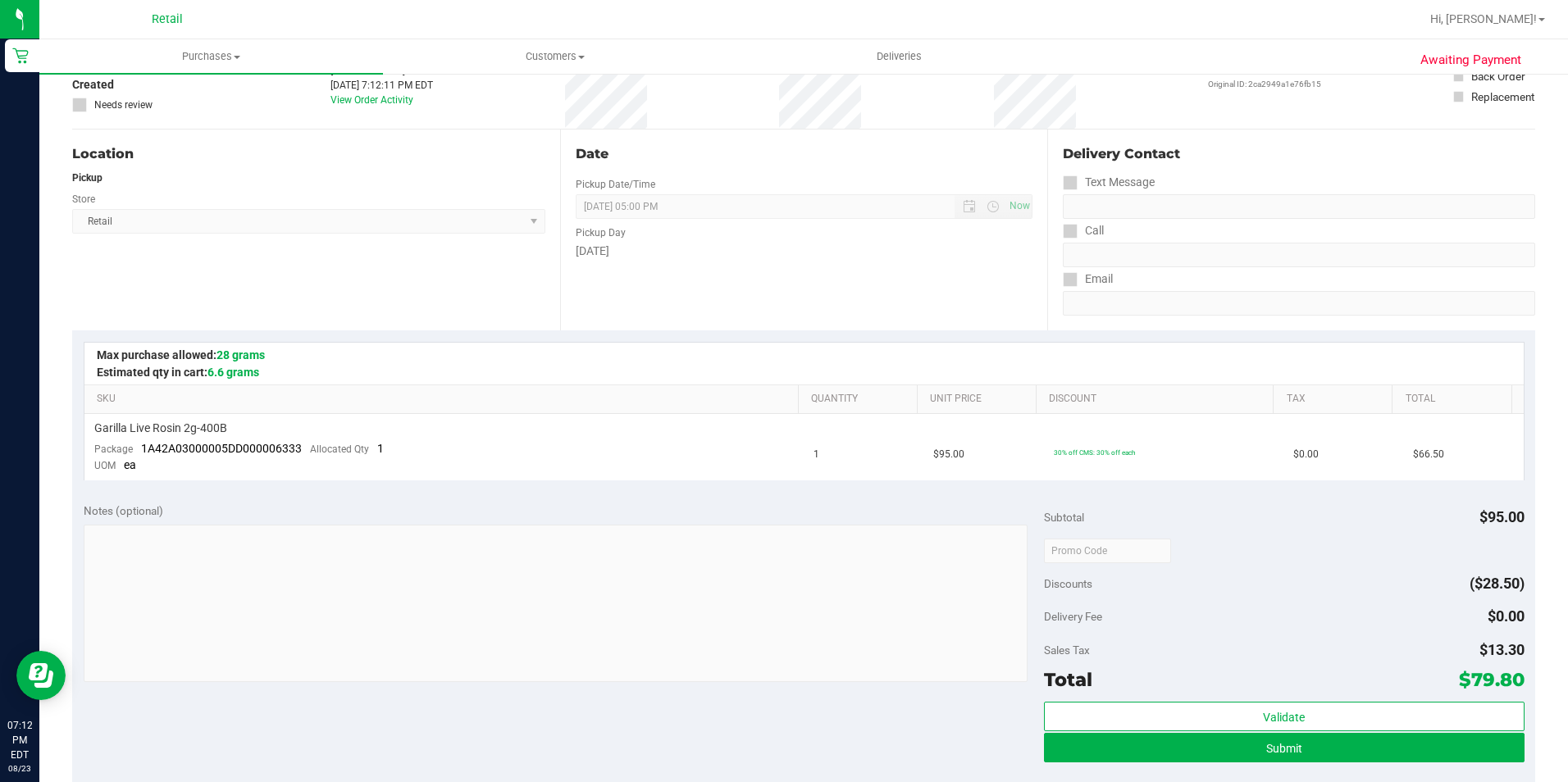
scroll to position [328, 0]
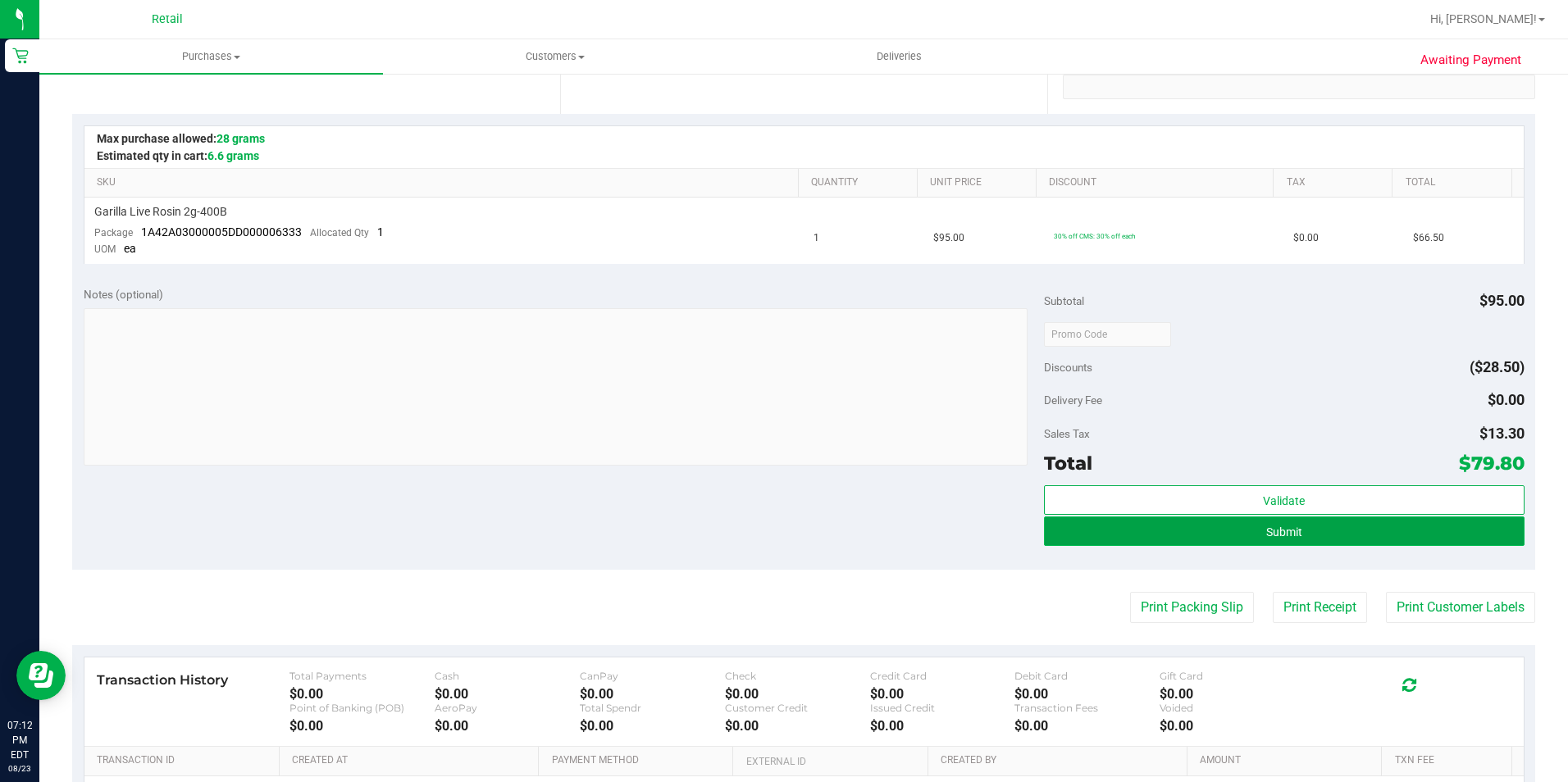
click at [1294, 528] on button "Submit" at bounding box center [1284, 531] width 480 height 30
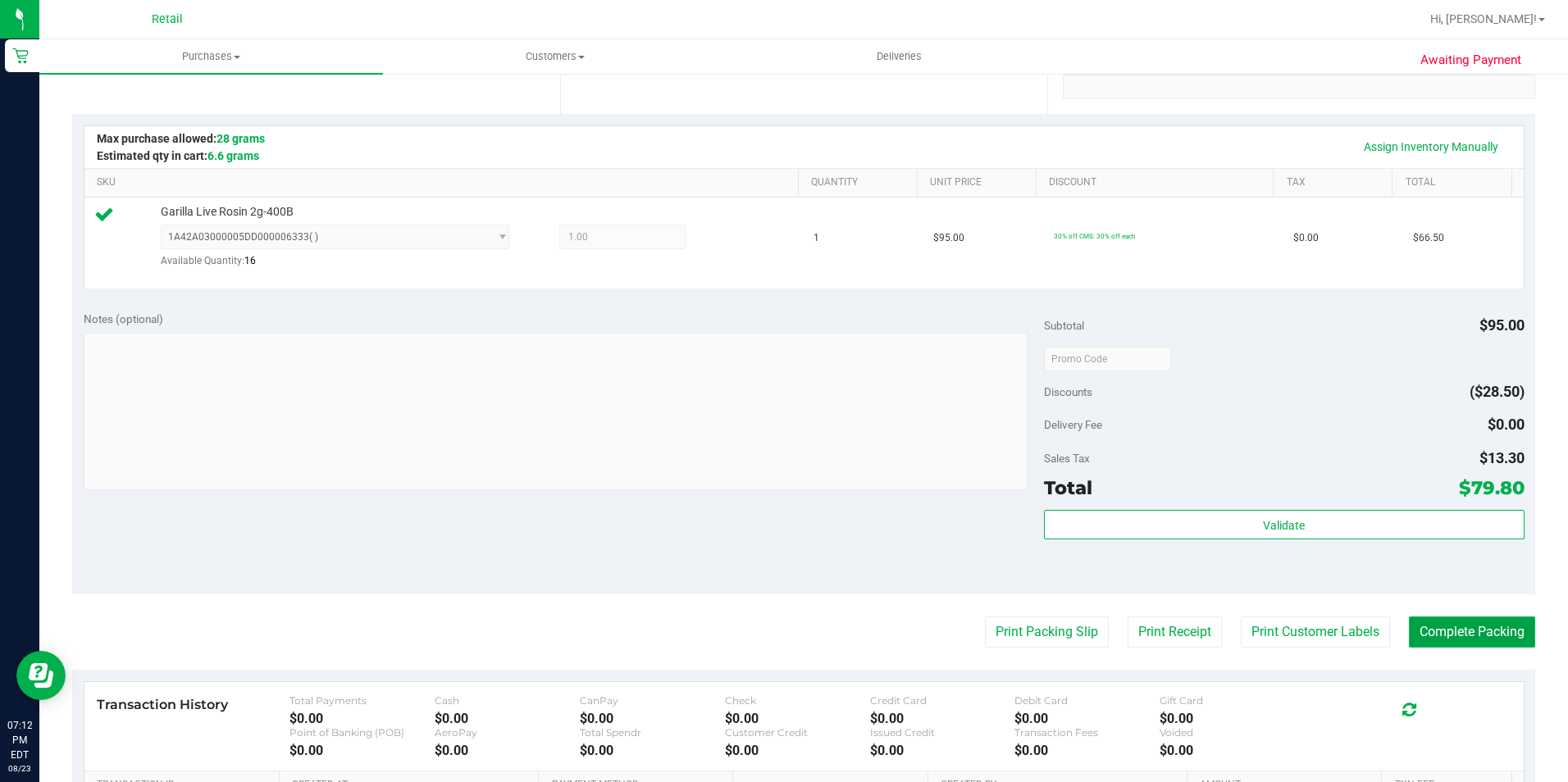
click at [1429, 645] on button "Complete Packing" at bounding box center [1471, 632] width 126 height 31
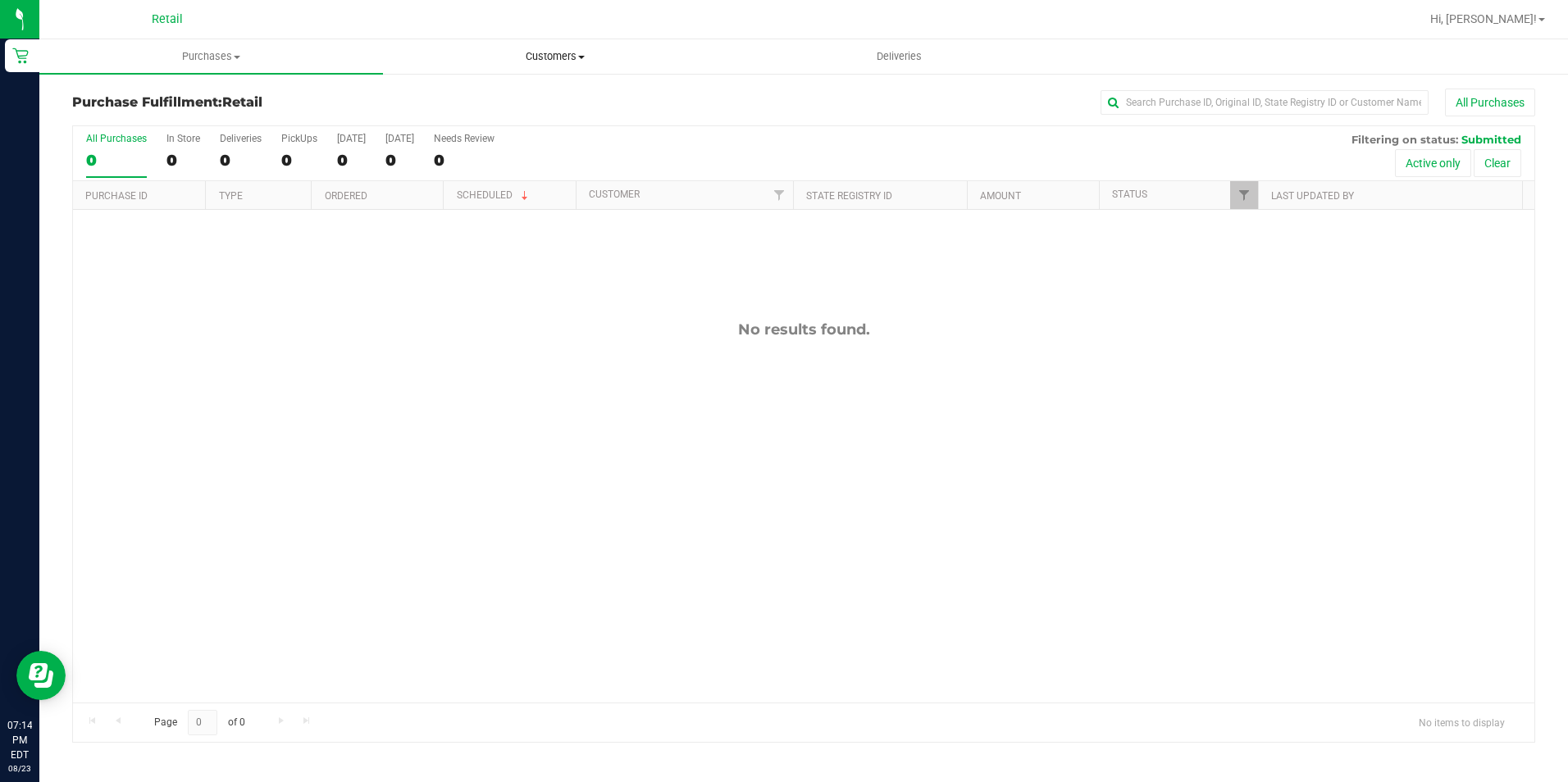
click at [520, 48] on uib-tab-heading "Customers All customers Add a new customer All physicians" at bounding box center [555, 56] width 342 height 33
click at [490, 89] on li "All customers" at bounding box center [555, 99] width 344 height 20
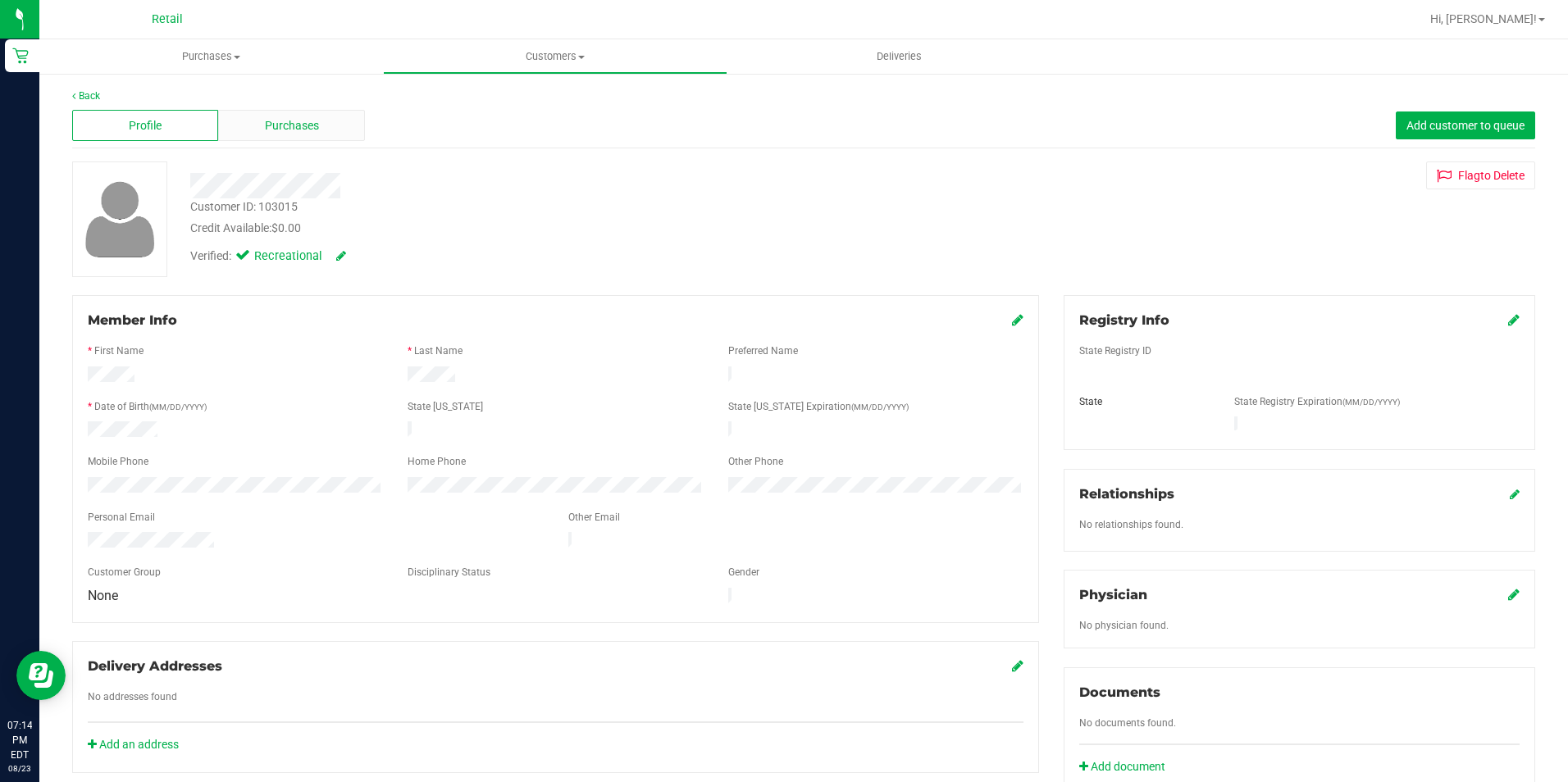
click at [274, 120] on span "Purchases" at bounding box center [292, 126] width 54 height 17
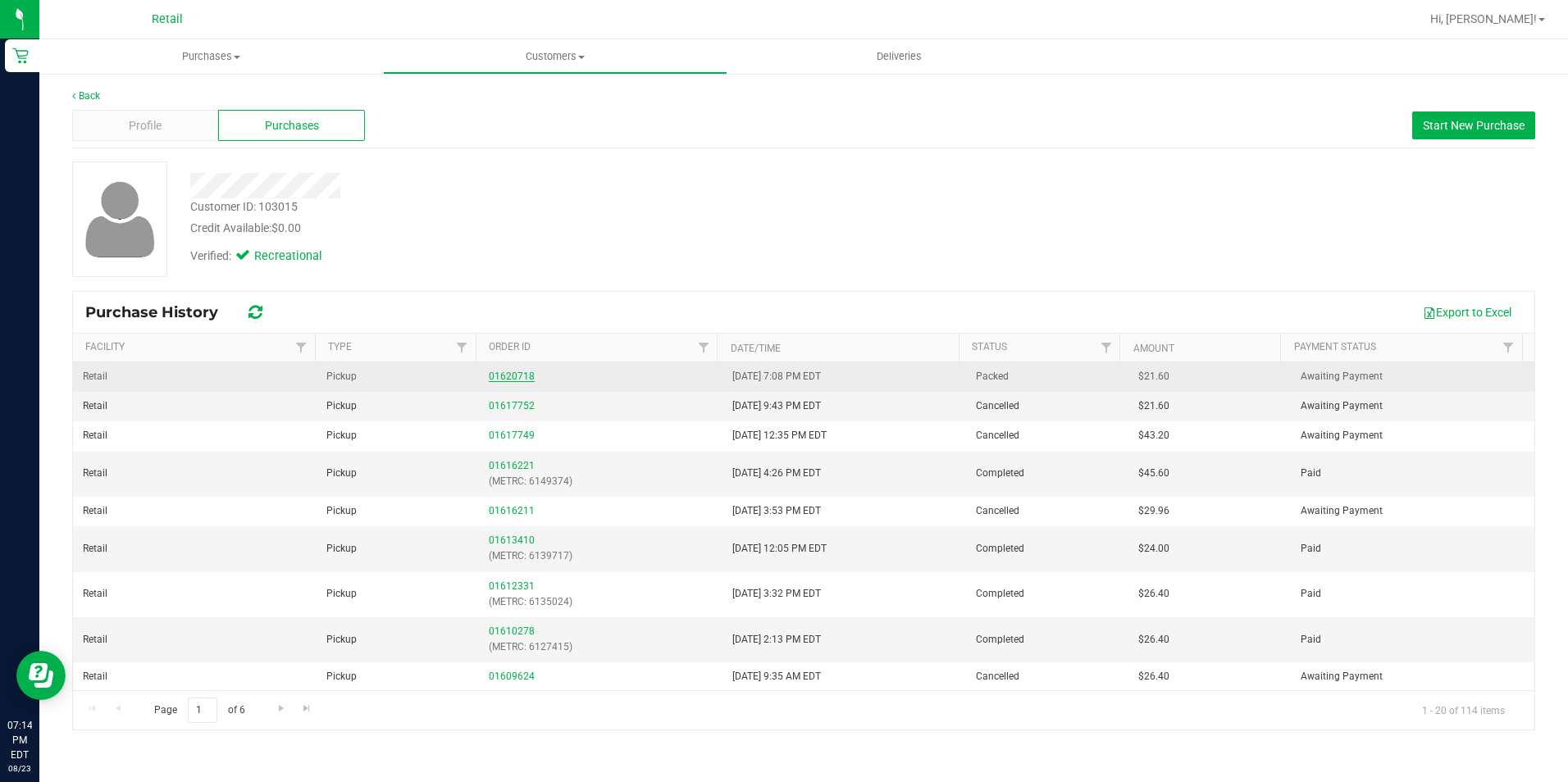
click at [512, 374] on link "01620718" at bounding box center [511, 377] width 46 height 11
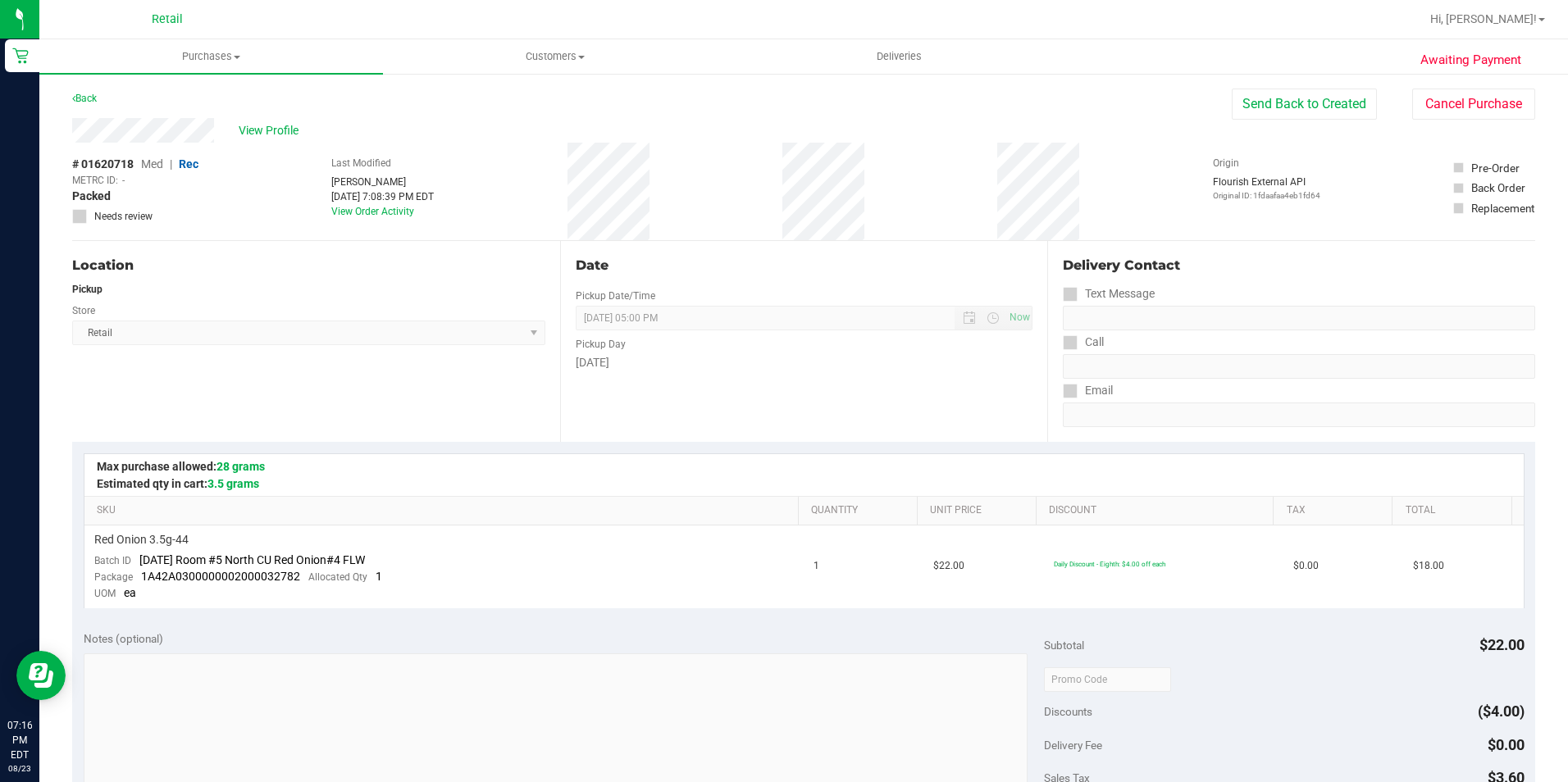
scroll to position [548, 0]
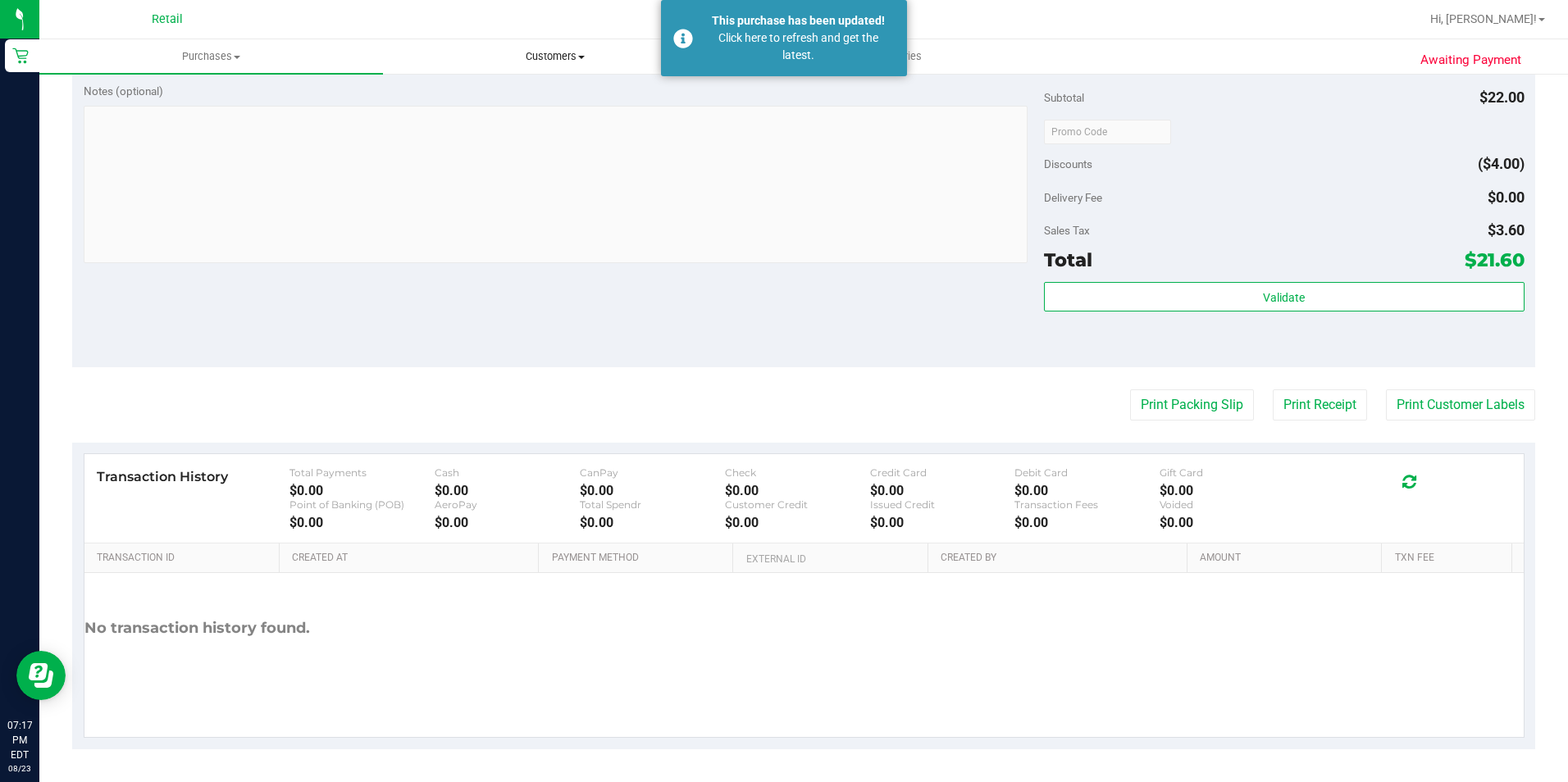
drag, startPoint x: 534, startPoint y: 51, endPoint x: 530, endPoint y: 59, distance: 8.9
click at [534, 51] on span "Customers" at bounding box center [555, 57] width 342 height 15
click at [490, 93] on span "All customers" at bounding box center [442, 99] width 118 height 14
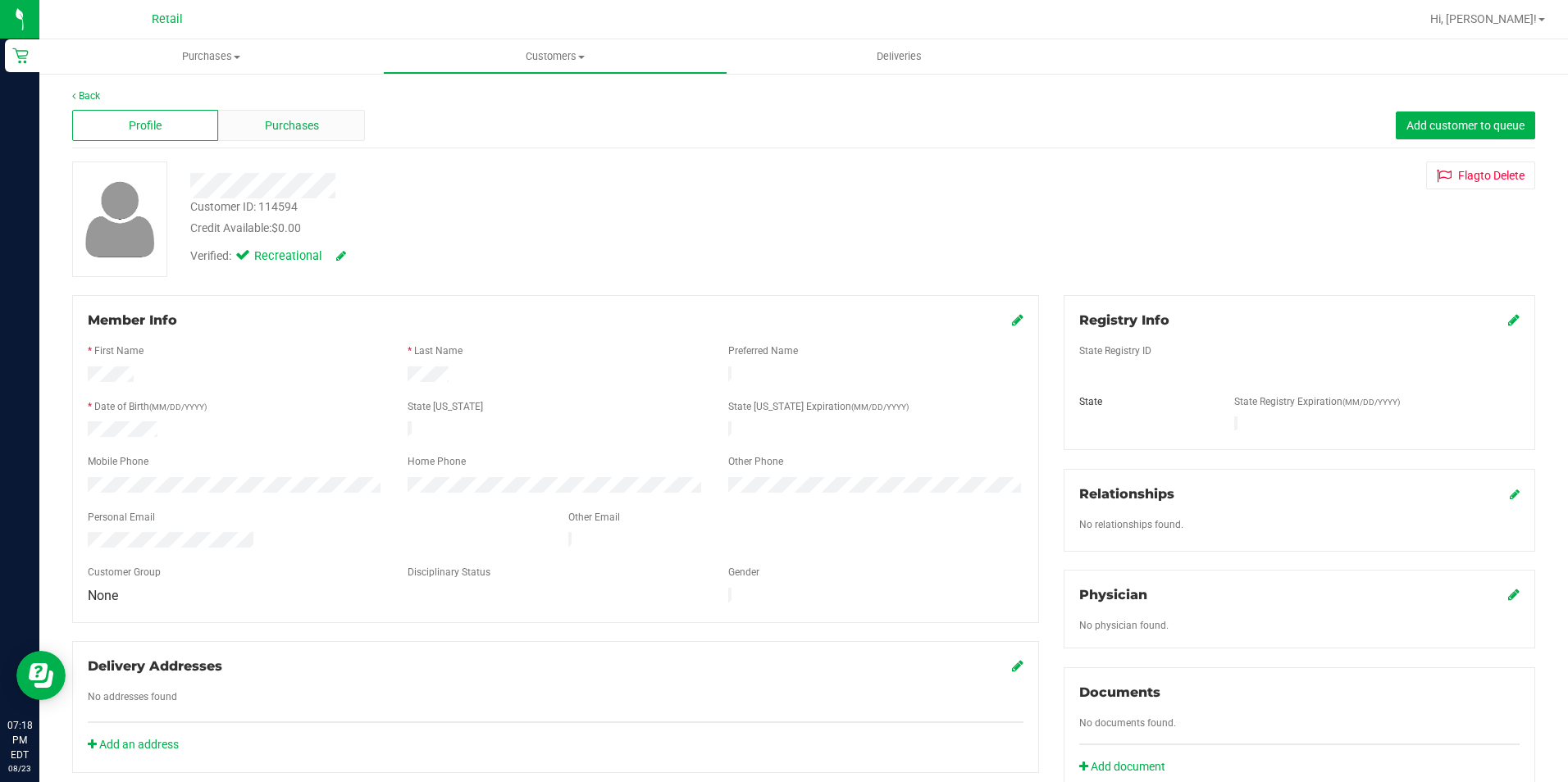
click at [319, 134] on div "Purchases" at bounding box center [291, 125] width 146 height 31
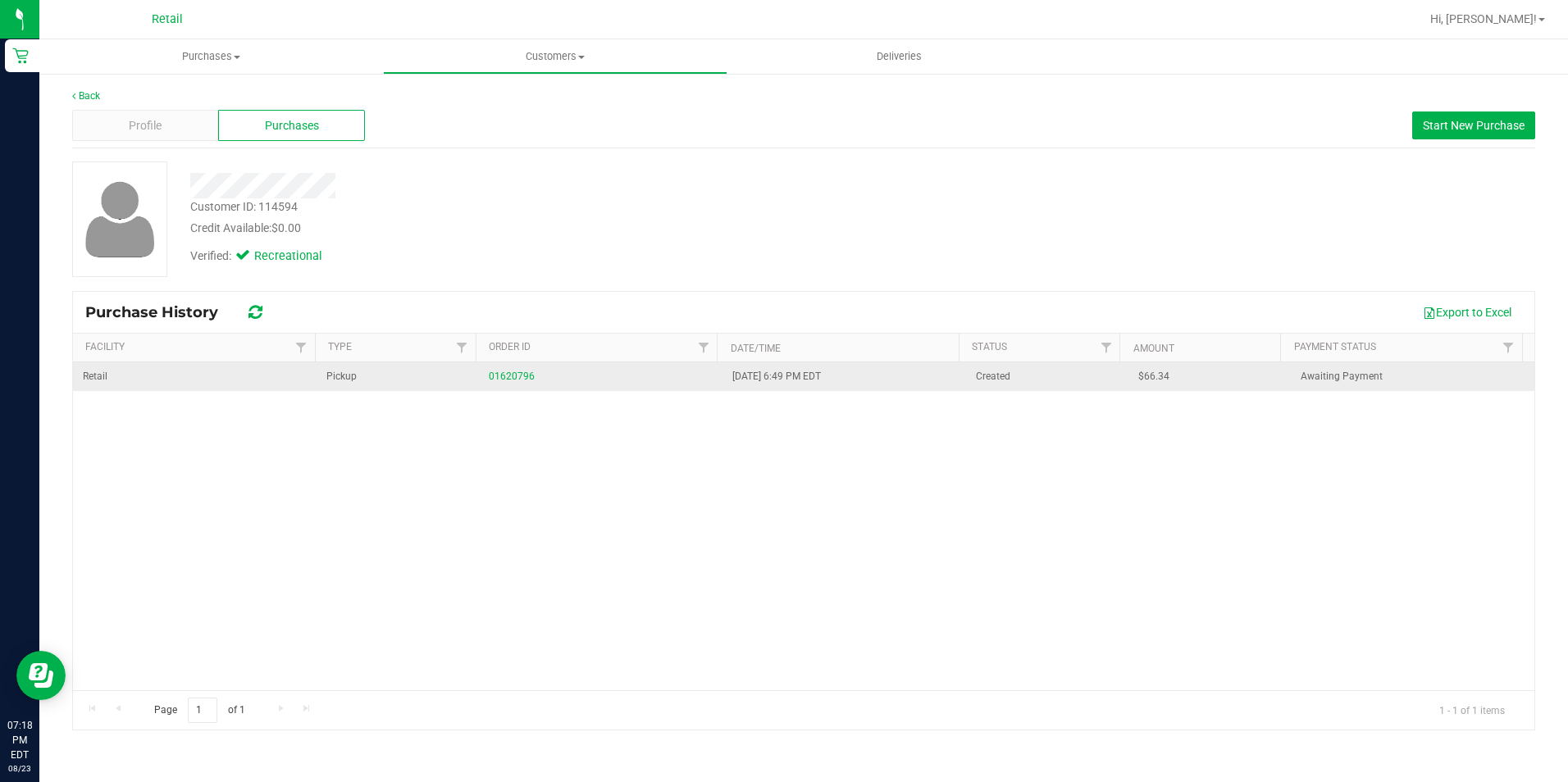
click at [511, 370] on div "01620796" at bounding box center [600, 377] width 224 height 16
click at [512, 371] on link "01620796" at bounding box center [511, 377] width 46 height 11
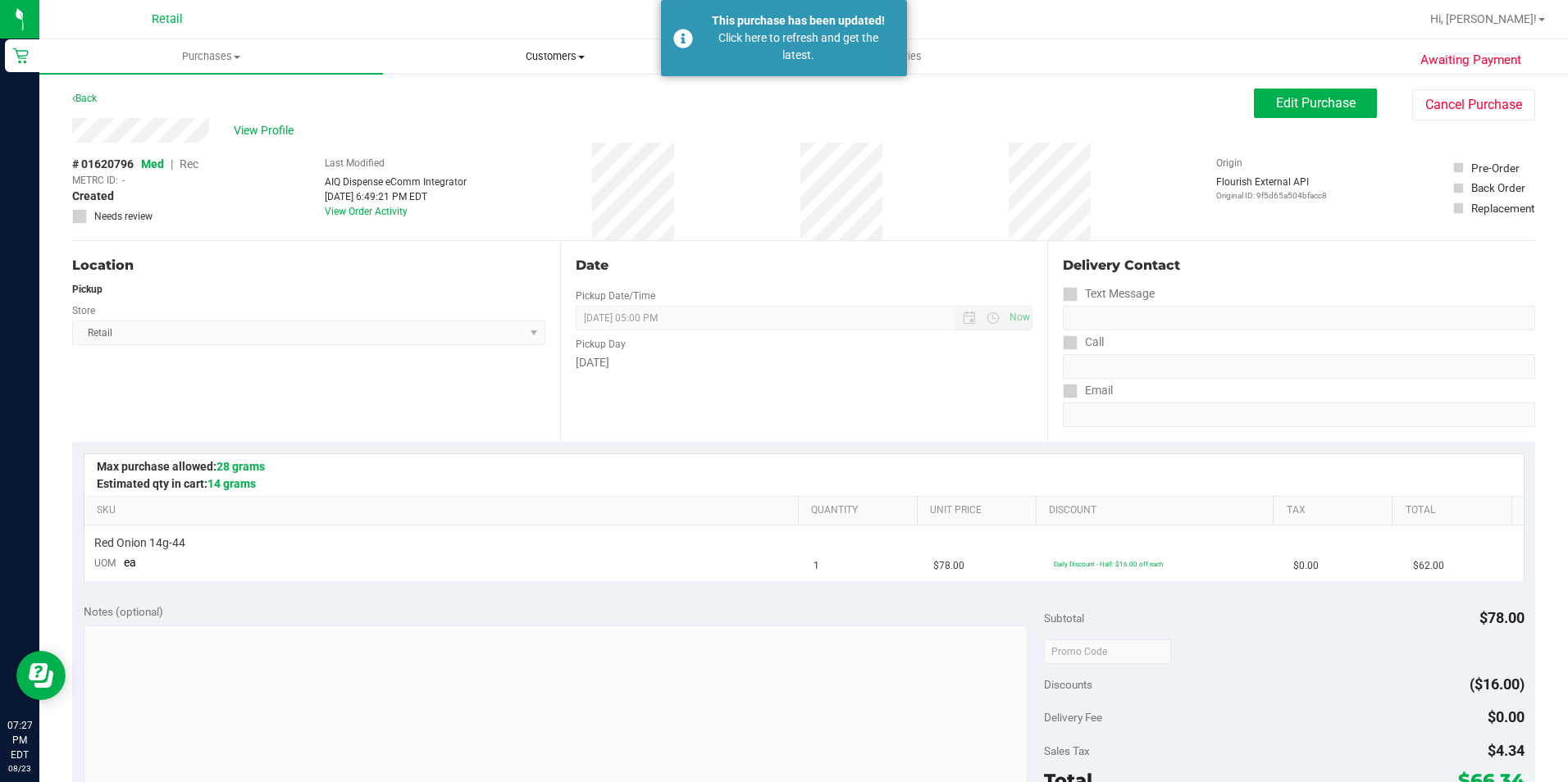
click at [555, 41] on uib-tab-heading "Customers All customers Add a new customer All physicians" at bounding box center [555, 56] width 342 height 33
click at [471, 103] on span "All customers" at bounding box center [442, 99] width 118 height 14
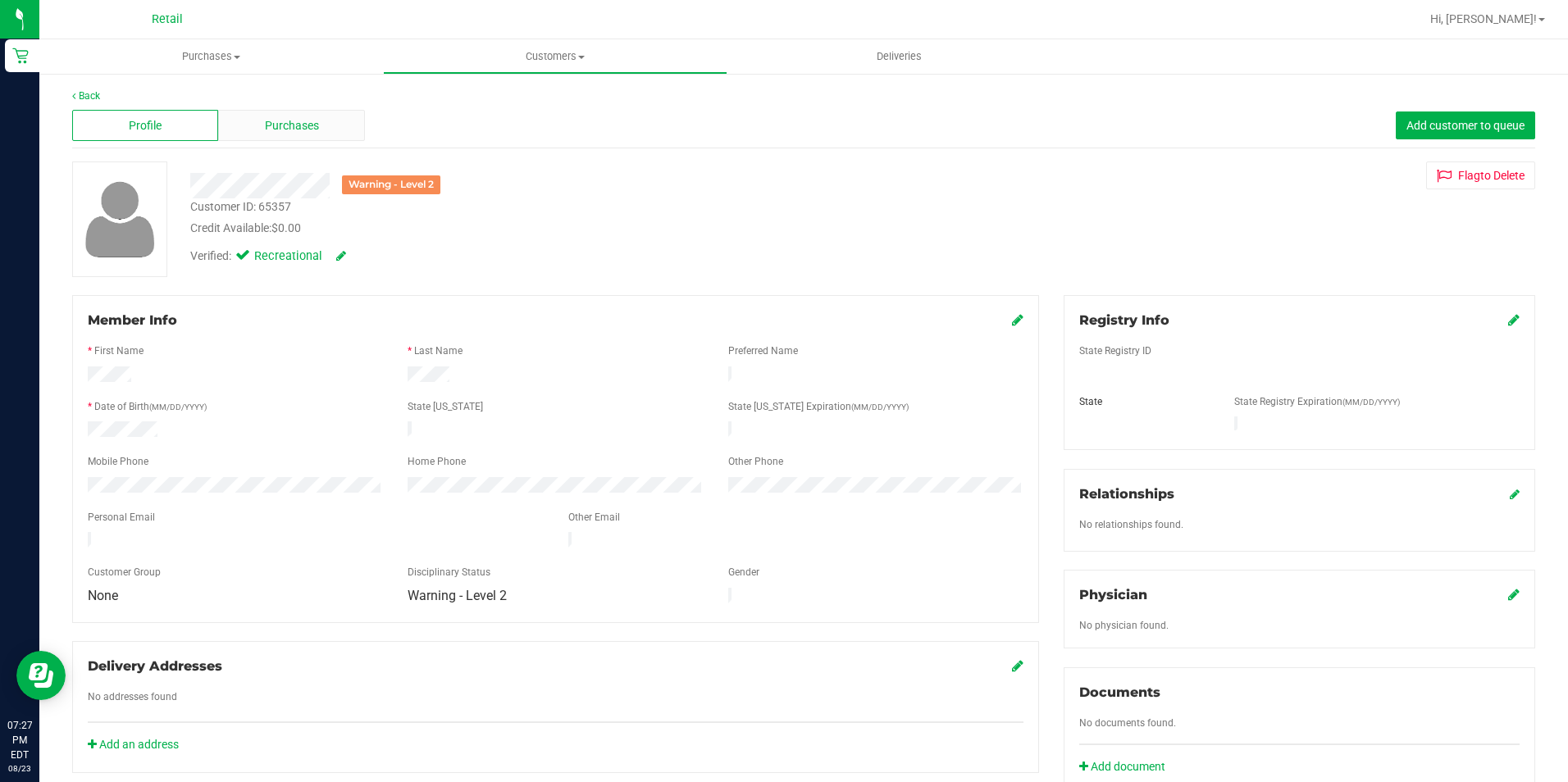
click at [284, 136] on div "Purchases" at bounding box center [291, 125] width 146 height 31
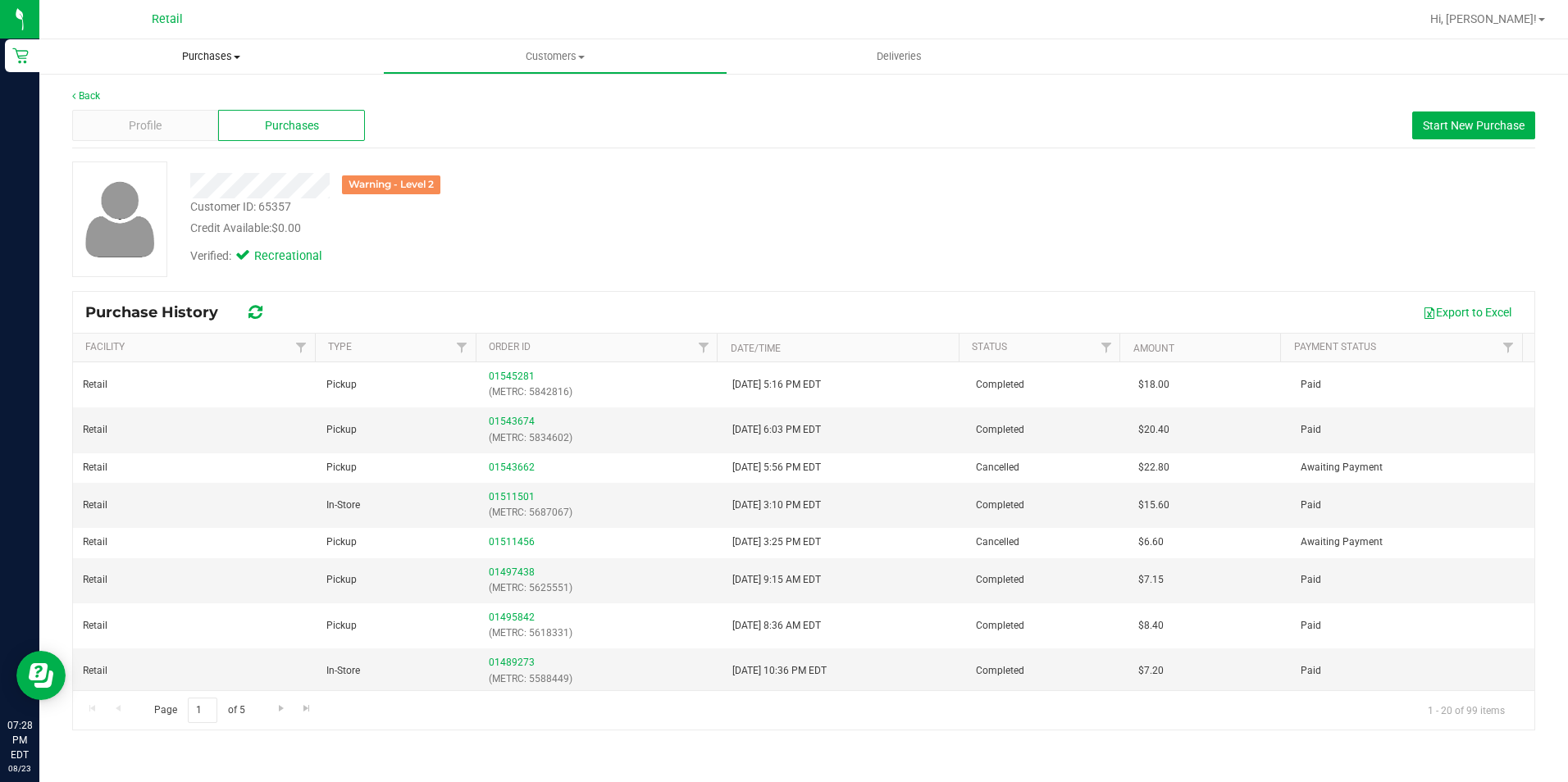
drag, startPoint x: 213, startPoint y: 50, endPoint x: 214, endPoint y: 73, distance: 23.0
click at [213, 50] on span "Purchases" at bounding box center [211, 57] width 344 height 15
click at [212, 89] on li "Summary of purchases" at bounding box center [211, 99] width 344 height 20
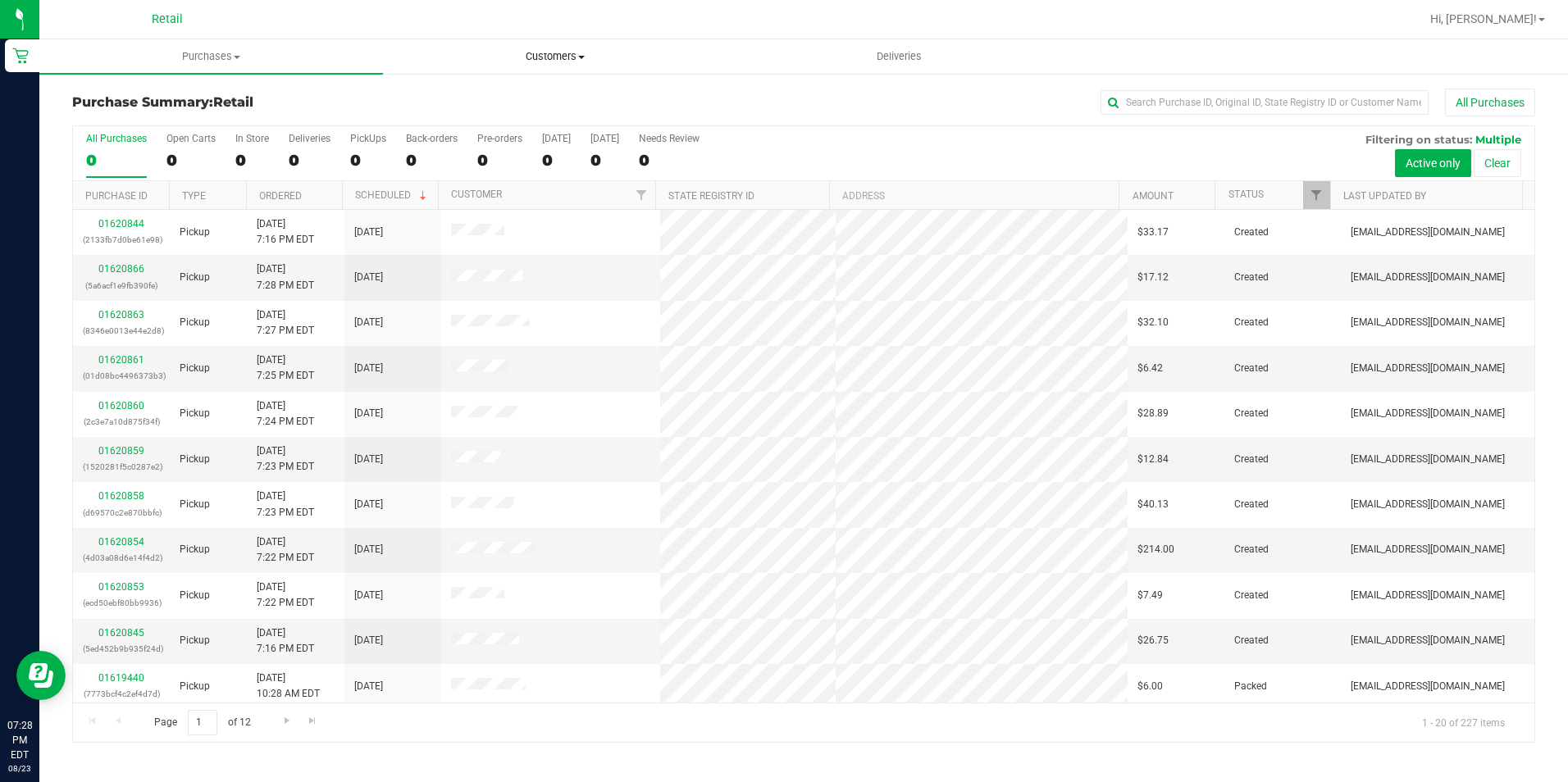
click at [531, 47] on uib-tab-heading "Customers All customers Add a new customer All physicians" at bounding box center [555, 56] width 342 height 33
click at [517, 95] on li "All customers" at bounding box center [555, 99] width 344 height 20
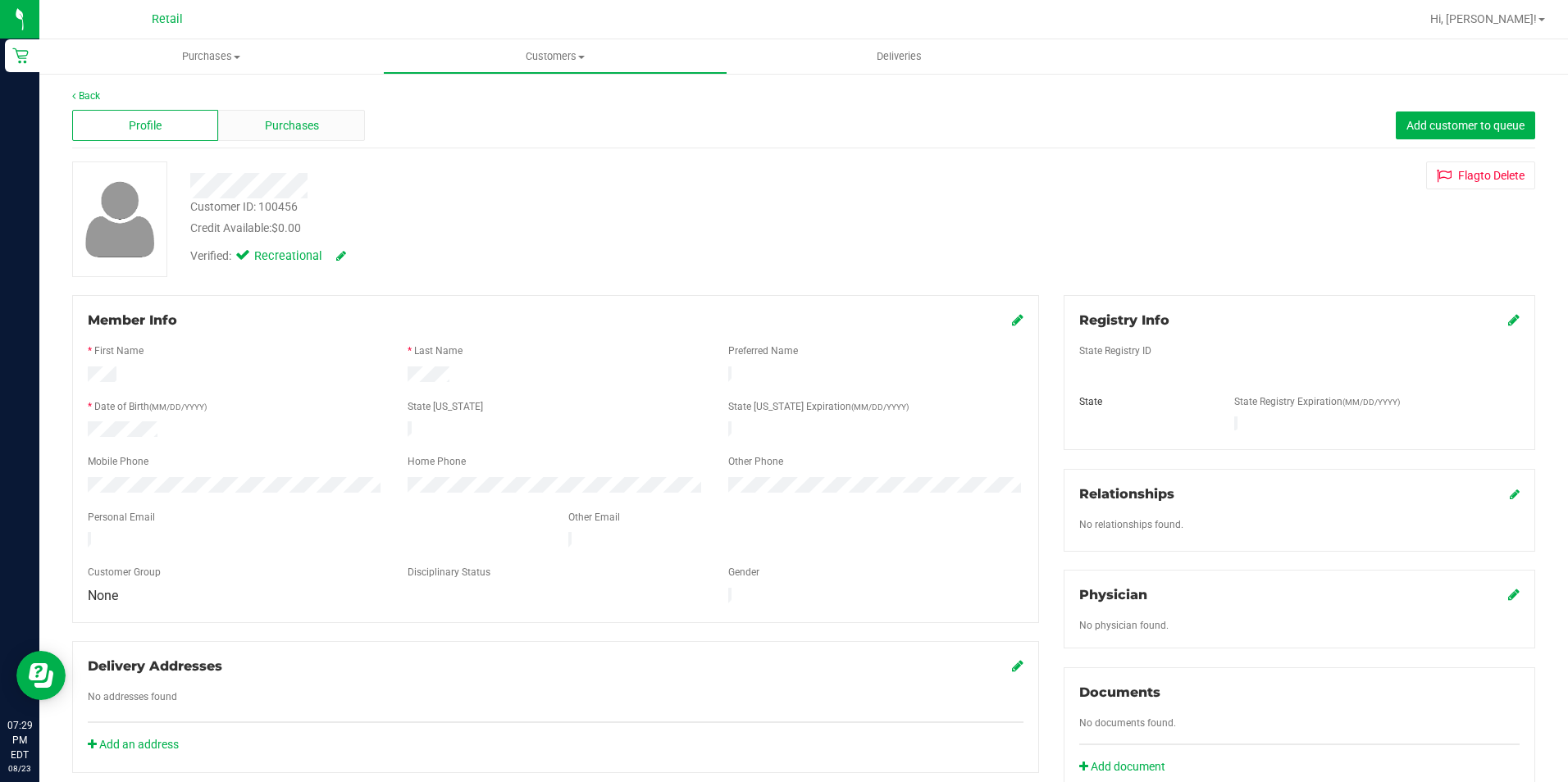
click at [259, 123] on div "Purchases" at bounding box center [291, 125] width 146 height 31
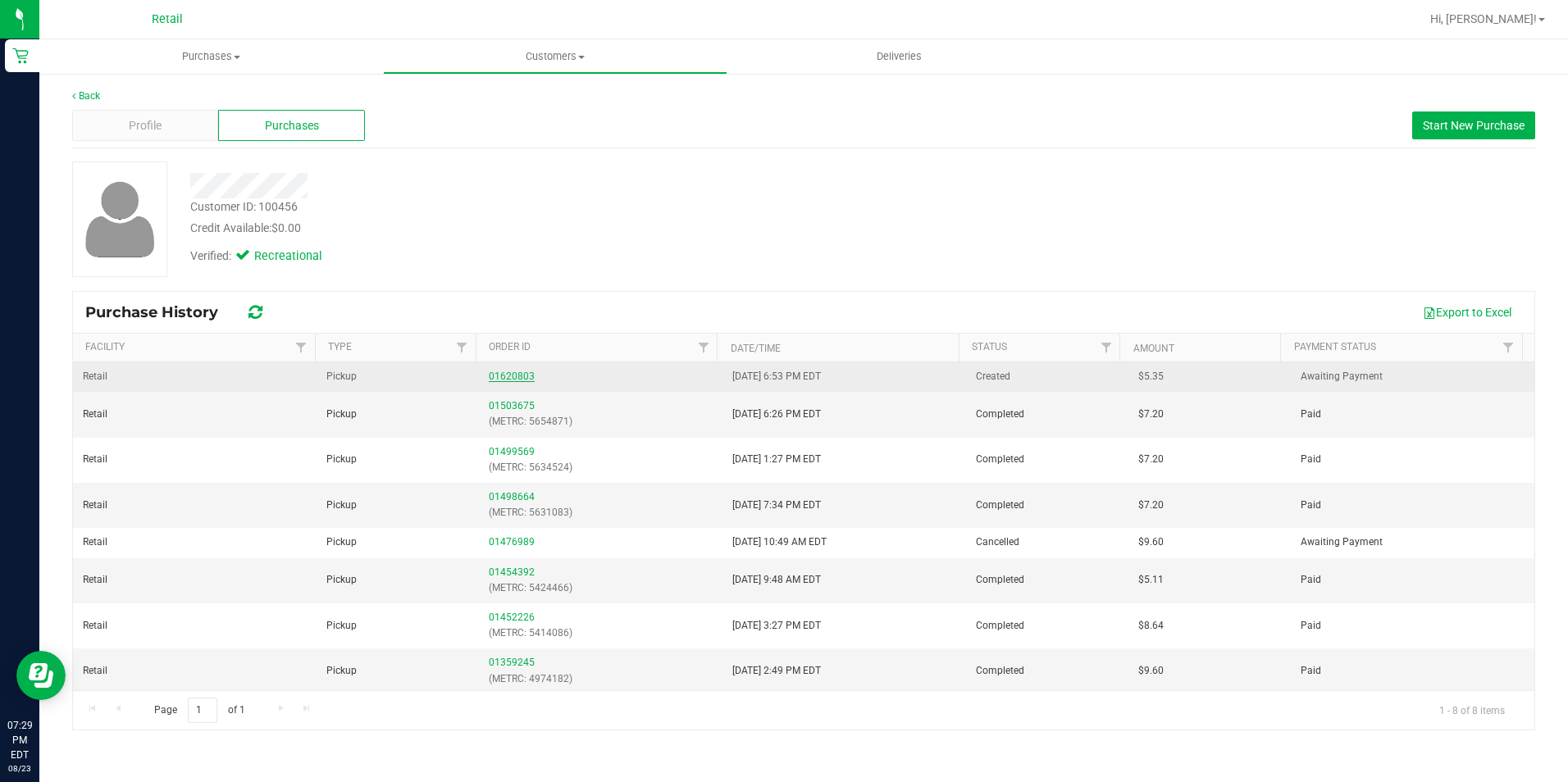
click at [509, 379] on link "01620803" at bounding box center [511, 377] width 46 height 11
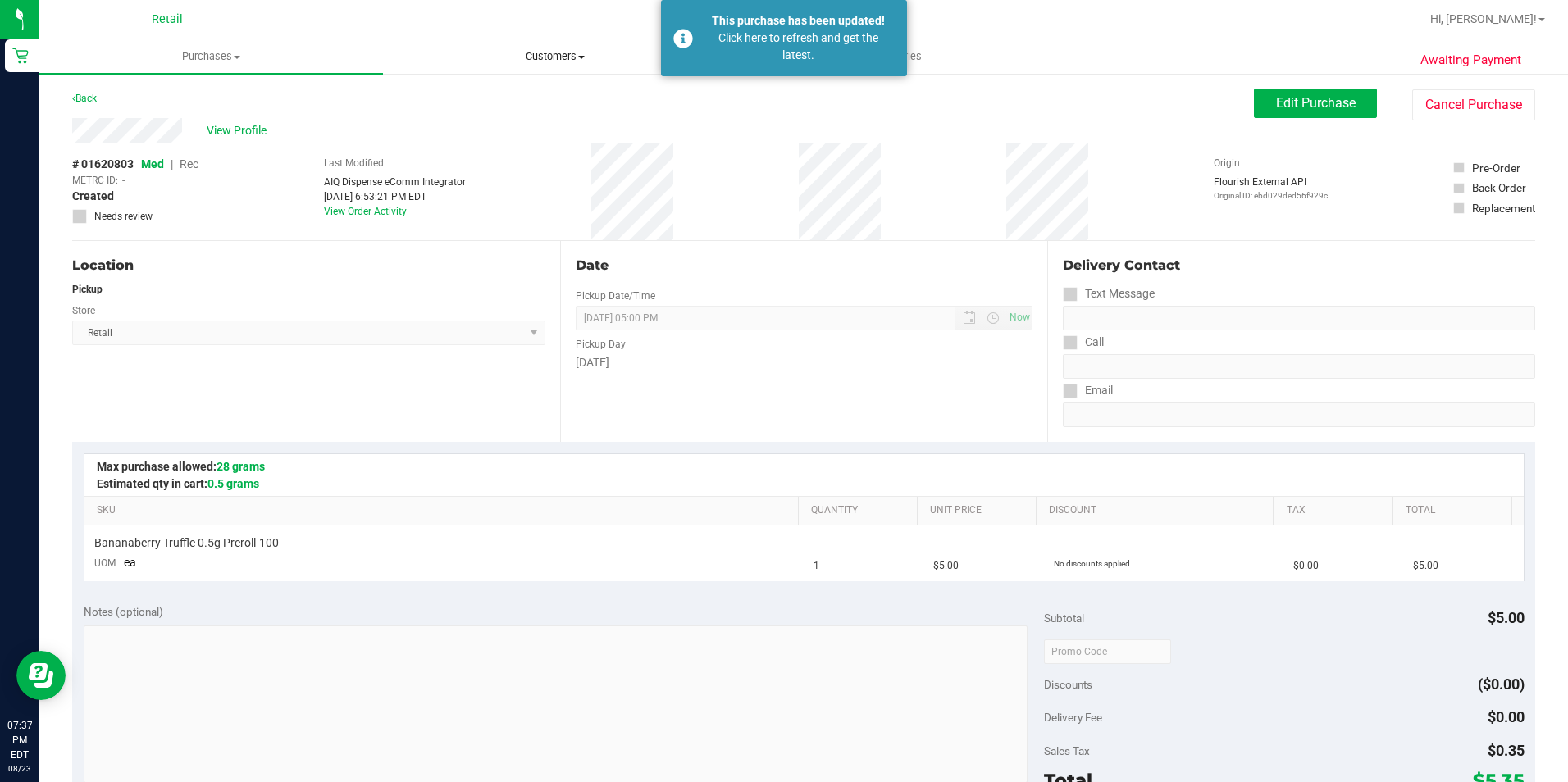
click at [516, 48] on uib-tab-heading "Customers All customers Add a new customer All physicians" at bounding box center [555, 56] width 342 height 33
click at [426, 96] on span "All customers" at bounding box center [442, 99] width 118 height 14
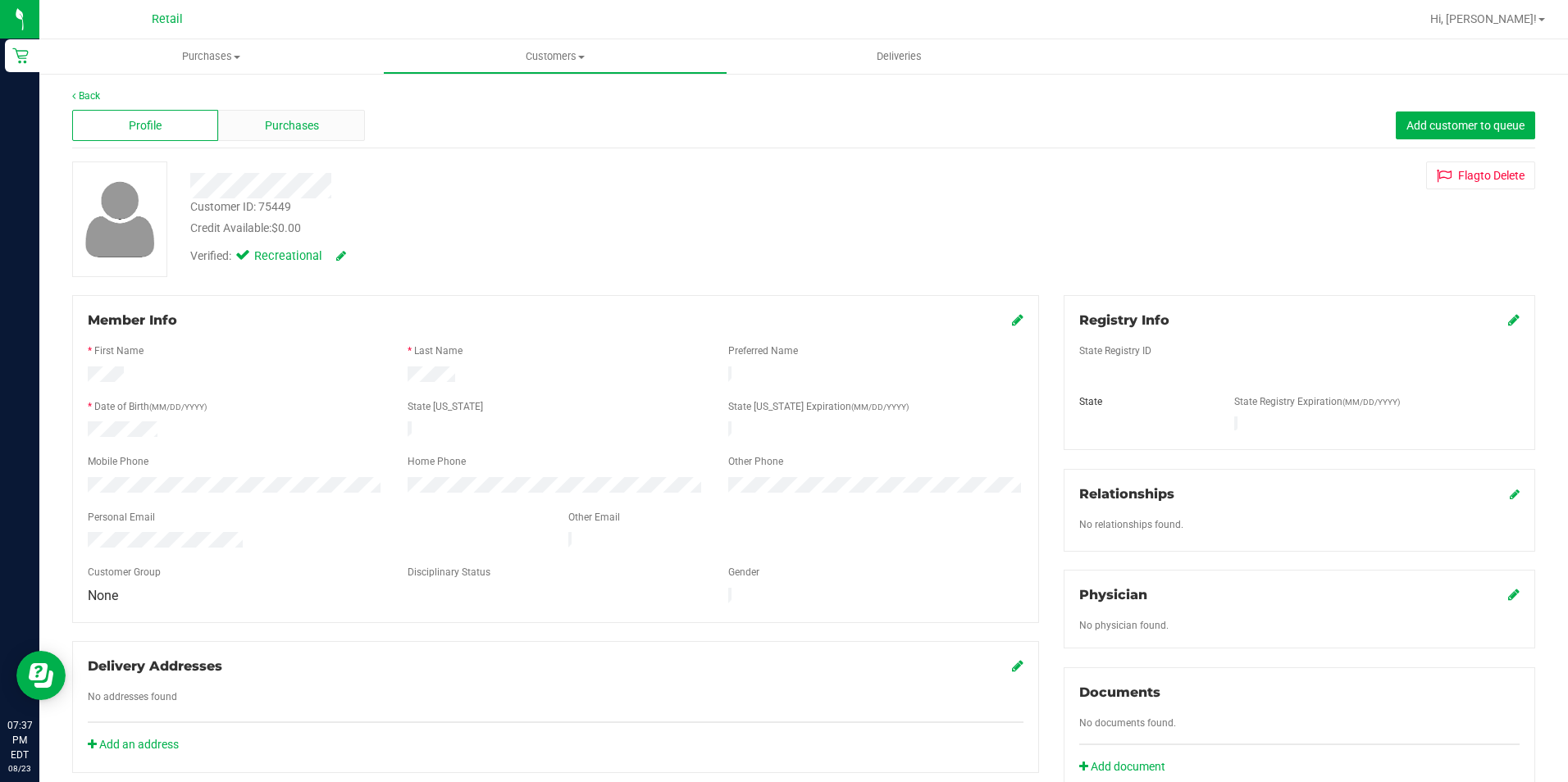
click at [317, 118] on span "Purchases" at bounding box center [292, 126] width 54 height 17
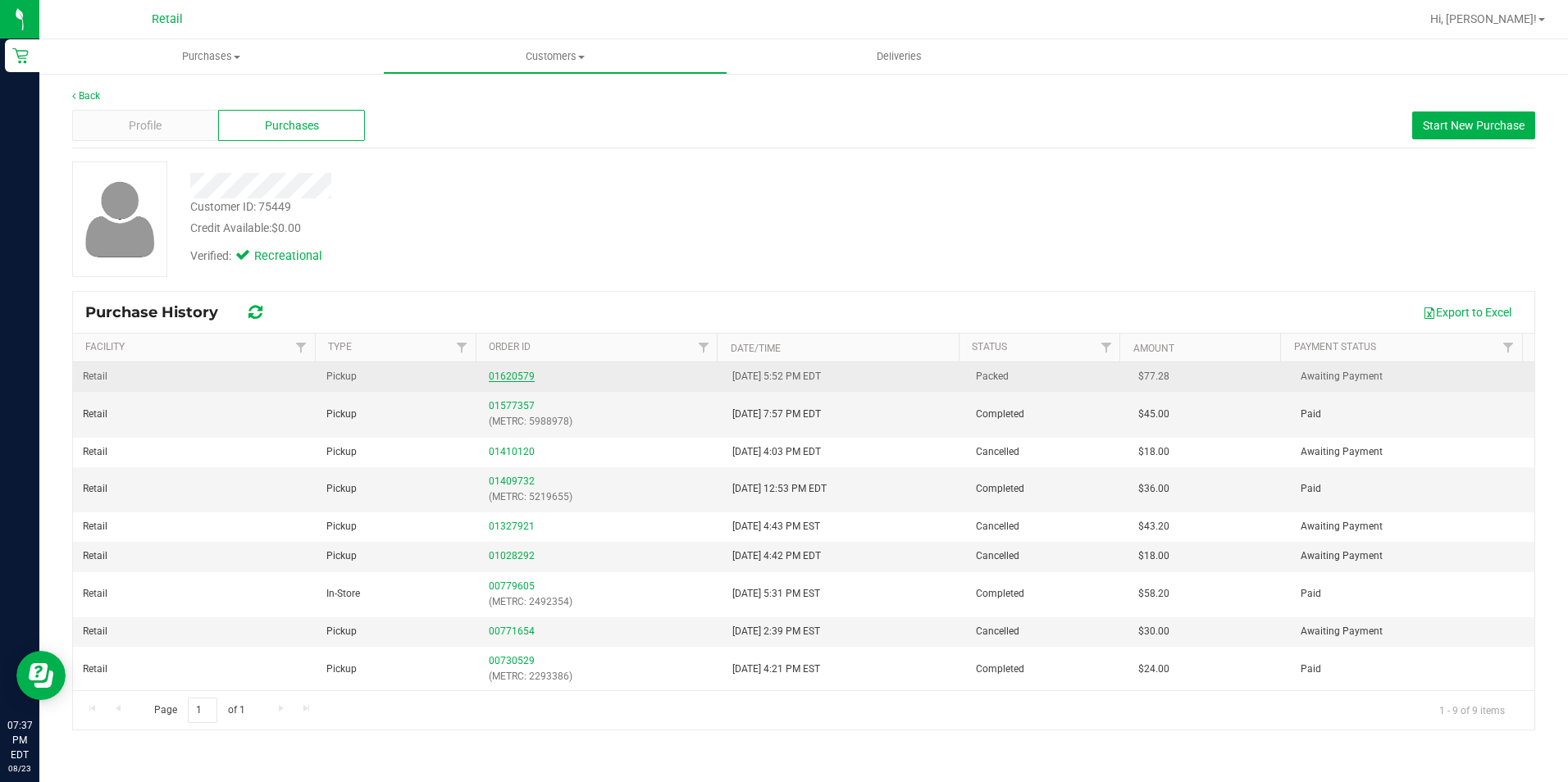
click at [507, 378] on link "01620579" at bounding box center [511, 377] width 46 height 11
